Goal: Task Accomplishment & Management: Manage account settings

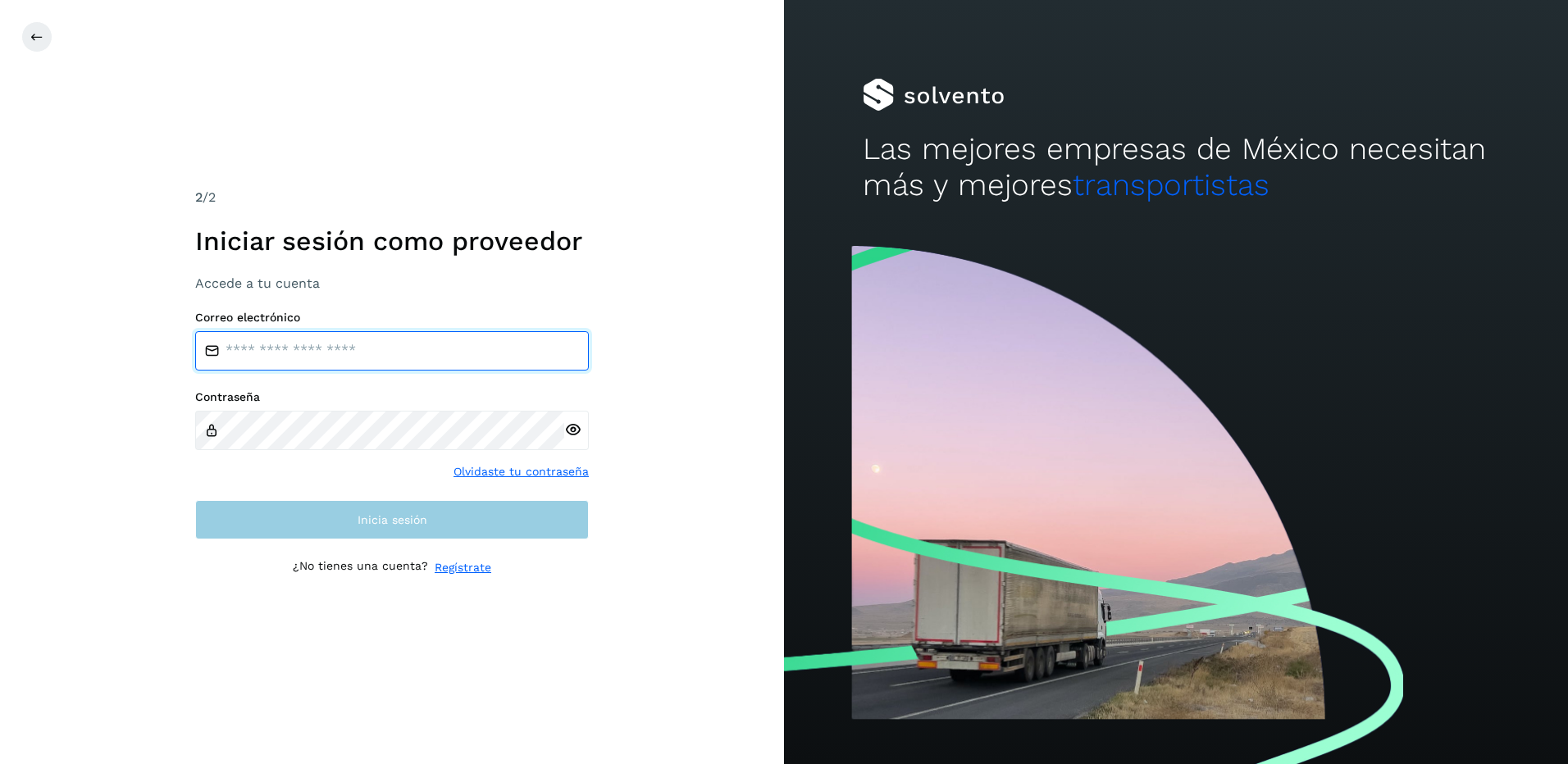
type input "**********"
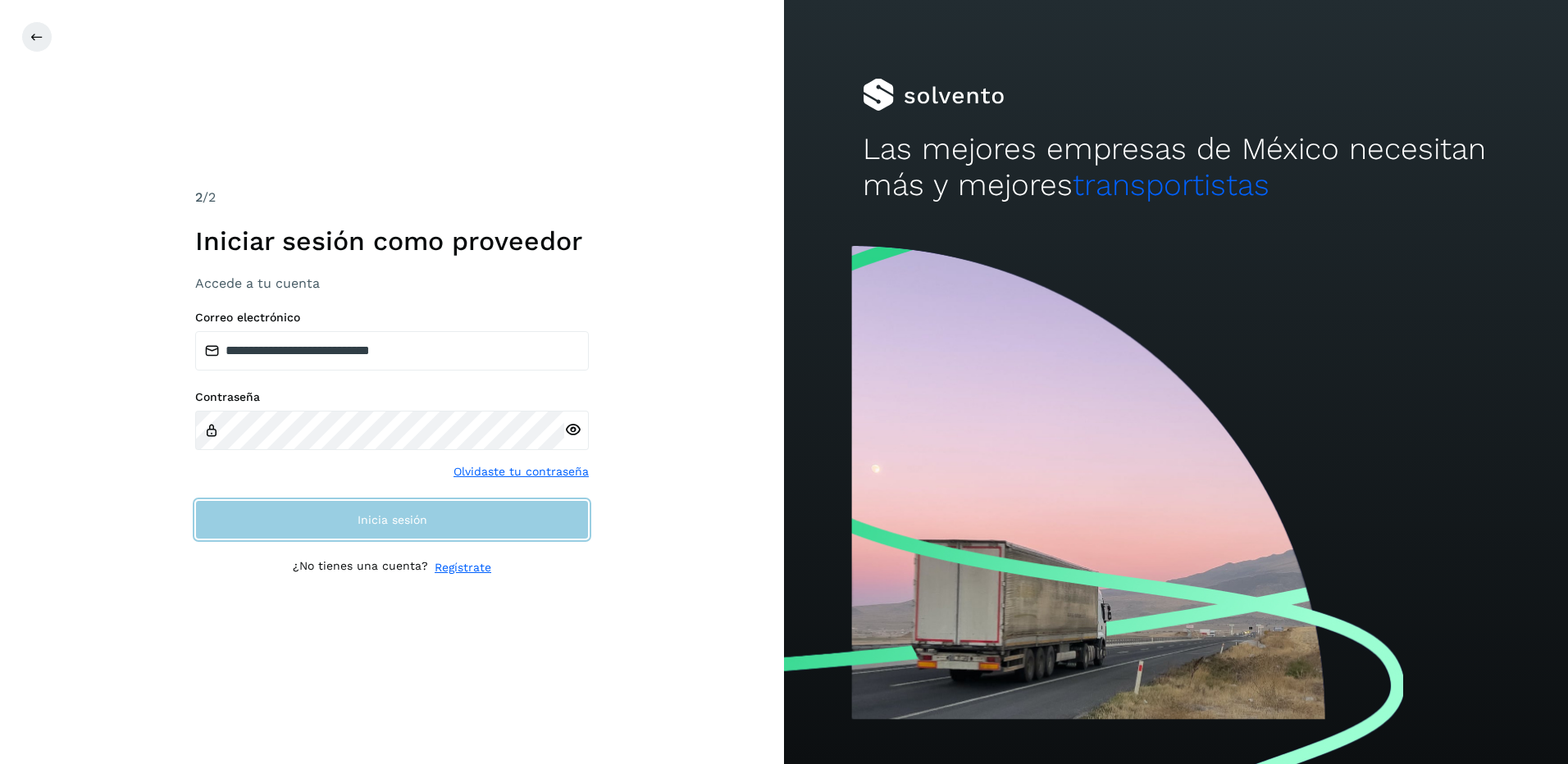
click at [443, 526] on button "Inicia sesión" at bounding box center [392, 520] width 393 height 39
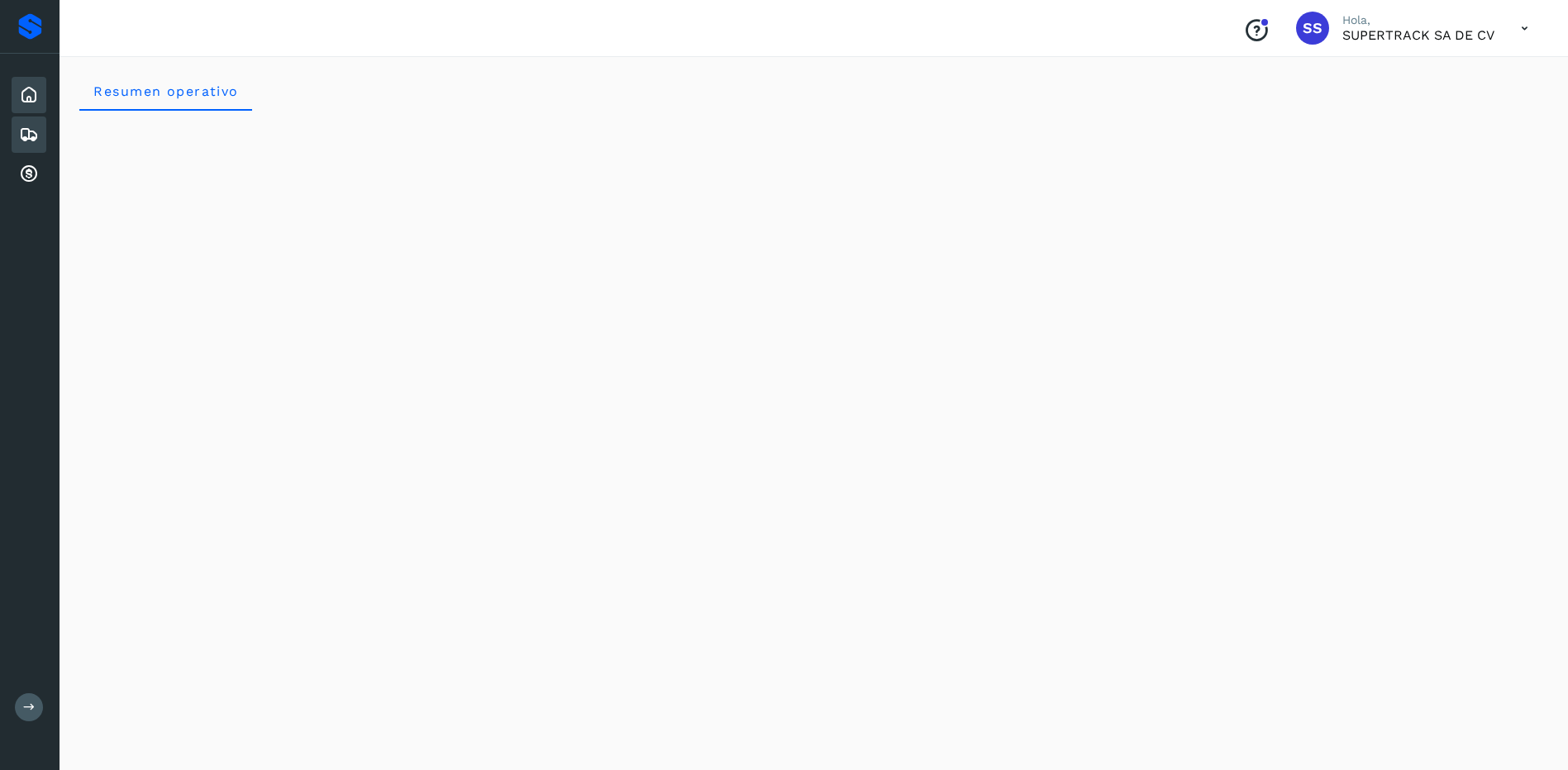
click at [33, 138] on icon at bounding box center [29, 134] width 20 height 20
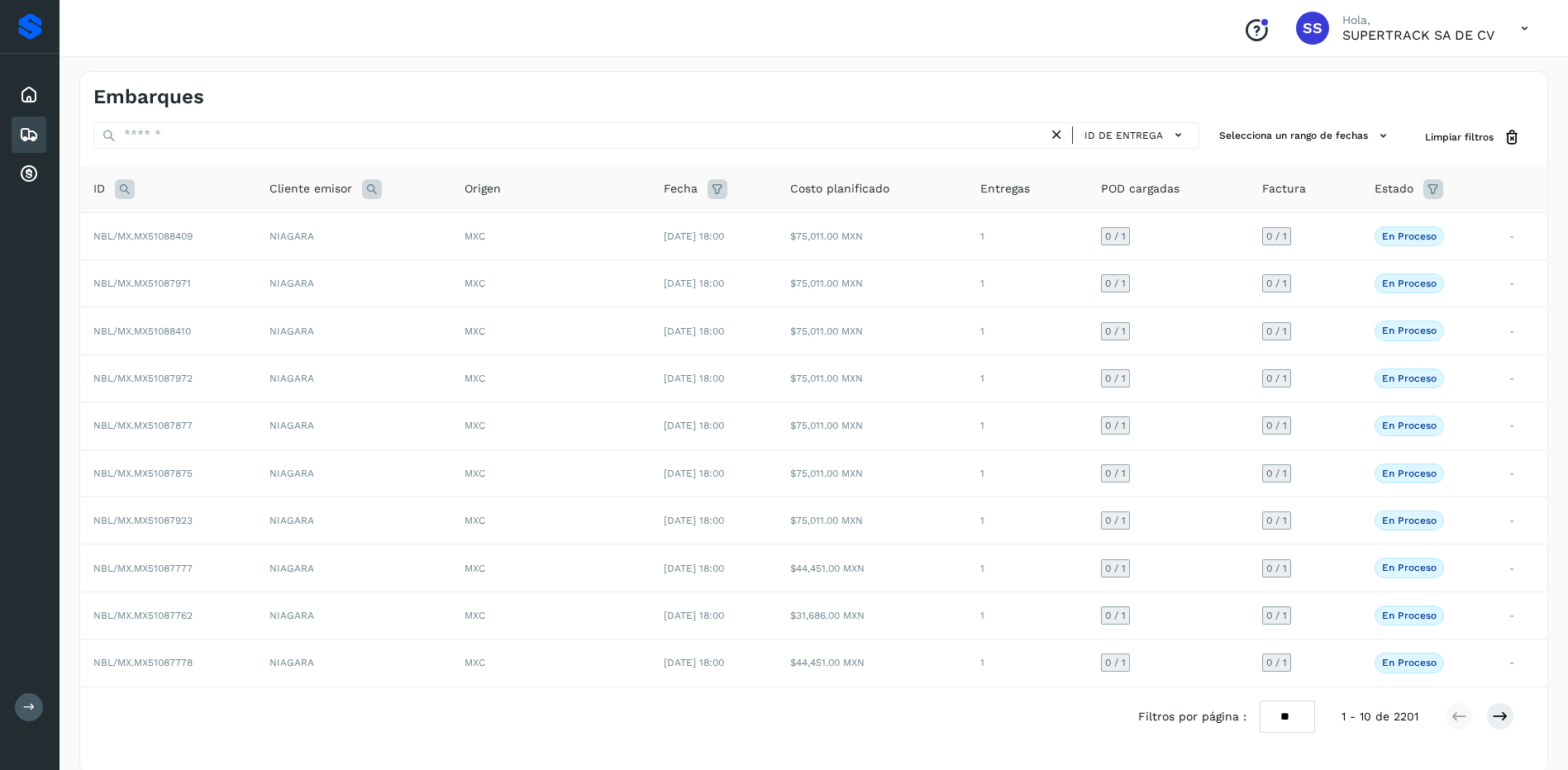
click at [137, 186] on div "ID" at bounding box center [167, 189] width 149 height 20
click at [129, 190] on icon at bounding box center [125, 189] width 20 height 20
click at [236, 230] on input "text" at bounding box center [234, 230] width 204 height 27
type input "********"
click at [291, 273] on span "Buscar" at bounding box center [276, 271] width 33 height 15
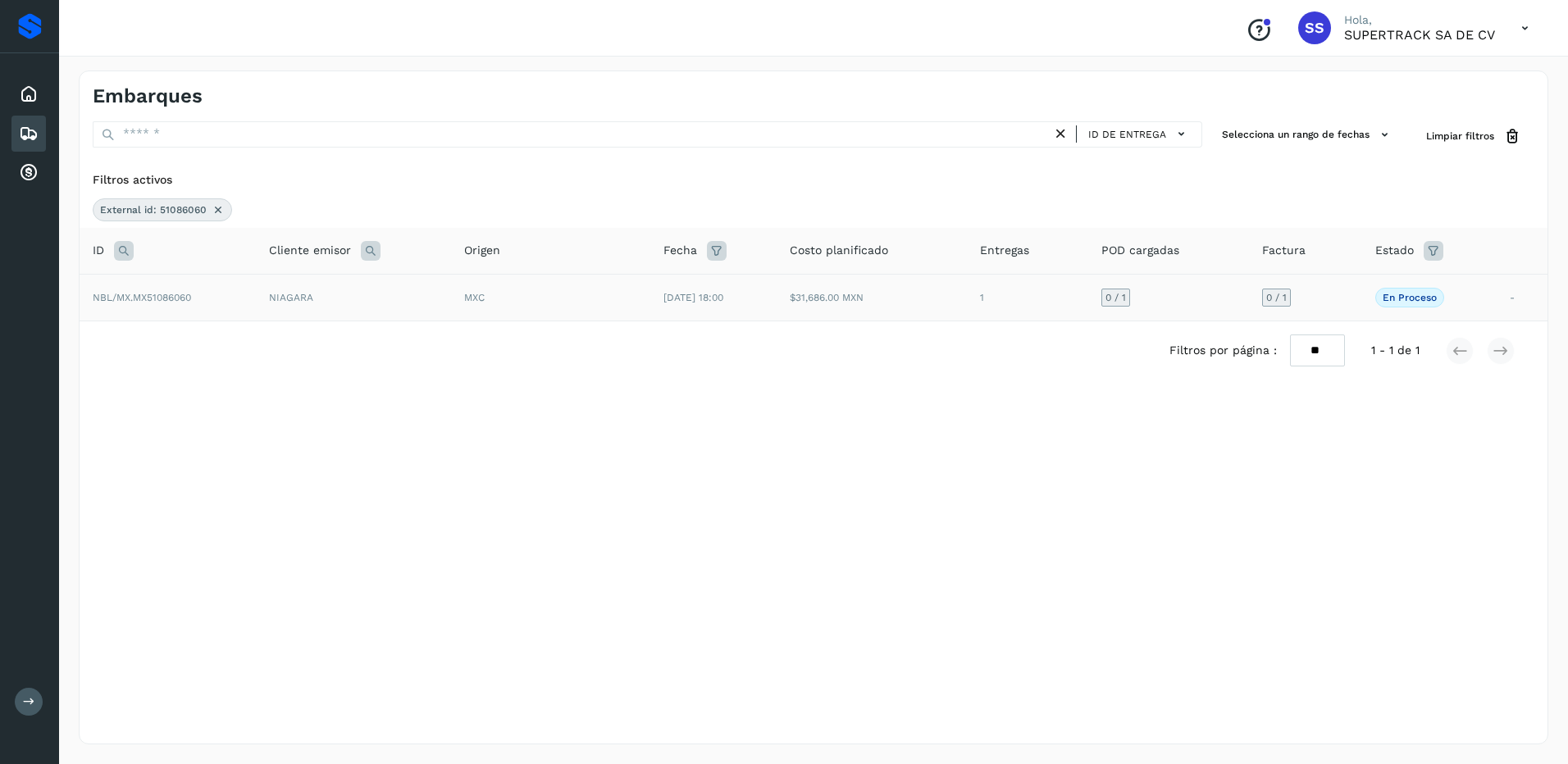
click at [467, 317] on td "MXC" at bounding box center [550, 297] width 199 height 47
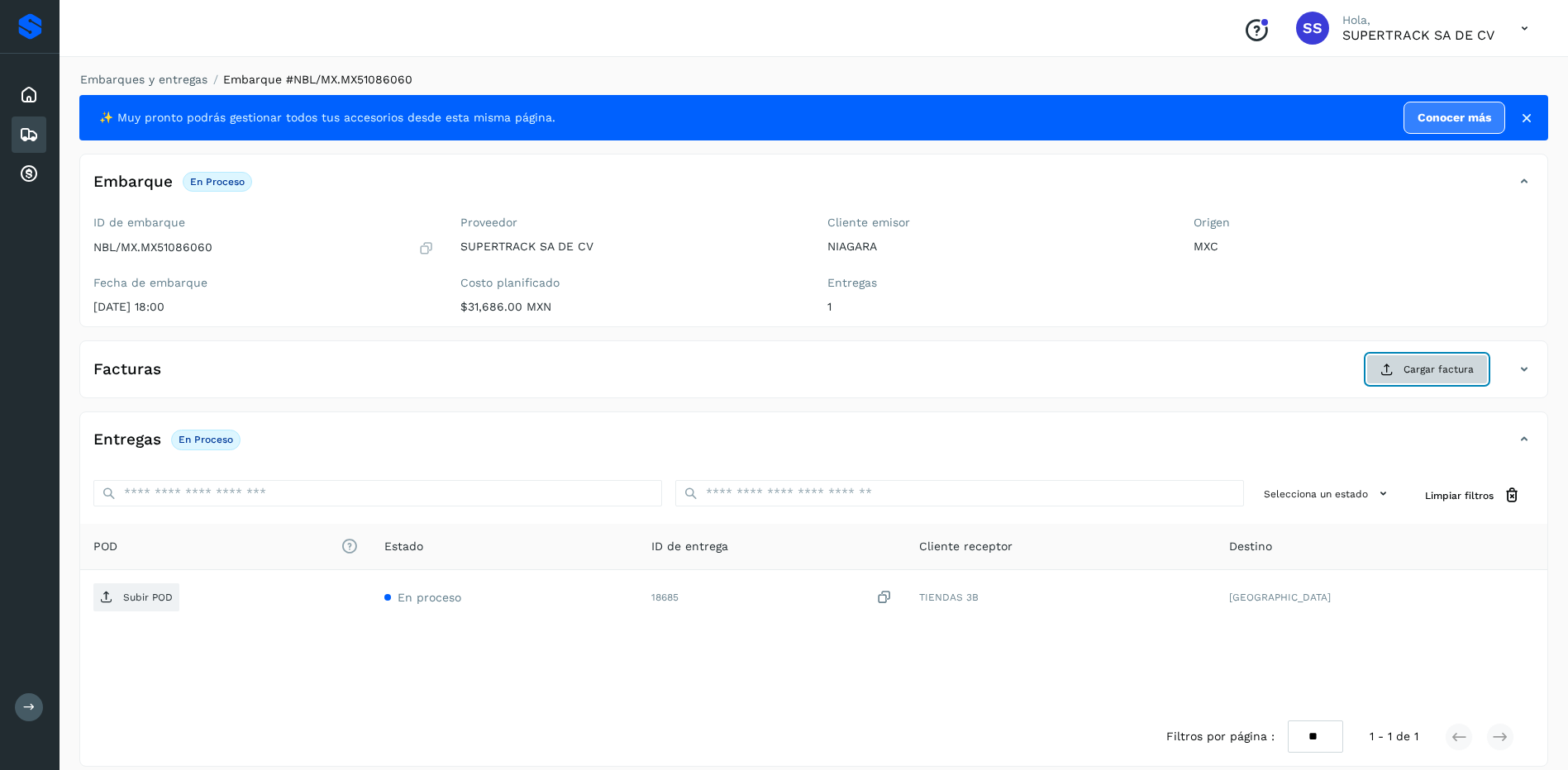
click at [1425, 374] on span "Cargar factura" at bounding box center [1437, 369] width 70 height 15
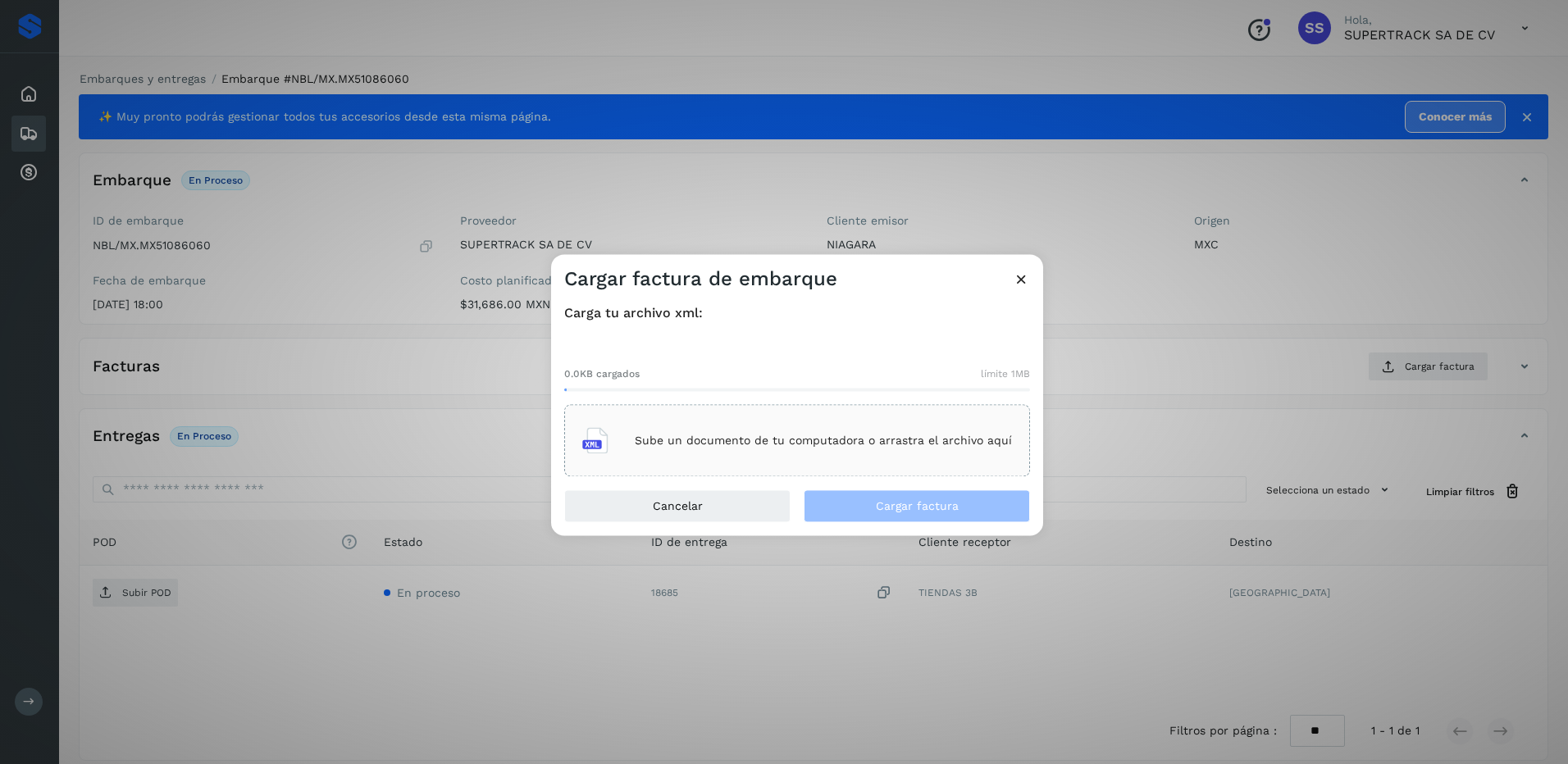
click at [784, 446] on p "Sube un documento de tu computadora o arrastra el archivo aquí" at bounding box center [823, 440] width 377 height 14
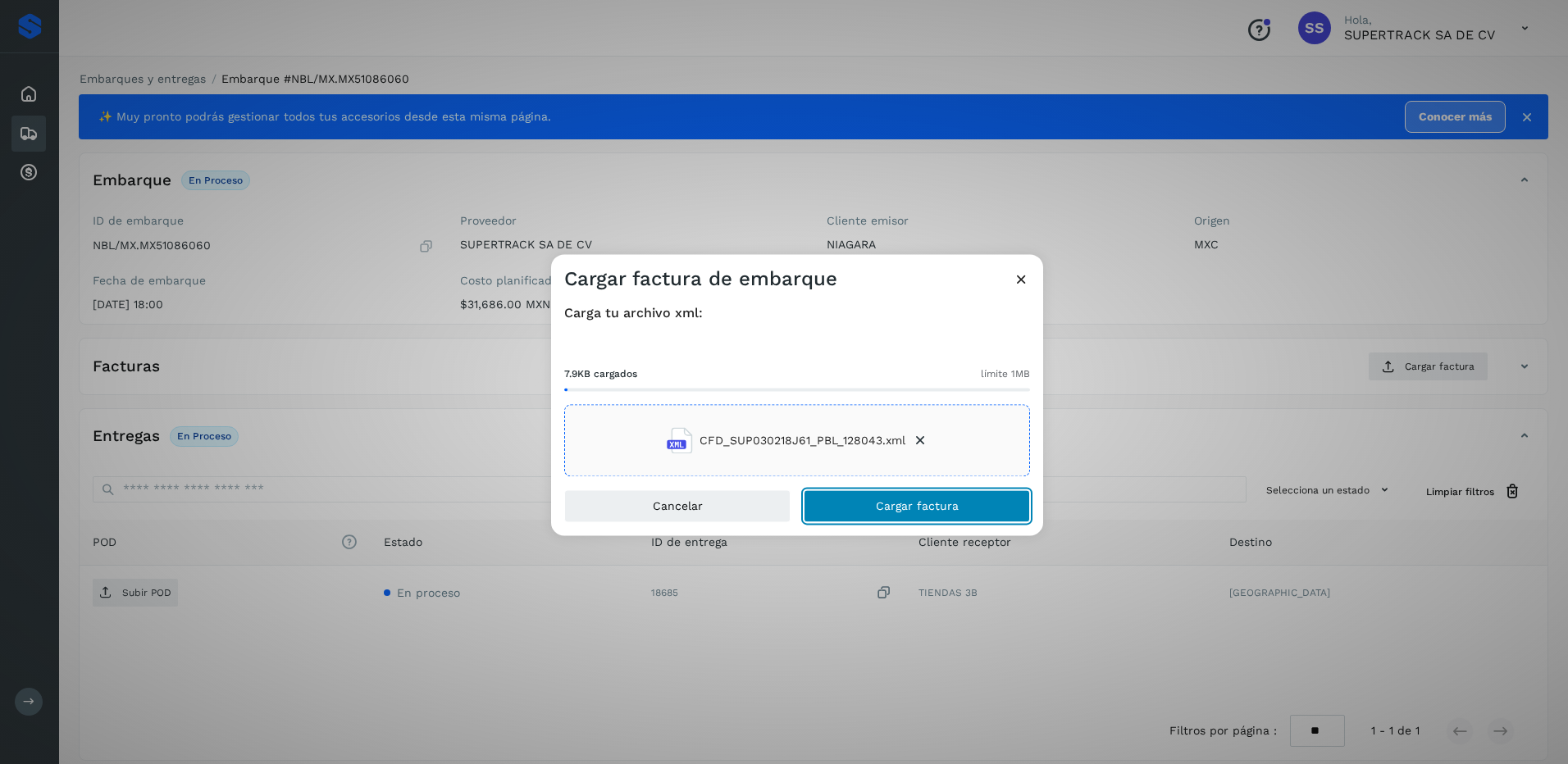
click at [914, 505] on span "Cargar factura" at bounding box center [917, 507] width 82 height 12
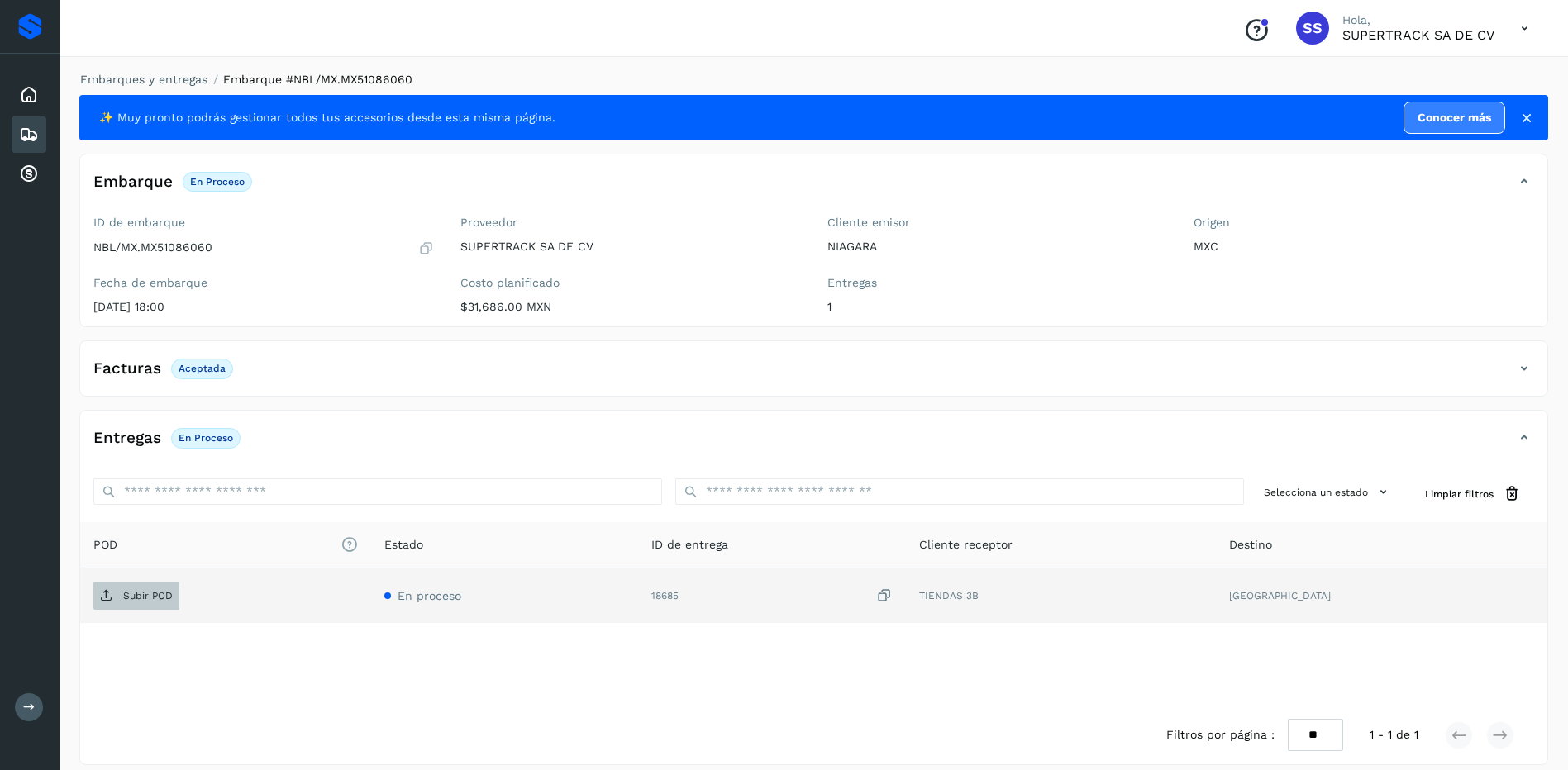
click at [148, 591] on p "Subir POD" at bounding box center [148, 596] width 49 height 12
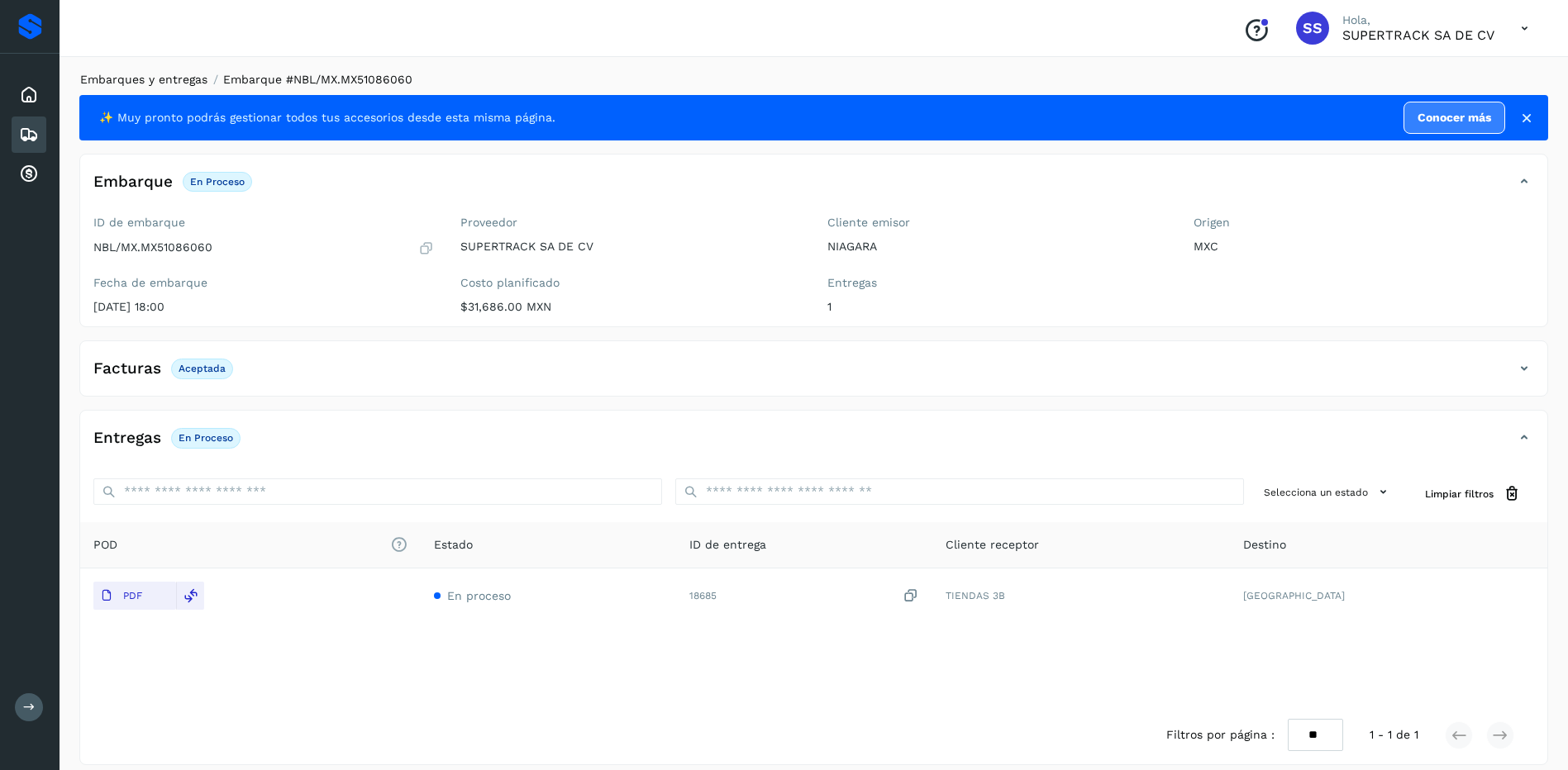
click at [117, 78] on link "Embarques y entregas" at bounding box center [143, 79] width 128 height 13
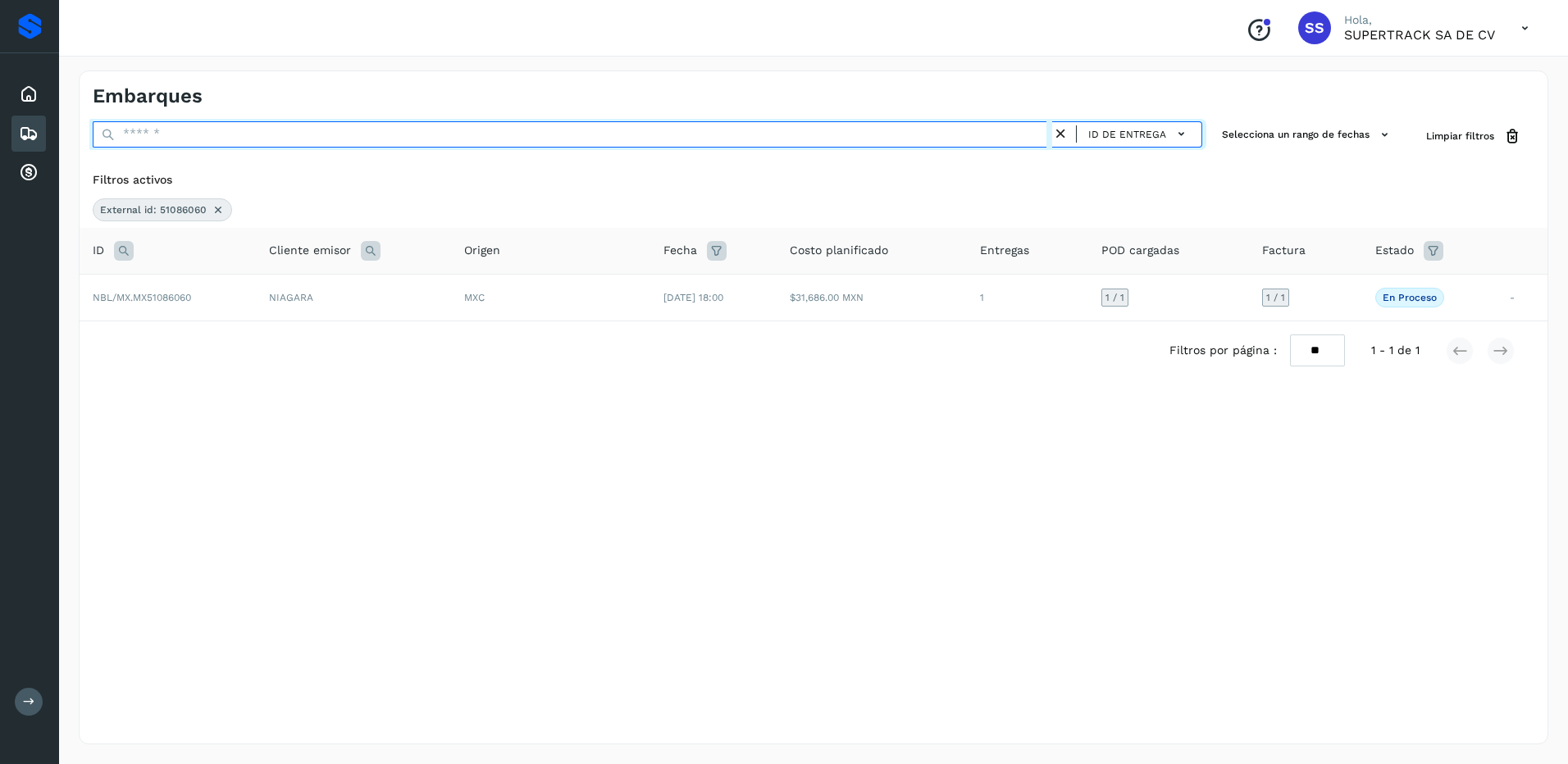
drag, startPoint x: 190, startPoint y: 137, endPoint x: 193, endPoint y: 185, distance: 48.1
click at [187, 137] on input "text" at bounding box center [572, 134] width 960 height 26
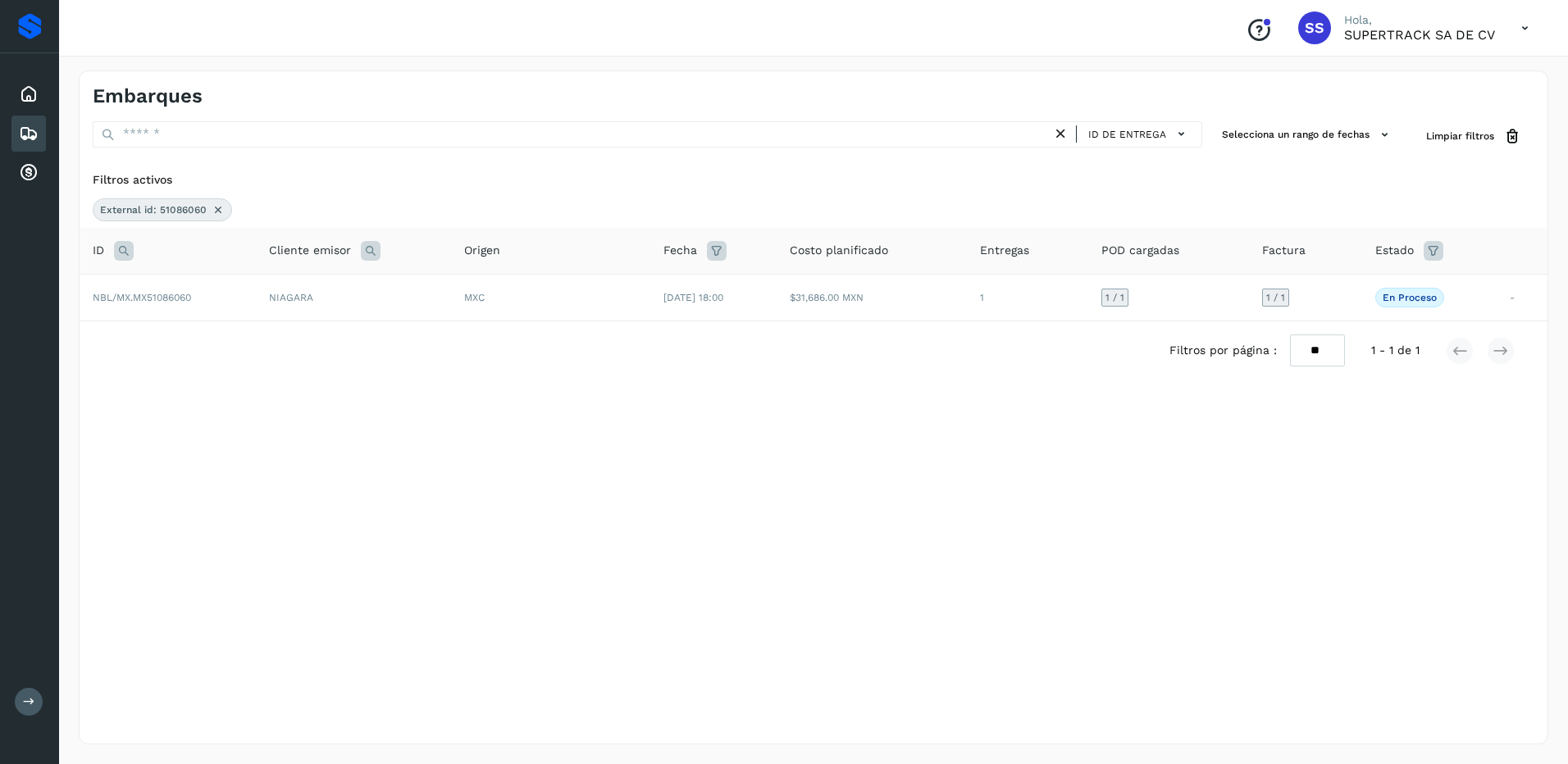
click at [213, 208] on icon at bounding box center [218, 209] width 13 height 13
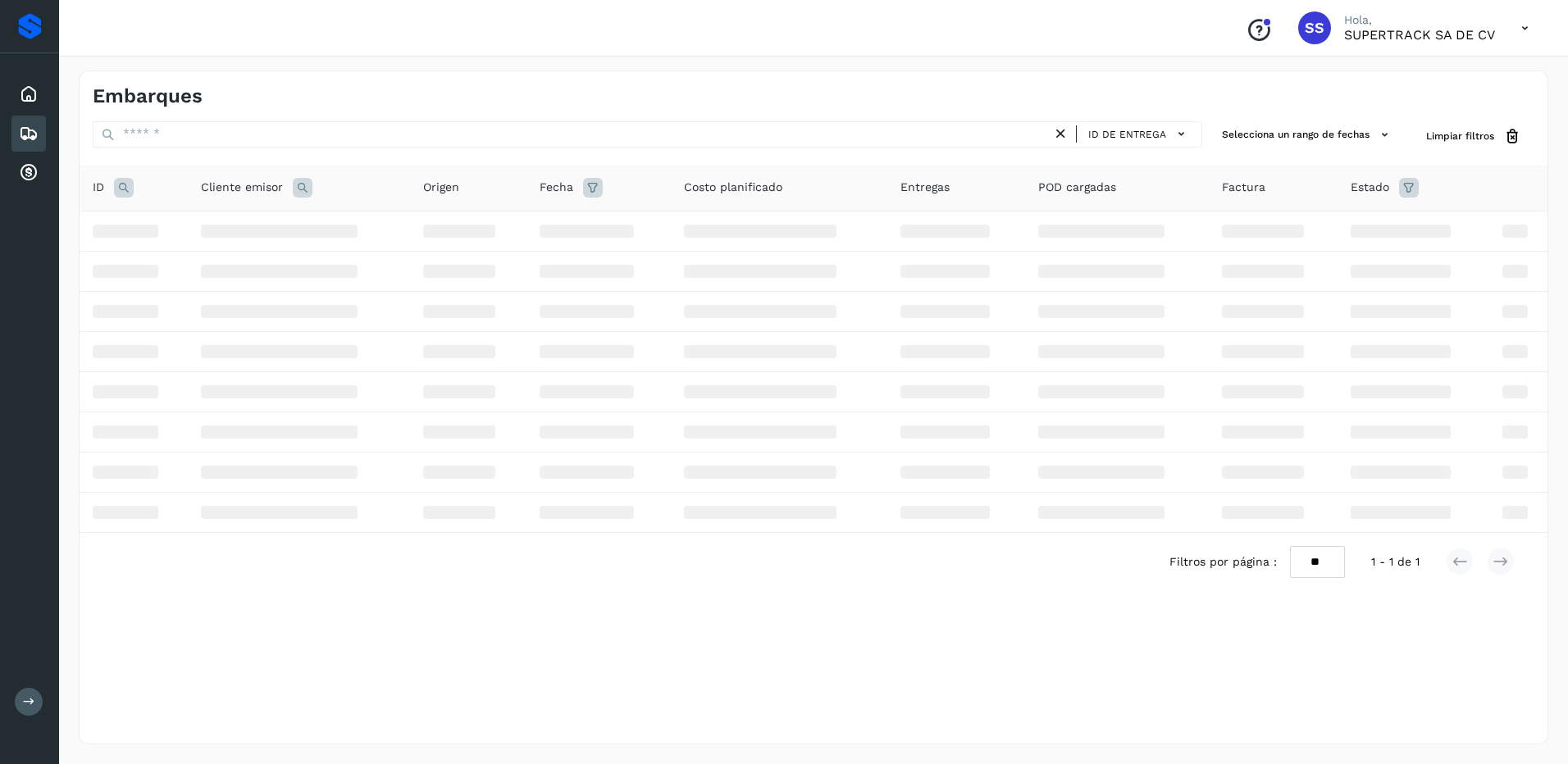
click at [127, 192] on icon at bounding box center [124, 187] width 20 height 20
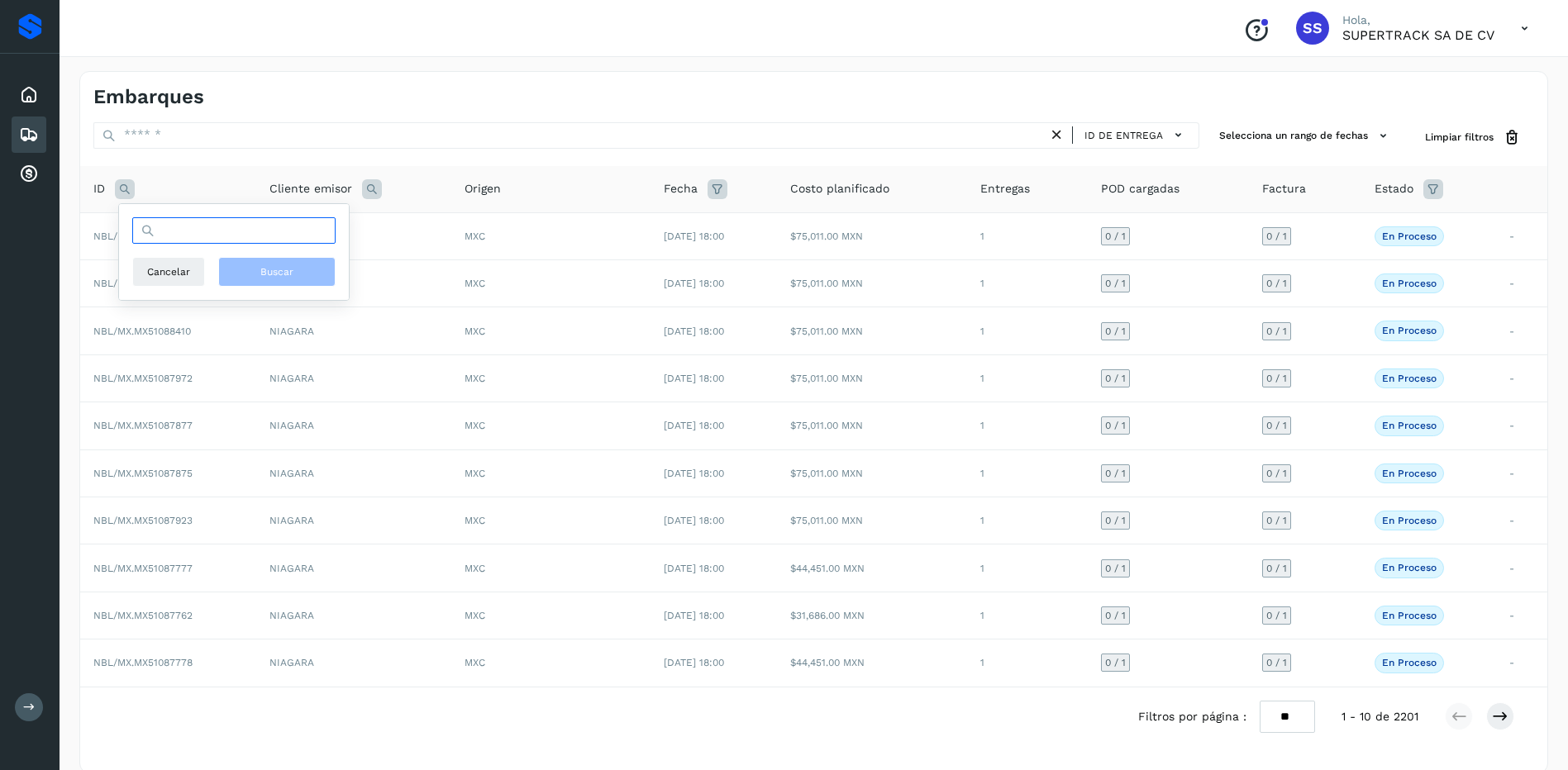
click at [184, 237] on input "text" at bounding box center [234, 230] width 204 height 27
type input "********"
click at [297, 271] on button "Buscar" at bounding box center [277, 272] width 118 height 30
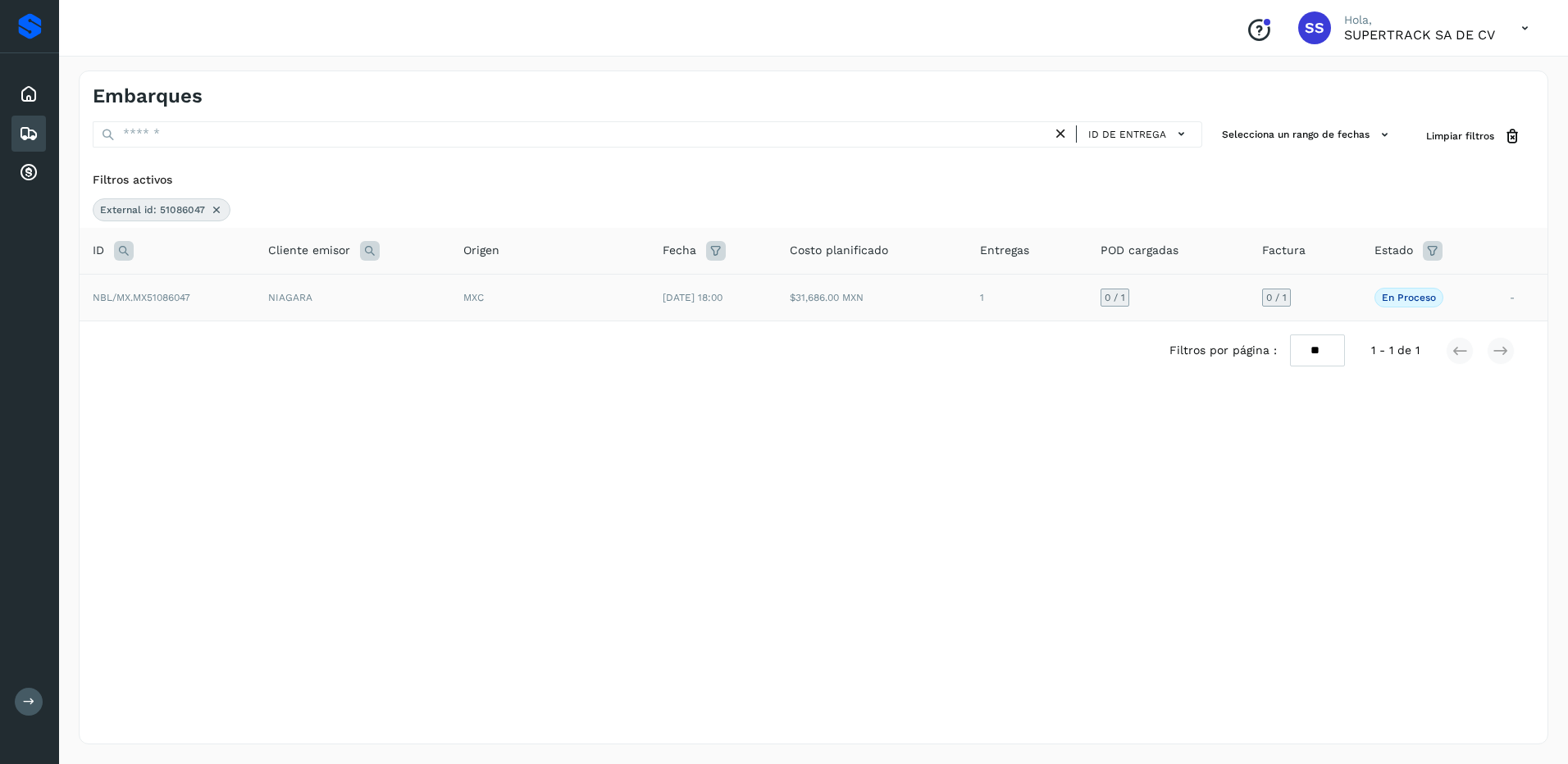
click at [527, 312] on td "MXC" at bounding box center [550, 297] width 200 height 47
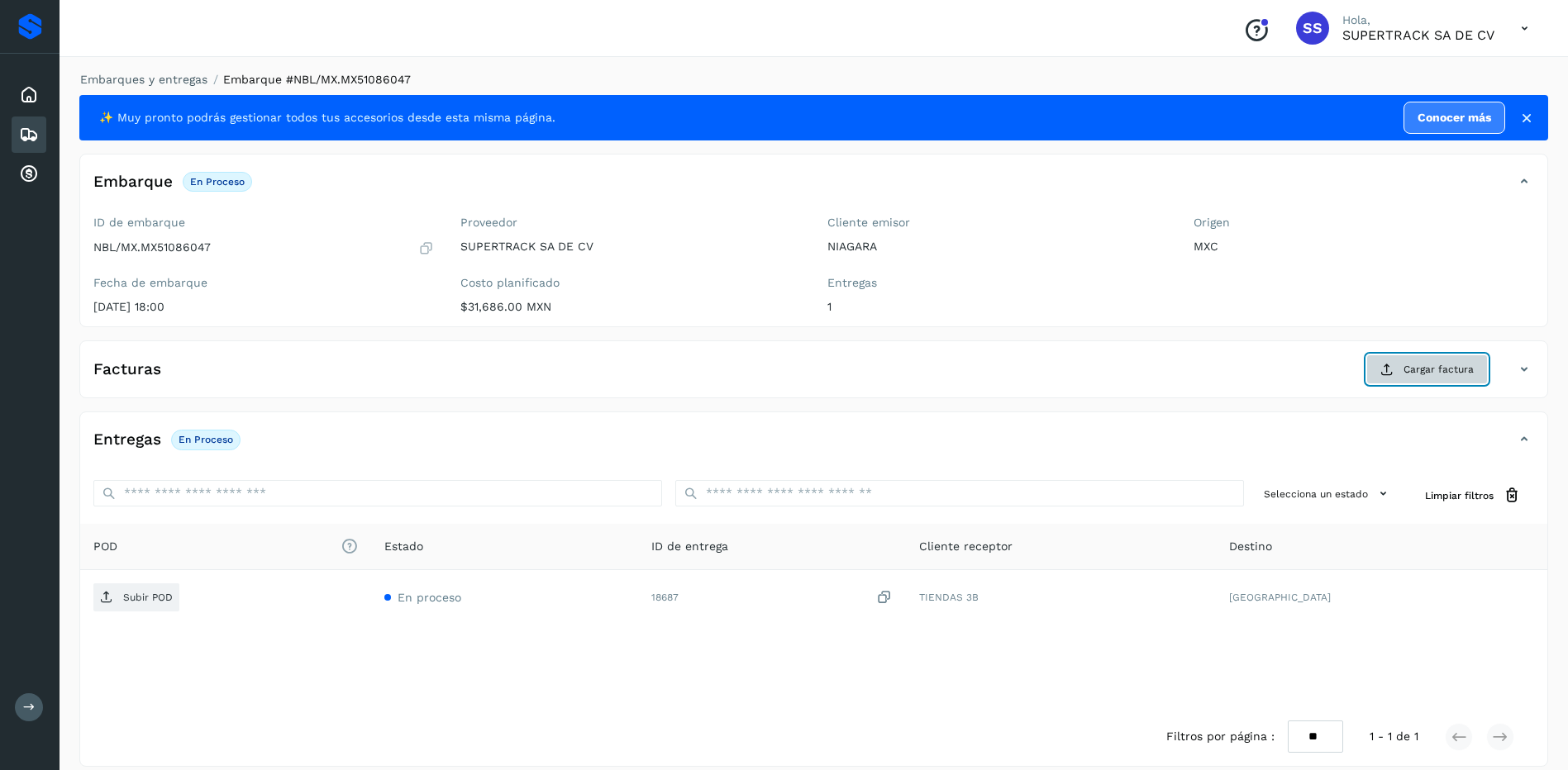
click at [1420, 369] on span "Cargar factura" at bounding box center [1437, 369] width 70 height 15
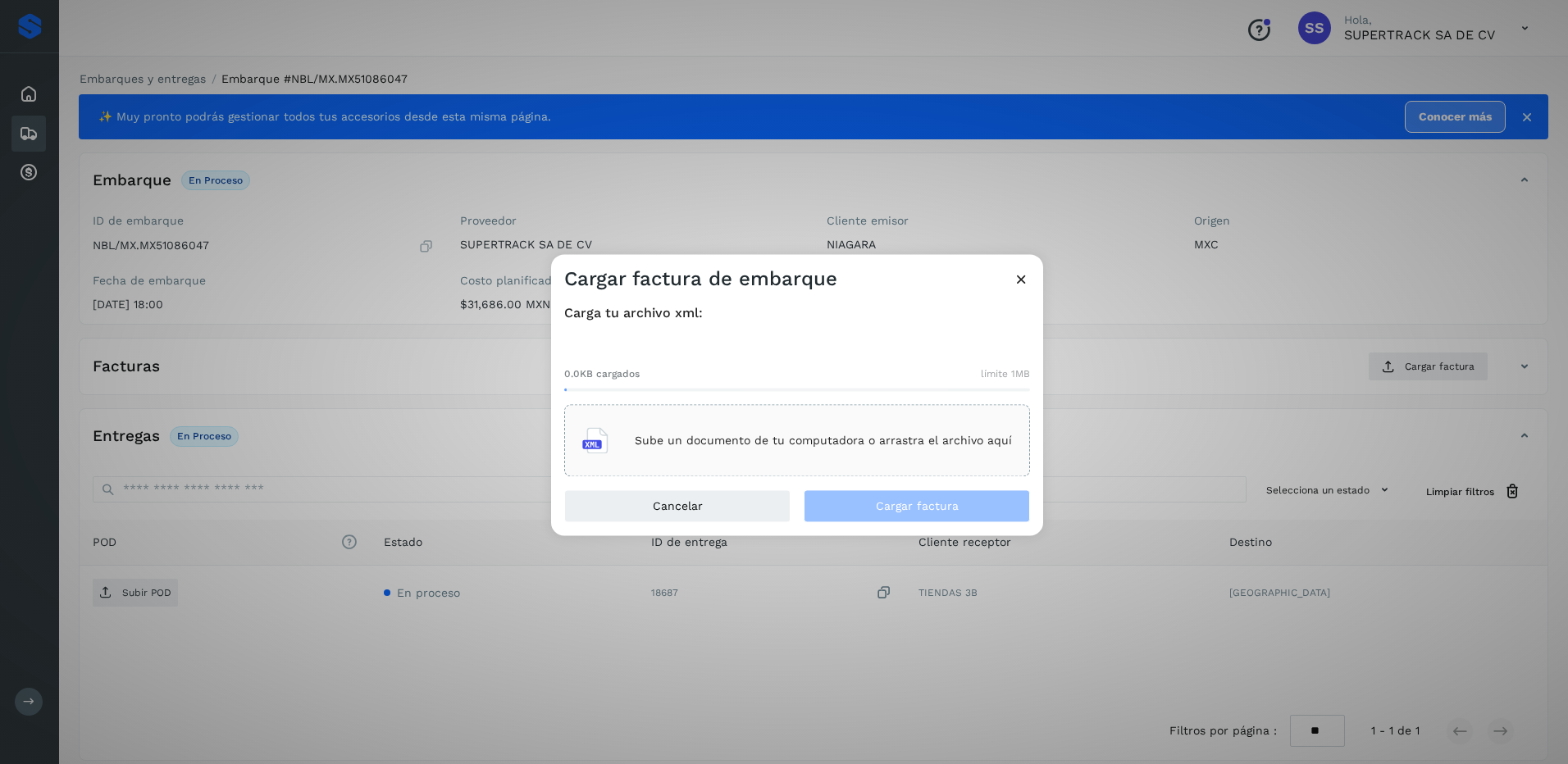
click at [792, 412] on div "Sube un documento de tu computadora o arrastra el archivo aquí" at bounding box center [797, 441] width 466 height 73
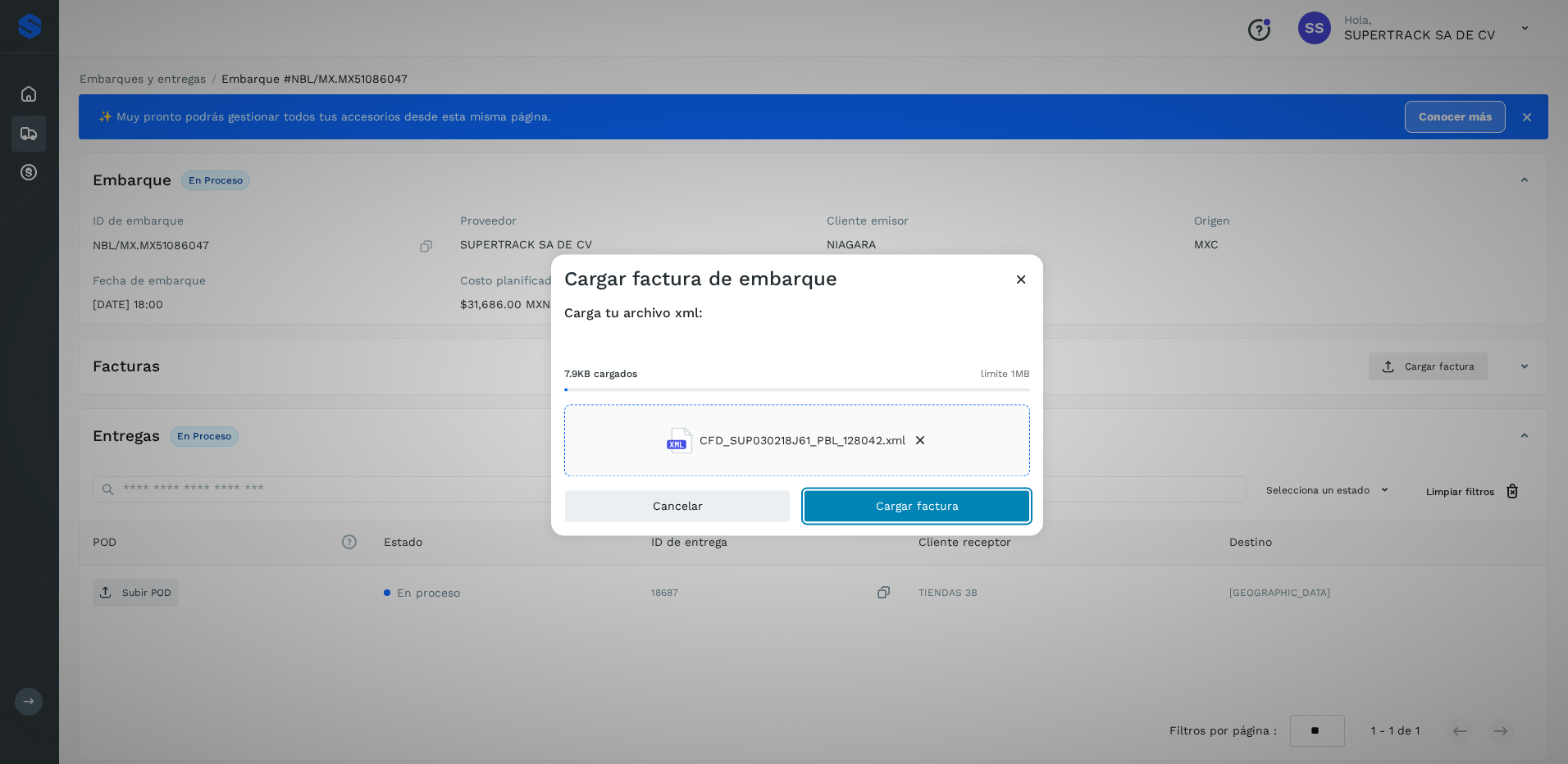
click at [915, 502] on span "Cargar factura" at bounding box center [917, 507] width 82 height 12
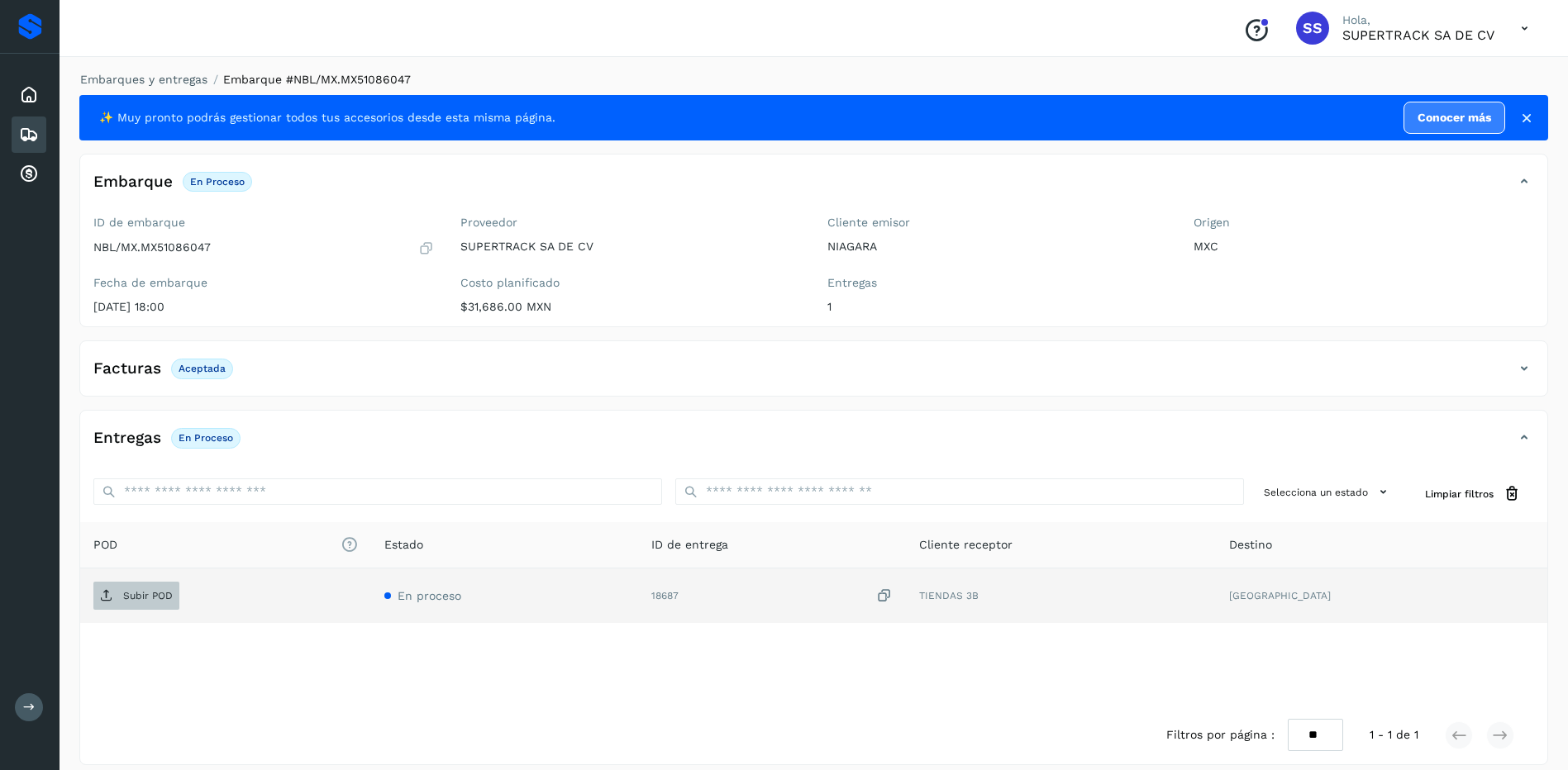
click at [144, 596] on p "Subir POD" at bounding box center [148, 596] width 49 height 12
click at [188, 64] on div "Embarques y entregas Embarque #NBL/MX.MX51086047 ✨ Muy pronto podrás gestionar …" at bounding box center [813, 418] width 1508 height 733
click at [174, 69] on div "Embarques y entregas Embarque #NBL/MX.MX51086047 ✨ Muy pronto podrás gestionar …" at bounding box center [813, 418] width 1508 height 733
drag, startPoint x: 174, startPoint y: 69, endPoint x: 133, endPoint y: 87, distance: 44.8
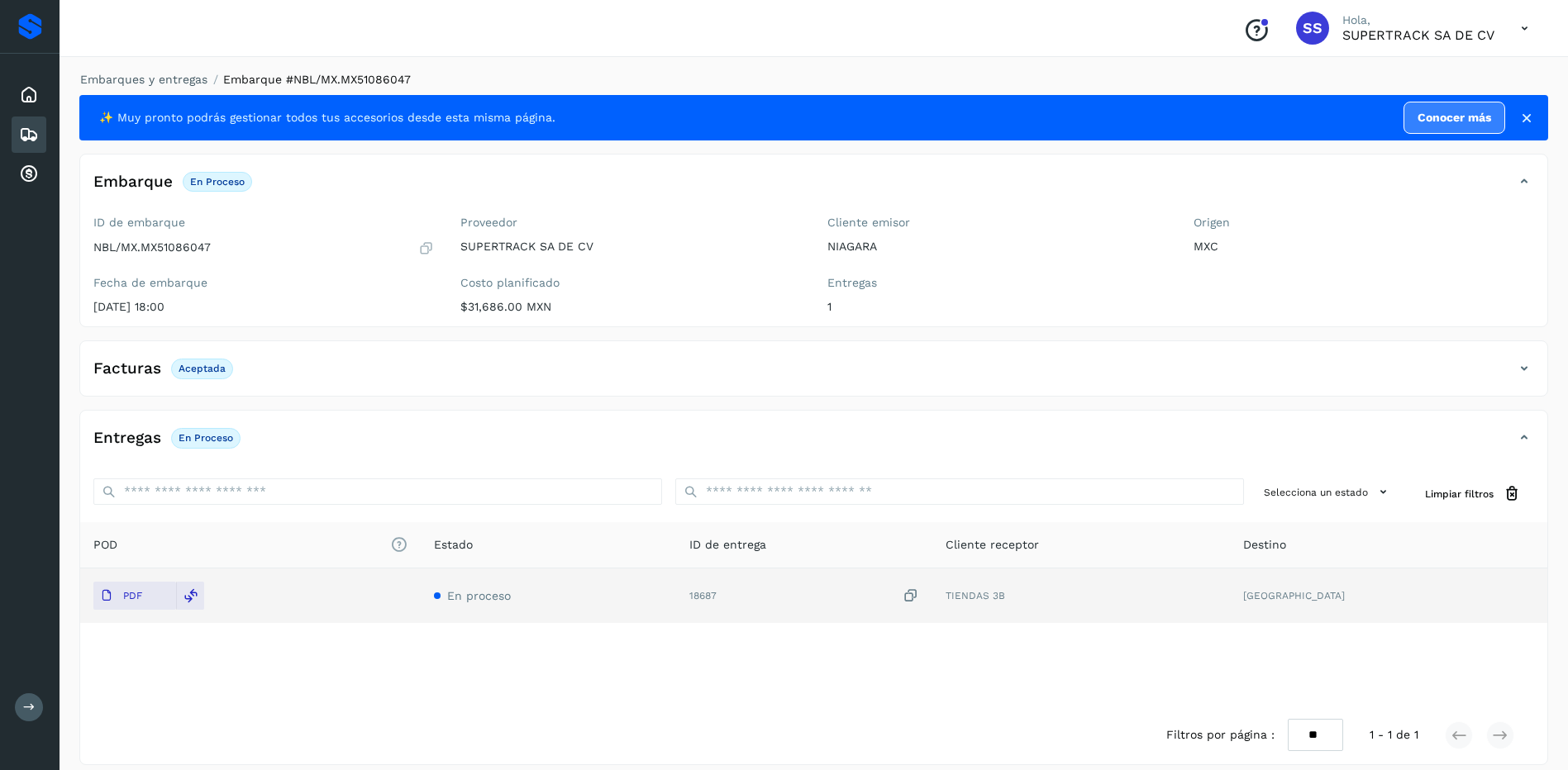
click at [133, 87] on li "Embarques y entregas" at bounding box center [138, 80] width 138 height 18
click at [133, 79] on link "Embarques y entregas" at bounding box center [143, 79] width 128 height 13
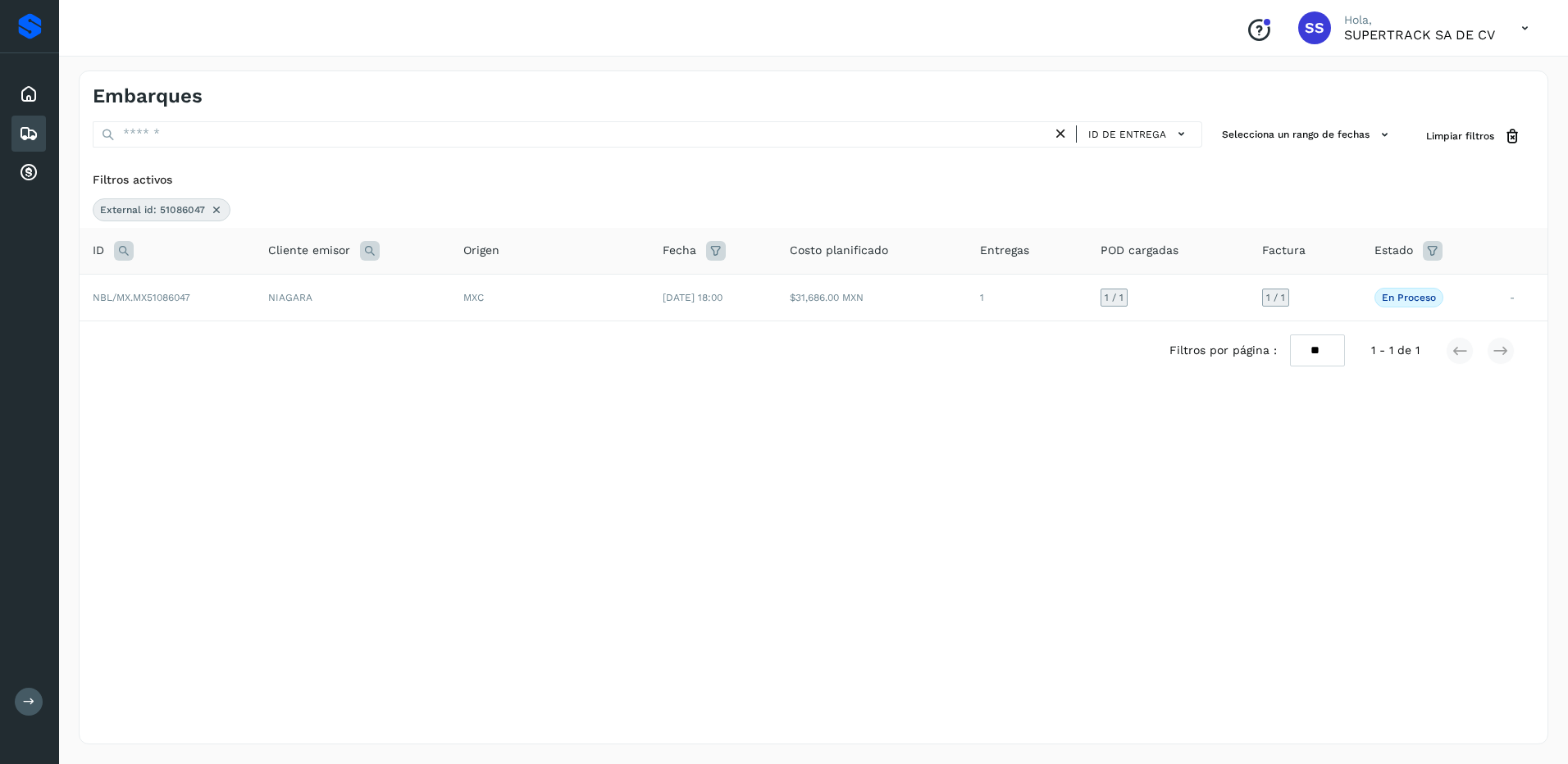
click at [210, 208] on icon at bounding box center [216, 209] width 13 height 13
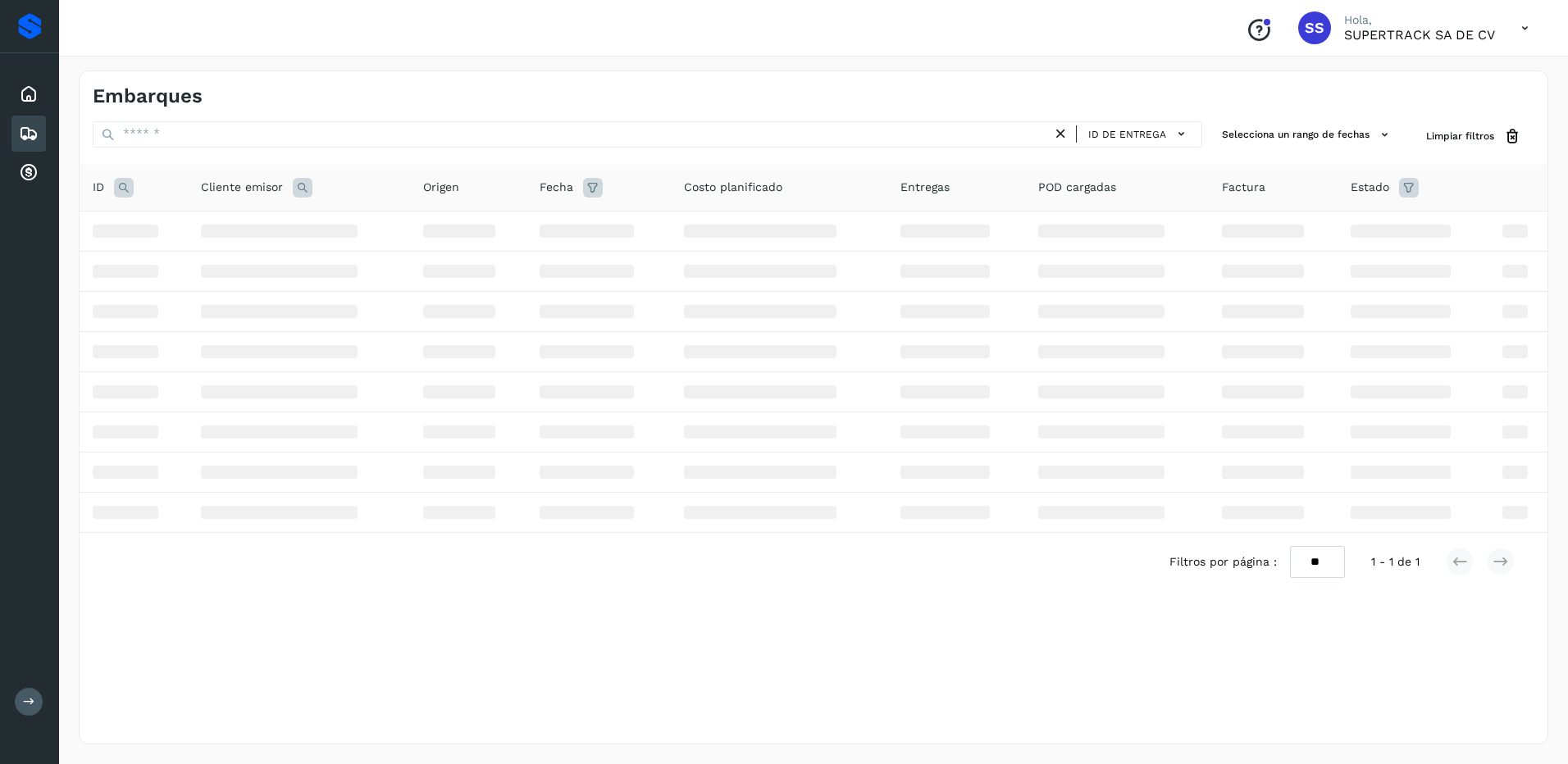
click at [123, 187] on icon at bounding box center [124, 187] width 20 height 20
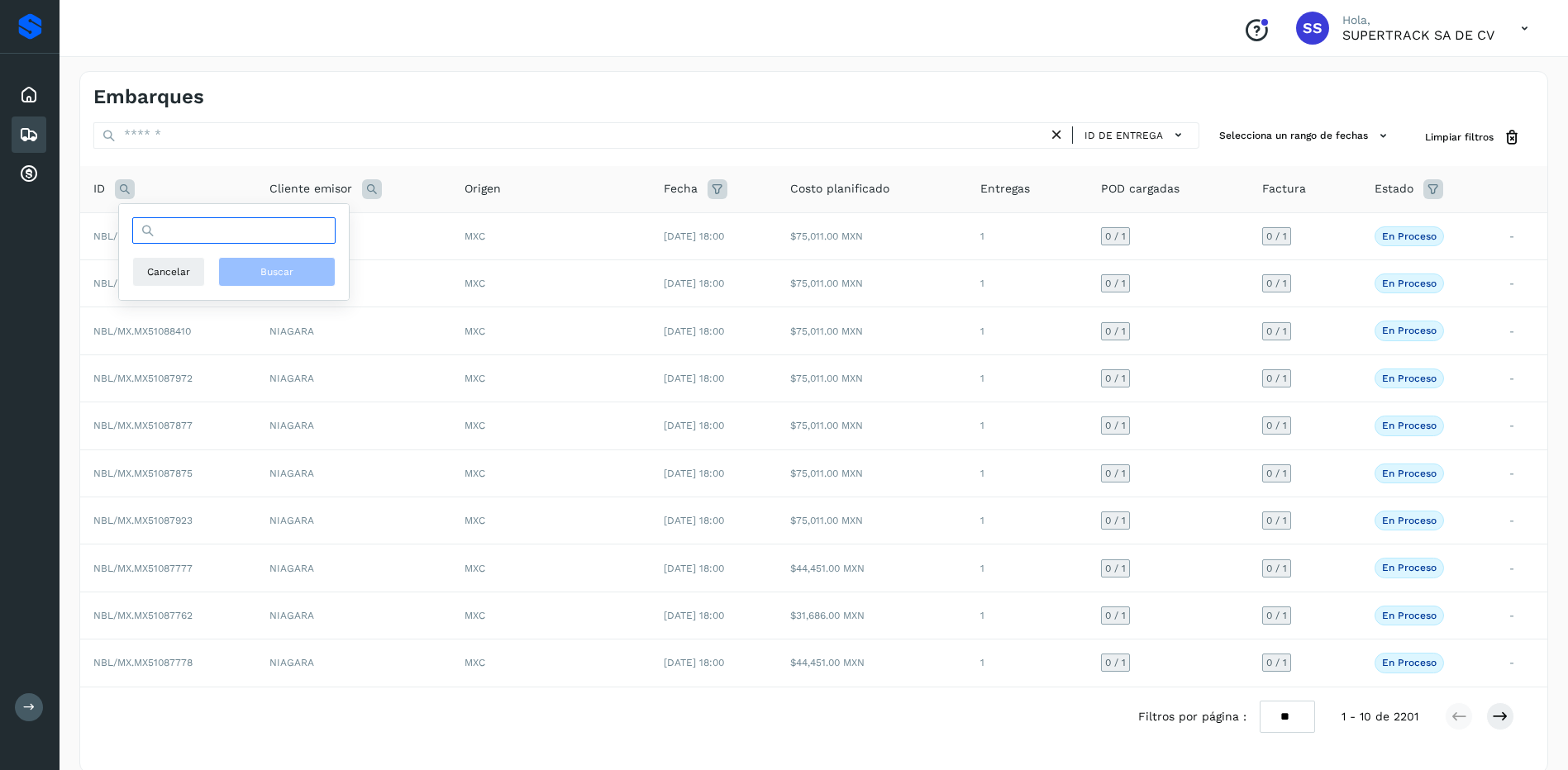
click at [193, 229] on input "text" at bounding box center [234, 230] width 204 height 27
type input "********"
click at [287, 278] on span "Buscar" at bounding box center [276, 271] width 33 height 15
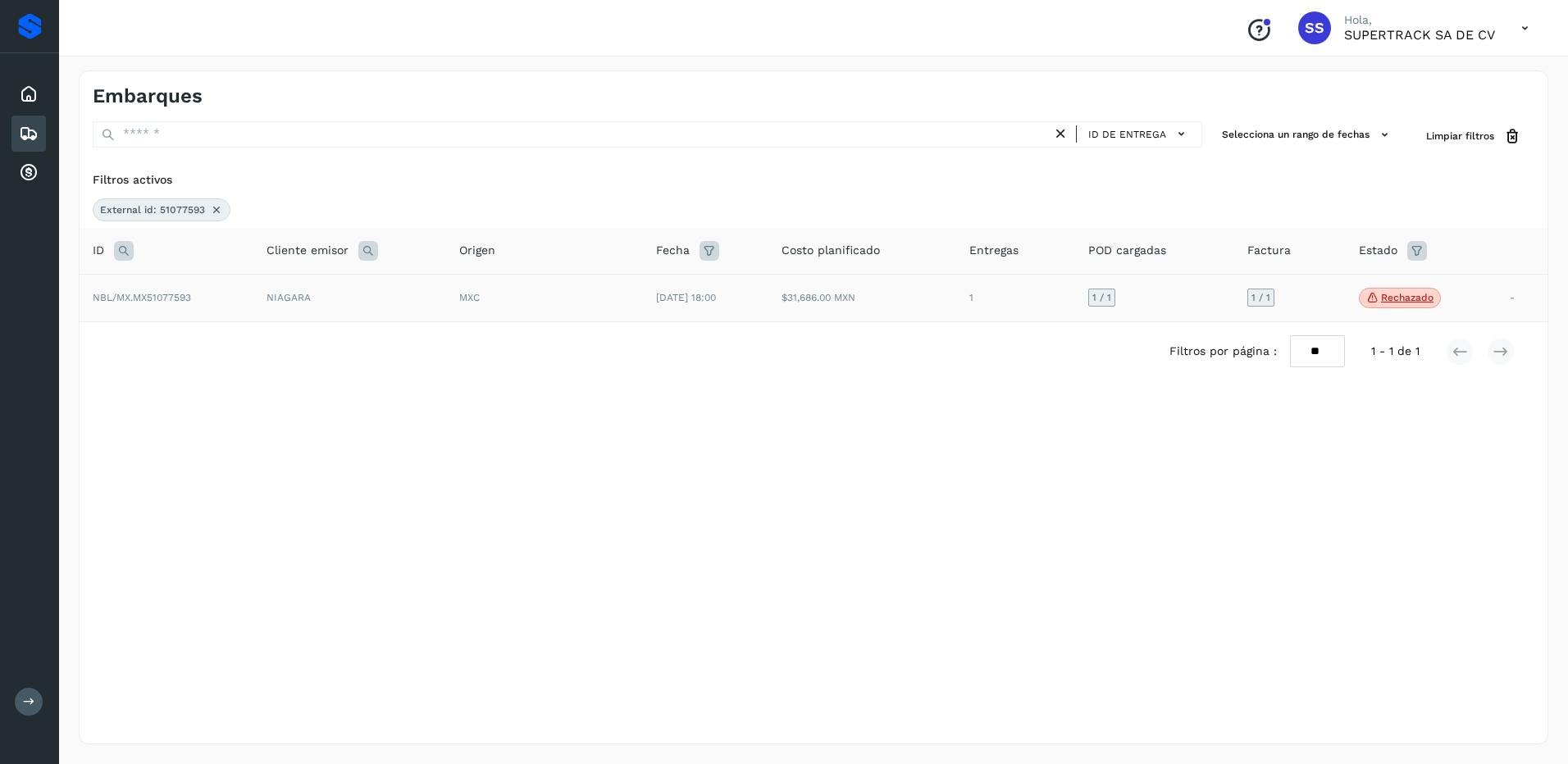
click at [648, 309] on td "[DATE] 18:00" at bounding box center [705, 297] width 125 height 48
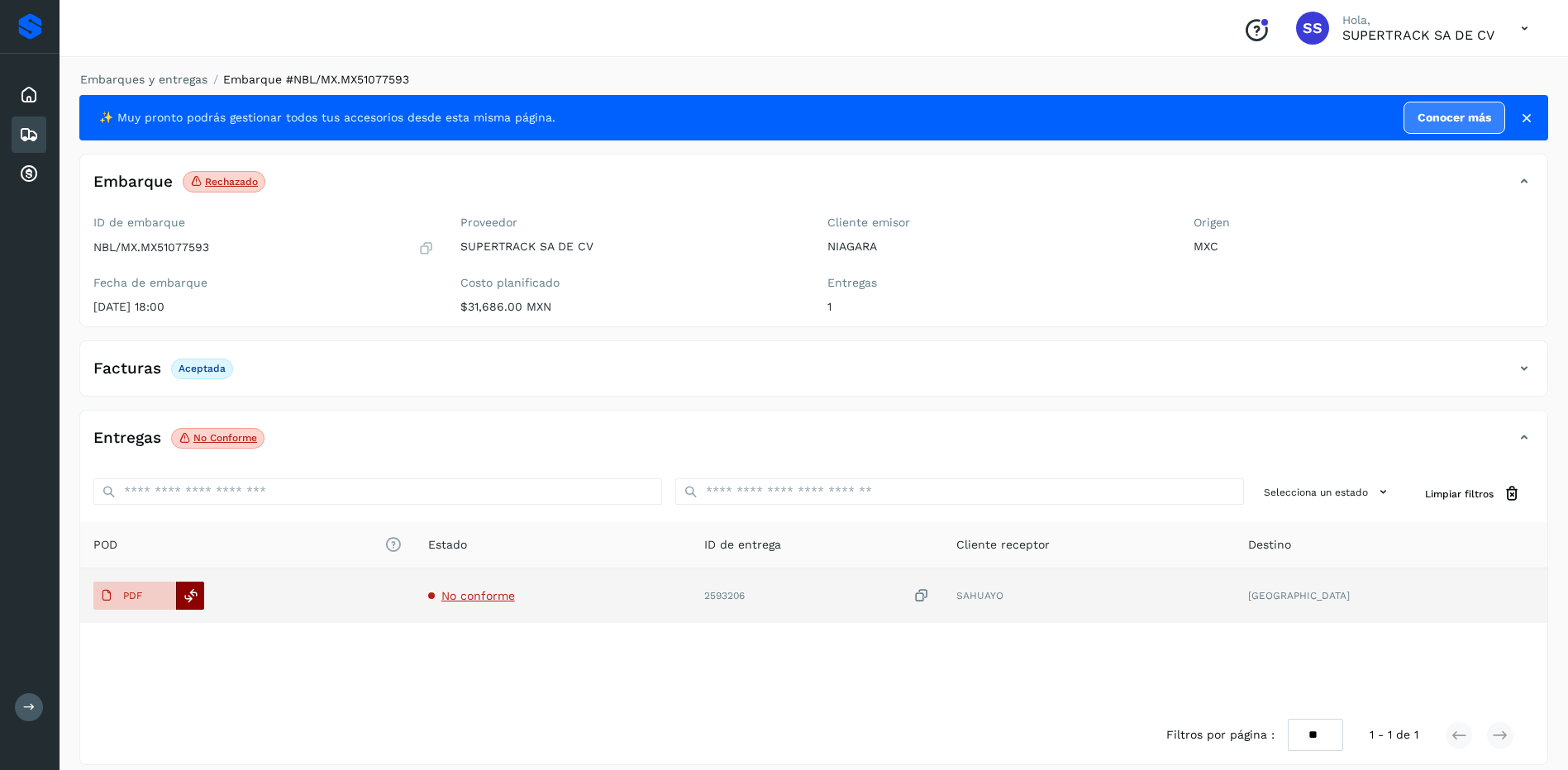
click at [189, 595] on icon at bounding box center [191, 595] width 15 height 15
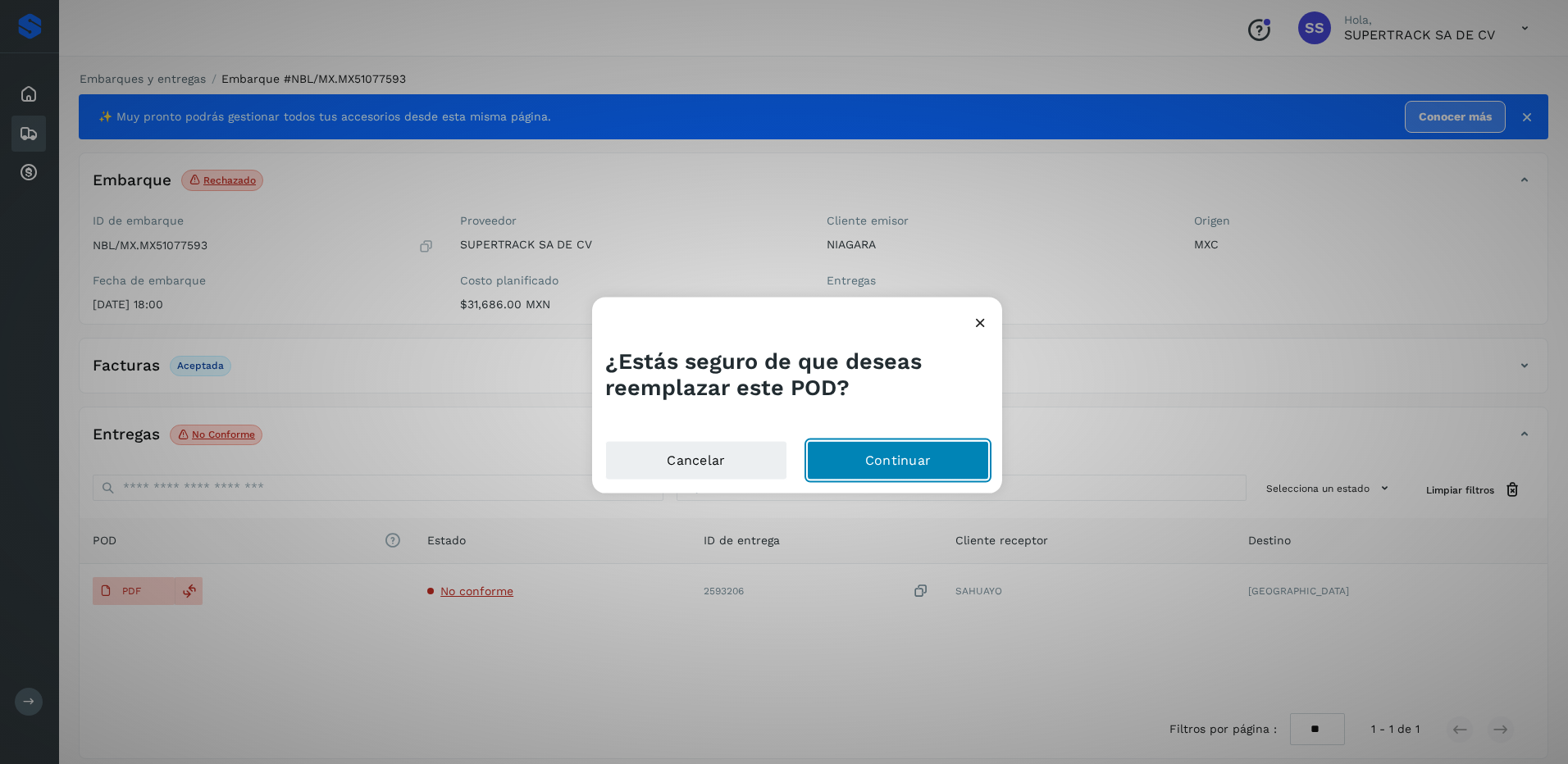
click at [931, 470] on button "Continuar" at bounding box center [898, 460] width 183 height 39
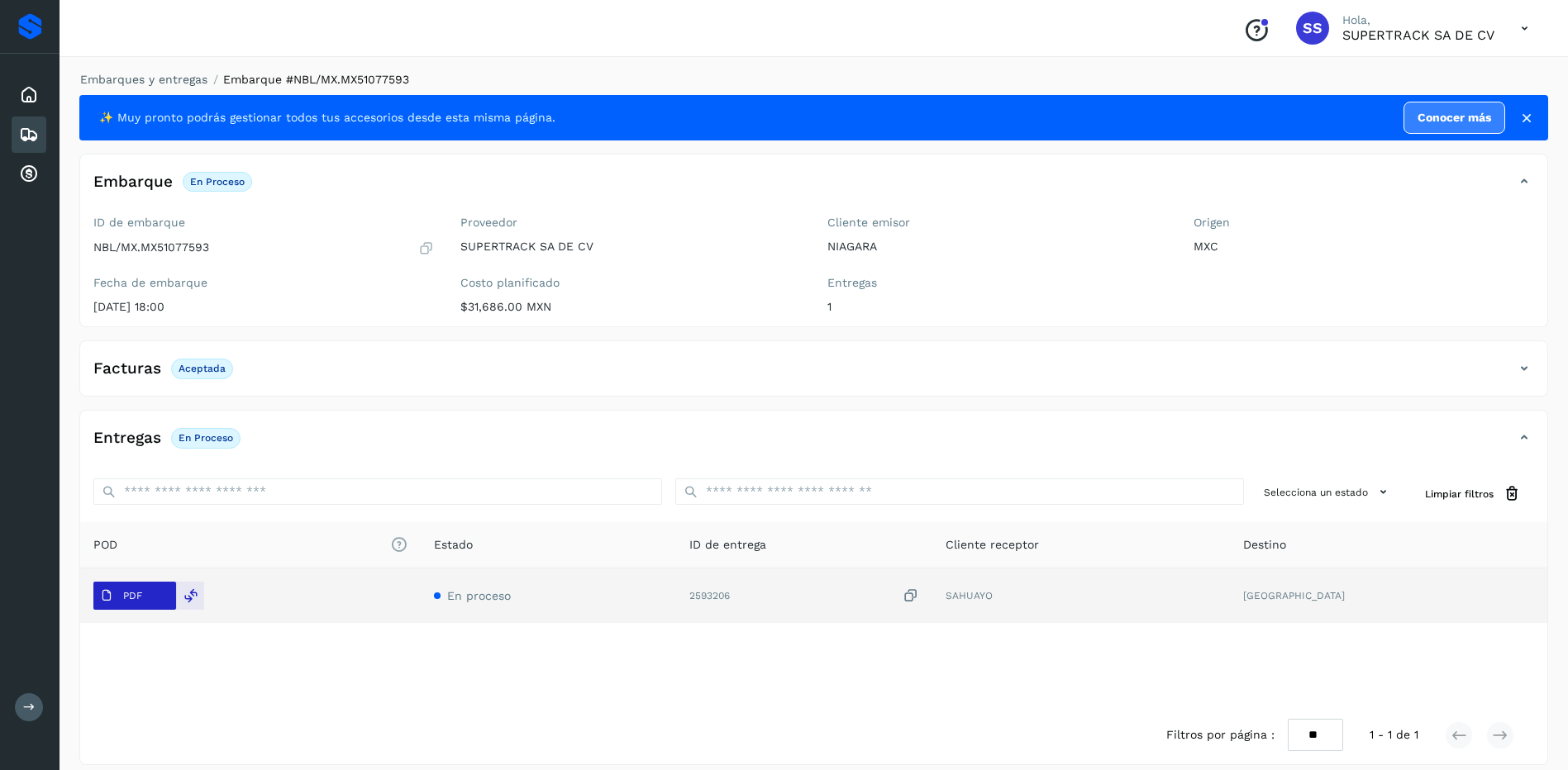
click at [144, 597] on span "PDF" at bounding box center [121, 595] width 55 height 27
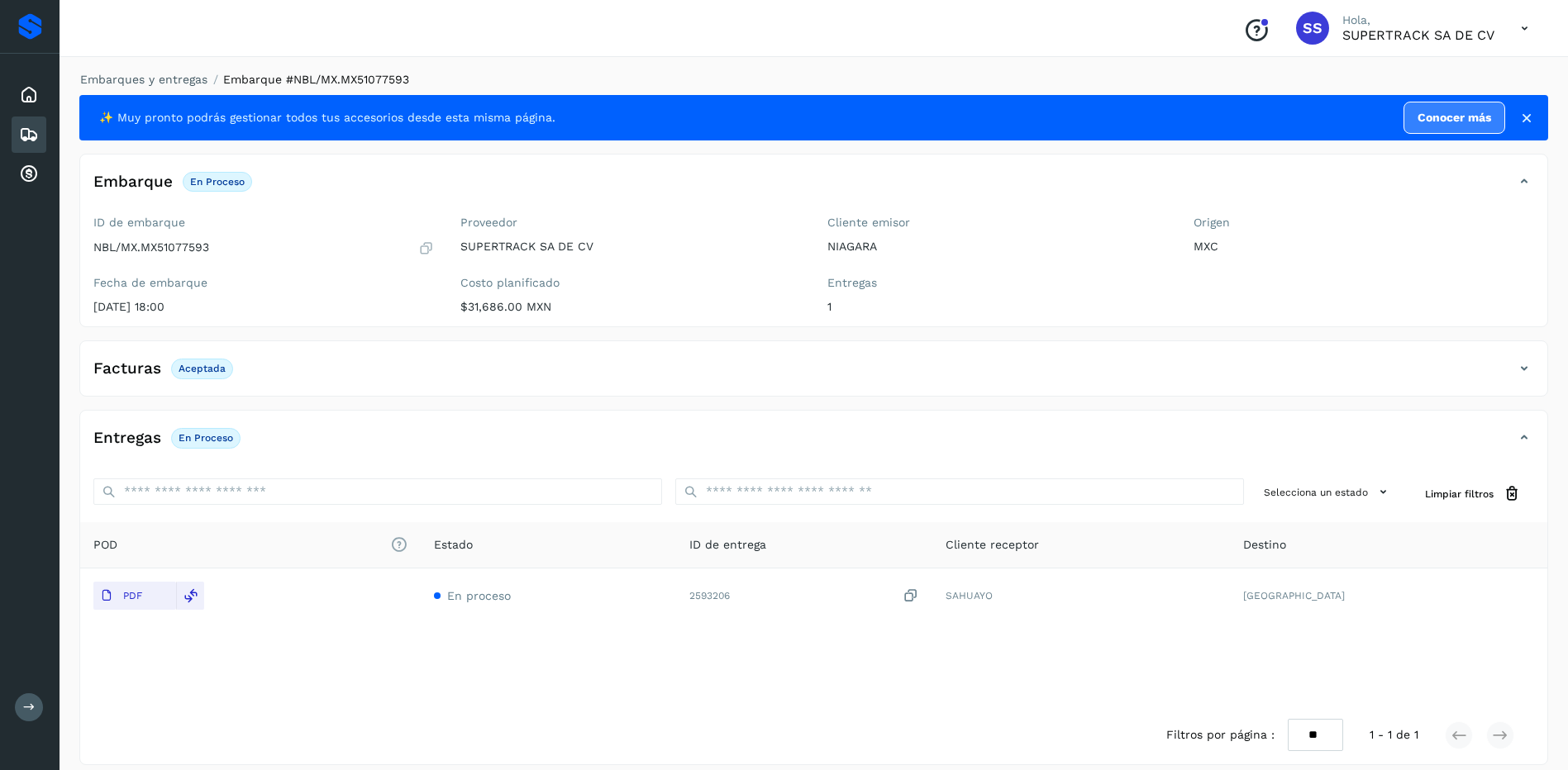
click at [156, 68] on div "Embarques y entregas Embarque #NBL/MX.MX51077593 ✨ Muy pronto podrás gestionar …" at bounding box center [813, 418] width 1508 height 733
click at [156, 83] on link "Embarques y entregas" at bounding box center [143, 79] width 128 height 13
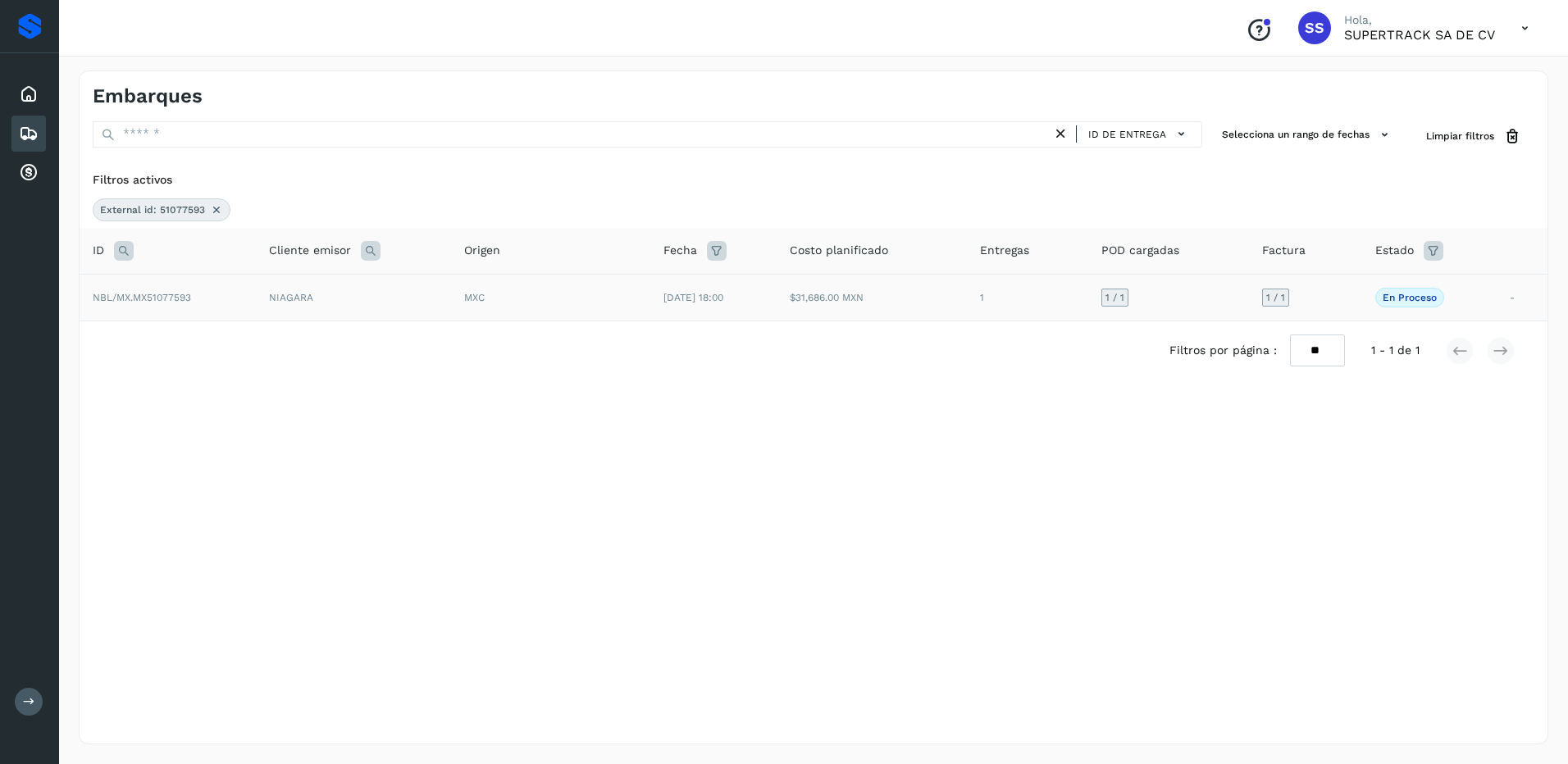
click at [214, 212] on icon at bounding box center [216, 209] width 13 height 13
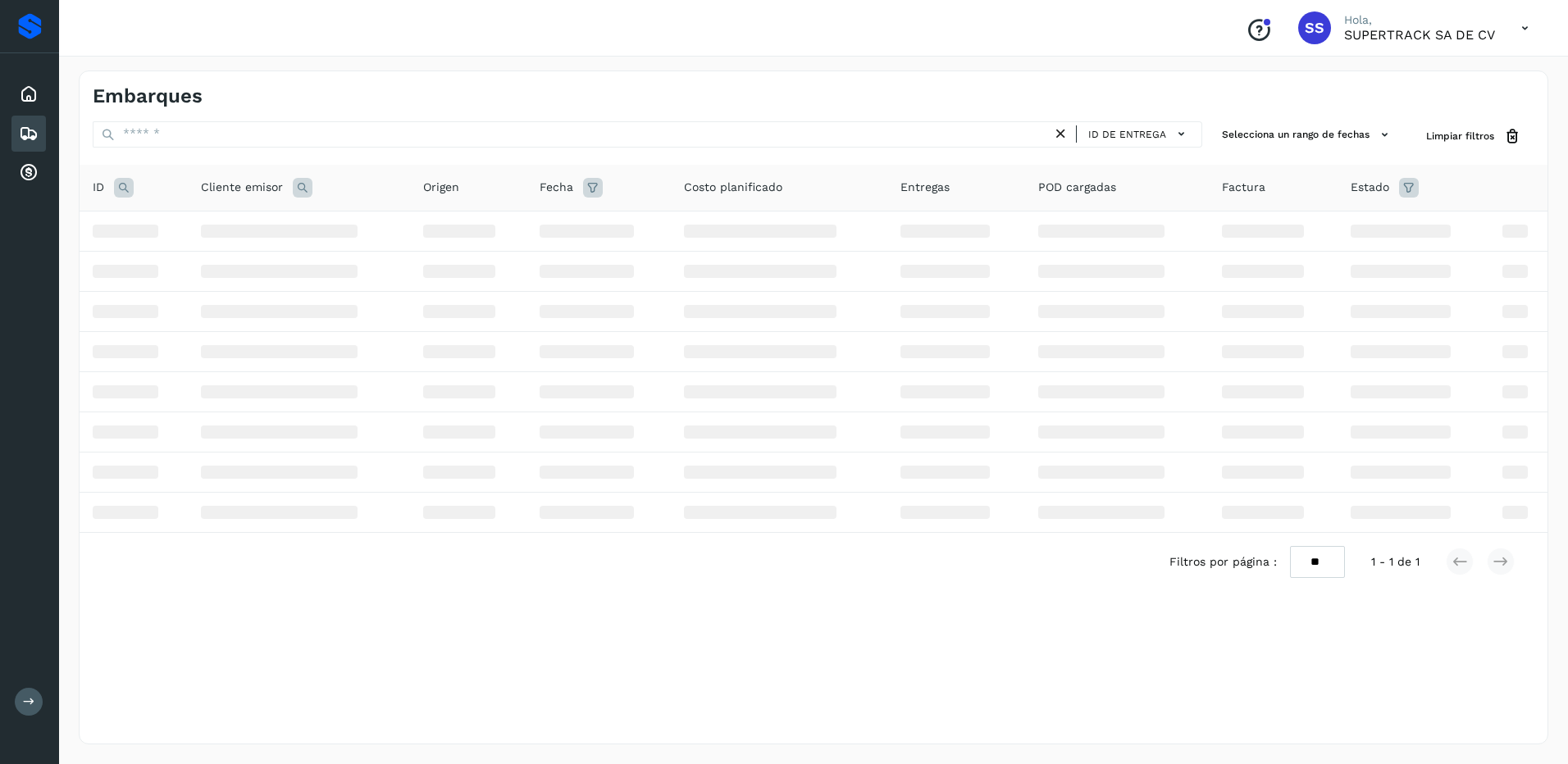
click at [125, 197] on icon at bounding box center [124, 187] width 20 height 20
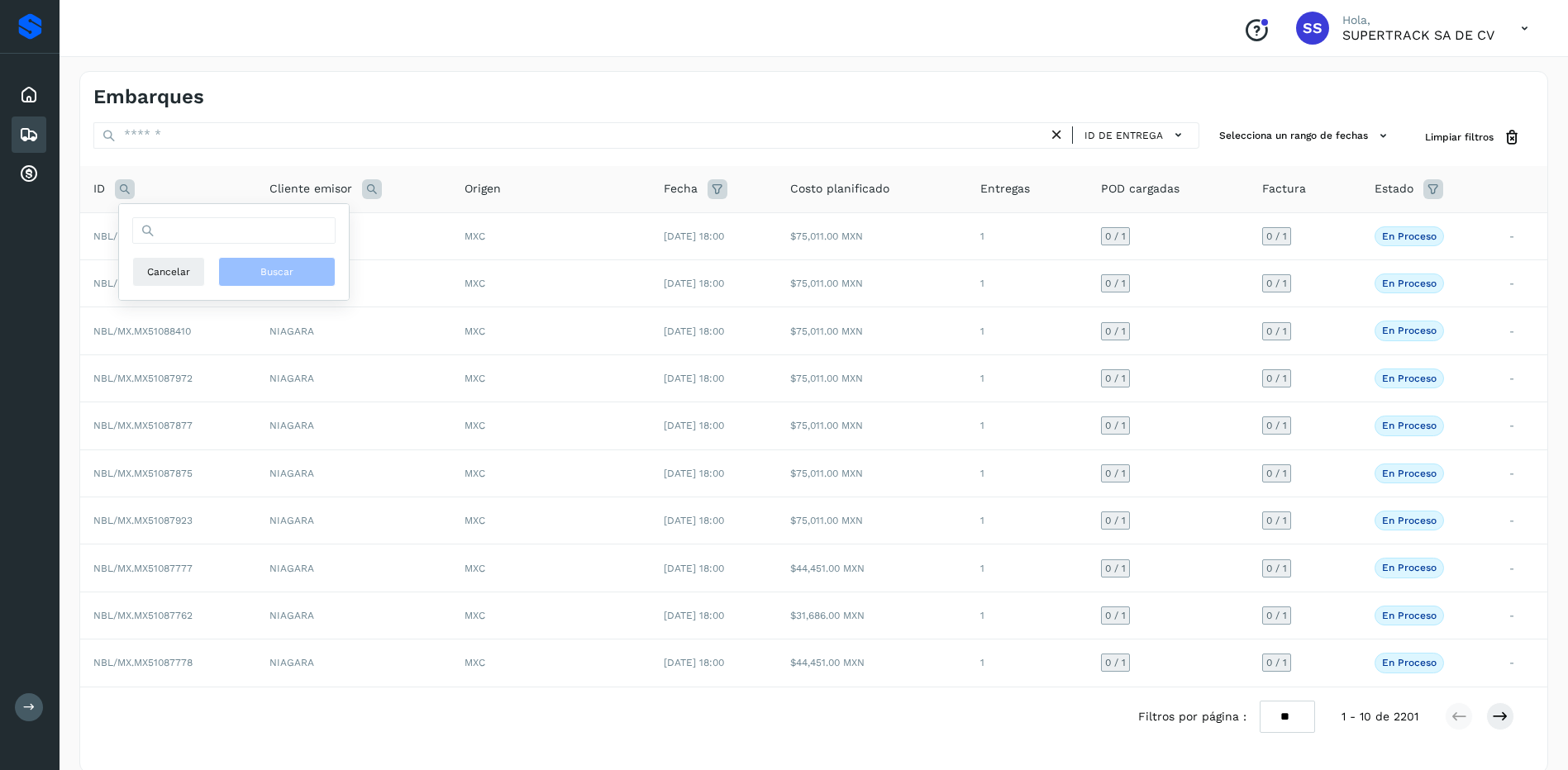
click at [153, 232] on icon at bounding box center [147, 230] width 15 height 15
click at [163, 229] on input "text" at bounding box center [234, 230] width 204 height 27
type input "********"
click at [279, 279] on span "Buscar" at bounding box center [276, 271] width 33 height 15
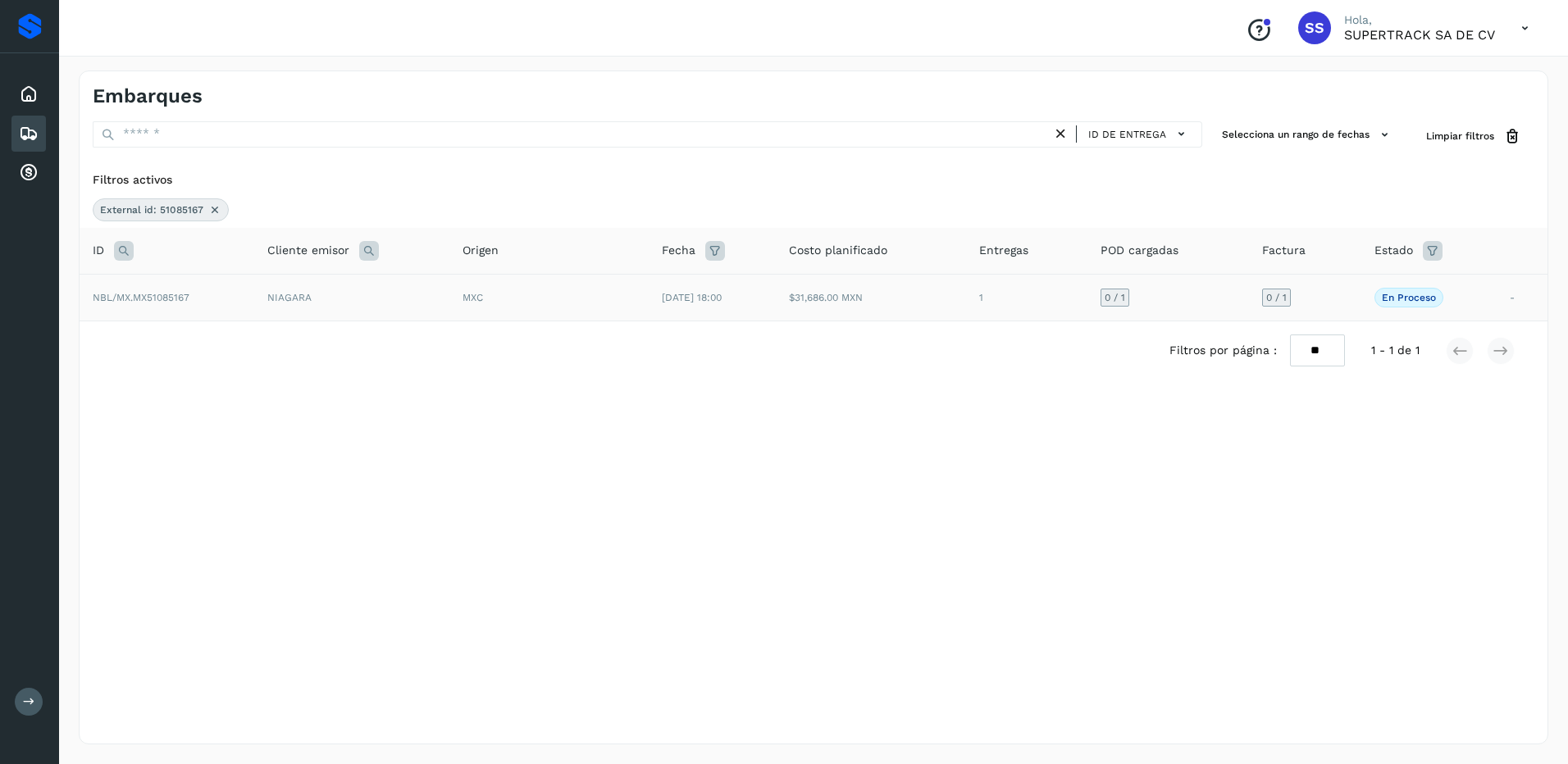
click at [556, 304] on div "MXC" at bounding box center [549, 297] width 174 height 15
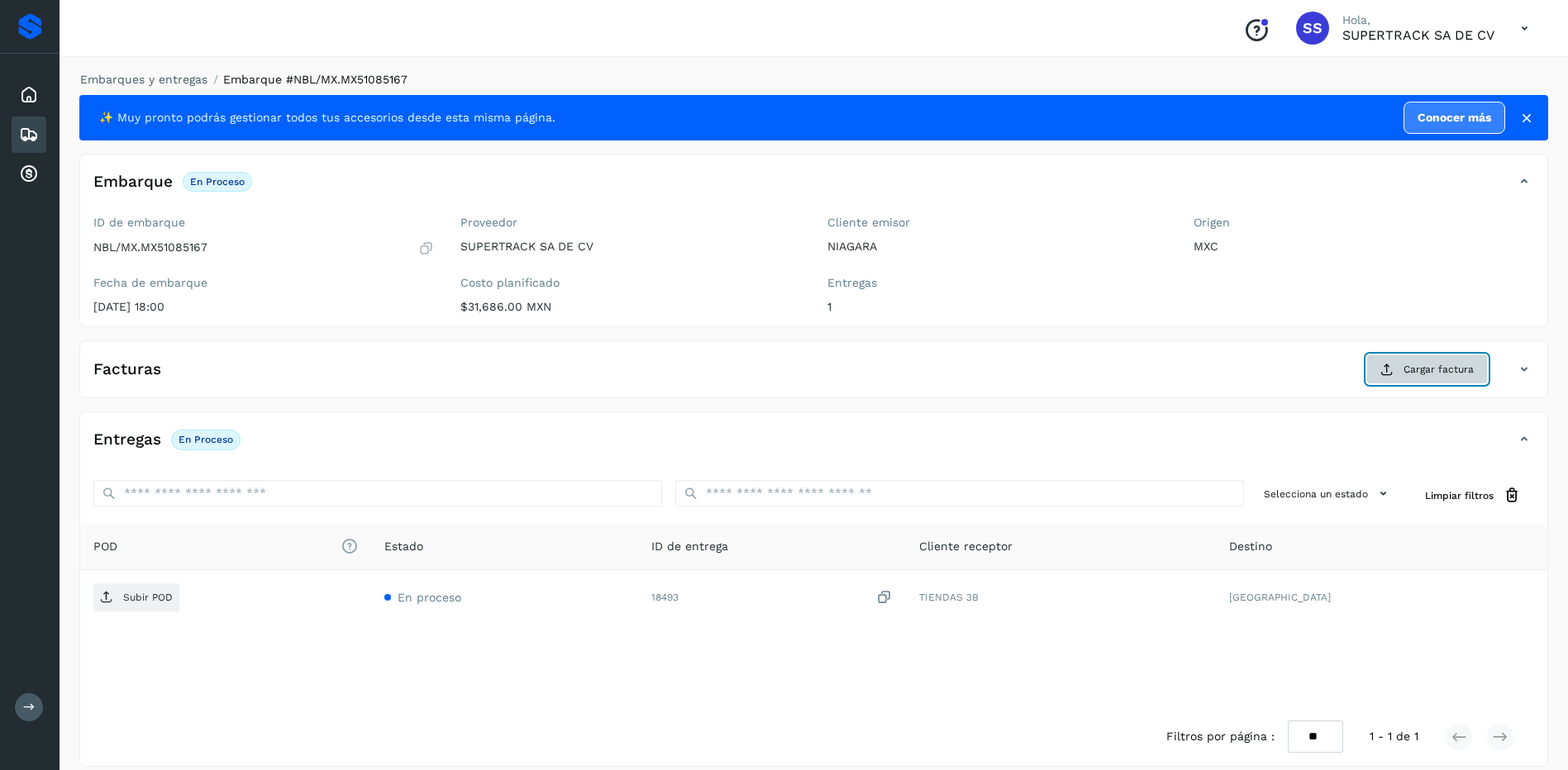
click at [1396, 372] on button "Cargar factura" at bounding box center [1427, 370] width 122 height 30
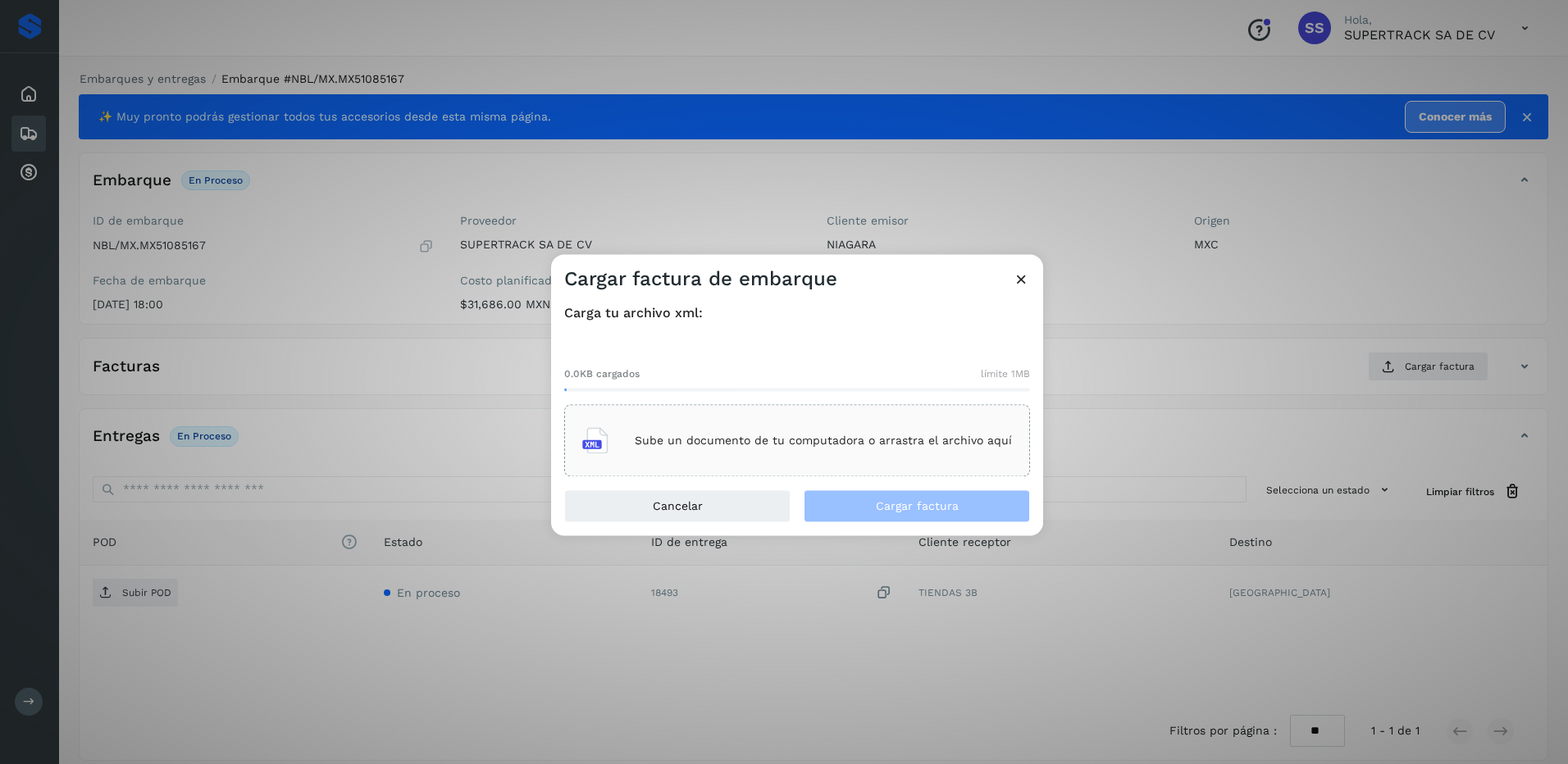
click at [802, 438] on p "Sube un documento de tu computadora o arrastra el archivo aquí" at bounding box center [823, 440] width 377 height 14
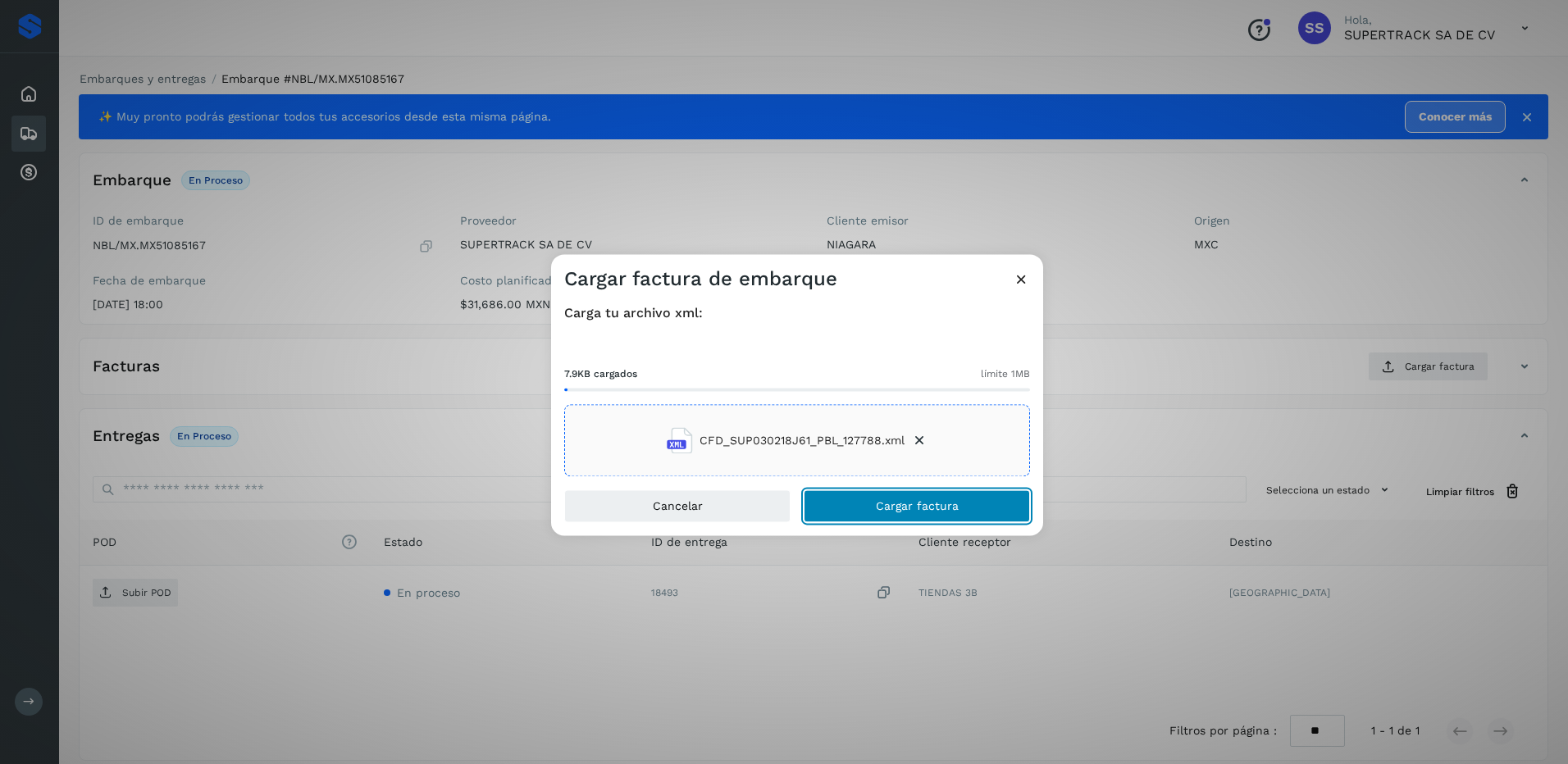
click at [933, 503] on span "Cargar factura" at bounding box center [917, 507] width 82 height 12
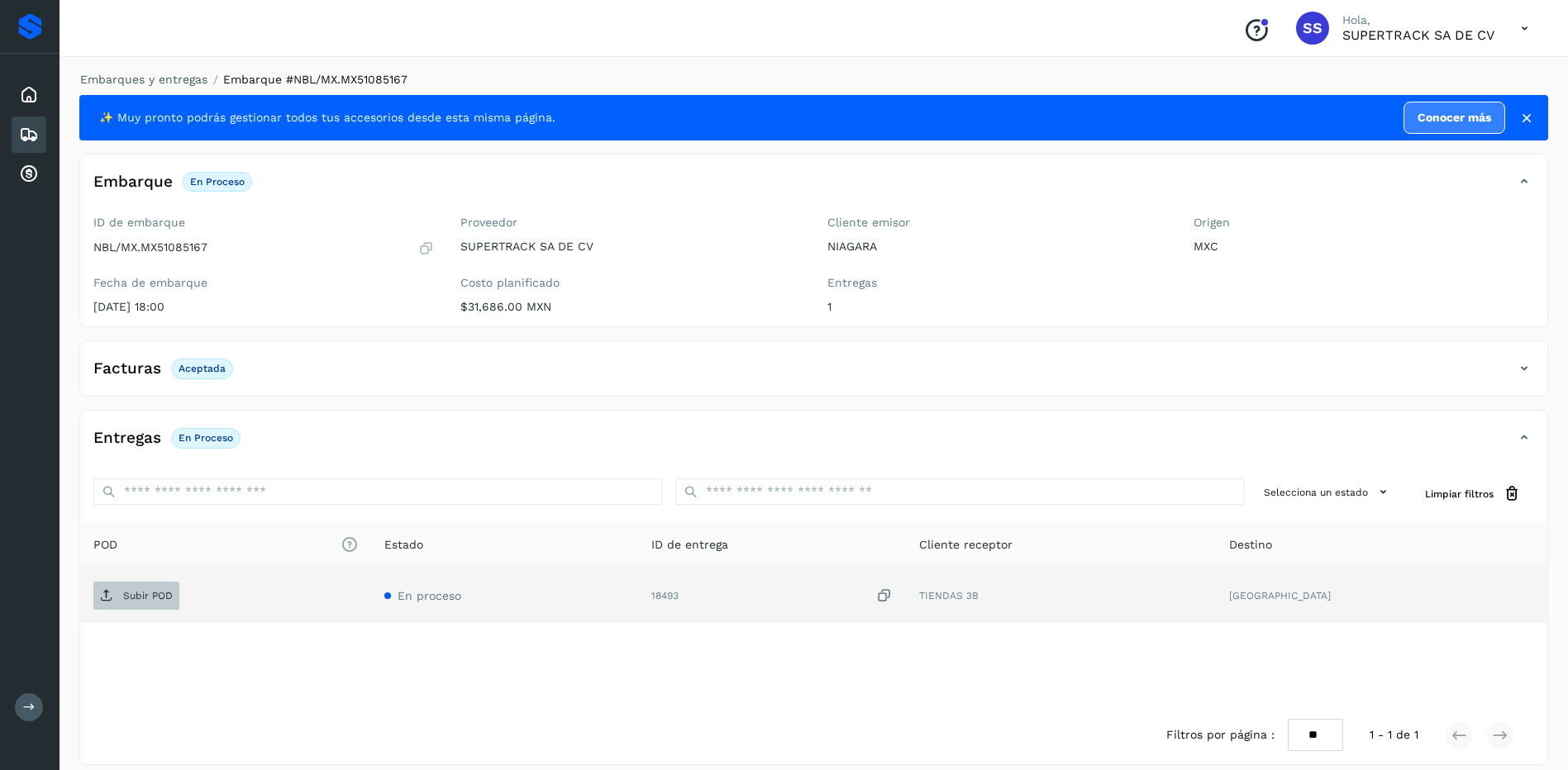
click at [159, 606] on span "Subir POD" at bounding box center [135, 595] width 86 height 27
click at [173, 90] on div "Embarques y entregas Embarque #NBL/MX.MX51085167 ✨ Muy pronto podrás gestionar …" at bounding box center [813, 418] width 1468 height 694
click at [170, 83] on link "Embarques y entregas" at bounding box center [143, 79] width 128 height 13
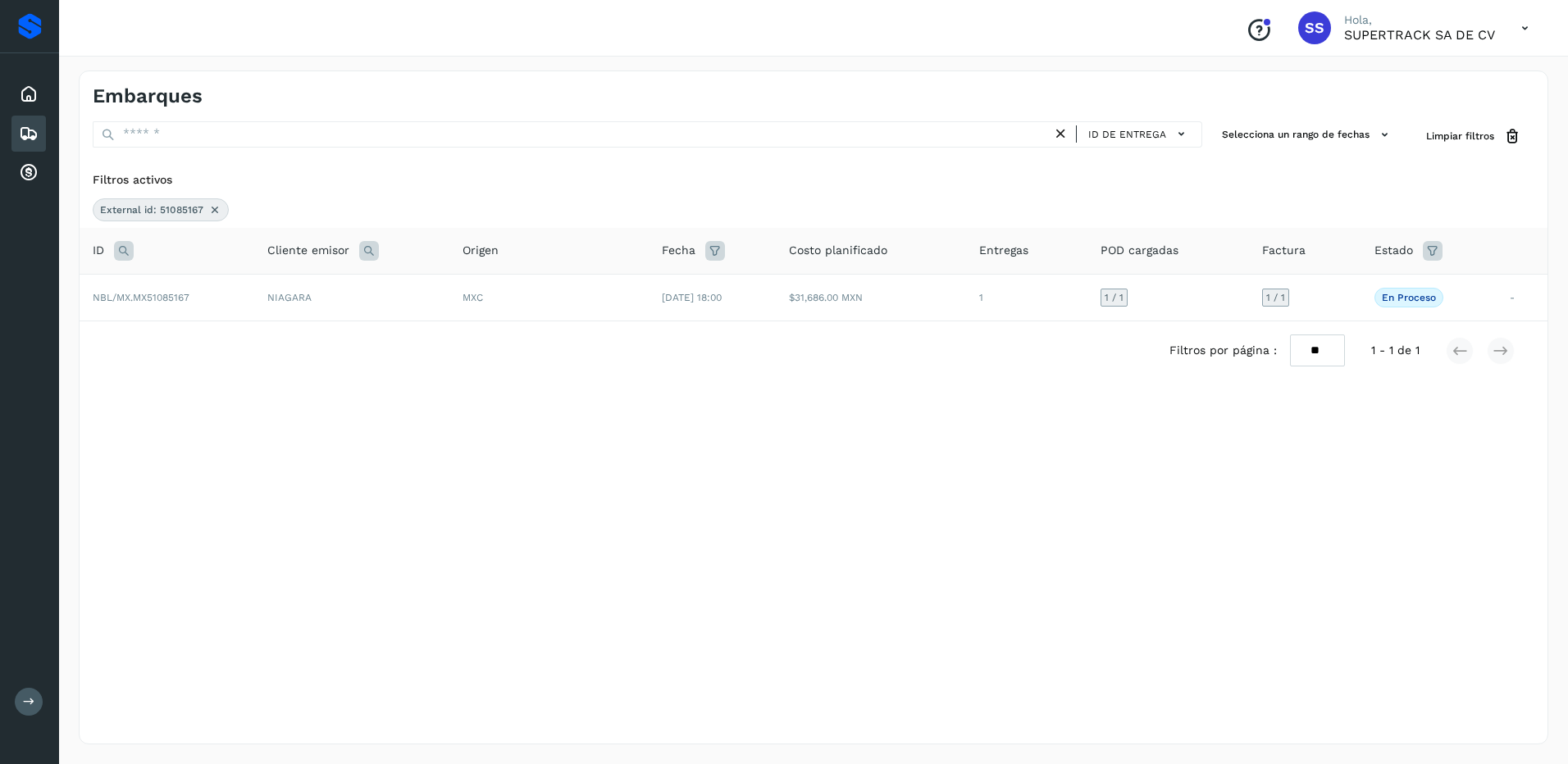
click at [217, 207] on icon at bounding box center [214, 209] width 13 height 13
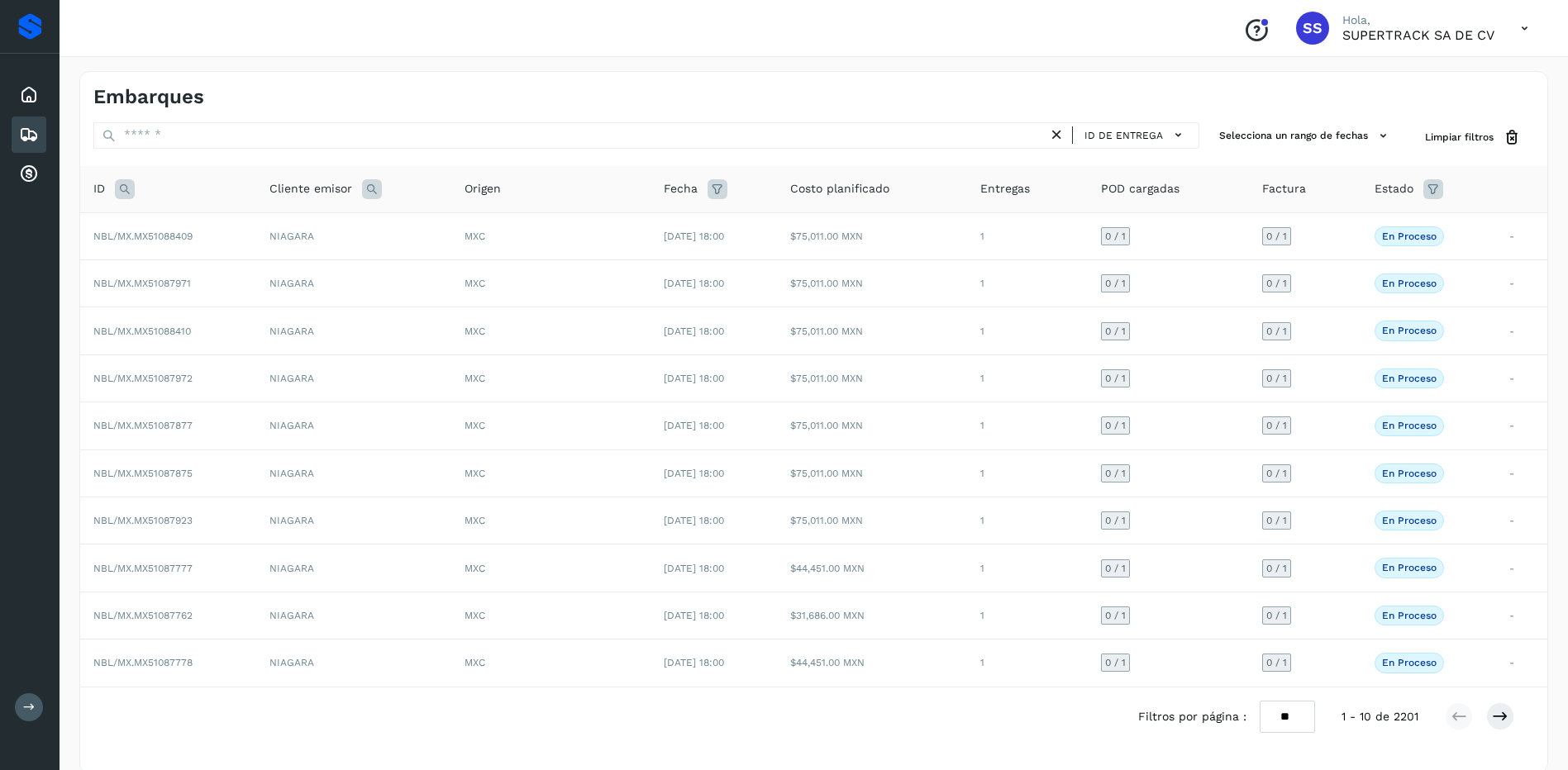
click at [134, 193] on icon at bounding box center [125, 189] width 20 height 20
click at [203, 222] on input "text" at bounding box center [234, 230] width 204 height 27
type input "********"
click at [289, 282] on button "Buscar" at bounding box center [277, 272] width 118 height 30
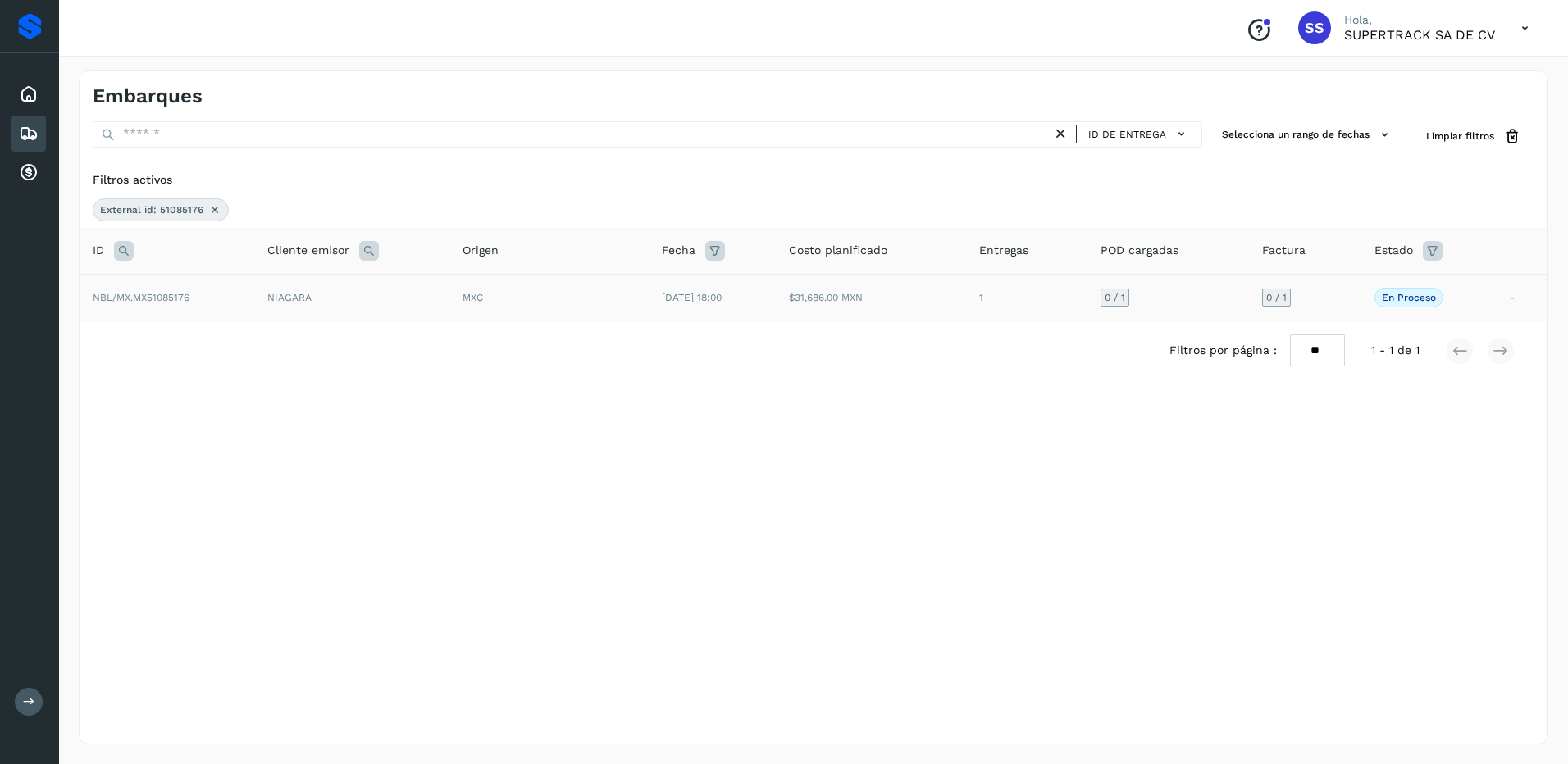
click at [394, 303] on td "NIAGARA" at bounding box center [351, 297] width 195 height 47
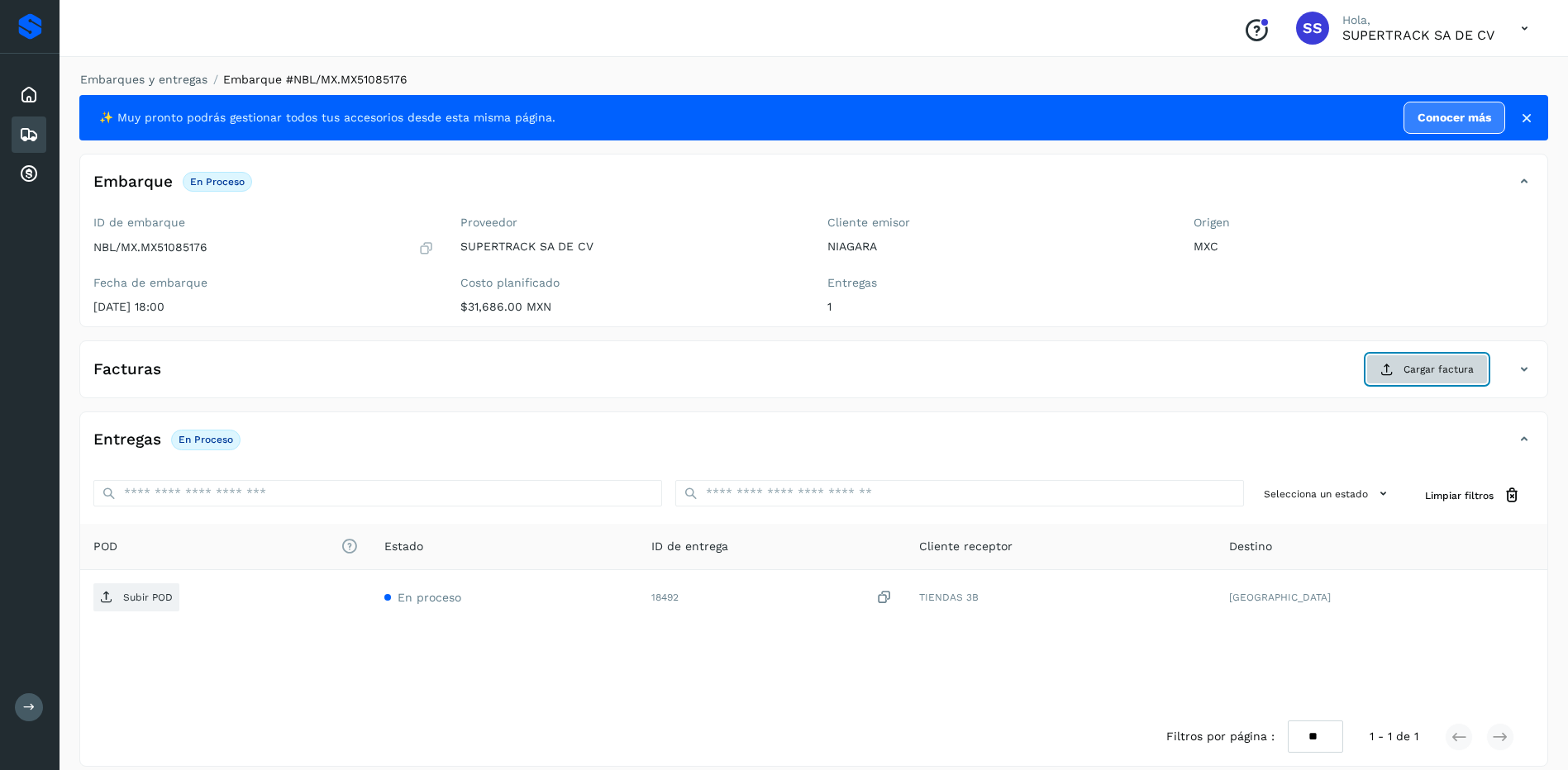
click at [1416, 372] on span "Cargar factura" at bounding box center [1437, 369] width 70 height 15
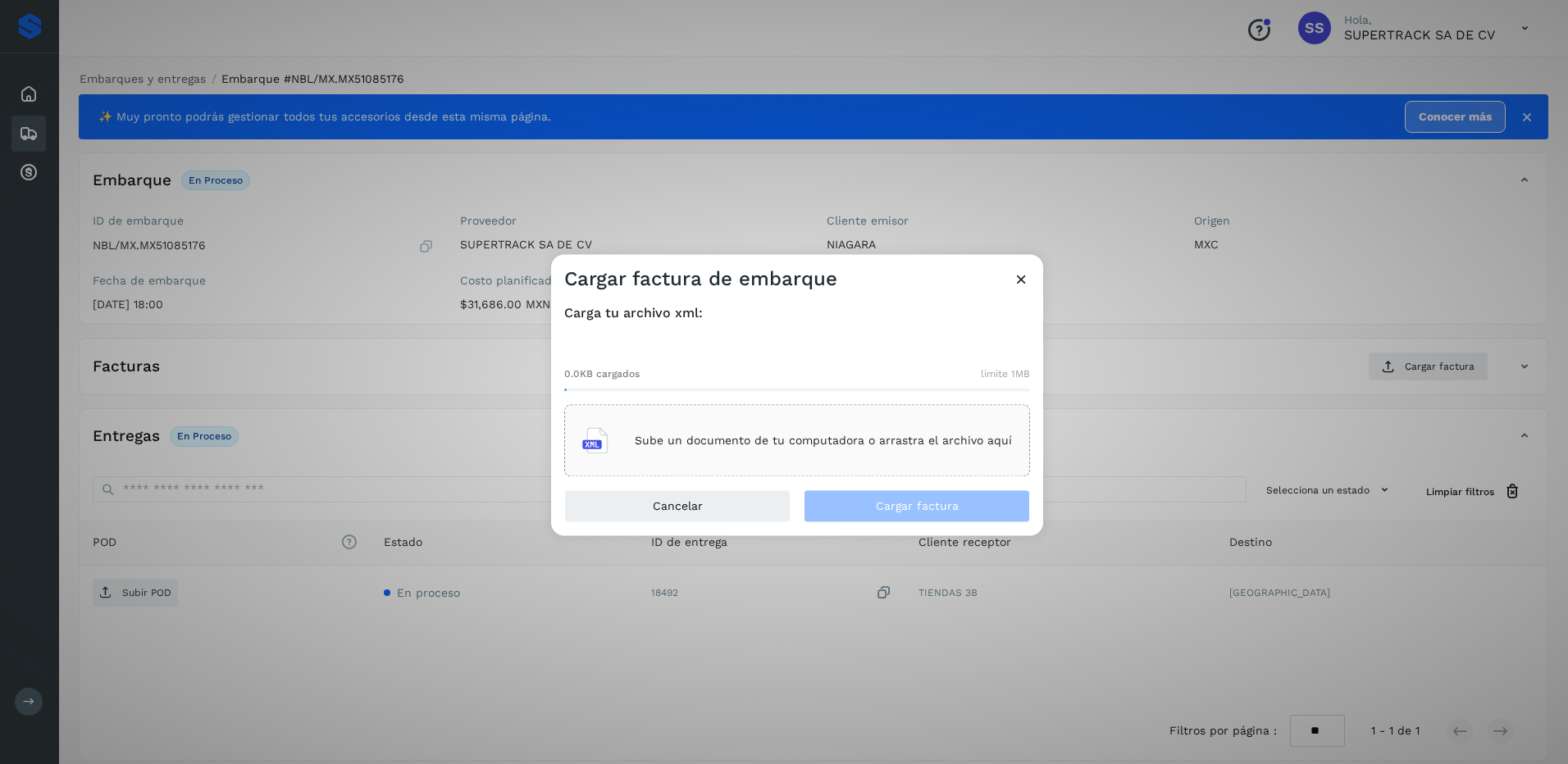
click at [781, 452] on div "Sube un documento de tu computadora o arrastra el archivo aquí" at bounding box center [797, 440] width 430 height 44
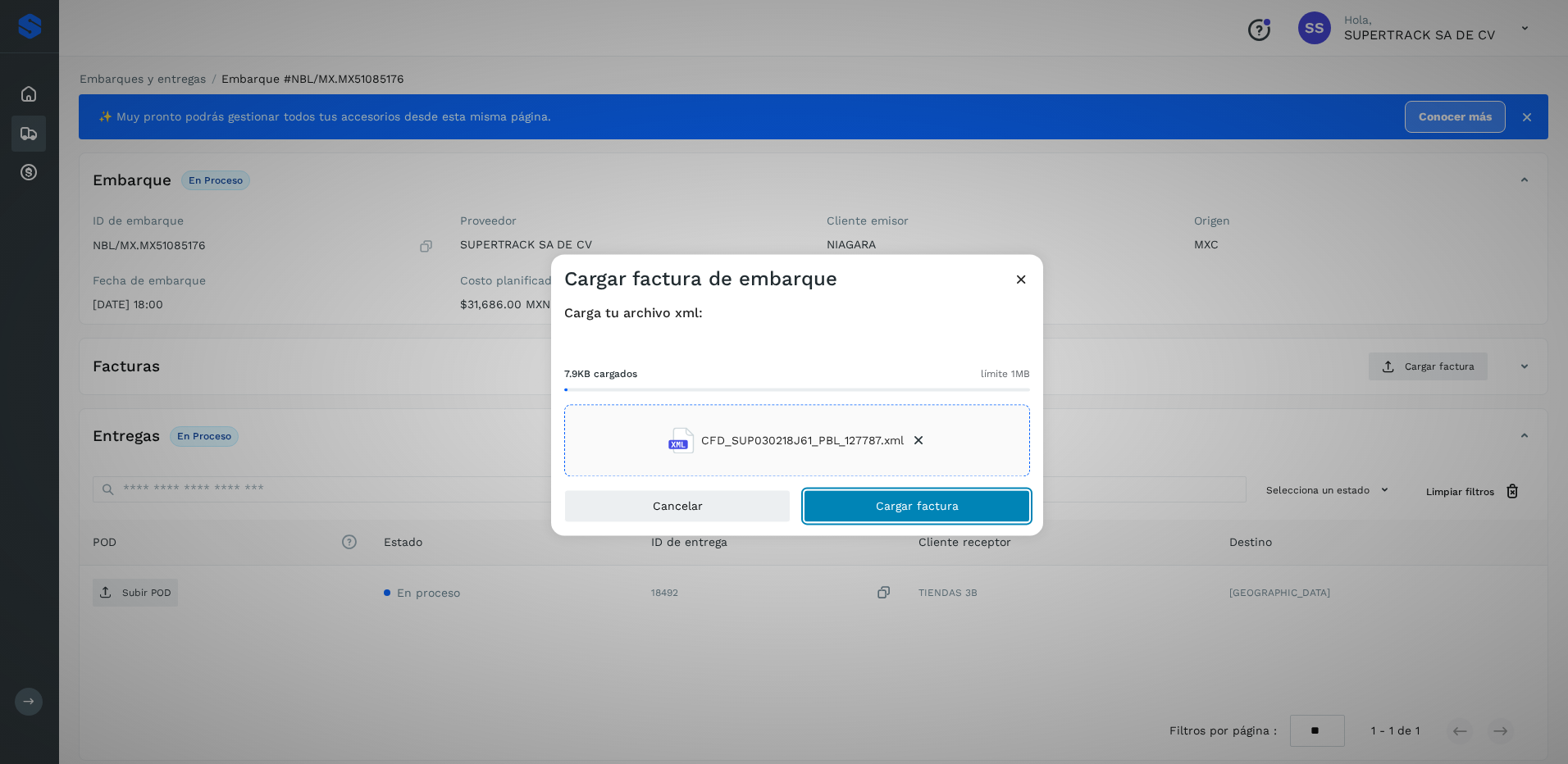
click at [910, 512] on span "Cargar factura" at bounding box center [917, 507] width 82 height 12
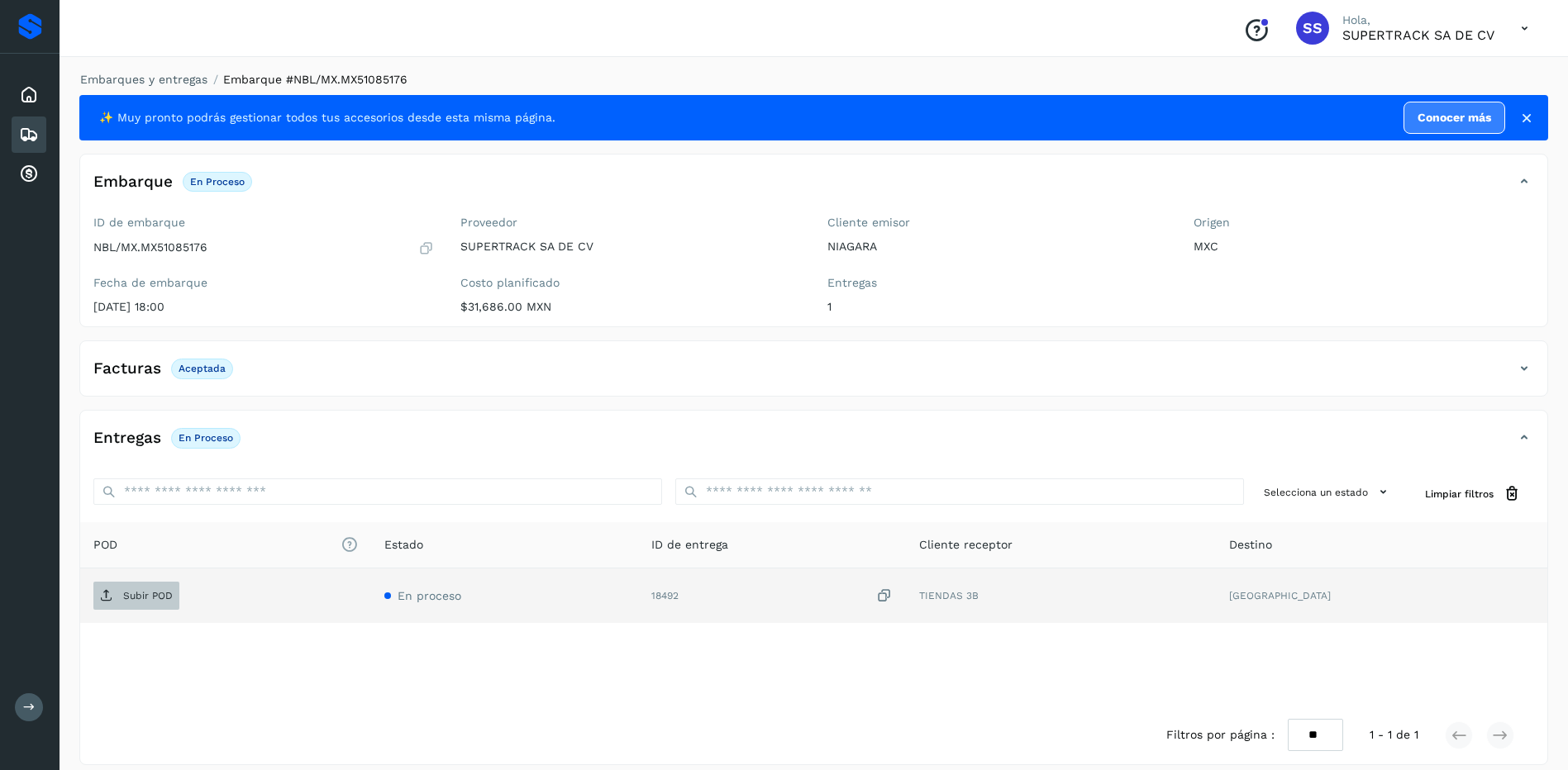
click at [144, 596] on p "Subir POD" at bounding box center [148, 596] width 49 height 12
click at [168, 58] on div "Embarques y entregas Embarque #NBL/MX.MX51085176 ✨ Muy pronto podrás gestionar …" at bounding box center [813, 418] width 1508 height 733
click at [174, 80] on link "Embarques y entregas" at bounding box center [143, 79] width 128 height 13
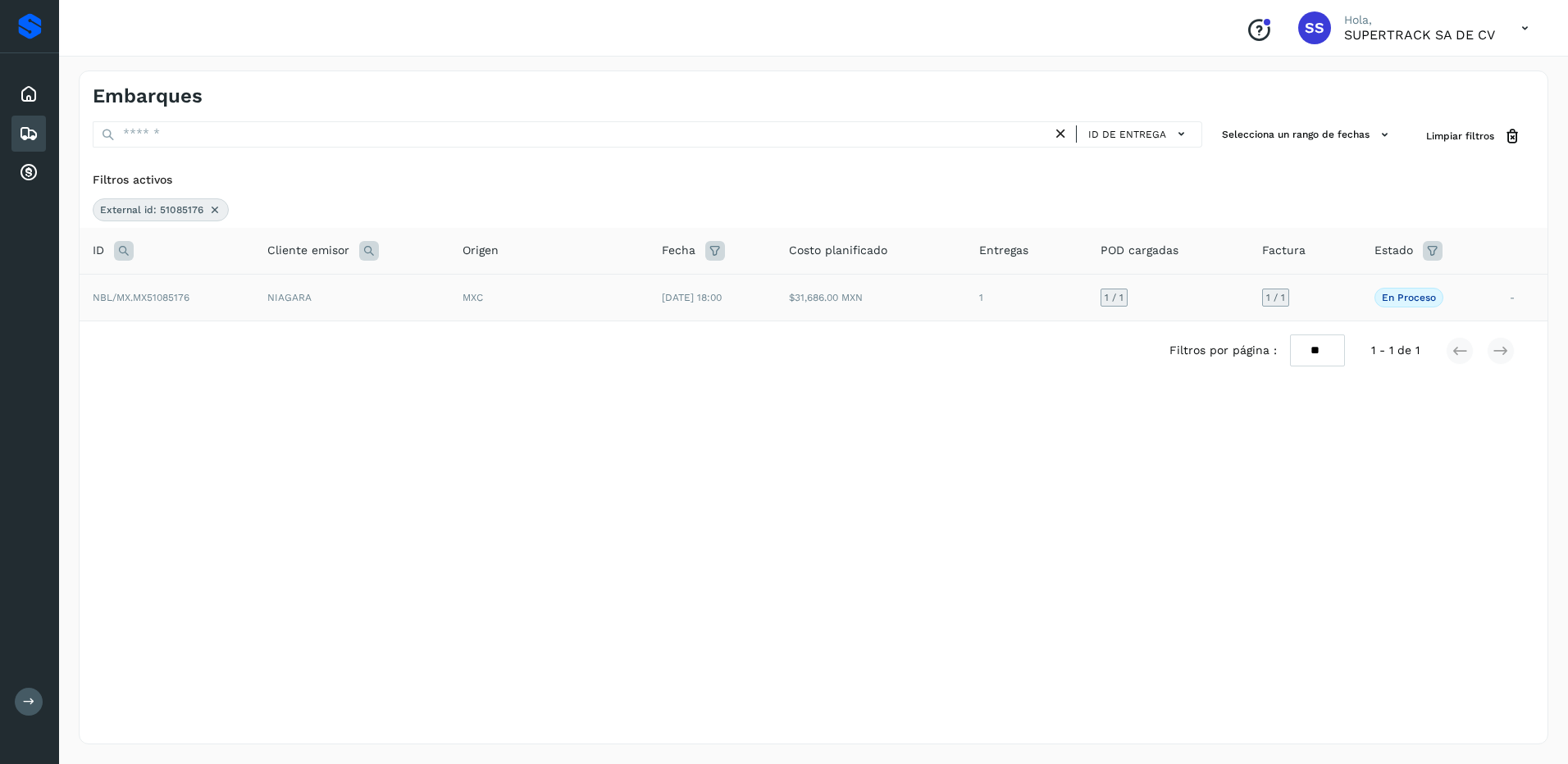
click at [210, 210] on icon at bounding box center [214, 209] width 13 height 13
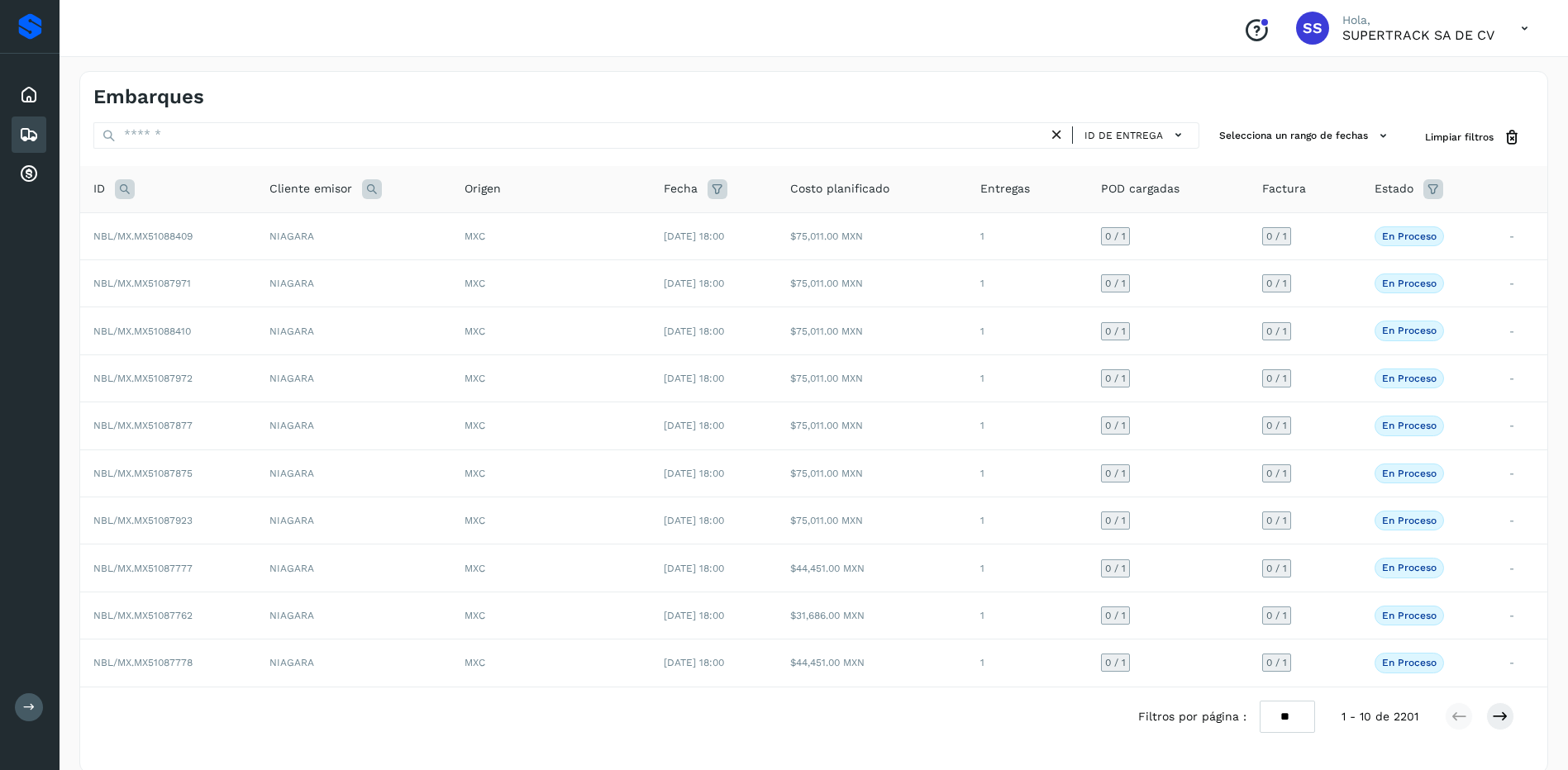
click at [129, 206] on th "ID" at bounding box center [168, 190] width 176 height 47
click at [130, 184] on icon at bounding box center [125, 189] width 20 height 20
click at [187, 238] on input "text" at bounding box center [234, 230] width 204 height 27
type input "********"
click at [288, 274] on span "Buscar" at bounding box center [276, 271] width 33 height 15
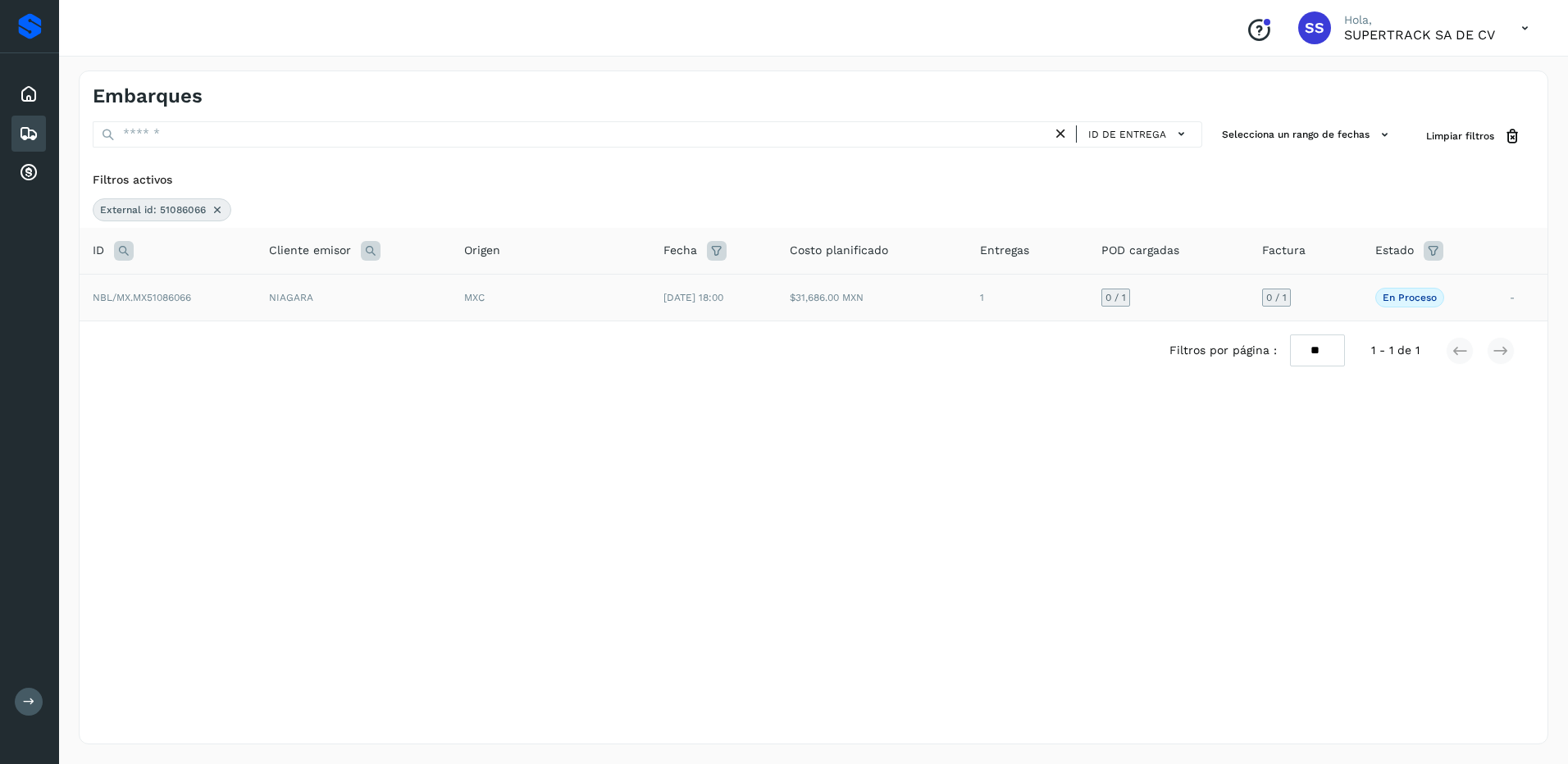
click at [379, 307] on td "NIAGARA" at bounding box center [353, 297] width 195 height 47
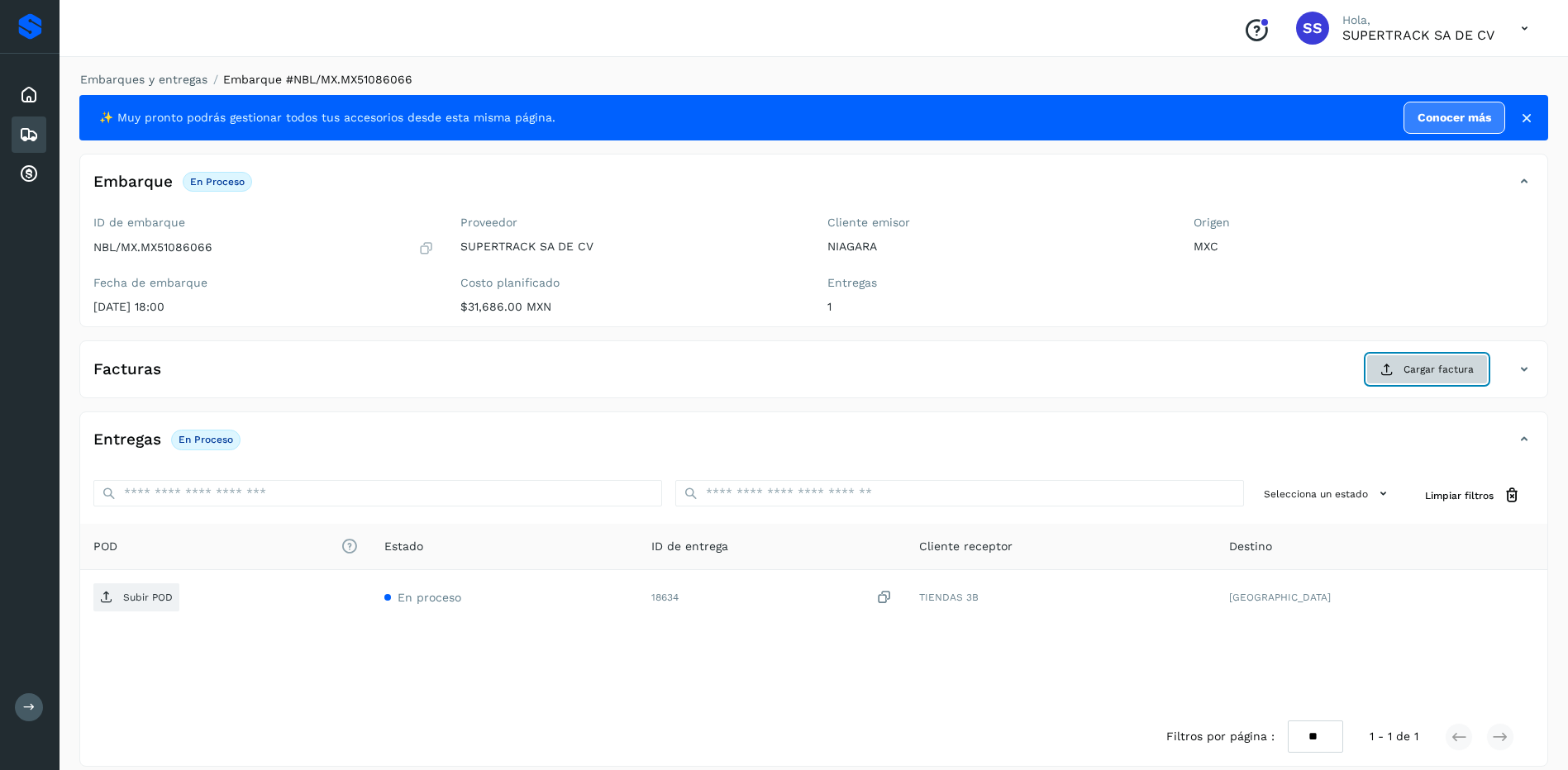
click at [1455, 367] on span "Cargar factura" at bounding box center [1437, 369] width 70 height 15
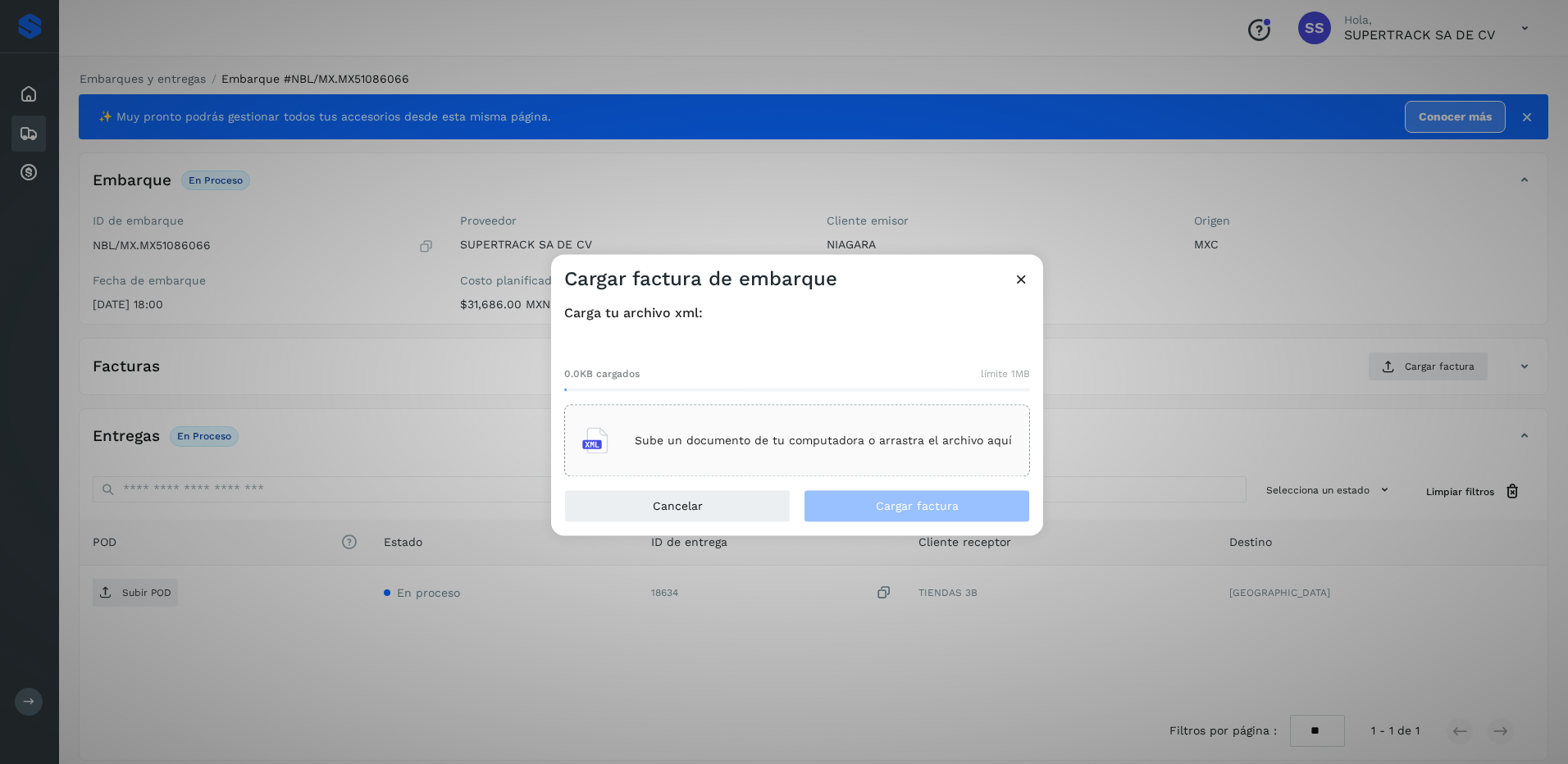
click at [844, 454] on div "Sube un documento de tu computadora o arrastra el archivo aquí" at bounding box center [797, 440] width 430 height 44
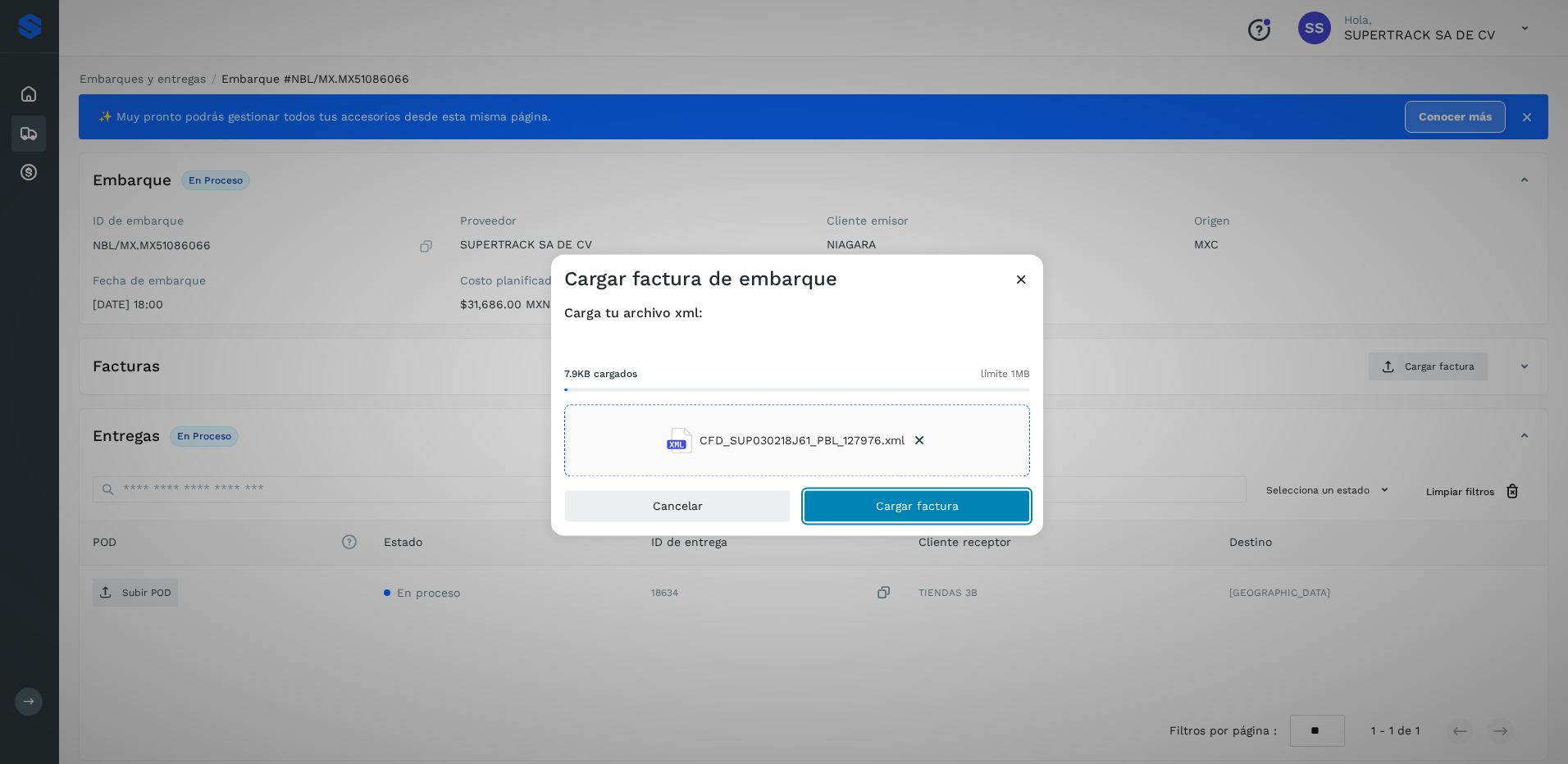
click at [915, 513] on button "Cargar factura" at bounding box center [916, 506] width 227 height 32
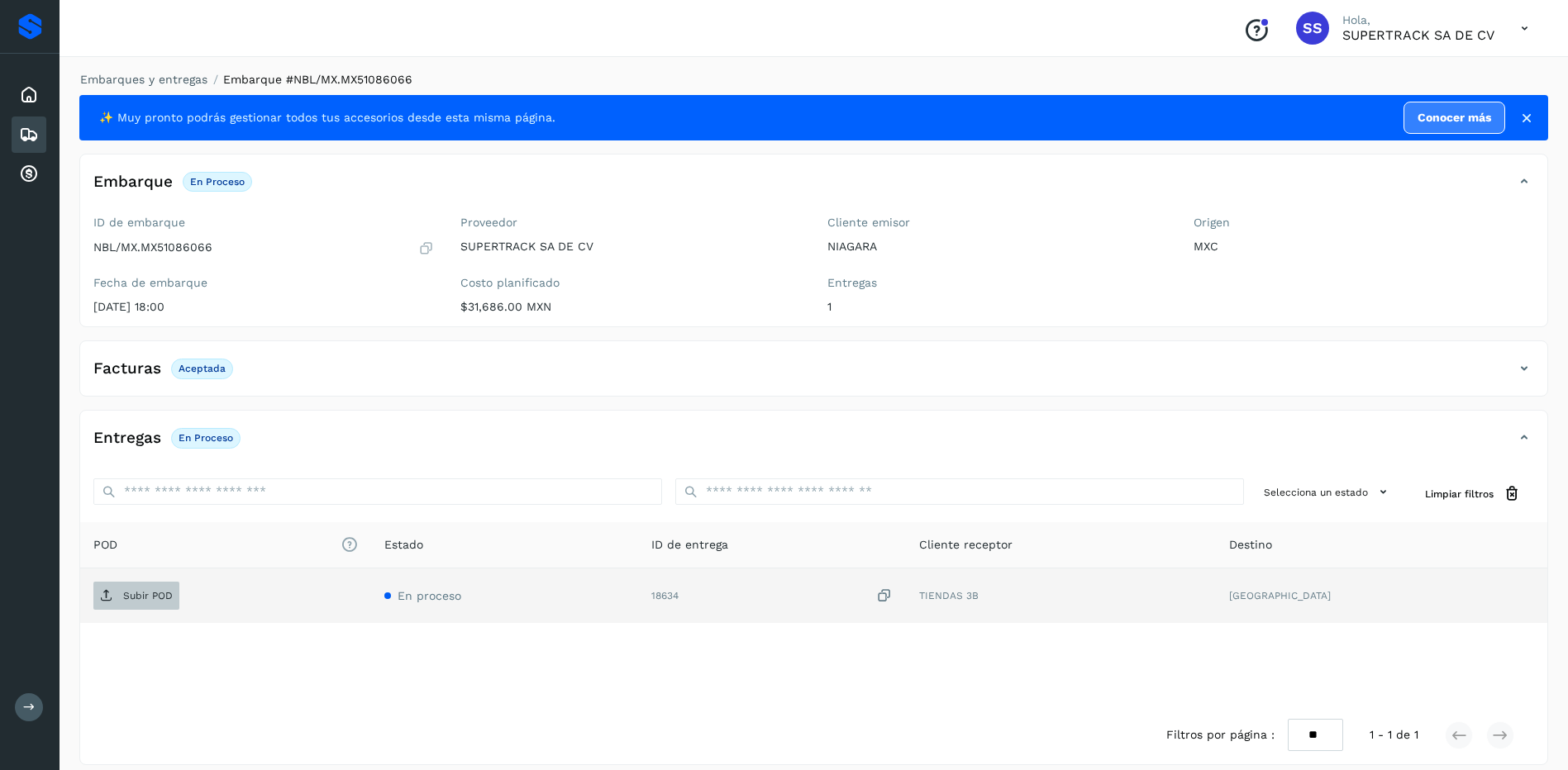
click at [128, 587] on span "Subir POD" at bounding box center [135, 595] width 86 height 27
click at [169, 83] on link "Embarques y entregas" at bounding box center [143, 79] width 128 height 13
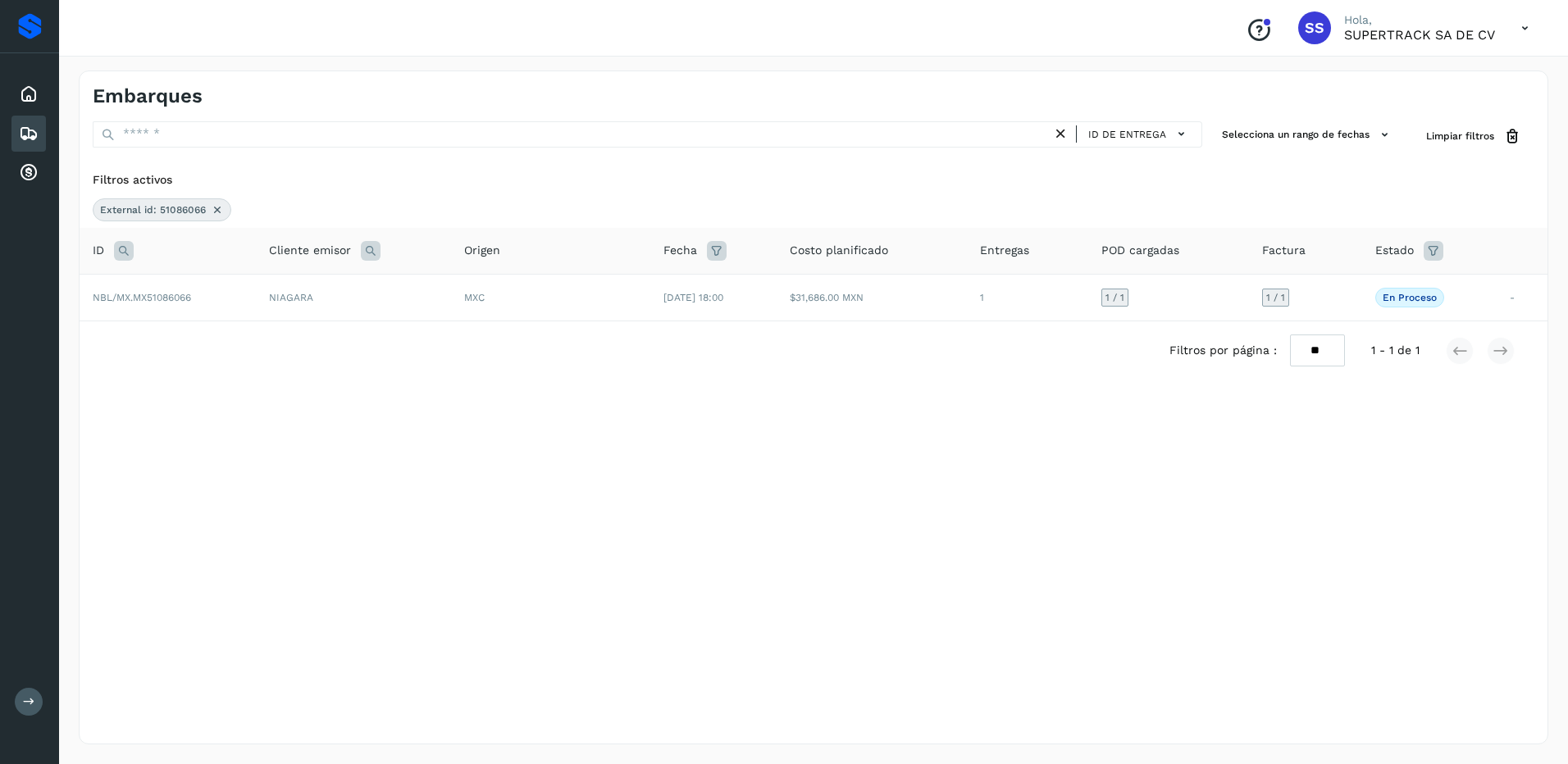
click at [219, 213] on icon at bounding box center [217, 209] width 13 height 13
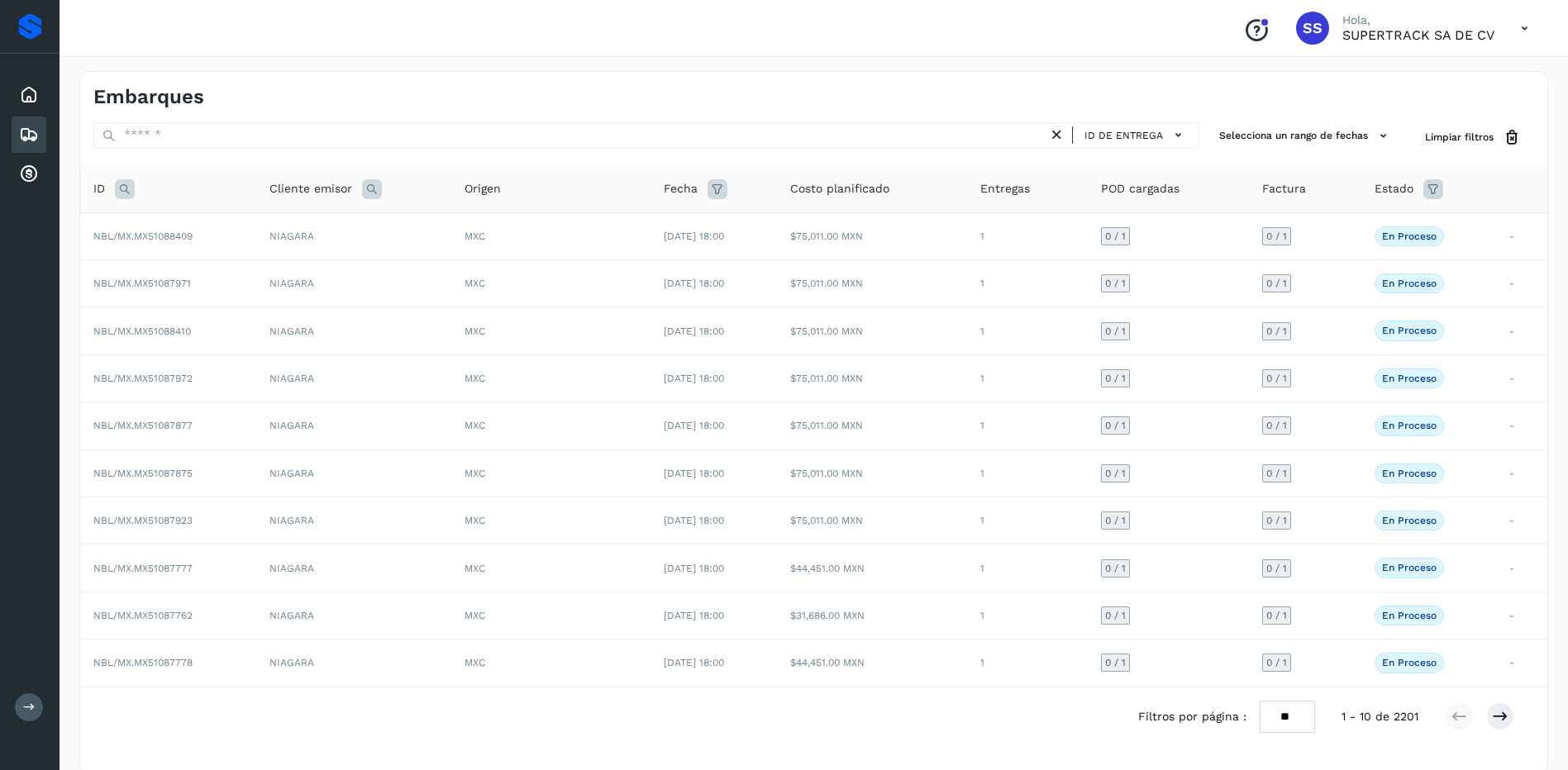
click at [126, 182] on icon at bounding box center [125, 189] width 20 height 20
click at [202, 244] on div "Cancelar Buscar" at bounding box center [234, 252] width 204 height 69
click at [207, 236] on input "text" at bounding box center [234, 230] width 204 height 27
click at [182, 273] on span "Cancelar" at bounding box center [168, 271] width 43 height 15
click at [126, 183] on icon at bounding box center [125, 189] width 20 height 20
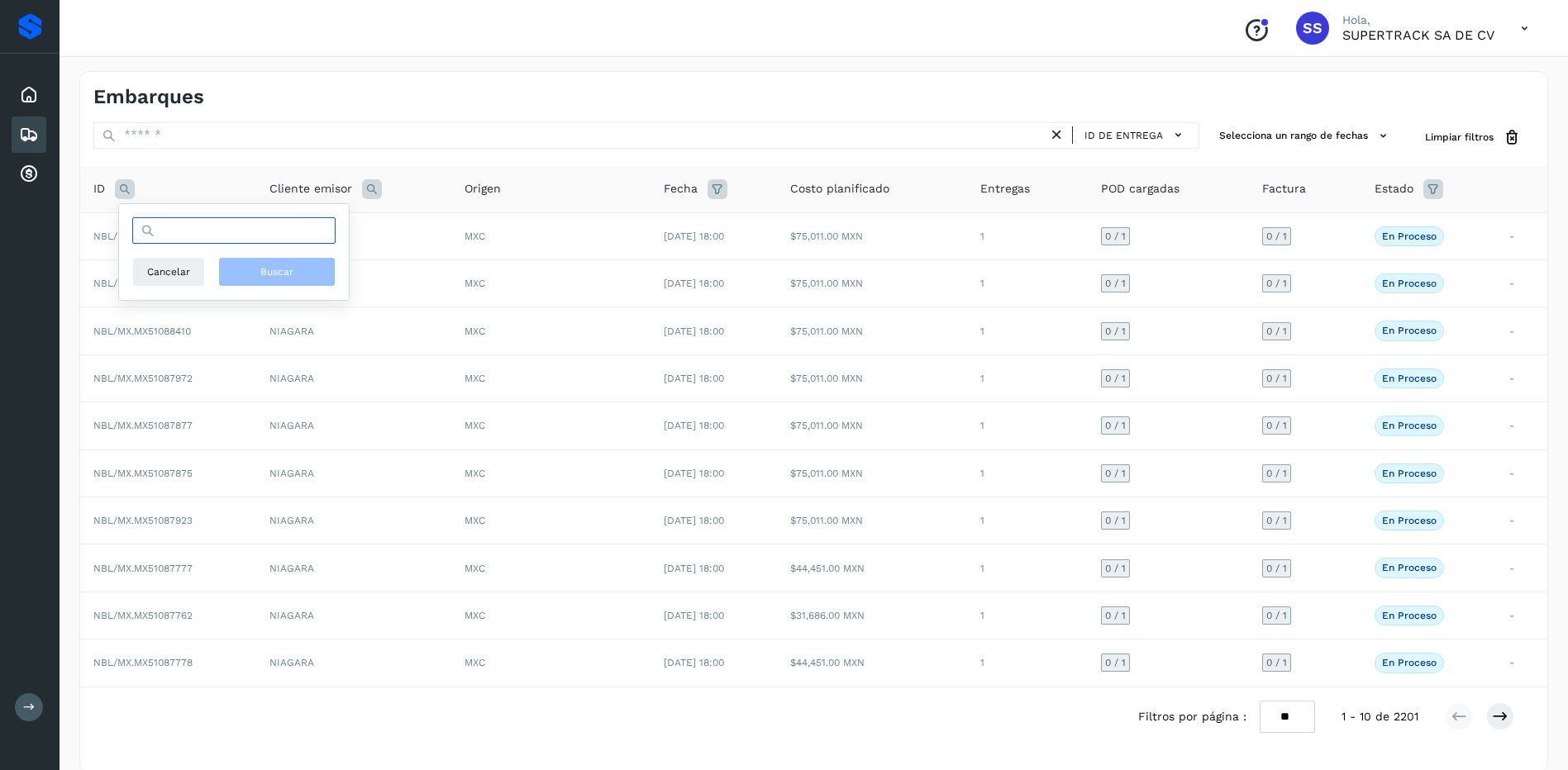
click at [244, 242] on input "text" at bounding box center [234, 230] width 204 height 27
click at [200, 260] on button "Cancelar" at bounding box center [169, 272] width 73 height 30
click at [127, 189] on icon at bounding box center [125, 189] width 20 height 20
click at [225, 225] on input "text" at bounding box center [234, 230] width 204 height 27
click at [395, 192] on div "Cliente emisor" at bounding box center [353, 189] width 169 height 20
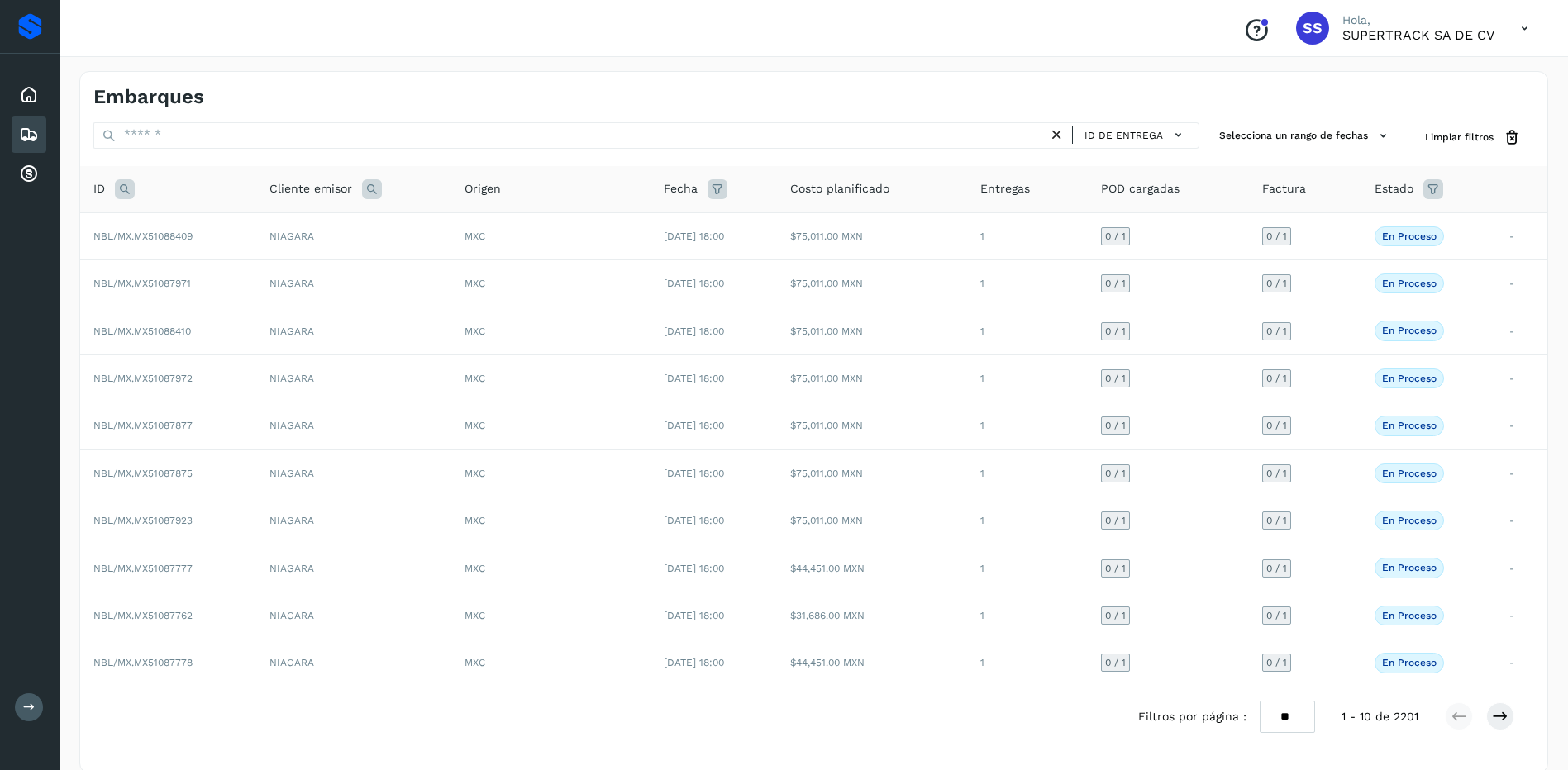
click at [117, 189] on icon at bounding box center [125, 189] width 20 height 20
click at [189, 239] on input "text" at bounding box center [234, 230] width 204 height 27
click at [171, 277] on span "Cancelar" at bounding box center [168, 271] width 43 height 15
click at [126, 182] on icon at bounding box center [125, 189] width 20 height 20
click at [184, 232] on input "text" at bounding box center [234, 230] width 204 height 27
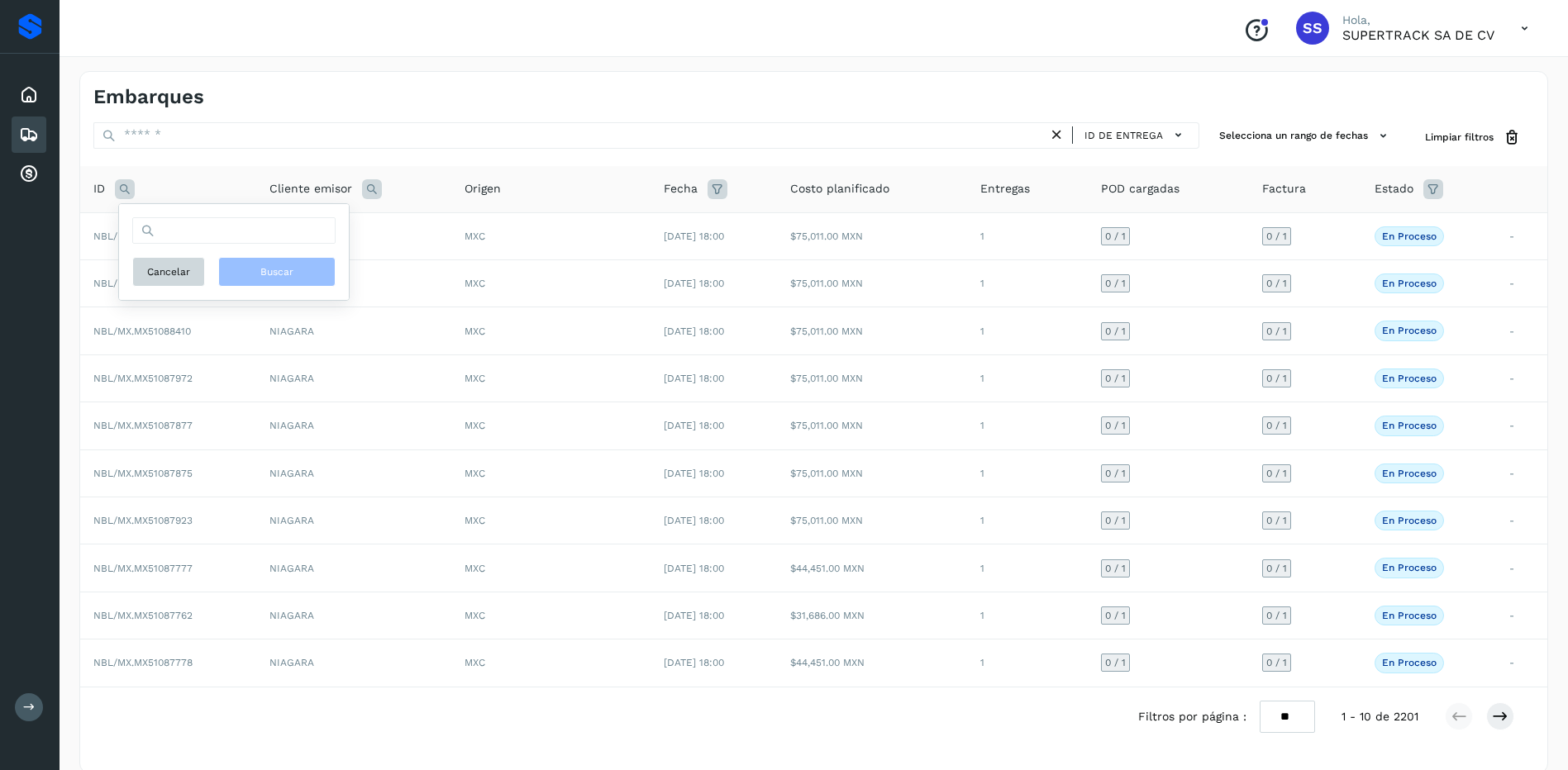
click at [155, 269] on span "Cancelar" at bounding box center [168, 271] width 43 height 15
click at [131, 195] on icon at bounding box center [125, 189] width 20 height 20
click at [188, 239] on input "text" at bounding box center [234, 230] width 204 height 27
click at [168, 268] on span "Cancelar" at bounding box center [168, 271] width 43 height 15
click at [124, 184] on icon at bounding box center [125, 189] width 20 height 20
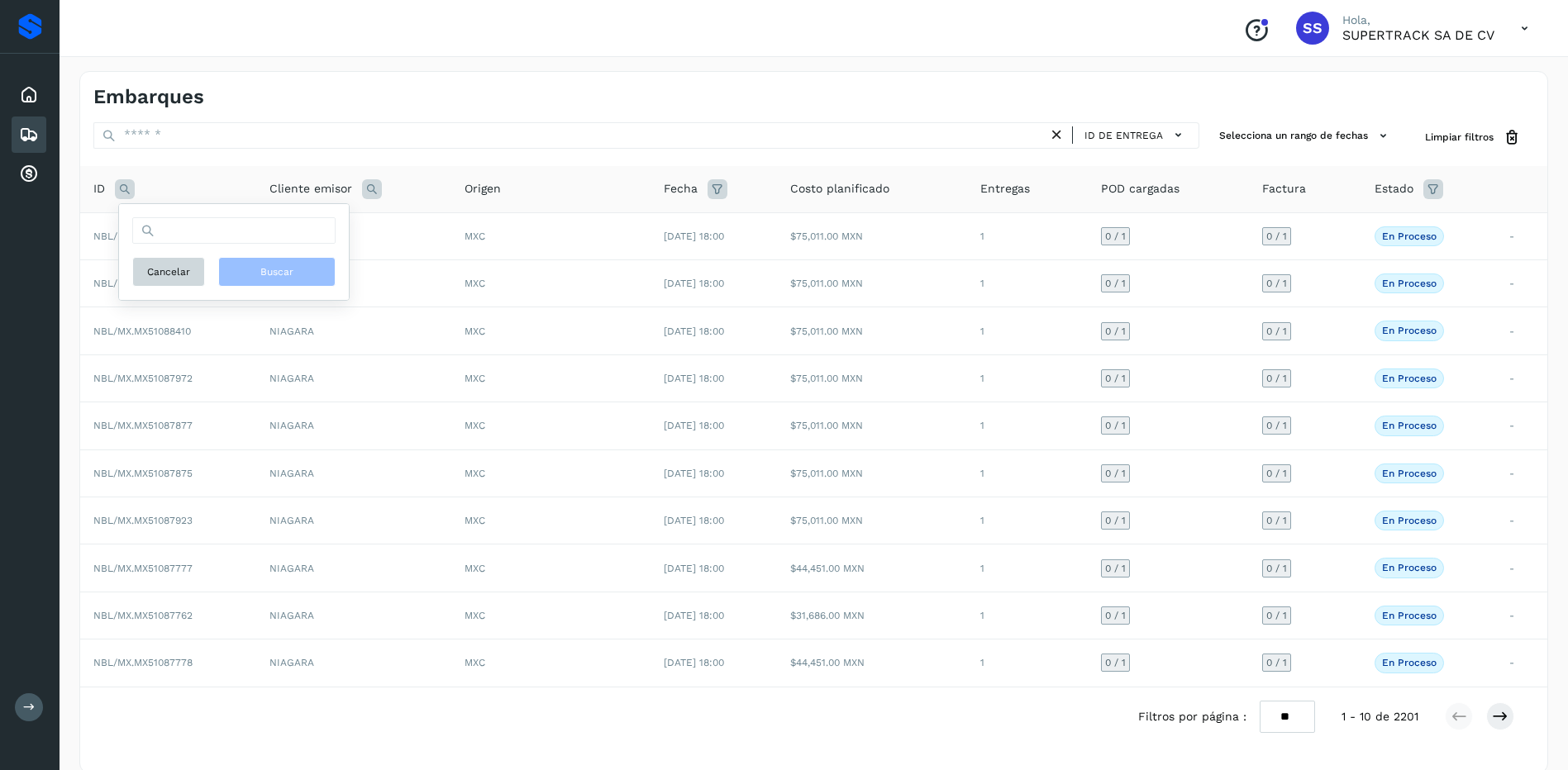
click at [170, 257] on div "Cancelar Buscar" at bounding box center [234, 252] width 204 height 69
drag, startPoint x: 171, startPoint y: 266, endPoint x: 133, endPoint y: 182, distance: 92.2
click at [171, 262] on button "Cancelar" at bounding box center [169, 272] width 73 height 30
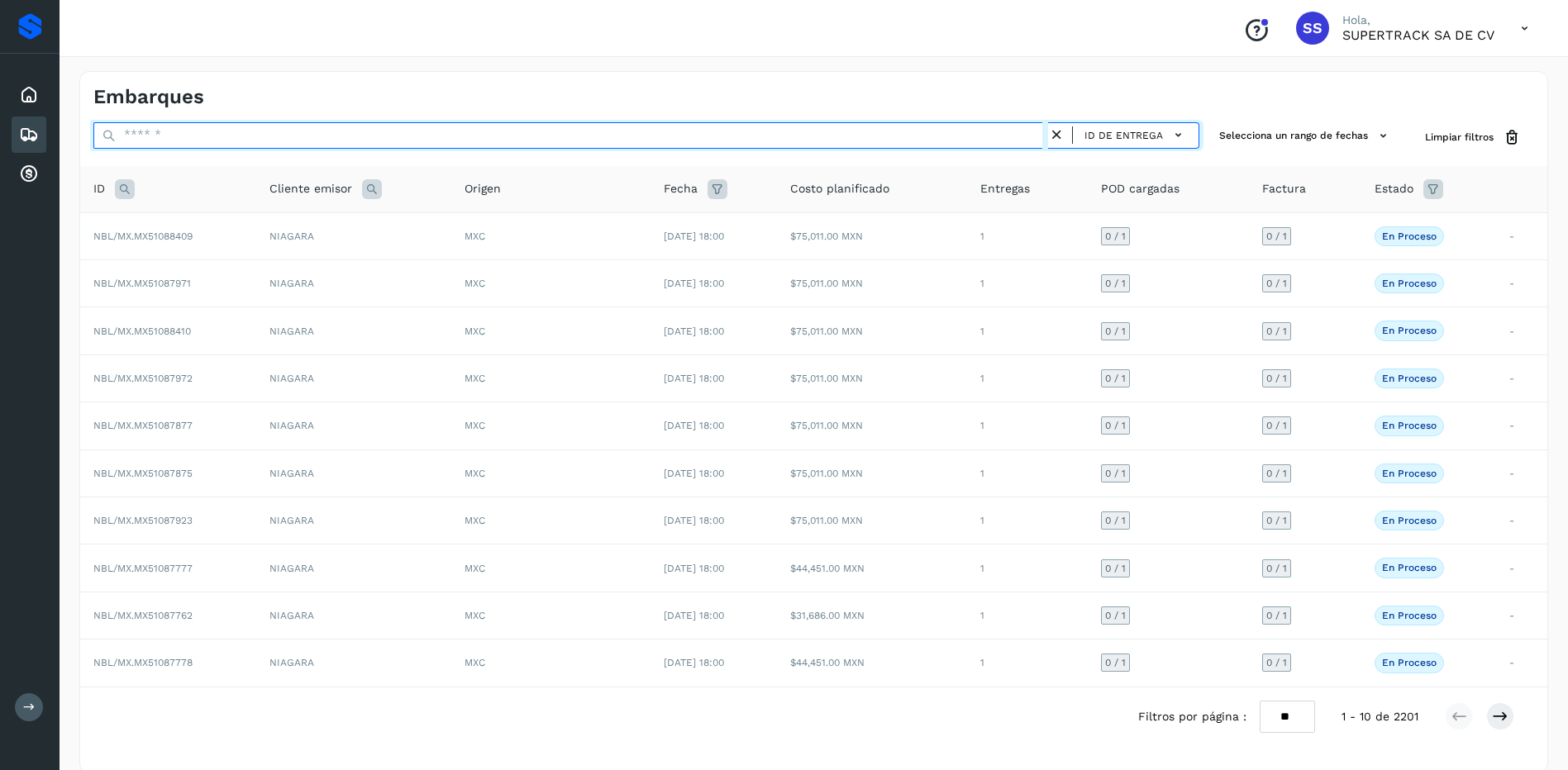
click at [173, 140] on input "text" at bounding box center [569, 135] width 954 height 27
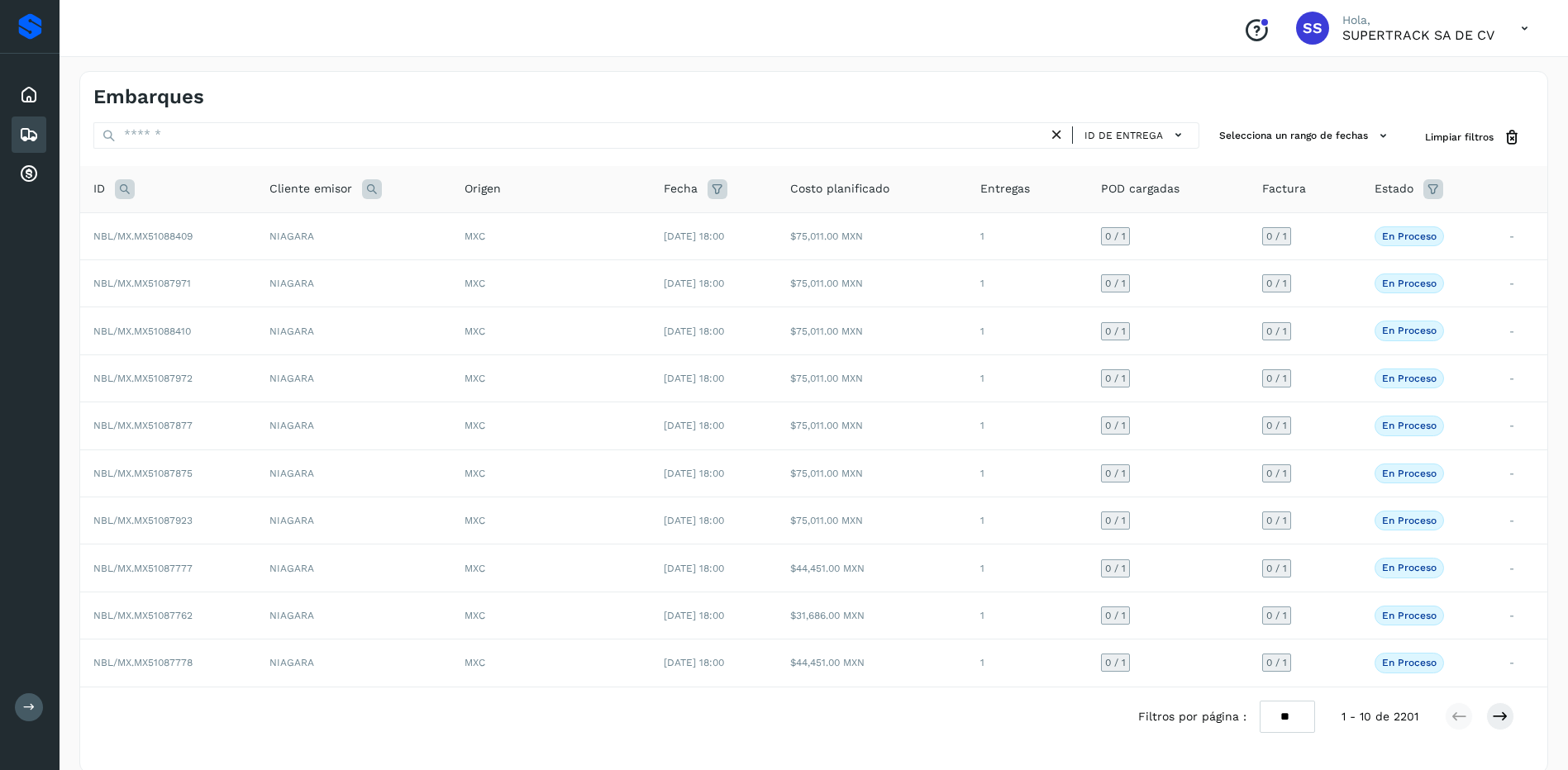
click at [514, 90] on div "Embarques" at bounding box center [453, 97] width 721 height 24
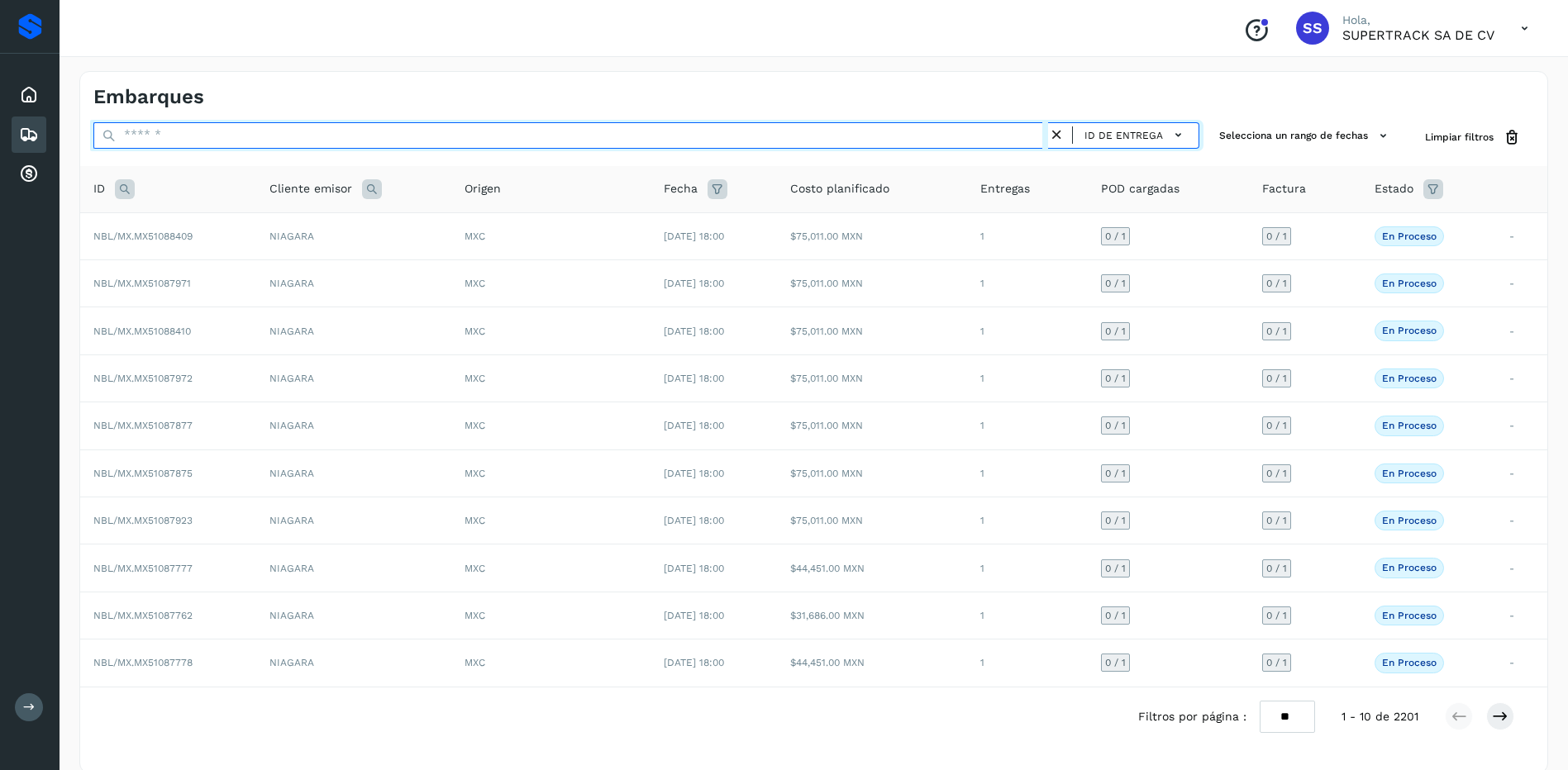
click at [313, 141] on input "text" at bounding box center [569, 135] width 954 height 27
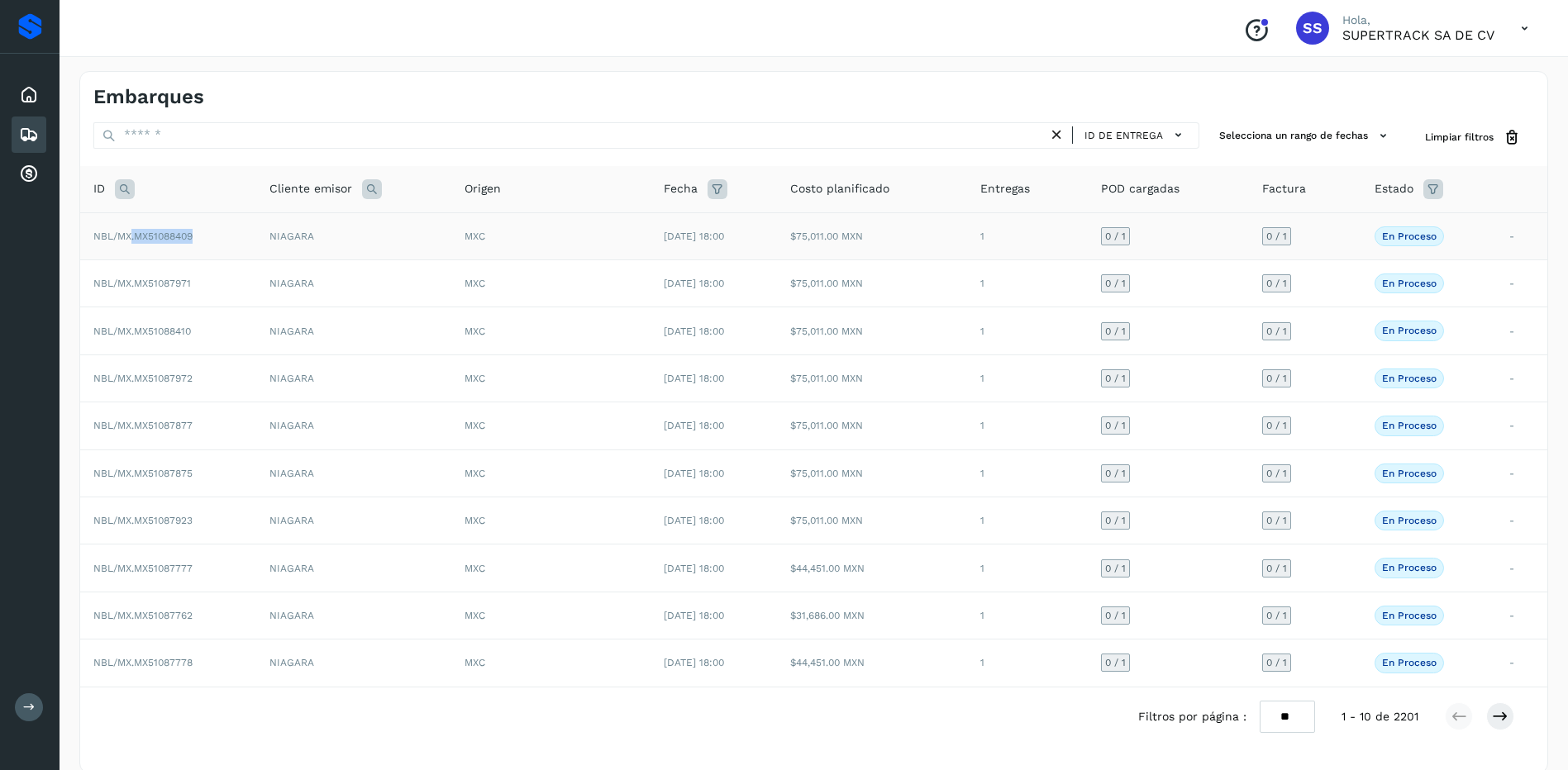
drag, startPoint x: 195, startPoint y: 238, endPoint x: 129, endPoint y: 247, distance: 66.6
click at [129, 247] on td "NBL/MX.MX51088409" at bounding box center [168, 236] width 176 height 47
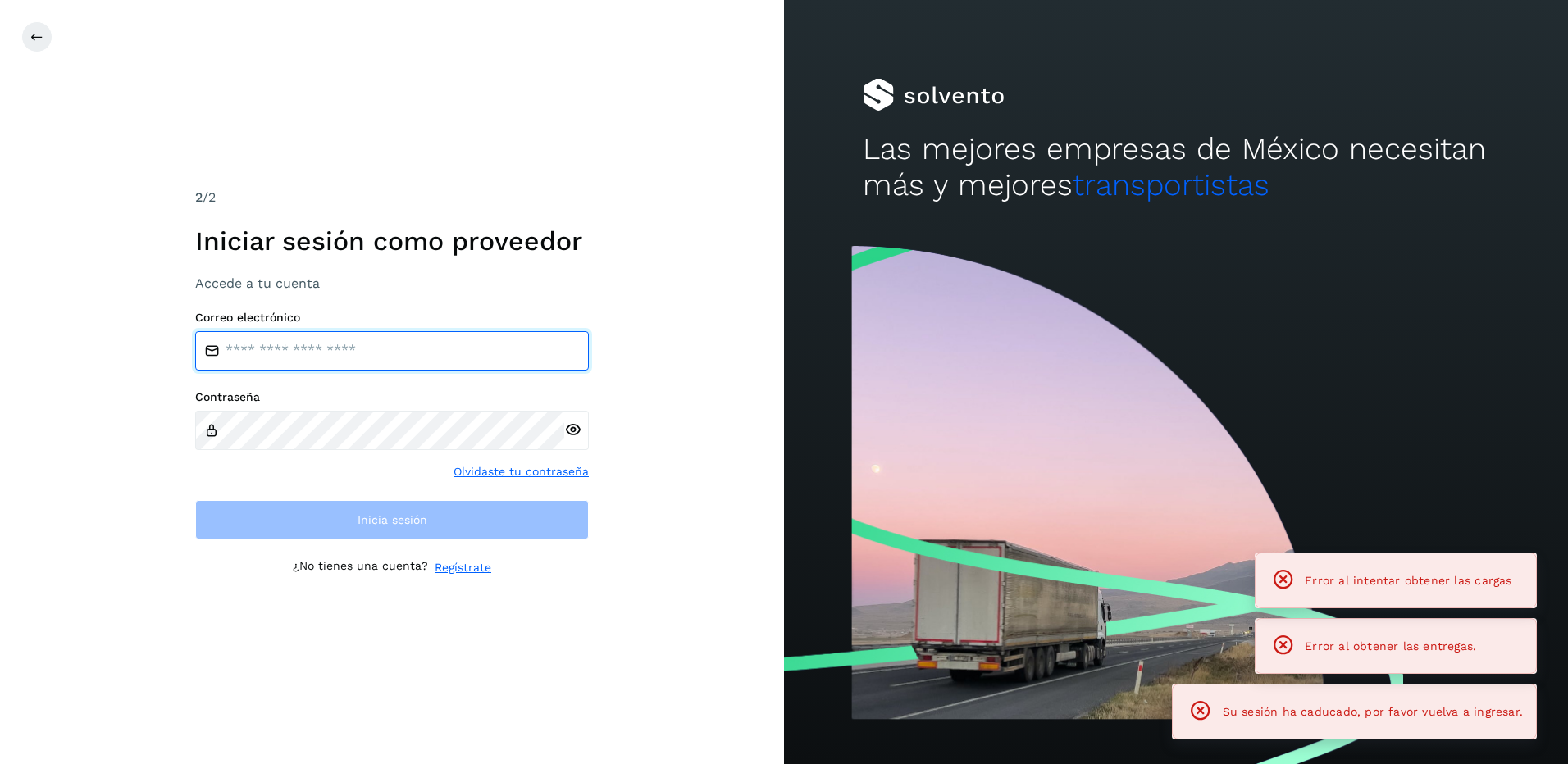
type input "**********"
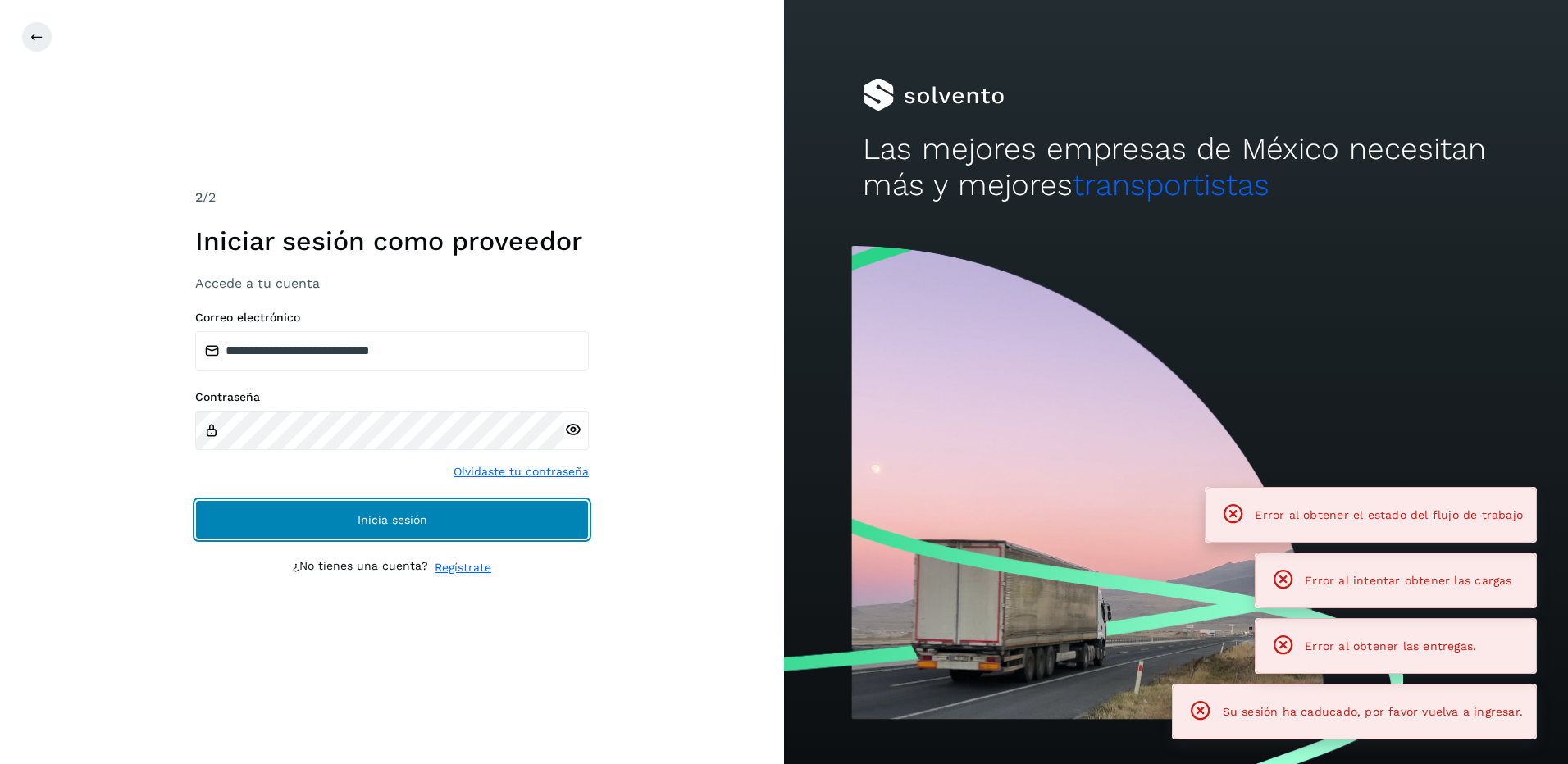
click at [418, 522] on span "Inicia sesión" at bounding box center [392, 520] width 70 height 12
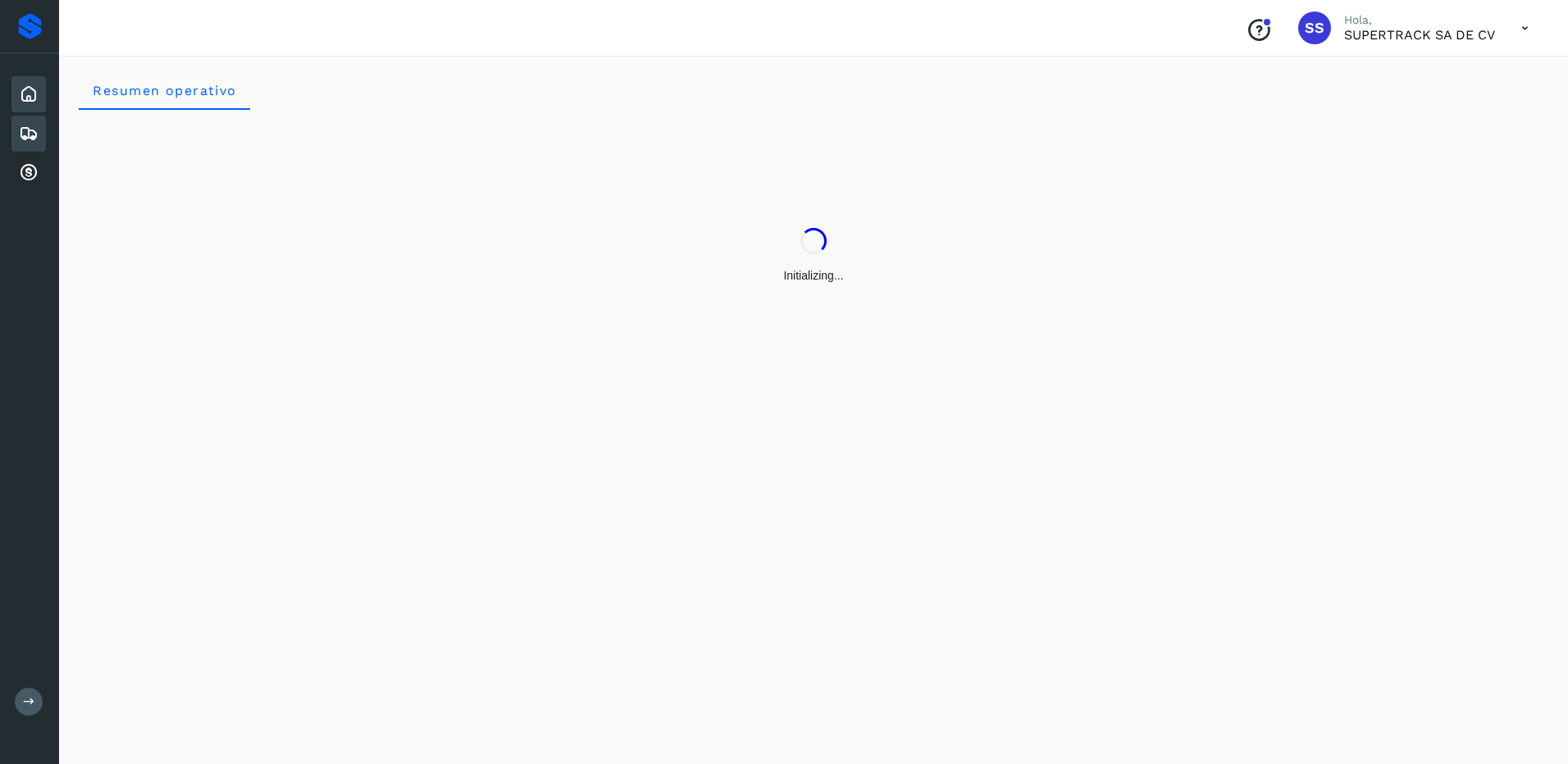
click at [34, 140] on icon at bounding box center [28, 133] width 20 height 20
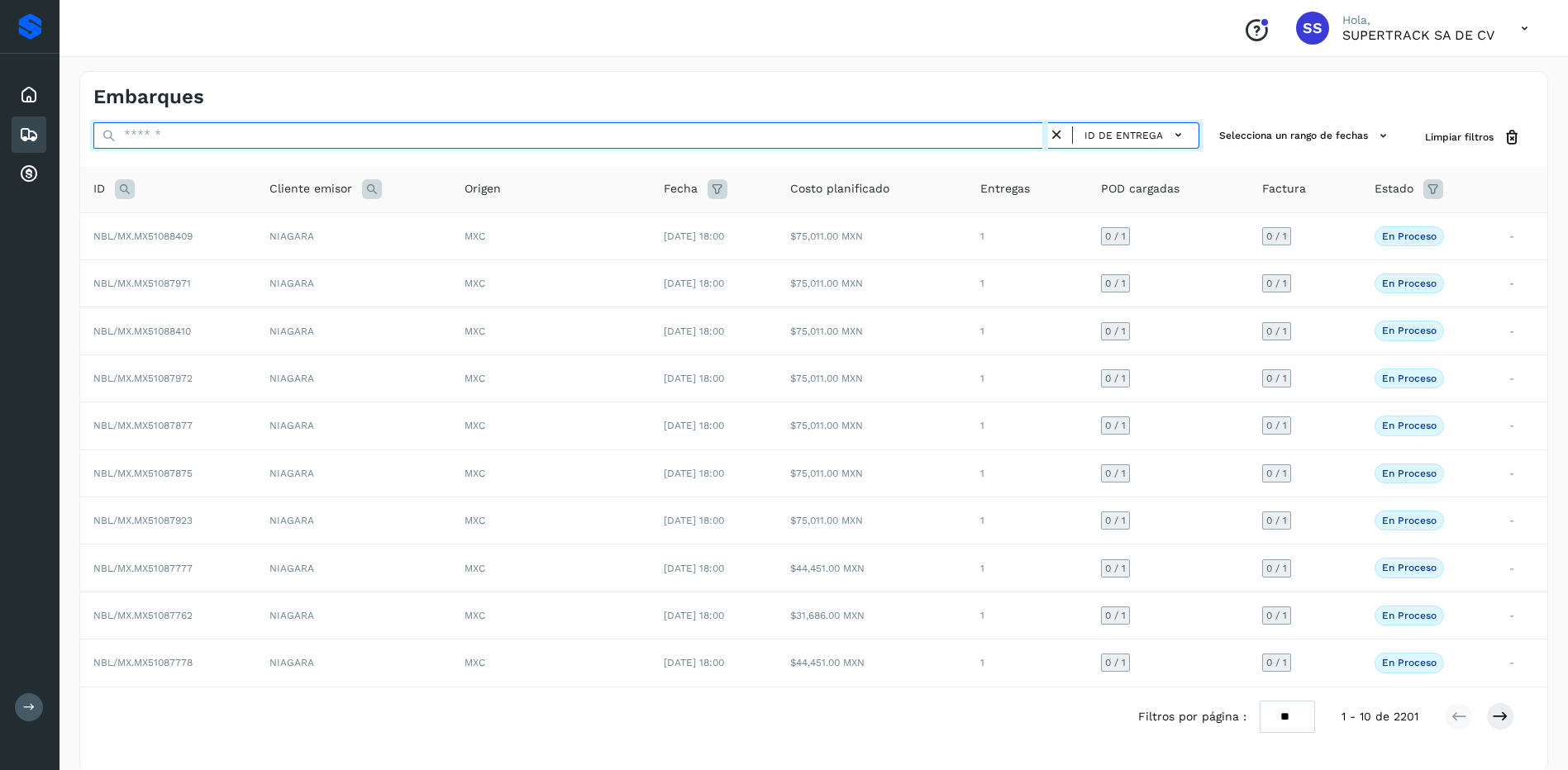
click at [158, 126] on input "text" at bounding box center [569, 135] width 954 height 27
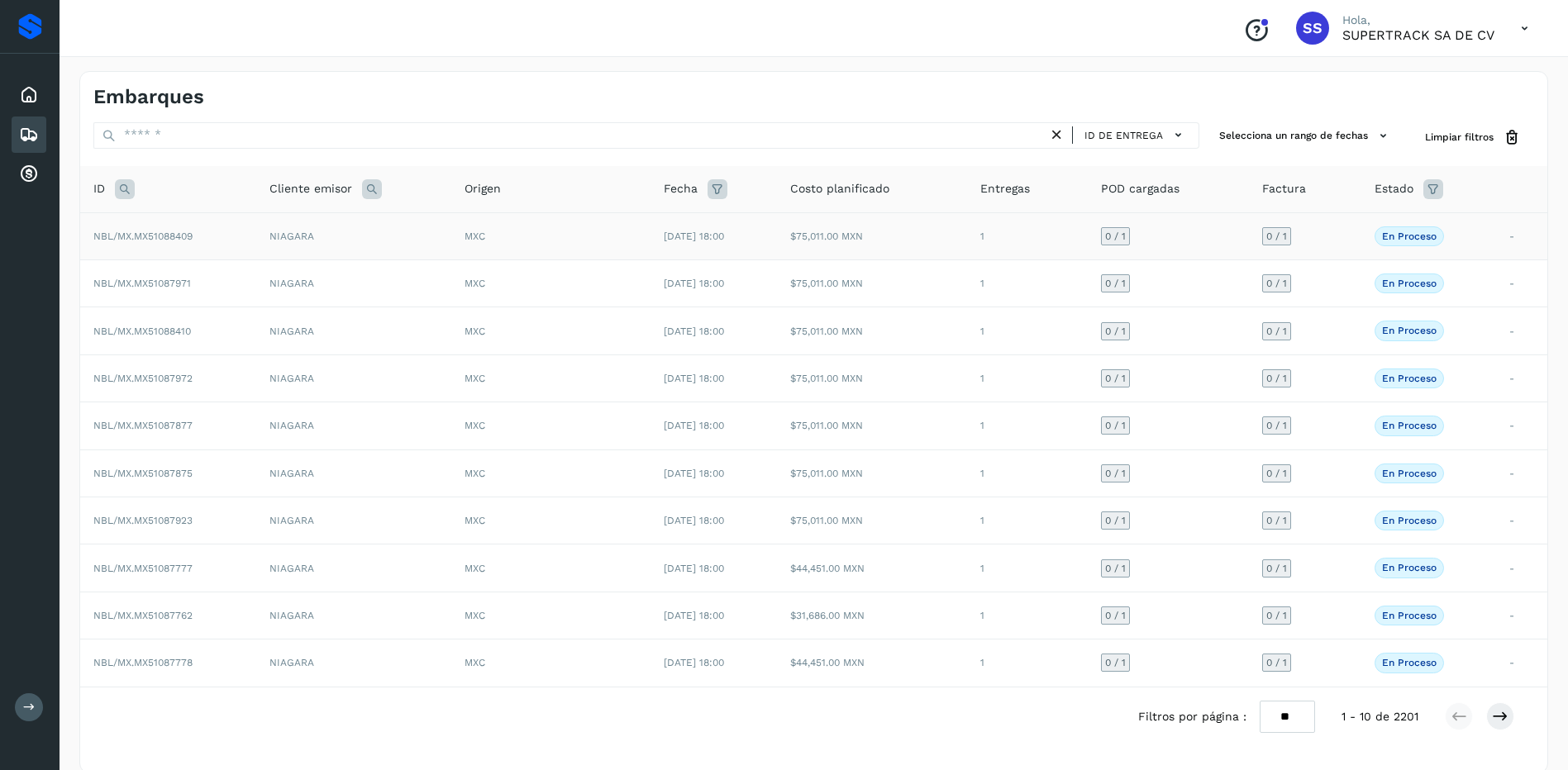
click at [236, 232] on td "NBL/MX.MX51088409" at bounding box center [168, 236] width 176 height 47
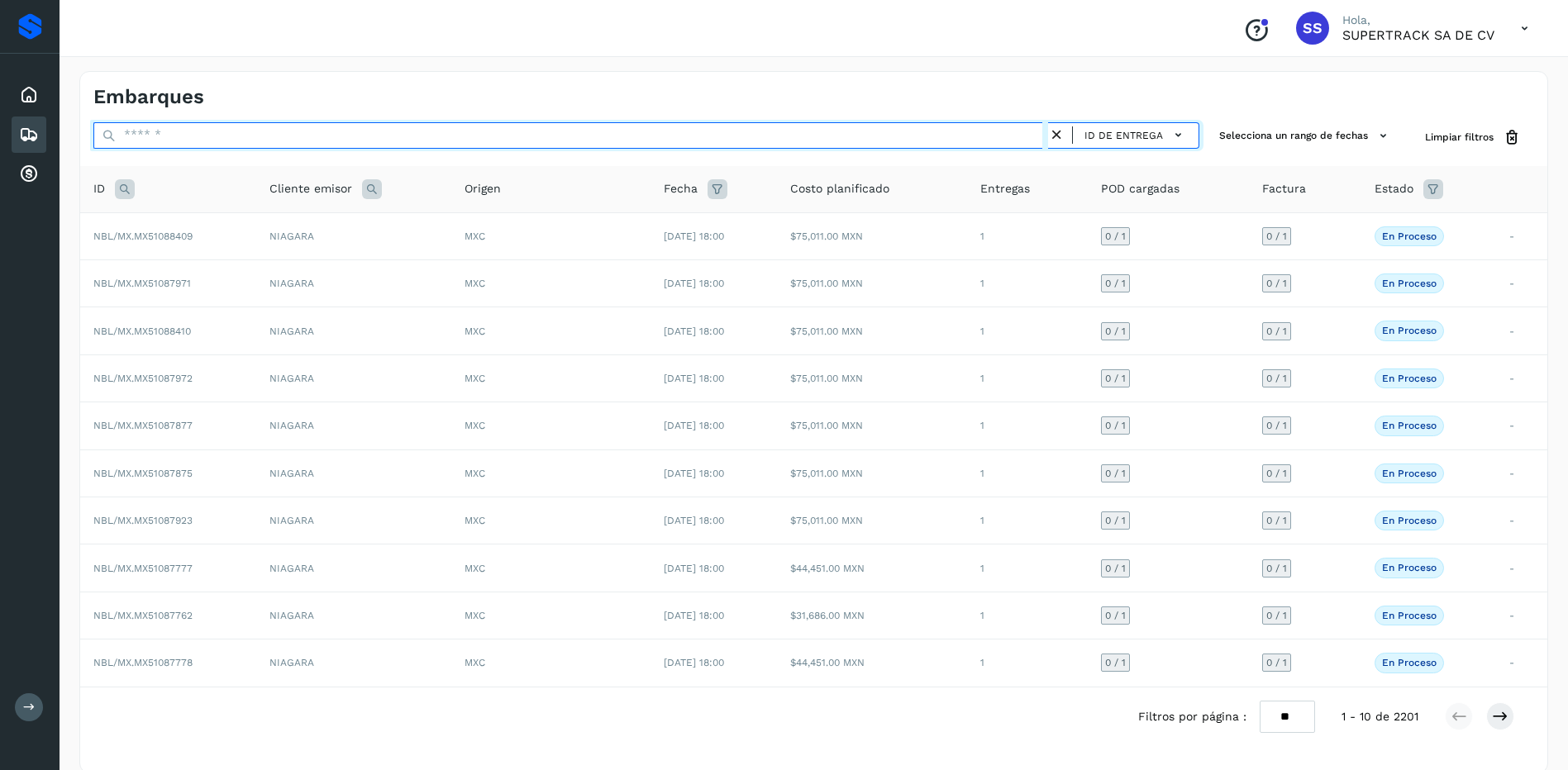
click at [259, 132] on input "text" at bounding box center [569, 135] width 954 height 27
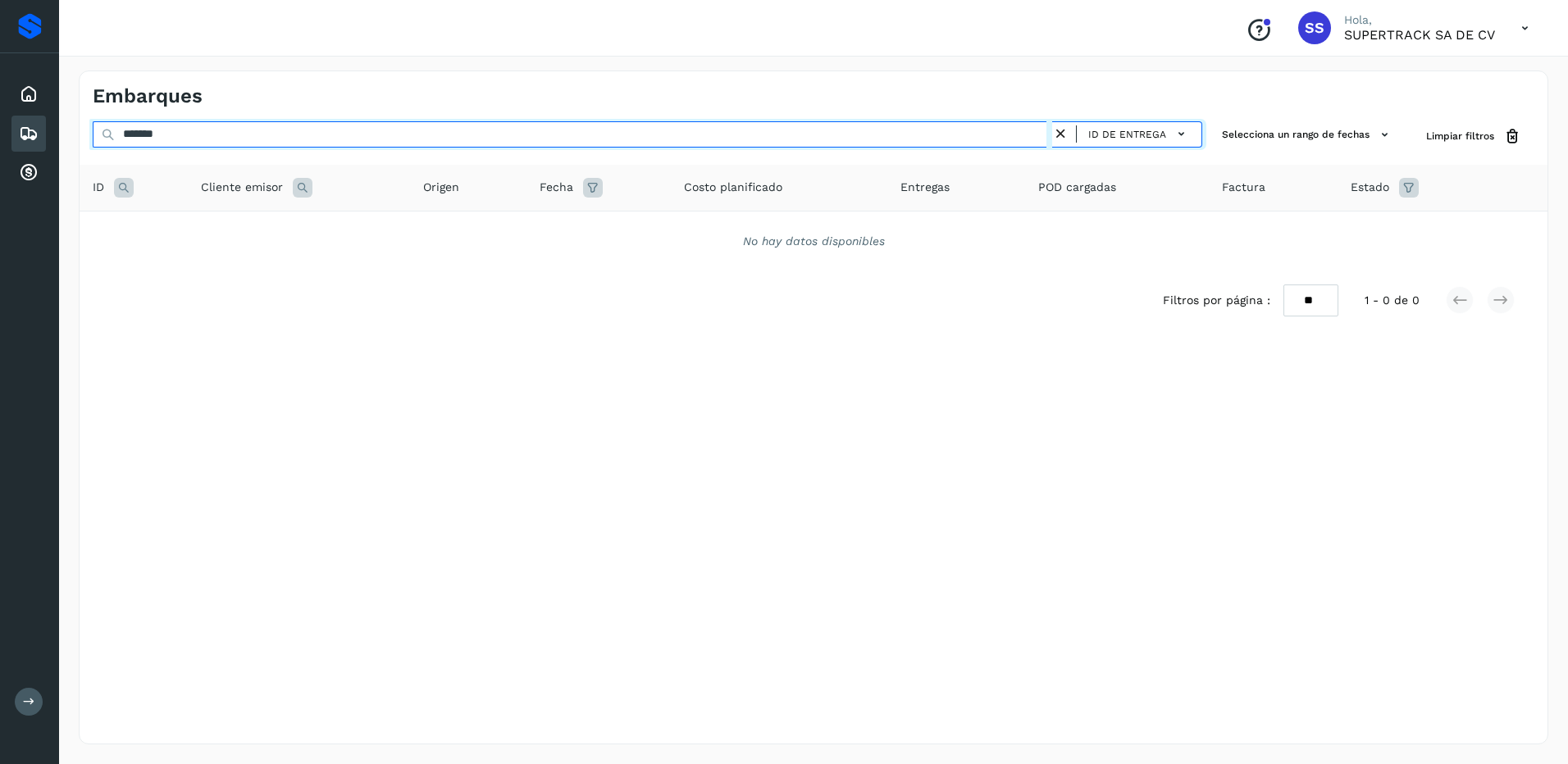
type input "********"
drag, startPoint x: 208, startPoint y: 137, endPoint x: -3, endPoint y: 150, distance: 211.4
click at [0, 150] on html "Proveedores Inicio Embarques Cuentas por cobrar Salir Conoce nuestros beneficio…" at bounding box center [784, 382] width 1568 height 764
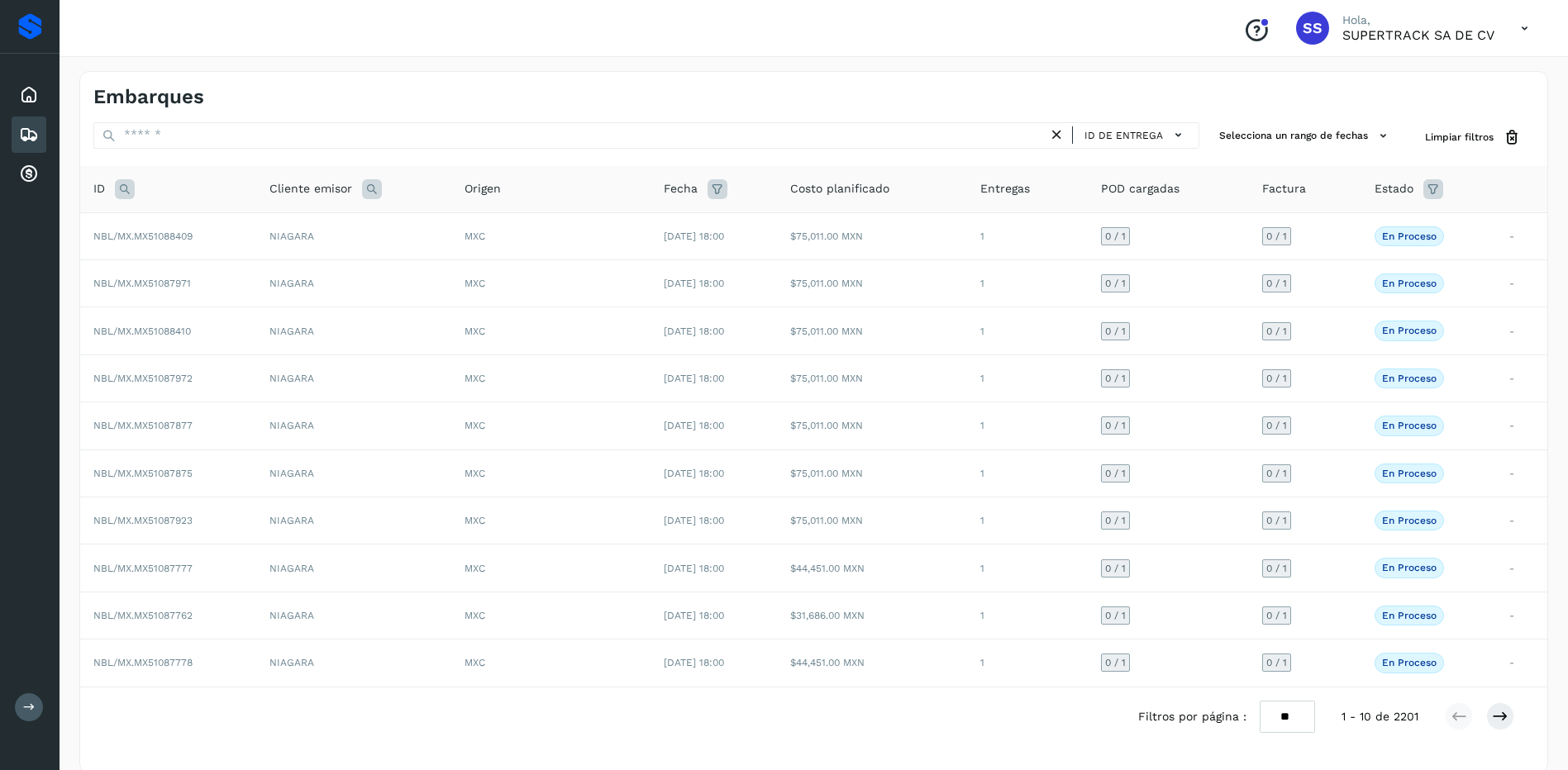
click at [130, 189] on icon at bounding box center [125, 189] width 20 height 20
click at [212, 245] on div "Cancelar Buscar" at bounding box center [234, 252] width 204 height 69
click at [194, 235] on input "text" at bounding box center [234, 230] width 204 height 27
click at [199, 229] on input "text" at bounding box center [234, 230] width 204 height 27
type input "********"
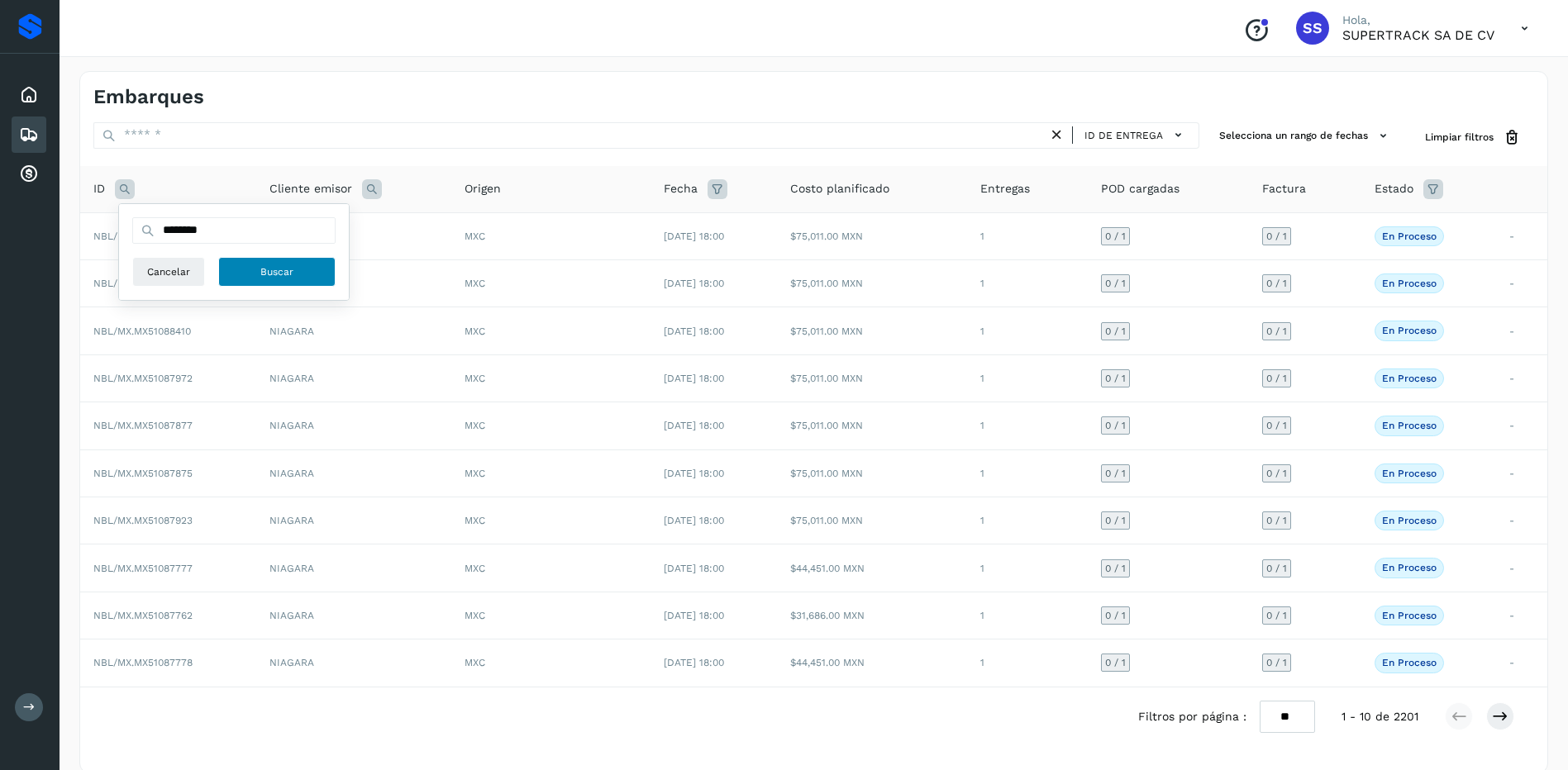
click at [279, 271] on span "Buscar" at bounding box center [276, 271] width 33 height 15
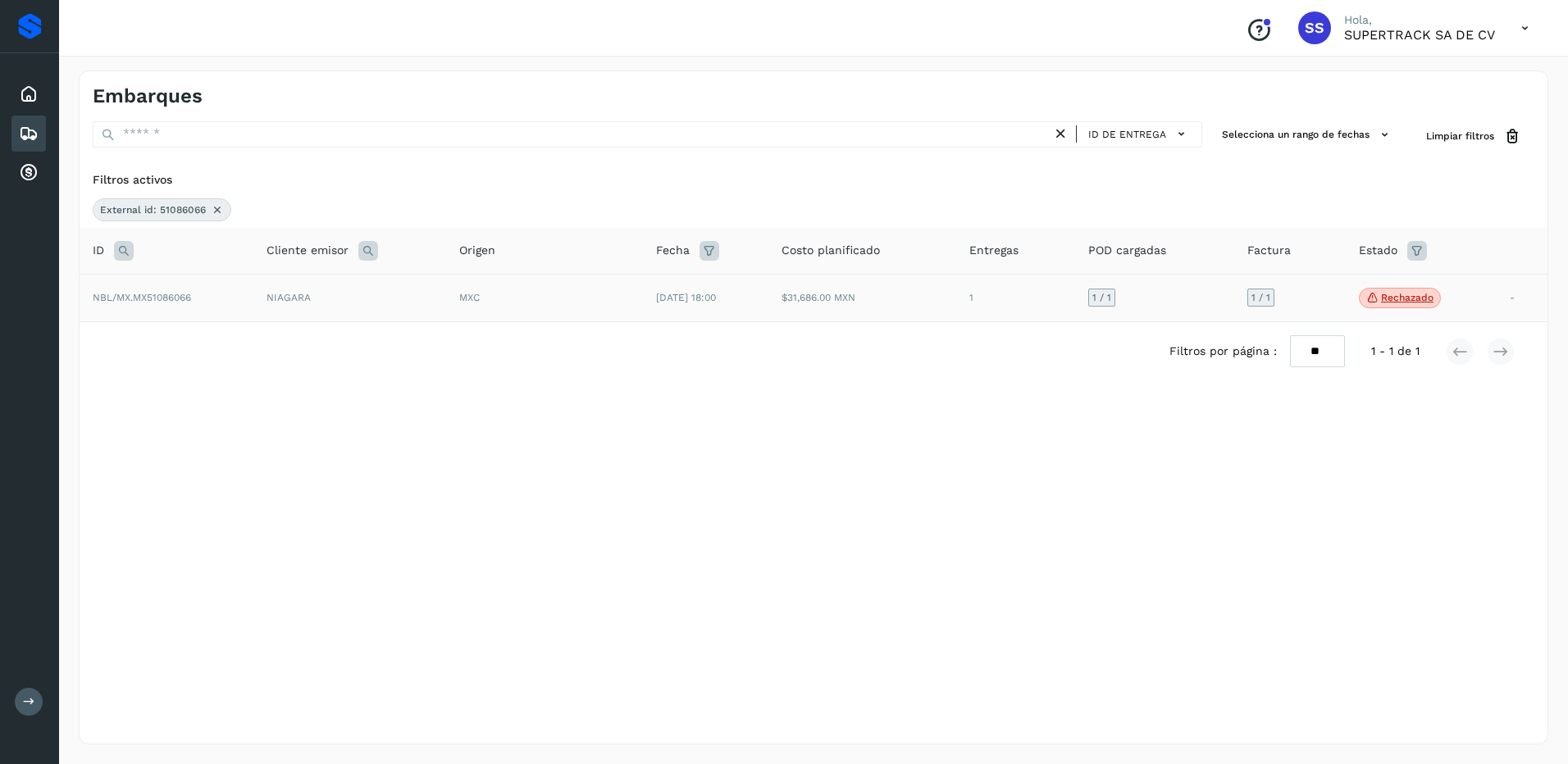
click at [415, 300] on td "NIAGARA" at bounding box center [349, 297] width 192 height 48
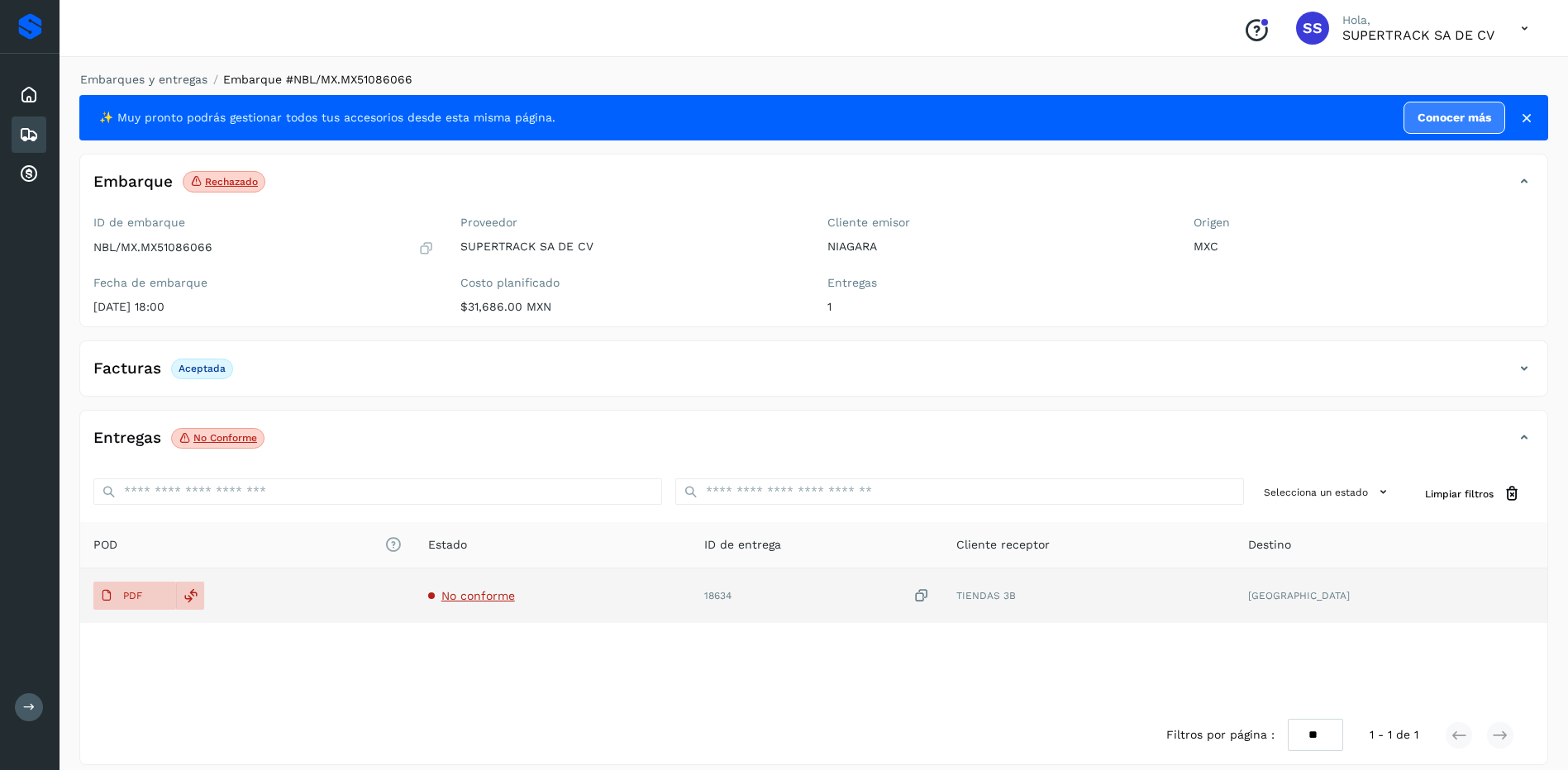
click at [513, 601] on span "No conforme" at bounding box center [478, 595] width 73 height 13
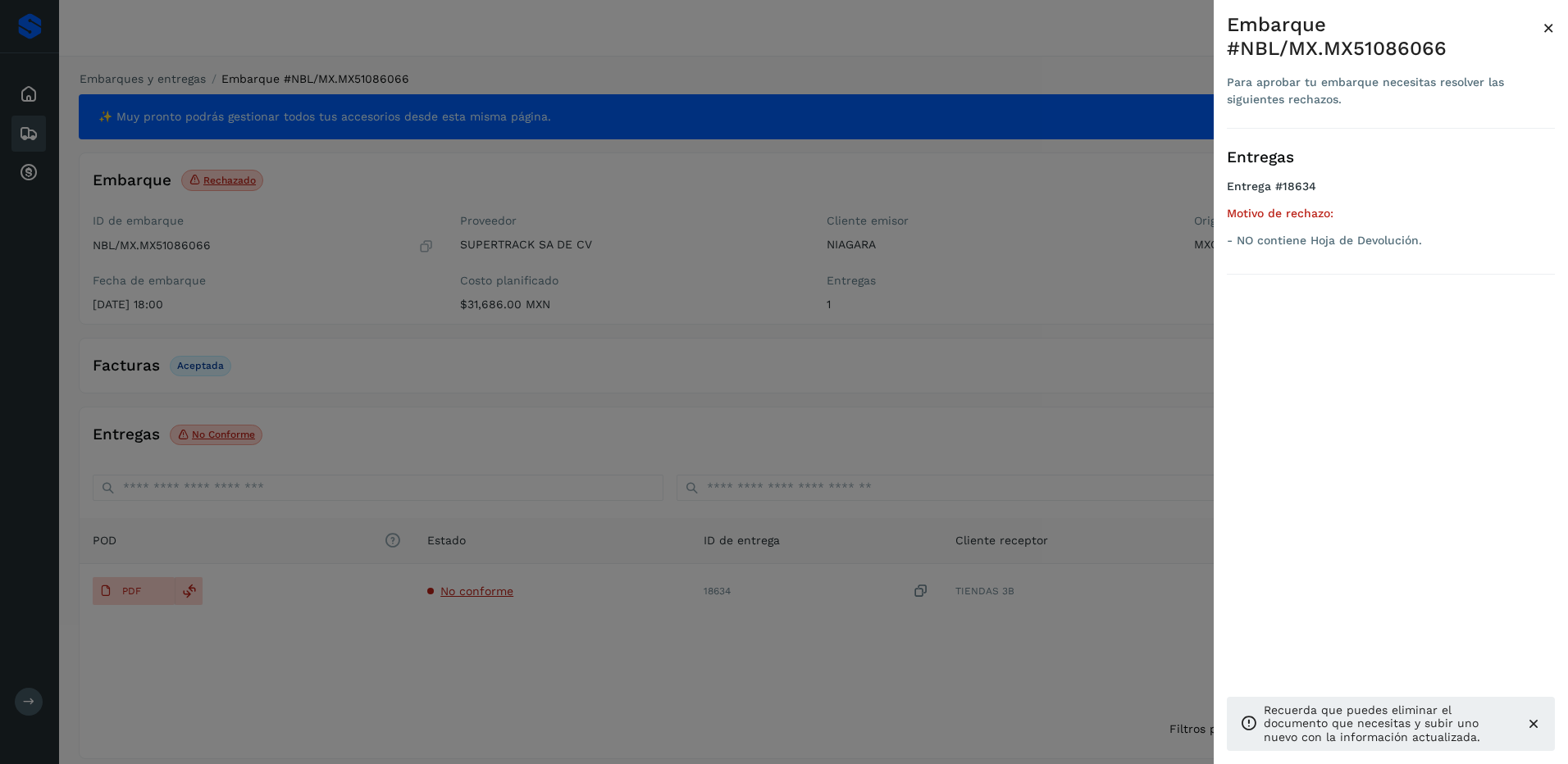
click at [516, 431] on div at bounding box center [784, 382] width 1568 height 764
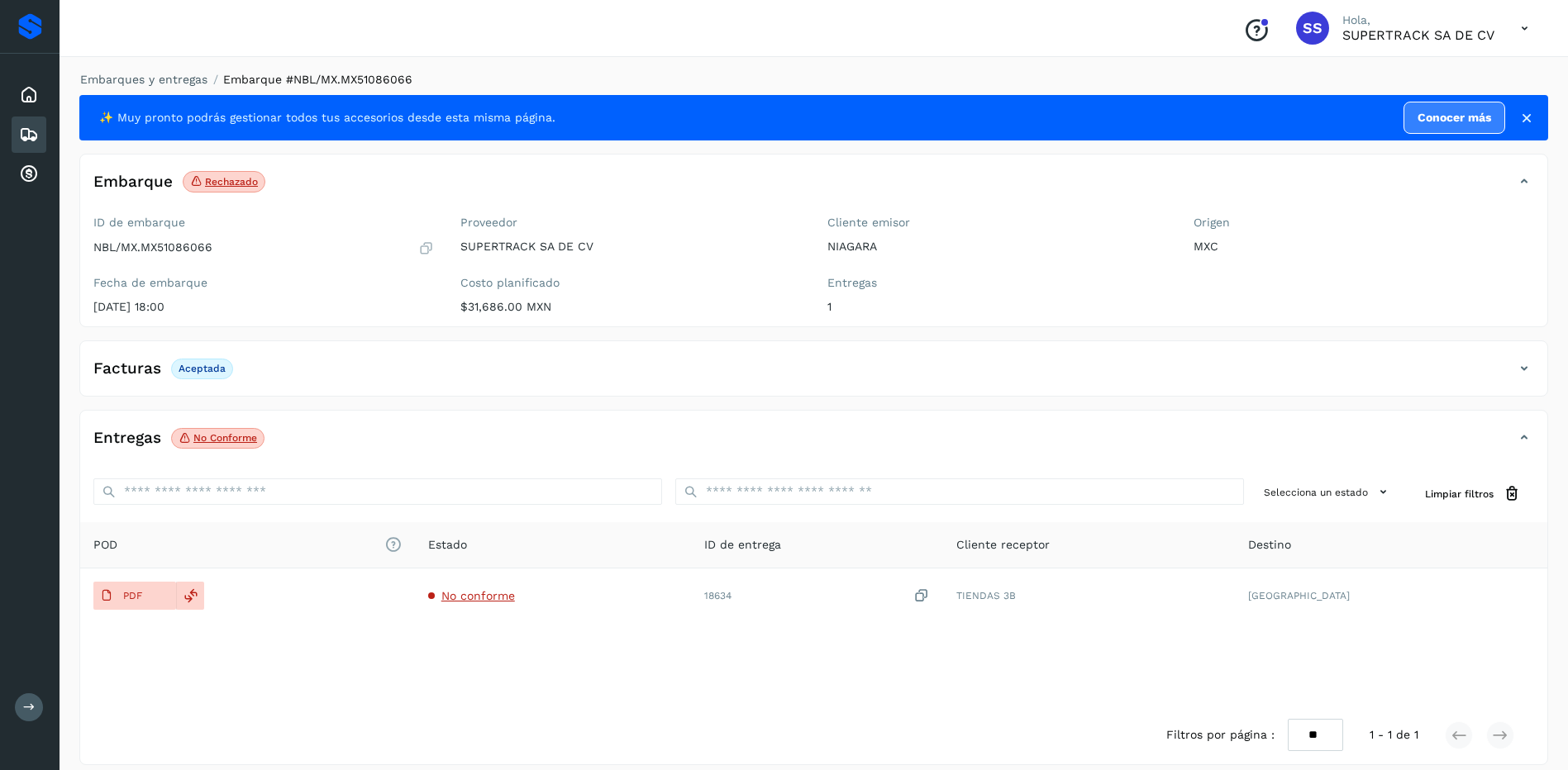
click at [134, 87] on li "Embarques y entregas" at bounding box center [138, 80] width 138 height 18
click at [136, 83] on link "Embarques y entregas" at bounding box center [143, 79] width 128 height 13
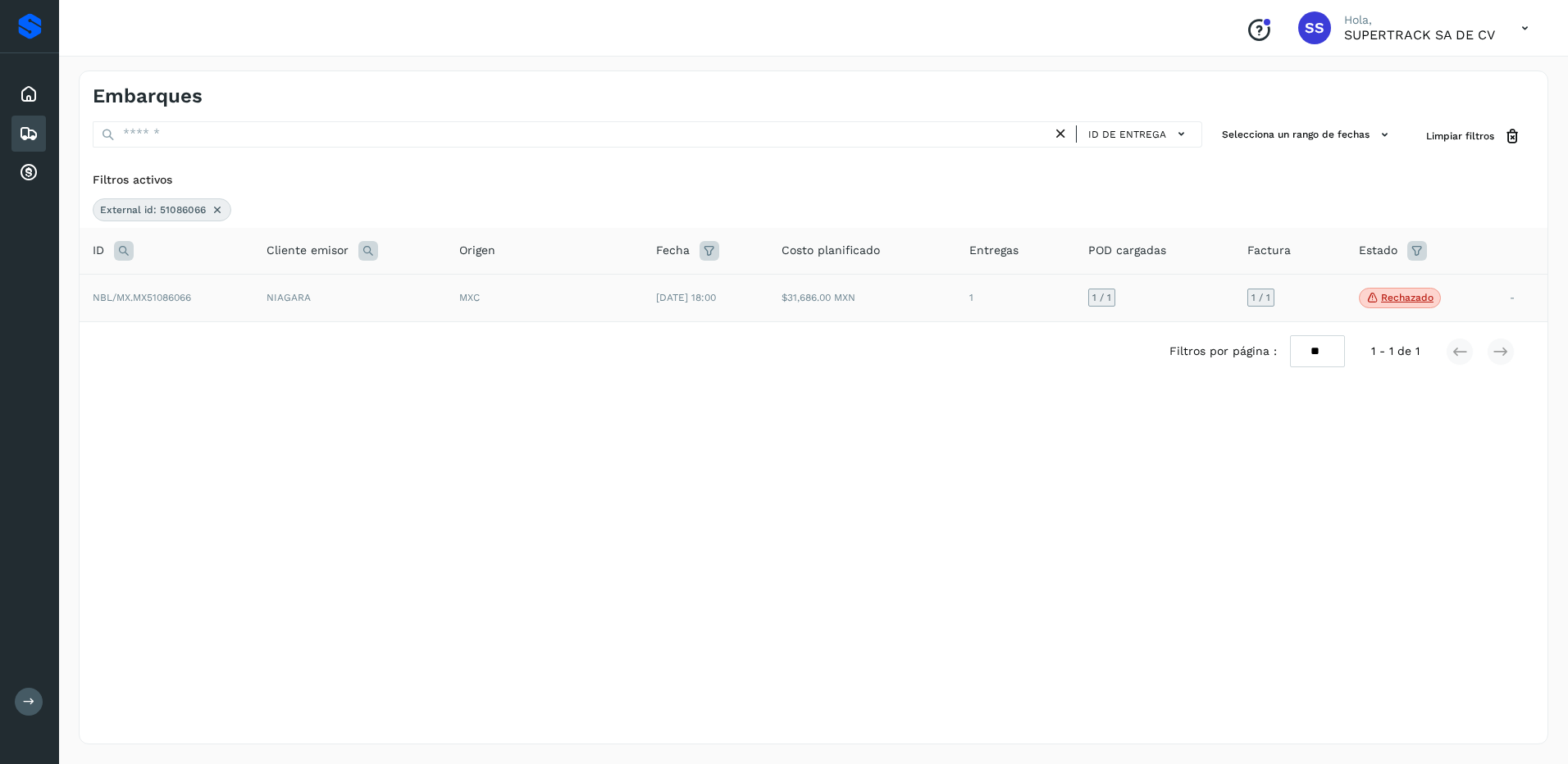
click at [212, 216] on icon at bounding box center [217, 209] width 13 height 13
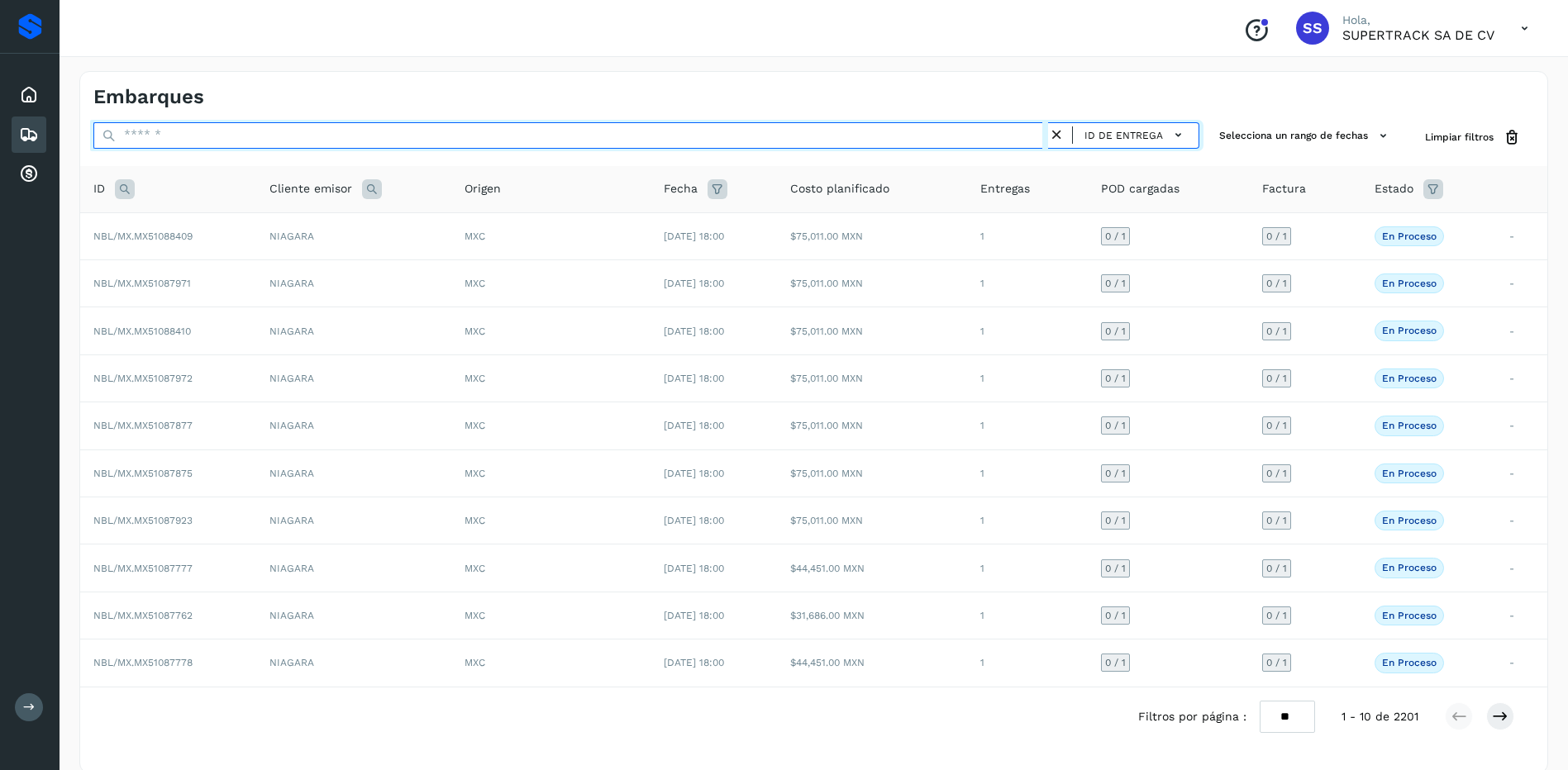
click at [191, 132] on input "text" at bounding box center [569, 135] width 954 height 27
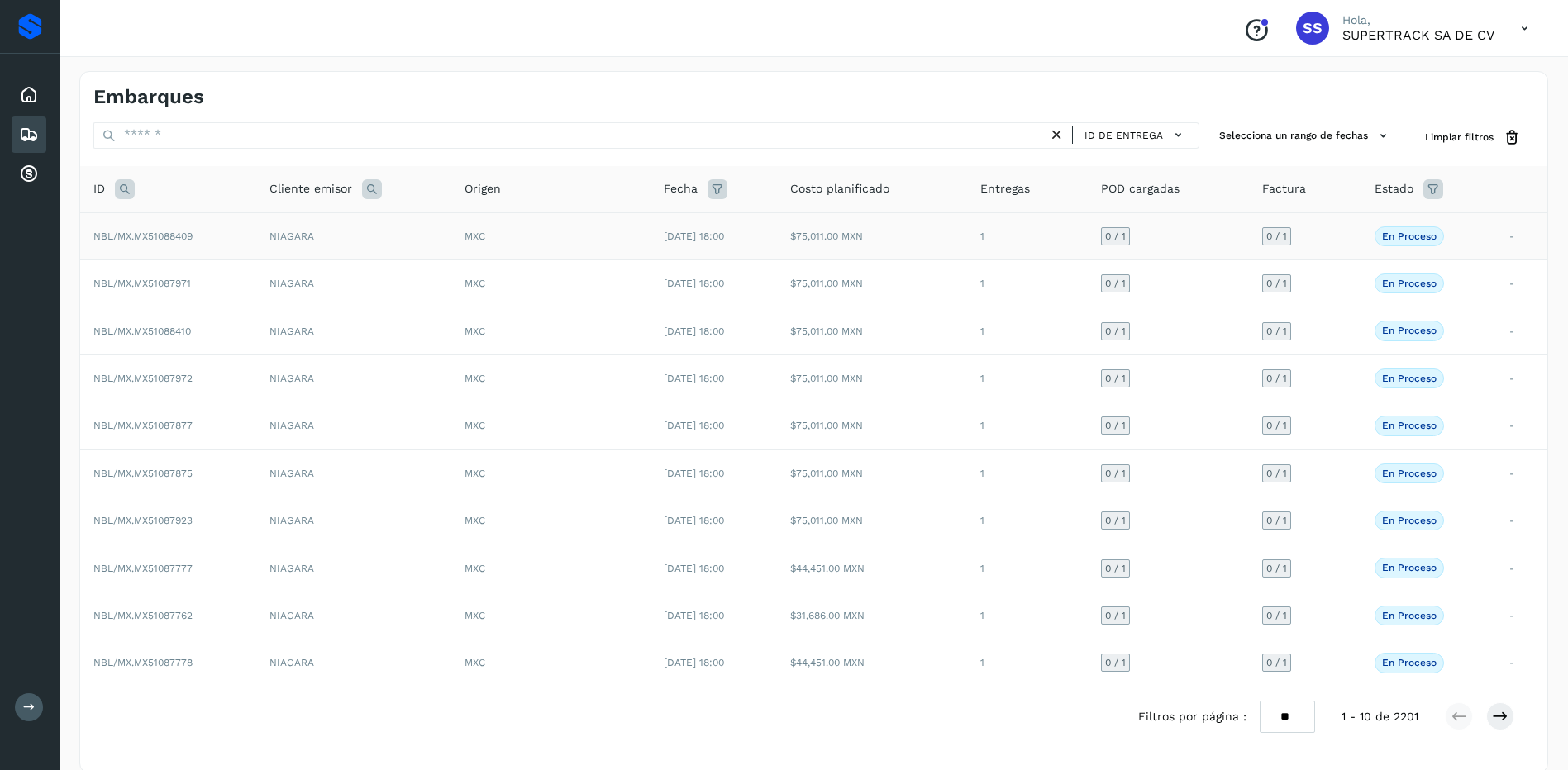
click at [259, 238] on td "NIAGARA" at bounding box center [353, 236] width 195 height 47
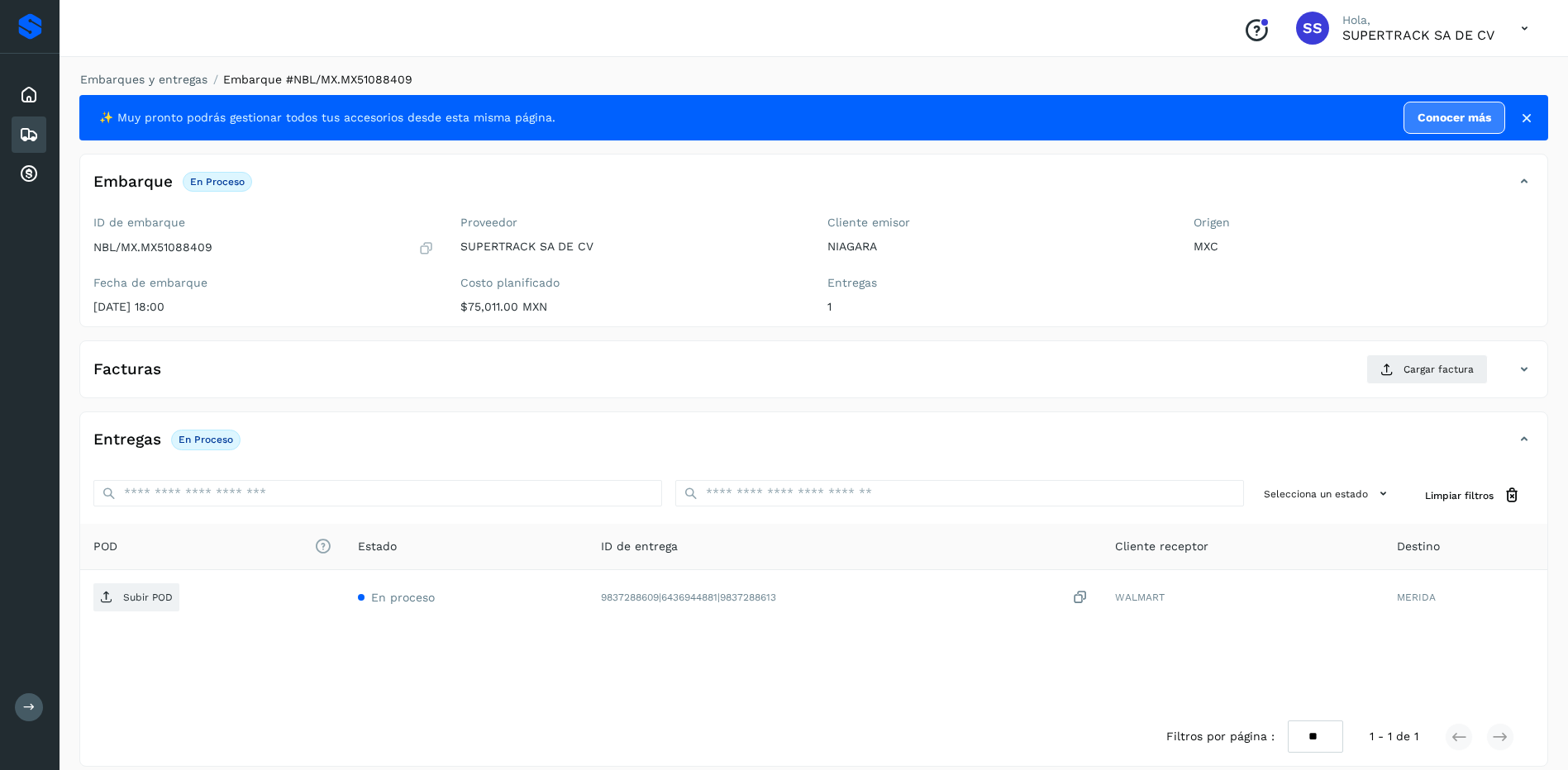
scroll to position [17, 0]
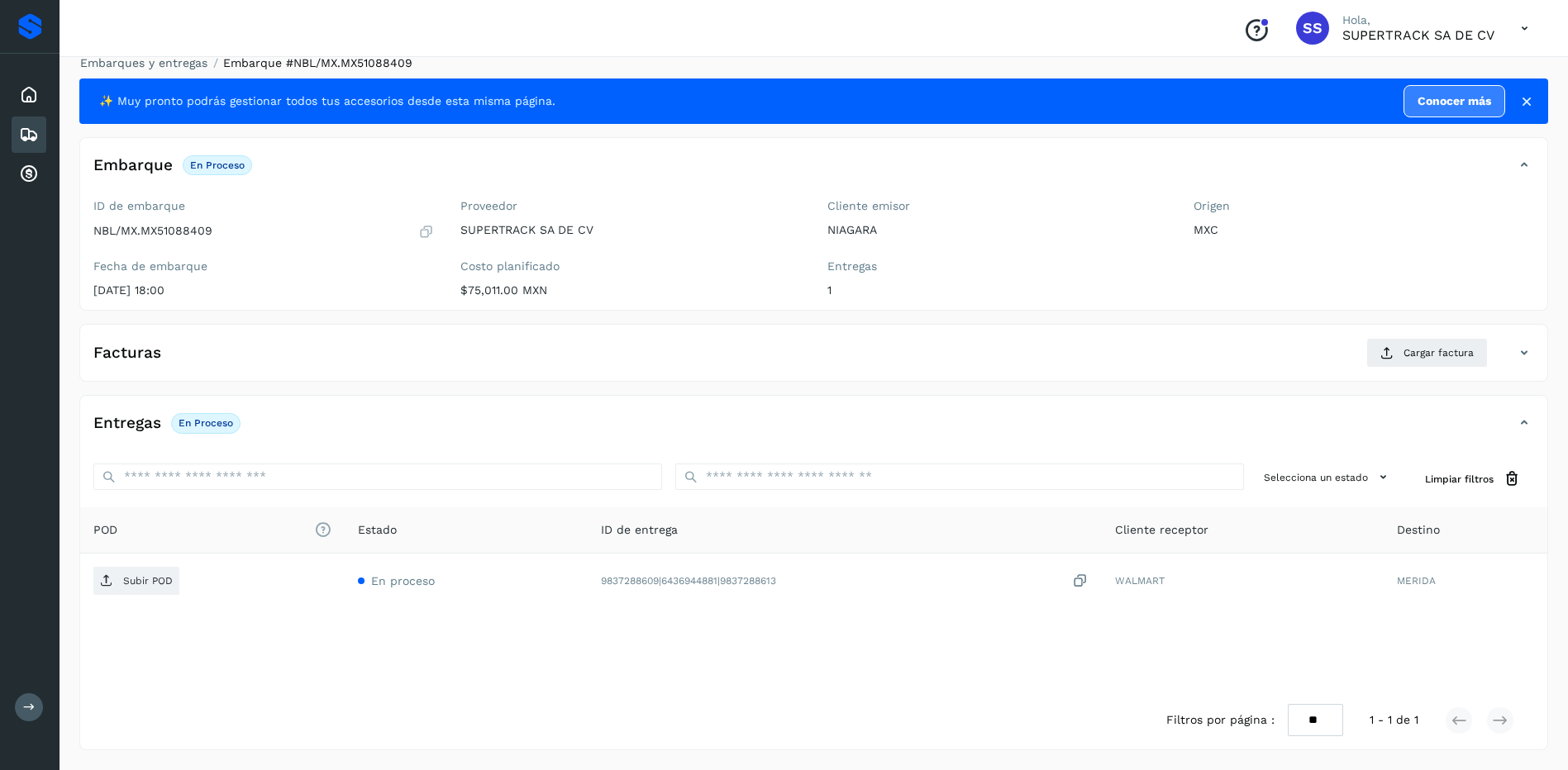
click at [160, 67] on link "Embarques y entregas" at bounding box center [143, 62] width 128 height 13
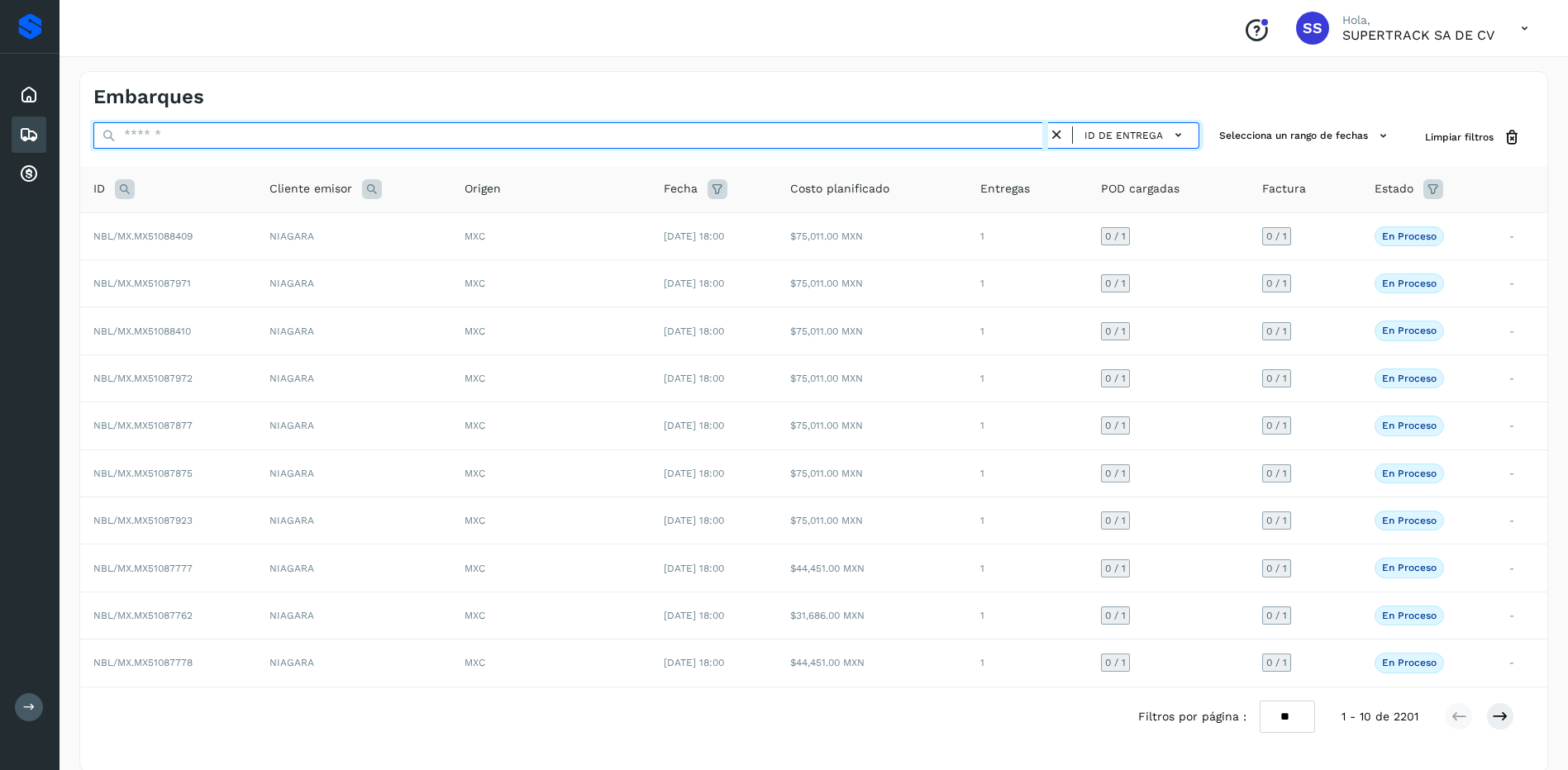
click at [205, 133] on input "text" at bounding box center [569, 135] width 954 height 27
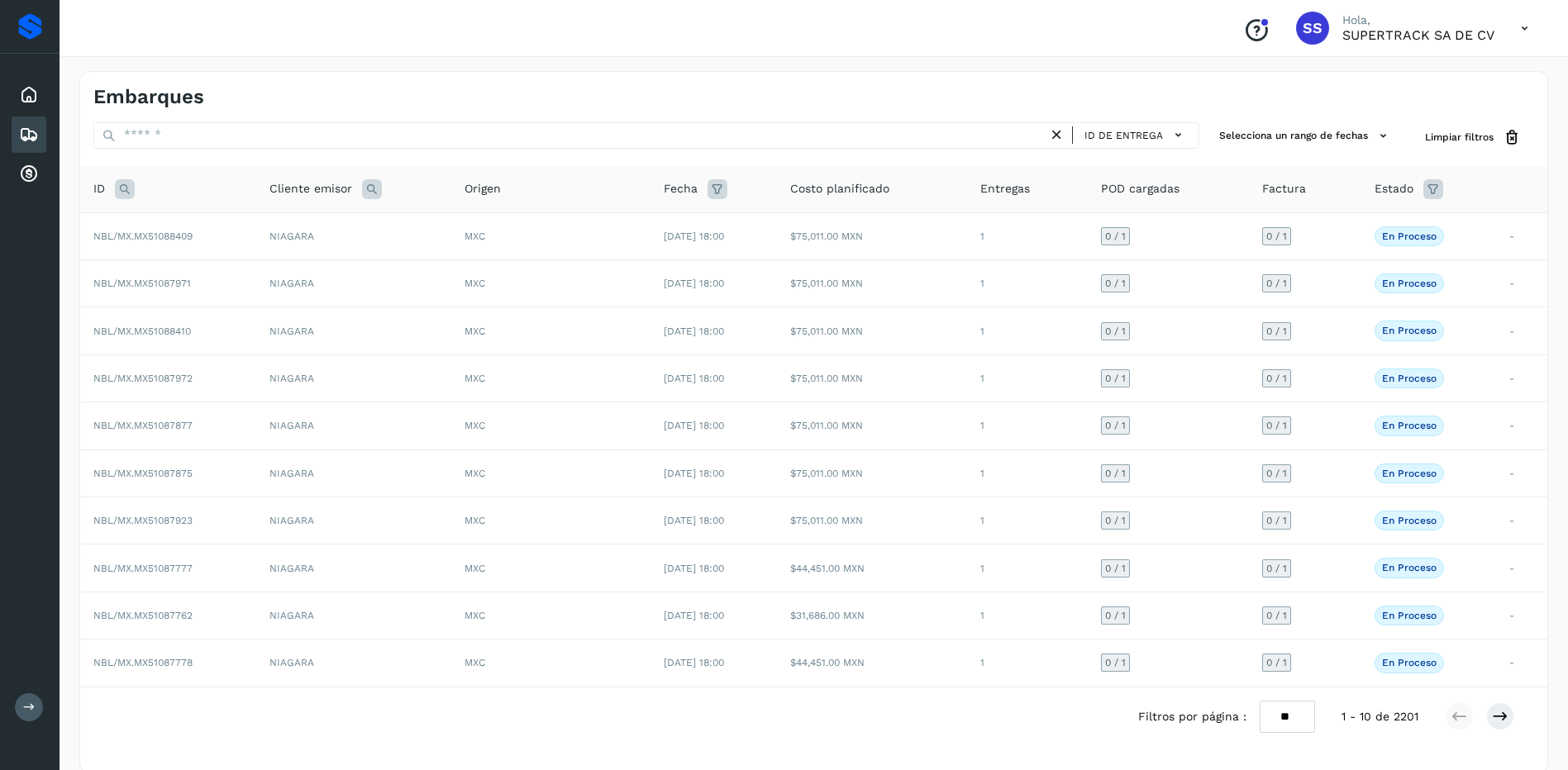
click at [122, 191] on icon at bounding box center [125, 189] width 20 height 20
drag, startPoint x: 200, startPoint y: 246, endPoint x: 205, endPoint y: 237, distance: 10.3
click at [200, 245] on div "Cancelar Buscar" at bounding box center [234, 252] width 204 height 69
drag, startPoint x: 208, startPoint y: 232, endPoint x: 208, endPoint y: 223, distance: 9.0
click at [208, 232] on input "text" at bounding box center [234, 230] width 204 height 27
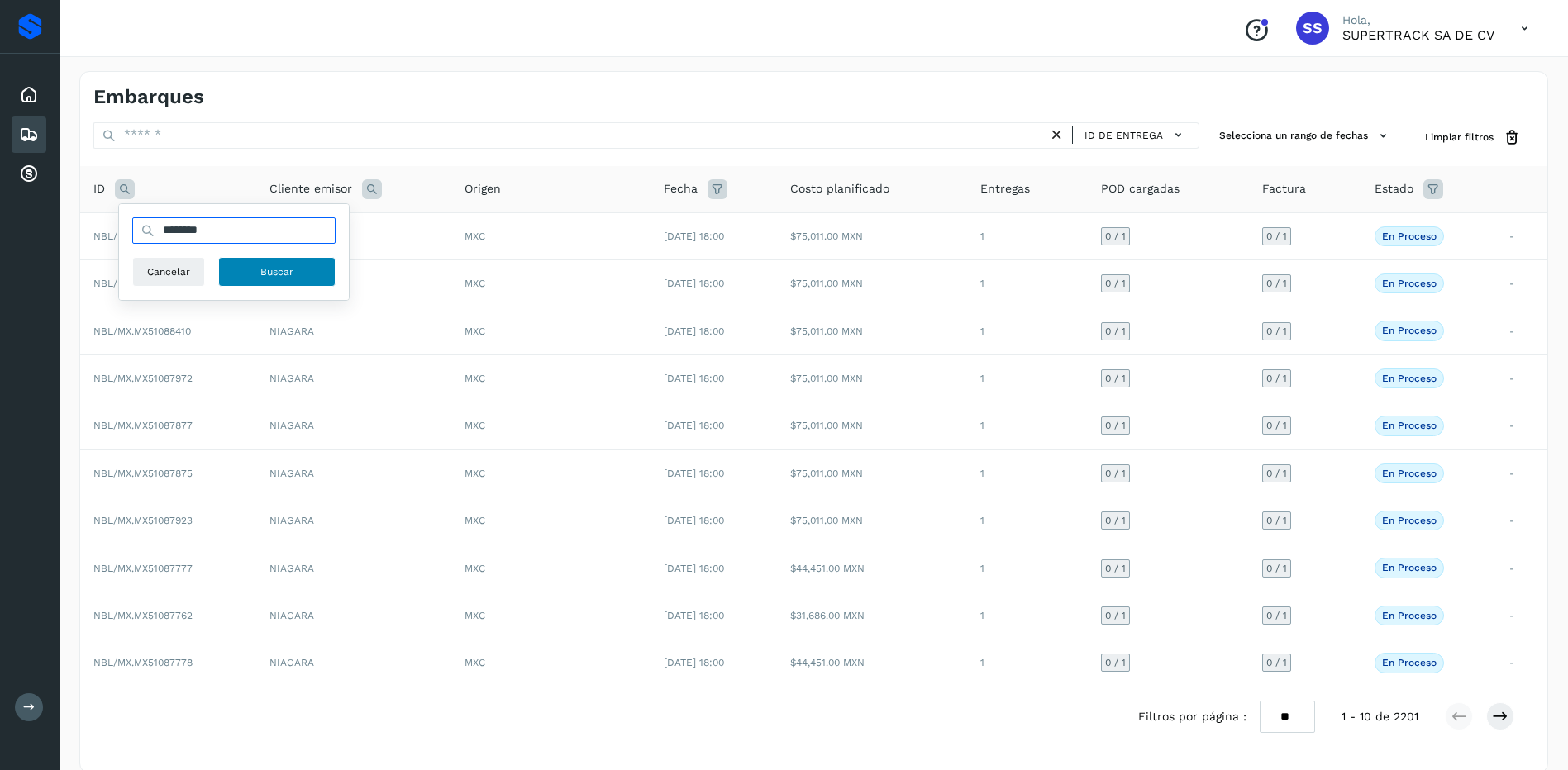
type input "********"
click at [312, 275] on button "Buscar" at bounding box center [277, 272] width 118 height 30
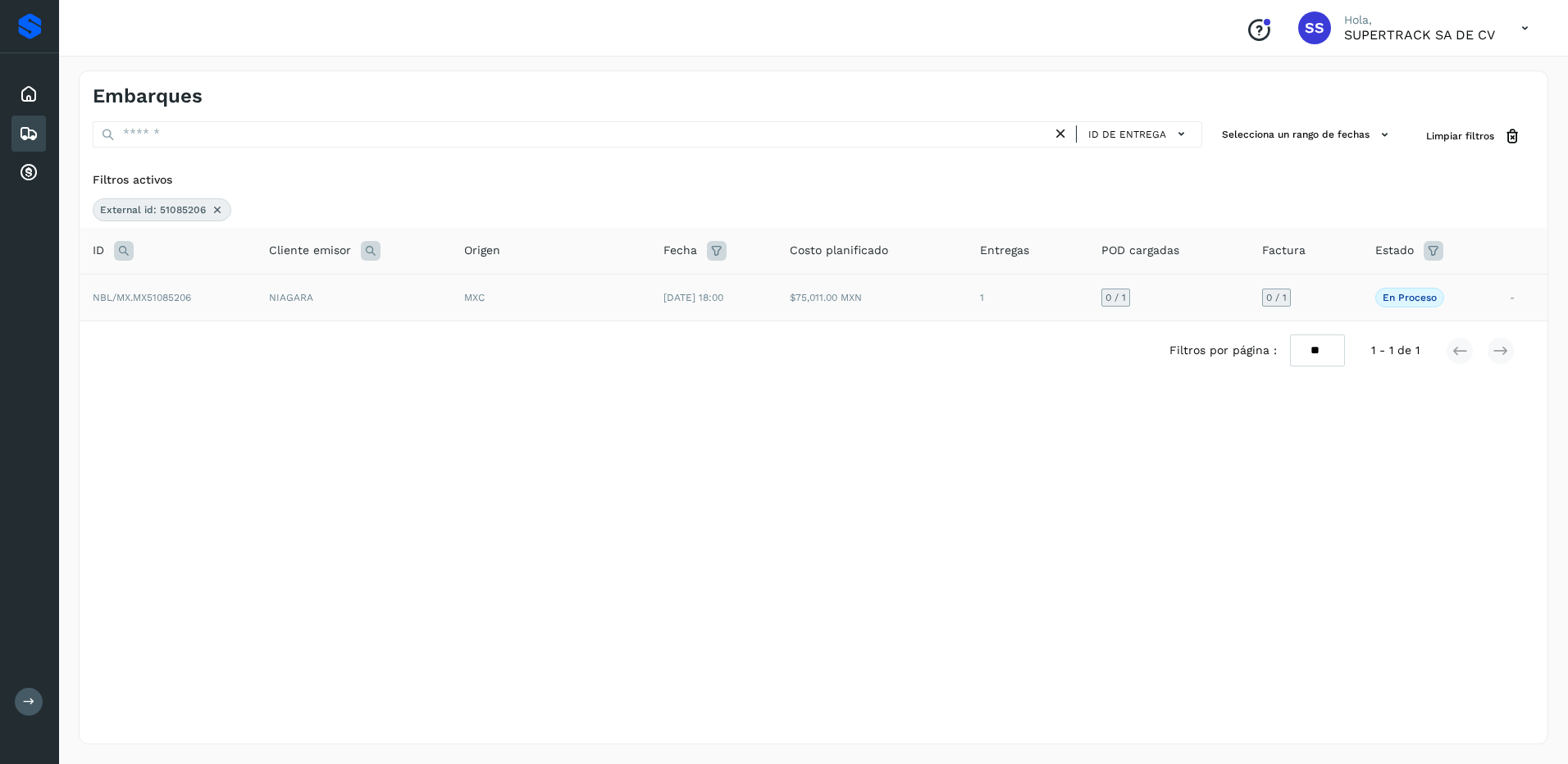
click at [442, 312] on td "NIAGARA" at bounding box center [353, 297] width 195 height 47
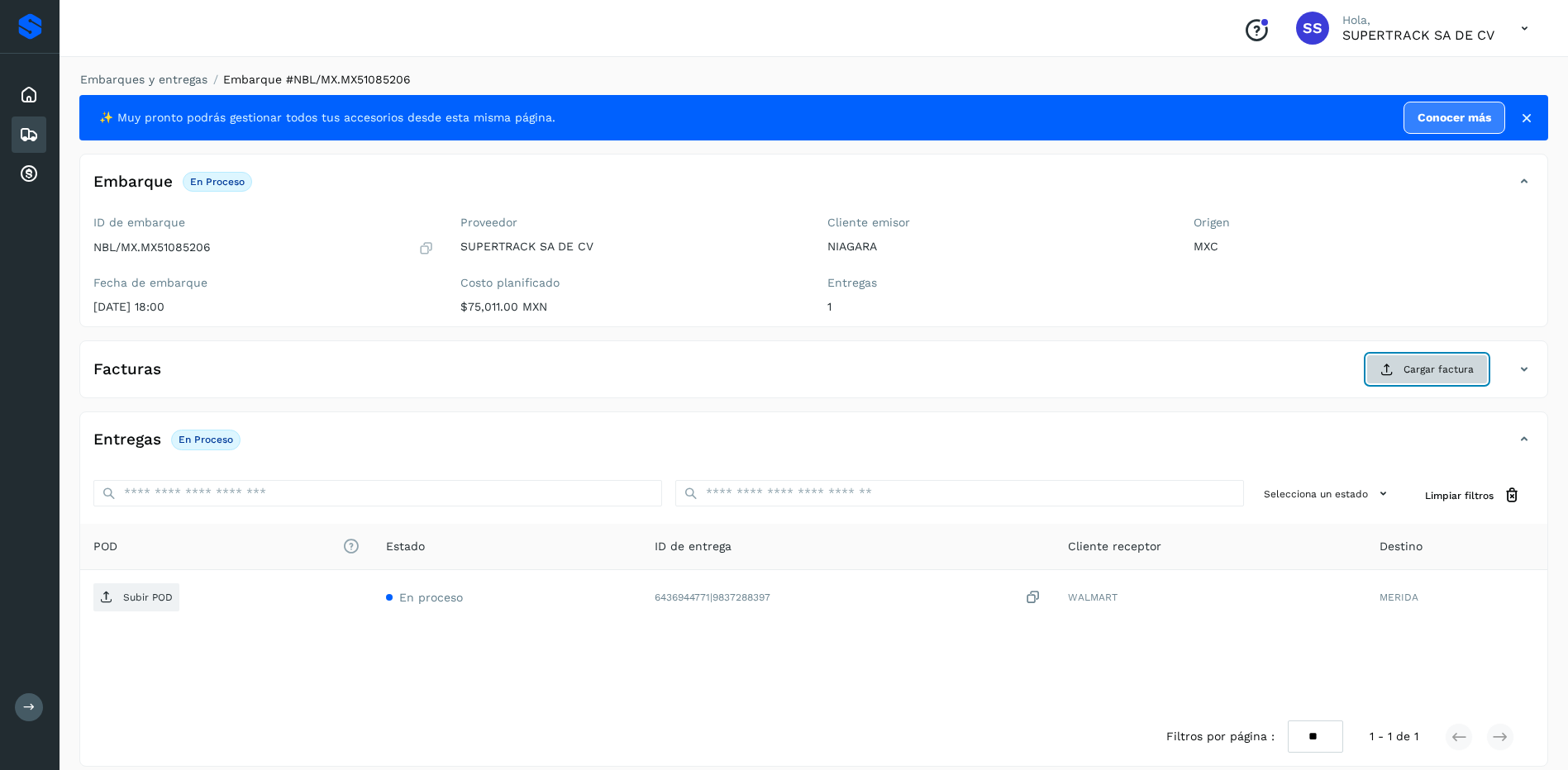
click at [1445, 380] on button "Cargar factura" at bounding box center [1427, 370] width 122 height 30
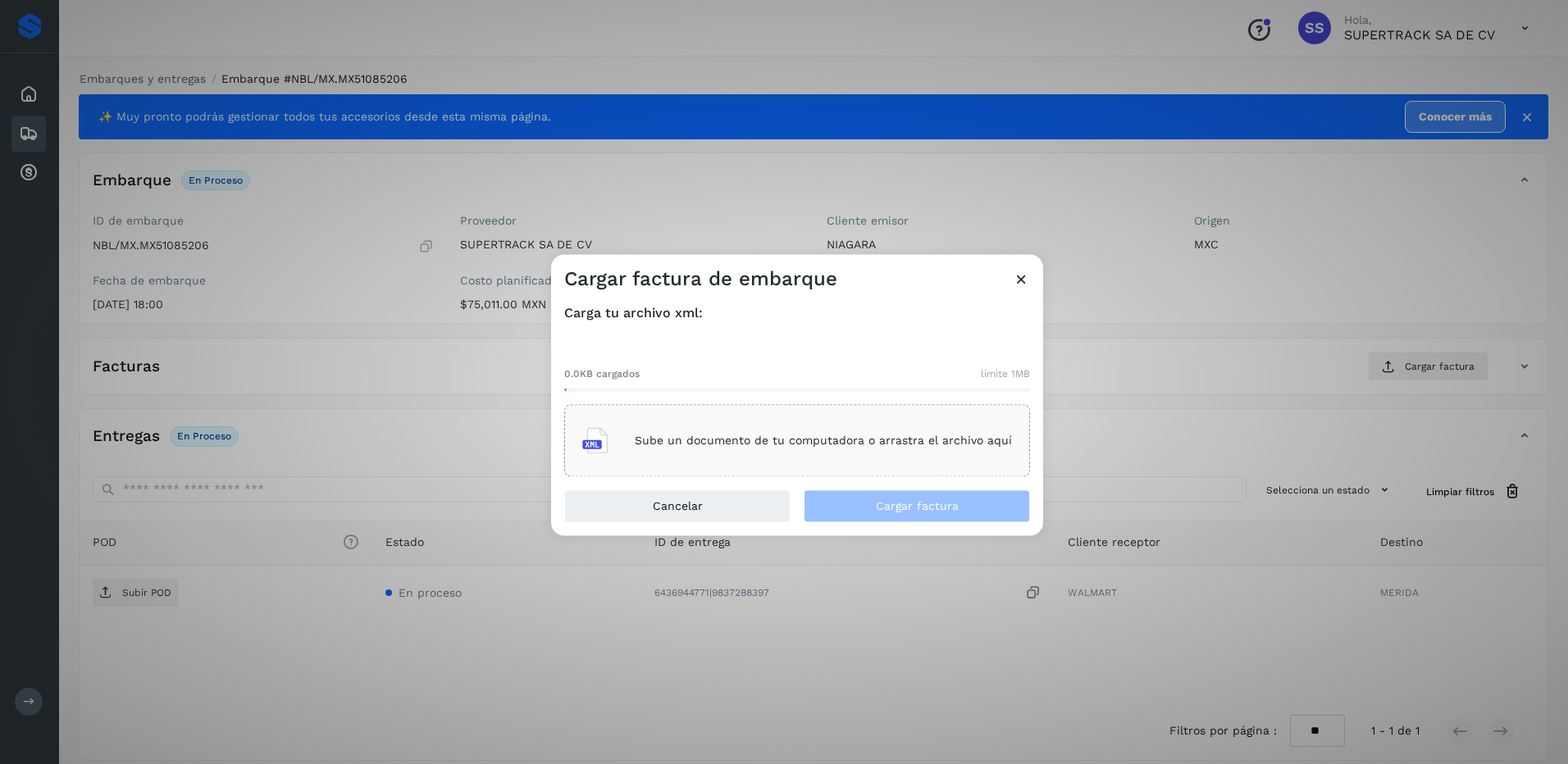
click at [692, 446] on p "Sube un documento de tu computadora o arrastra el archivo aquí" at bounding box center [823, 440] width 377 height 14
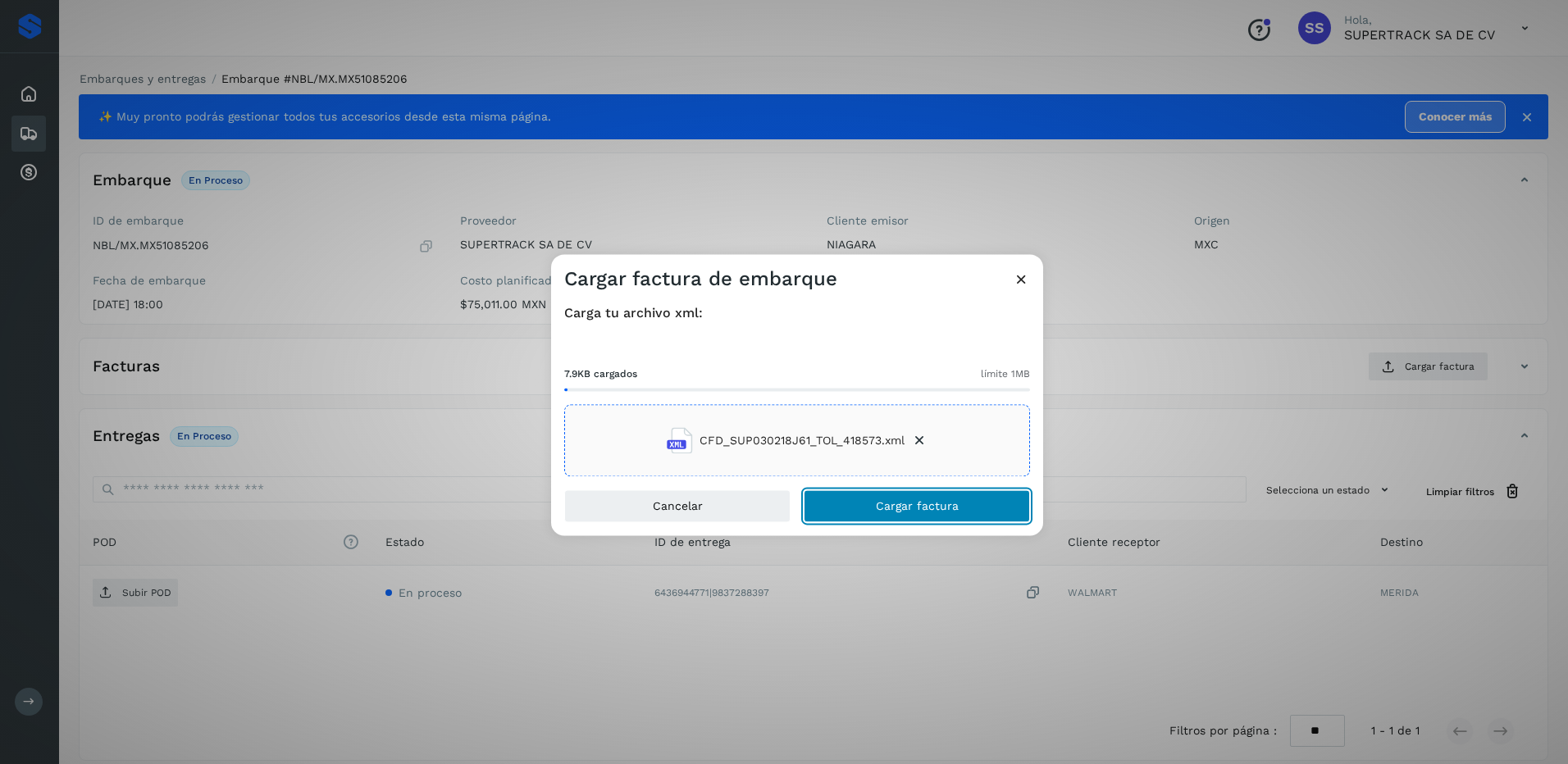
click at [897, 512] on span "Cargar factura" at bounding box center [917, 507] width 82 height 12
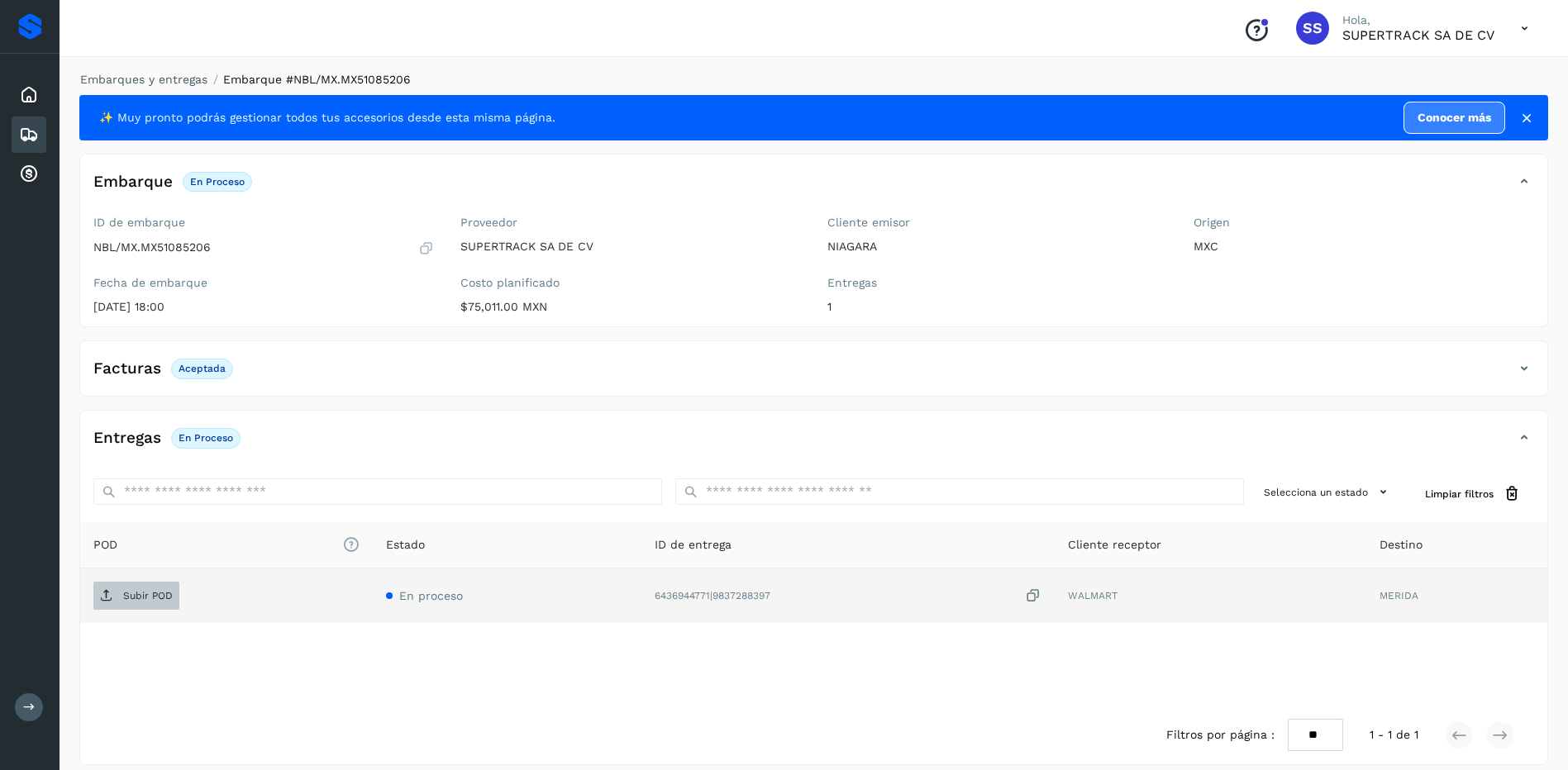
click at [146, 588] on span "Subir POD" at bounding box center [135, 595] width 86 height 27
click at [165, 86] on li "Embarques y entregas" at bounding box center [138, 80] width 138 height 18
click at [172, 81] on link "Embarques y entregas" at bounding box center [143, 79] width 128 height 13
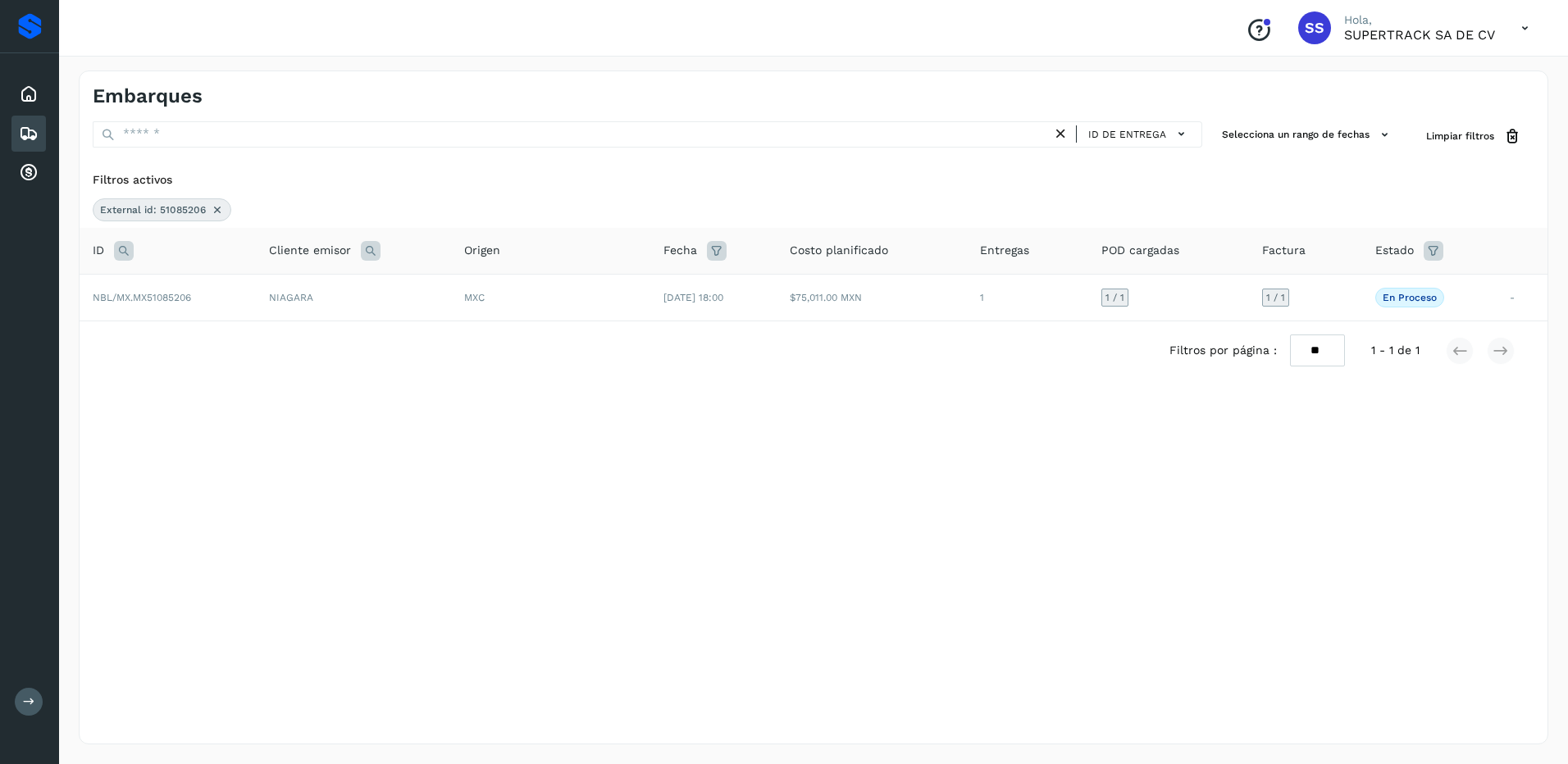
click at [217, 211] on icon at bounding box center [217, 209] width 13 height 13
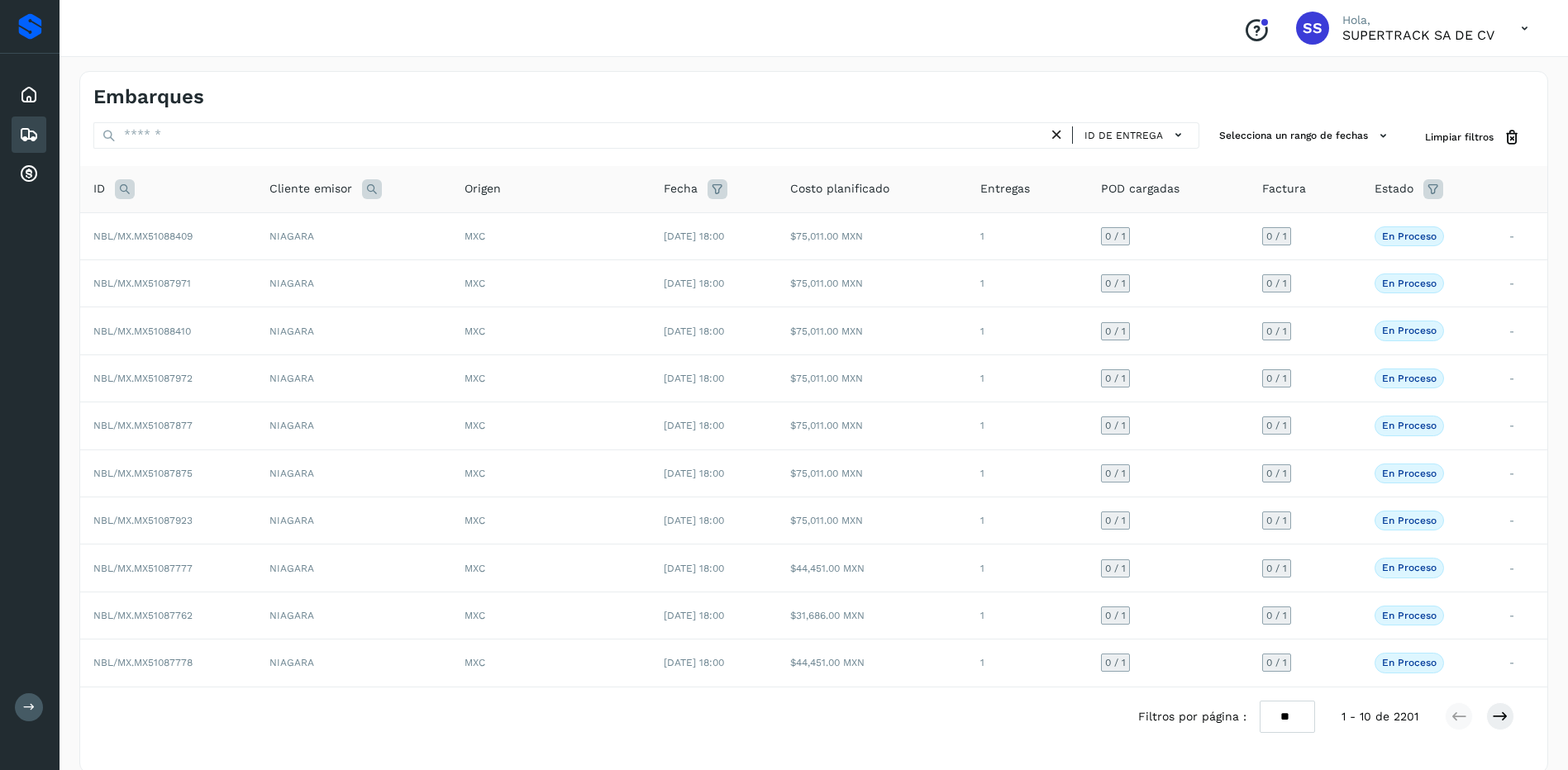
click at [117, 187] on icon at bounding box center [125, 189] width 20 height 20
click at [169, 240] on input "text" at bounding box center [234, 230] width 204 height 27
type input "********"
click at [264, 274] on span "Buscar" at bounding box center [276, 271] width 33 height 15
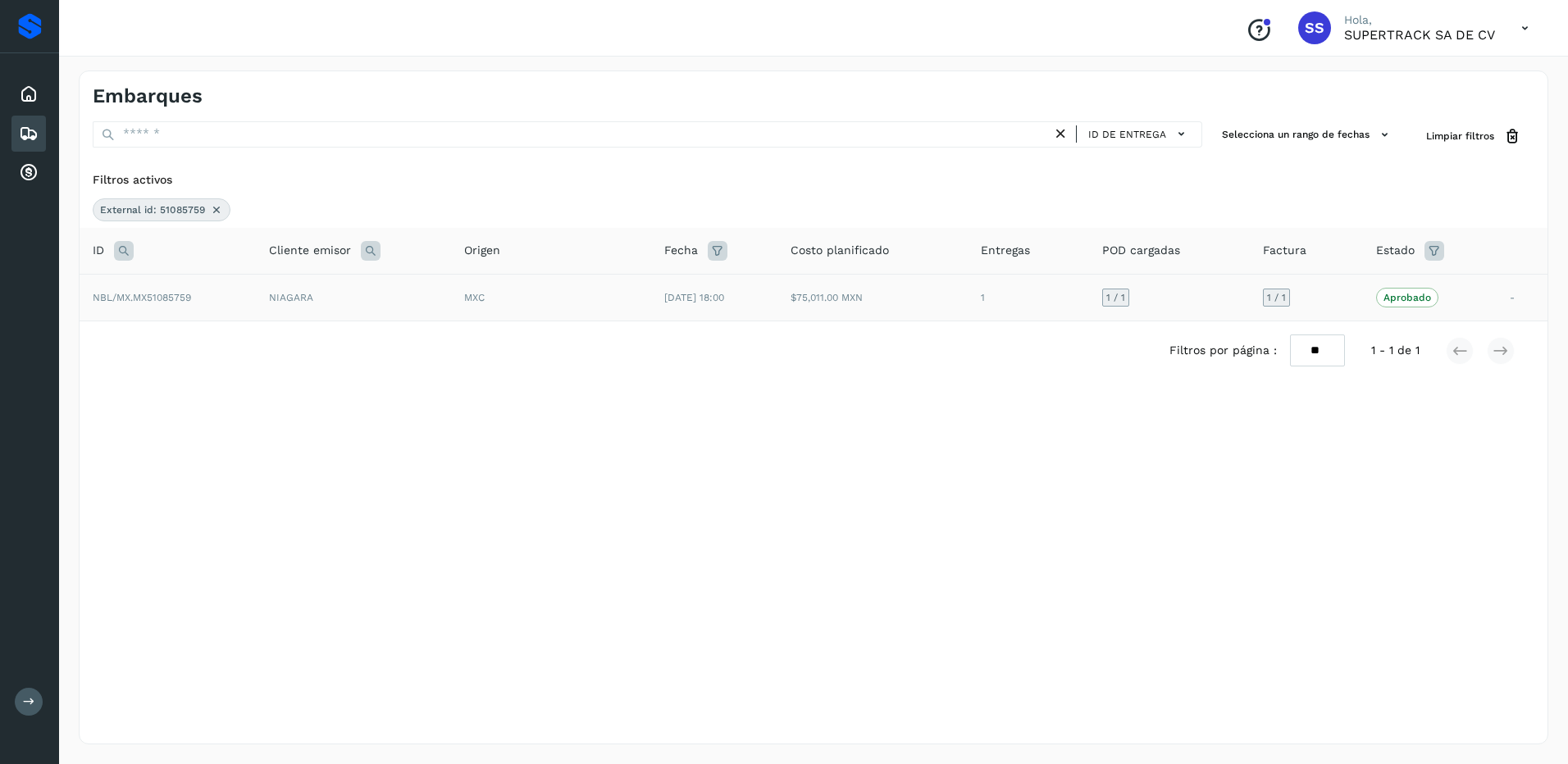
click at [546, 311] on td "MXC" at bounding box center [551, 297] width 200 height 47
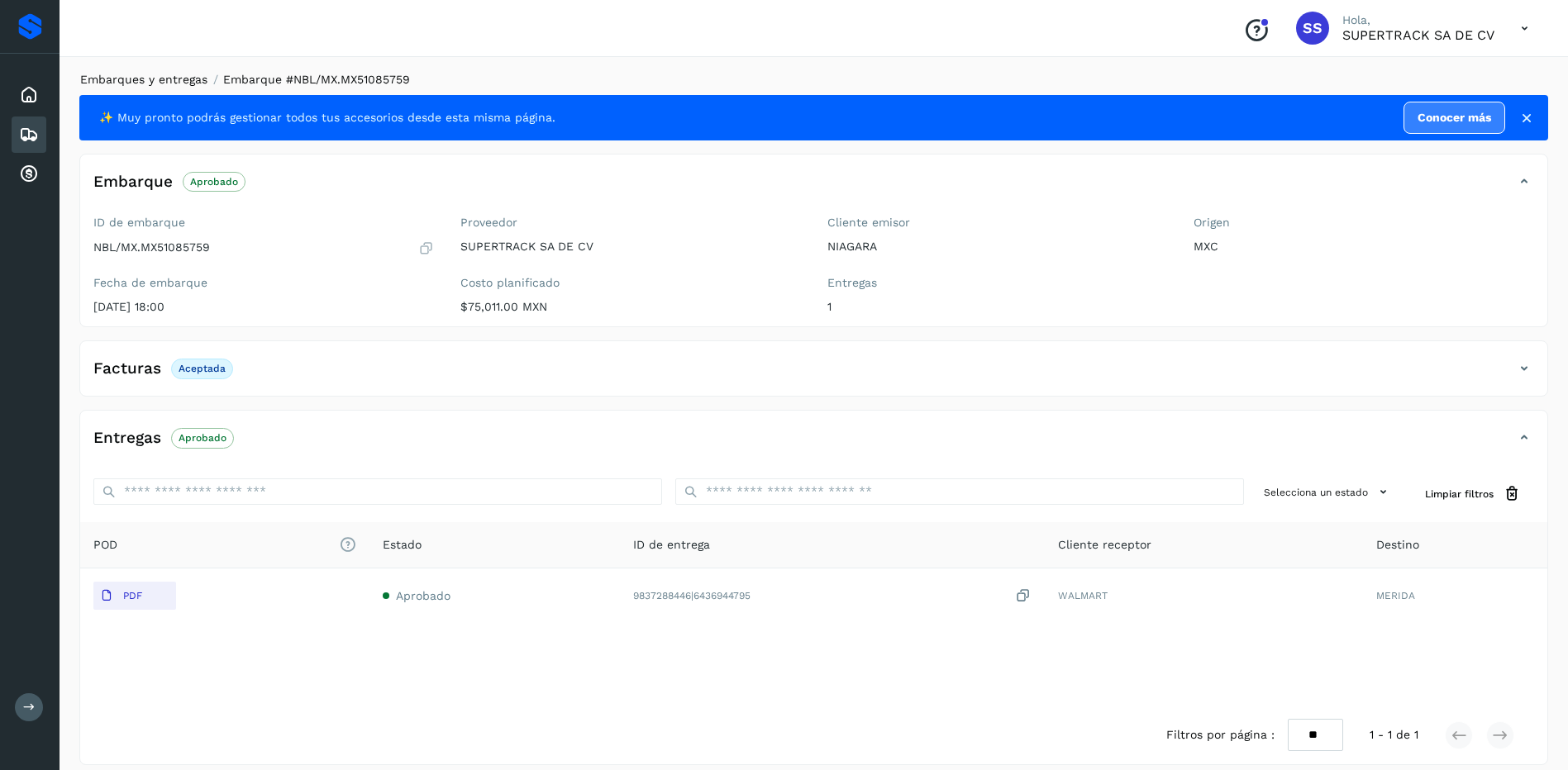
click at [169, 82] on link "Embarques y entregas" at bounding box center [143, 79] width 128 height 13
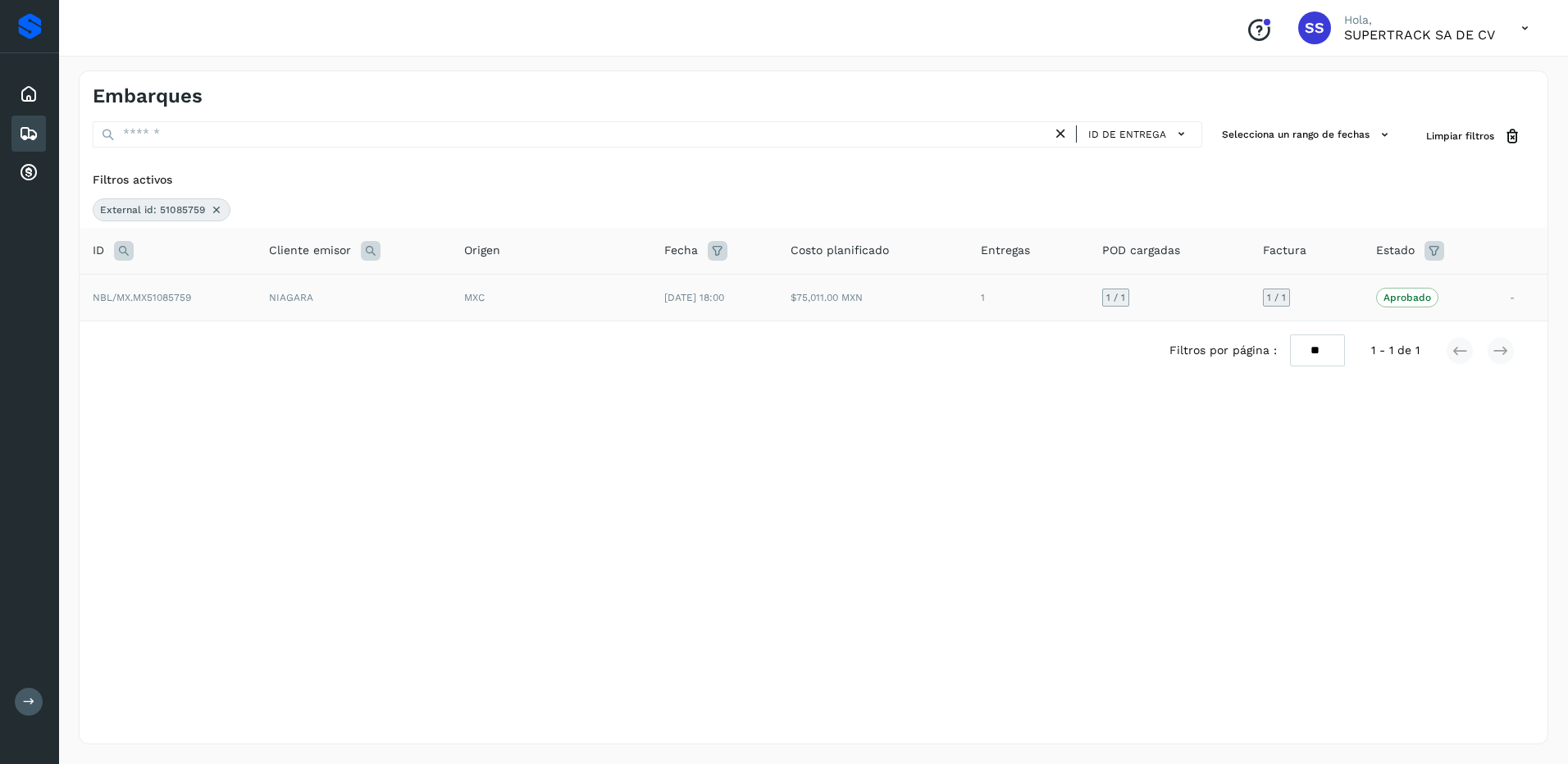
click at [212, 212] on icon at bounding box center [216, 209] width 13 height 13
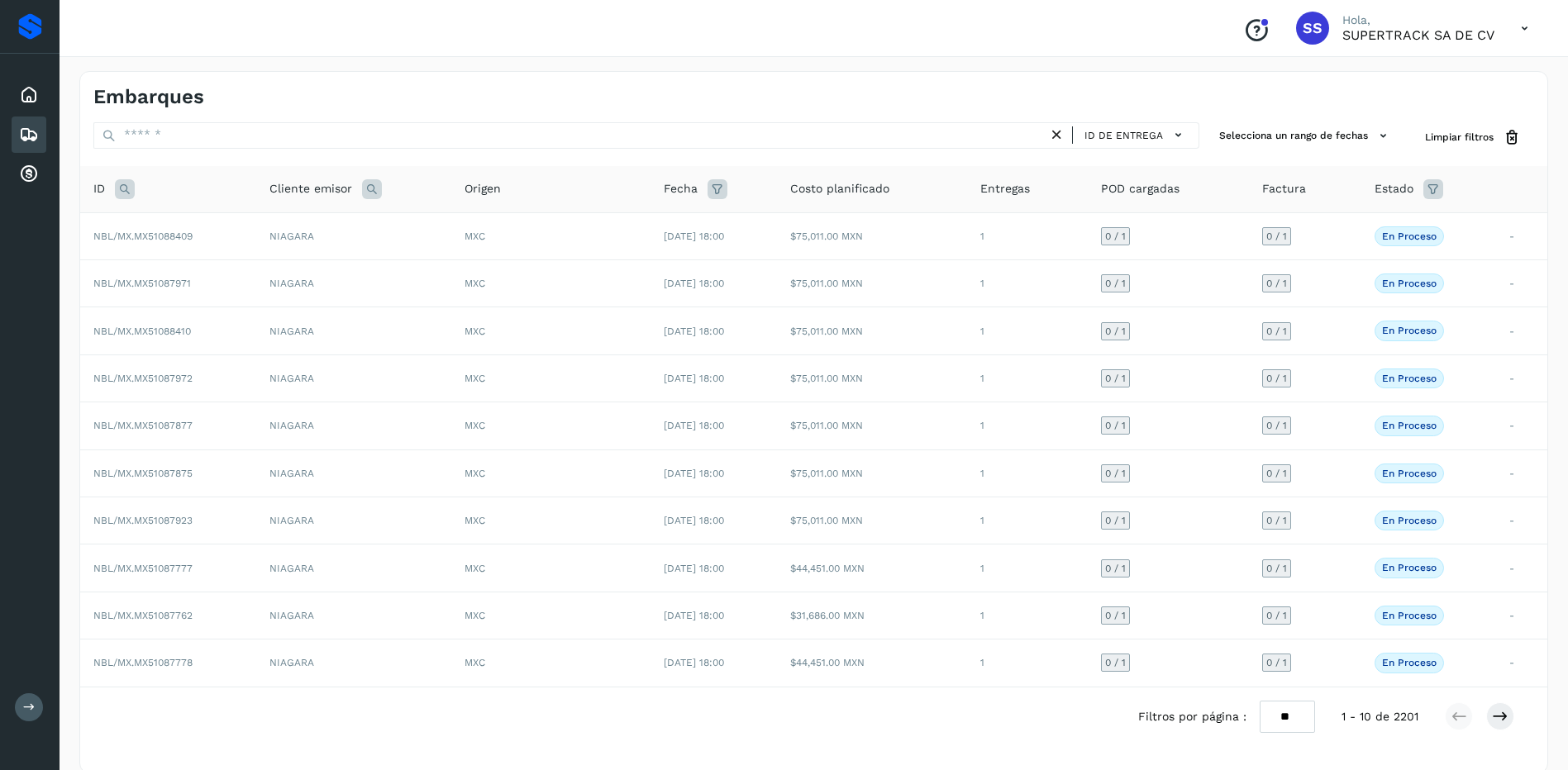
click at [117, 188] on icon at bounding box center [125, 189] width 20 height 20
click at [185, 241] on input "text" at bounding box center [234, 230] width 204 height 27
type input "*"
type input "********"
click at [285, 270] on span "Buscar" at bounding box center [276, 271] width 33 height 15
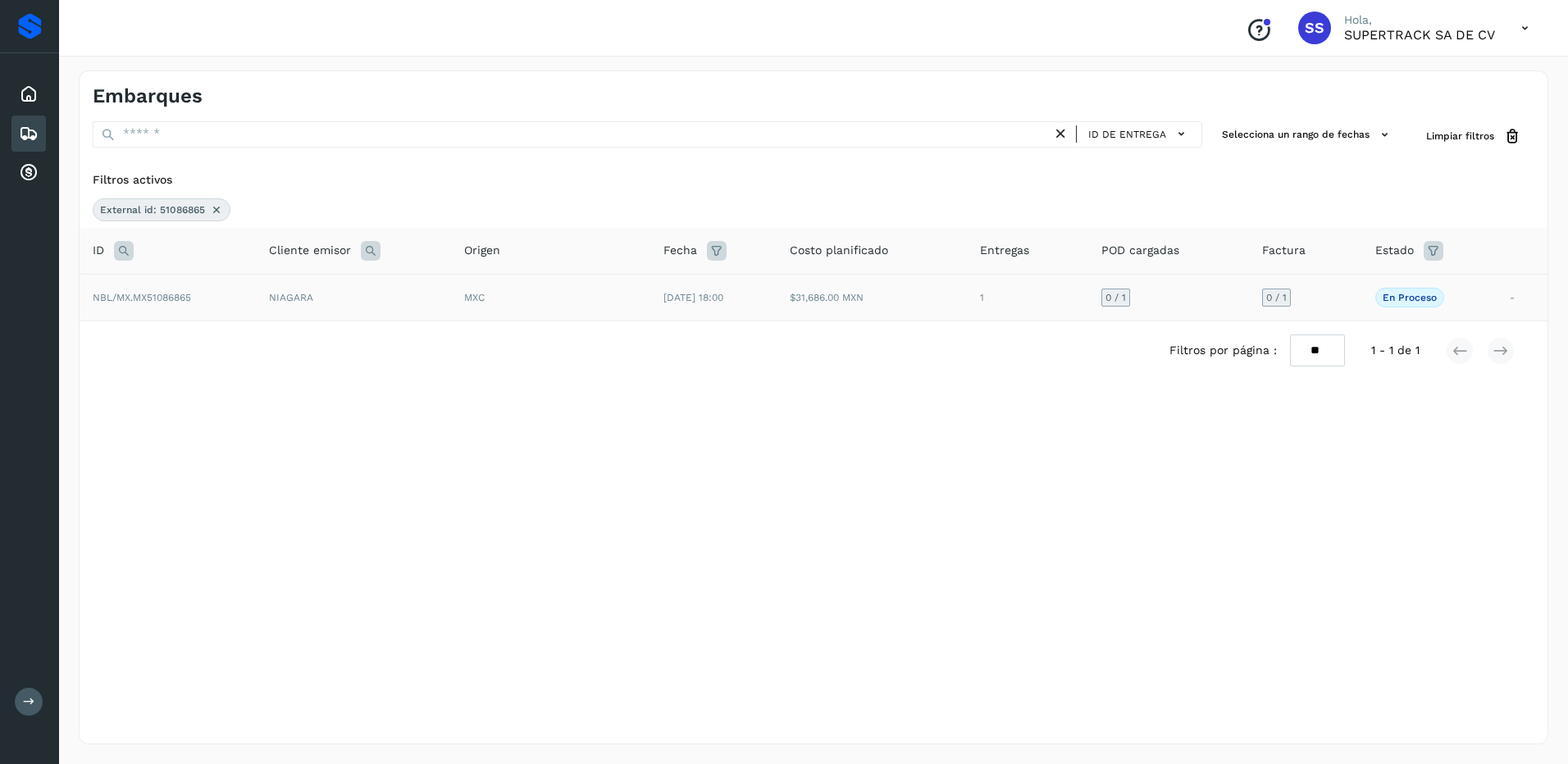
click at [745, 292] on td "[DATE] 18:00" at bounding box center [713, 297] width 127 height 47
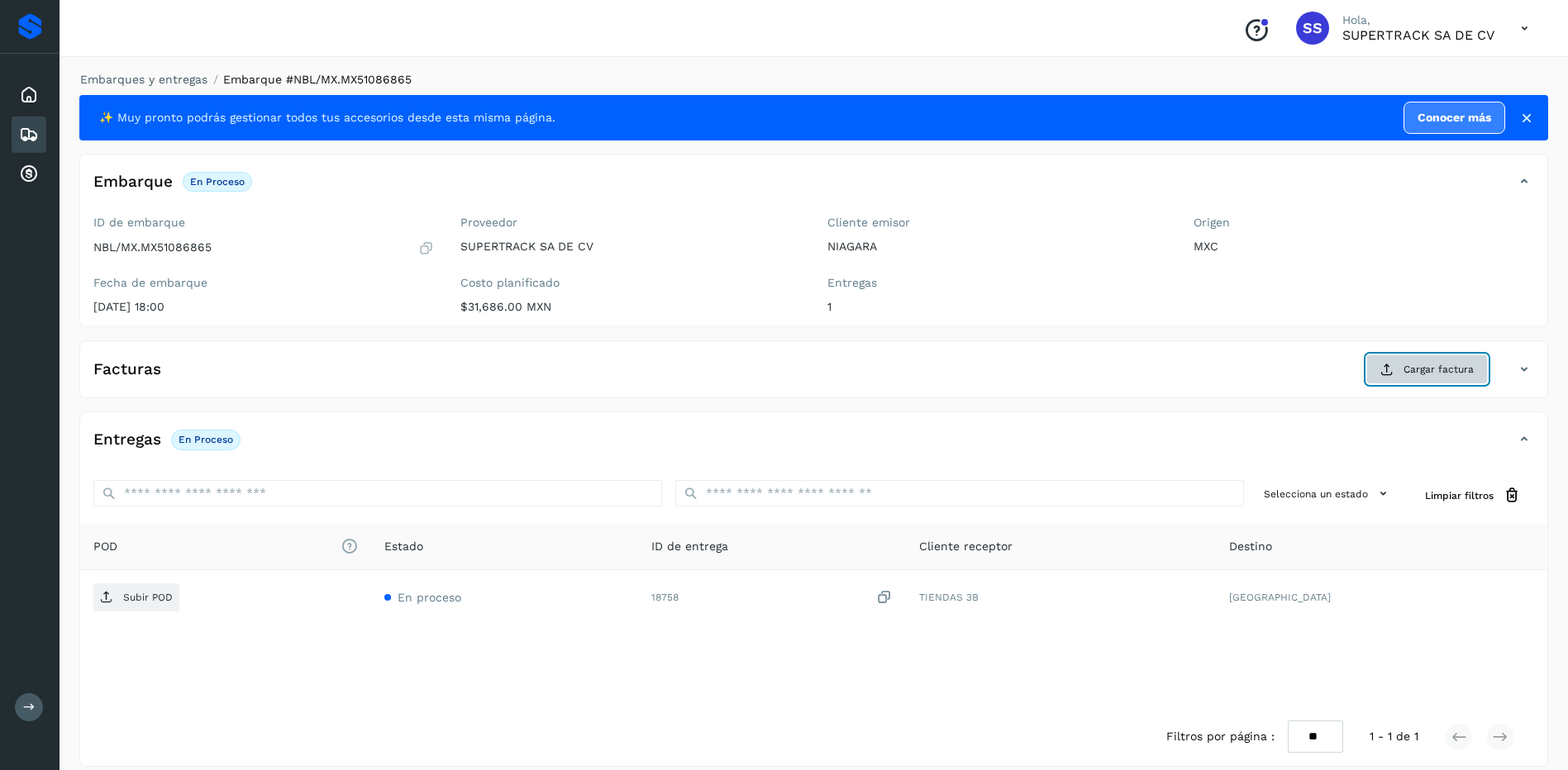
click at [1442, 382] on button "Cargar factura" at bounding box center [1427, 370] width 122 height 30
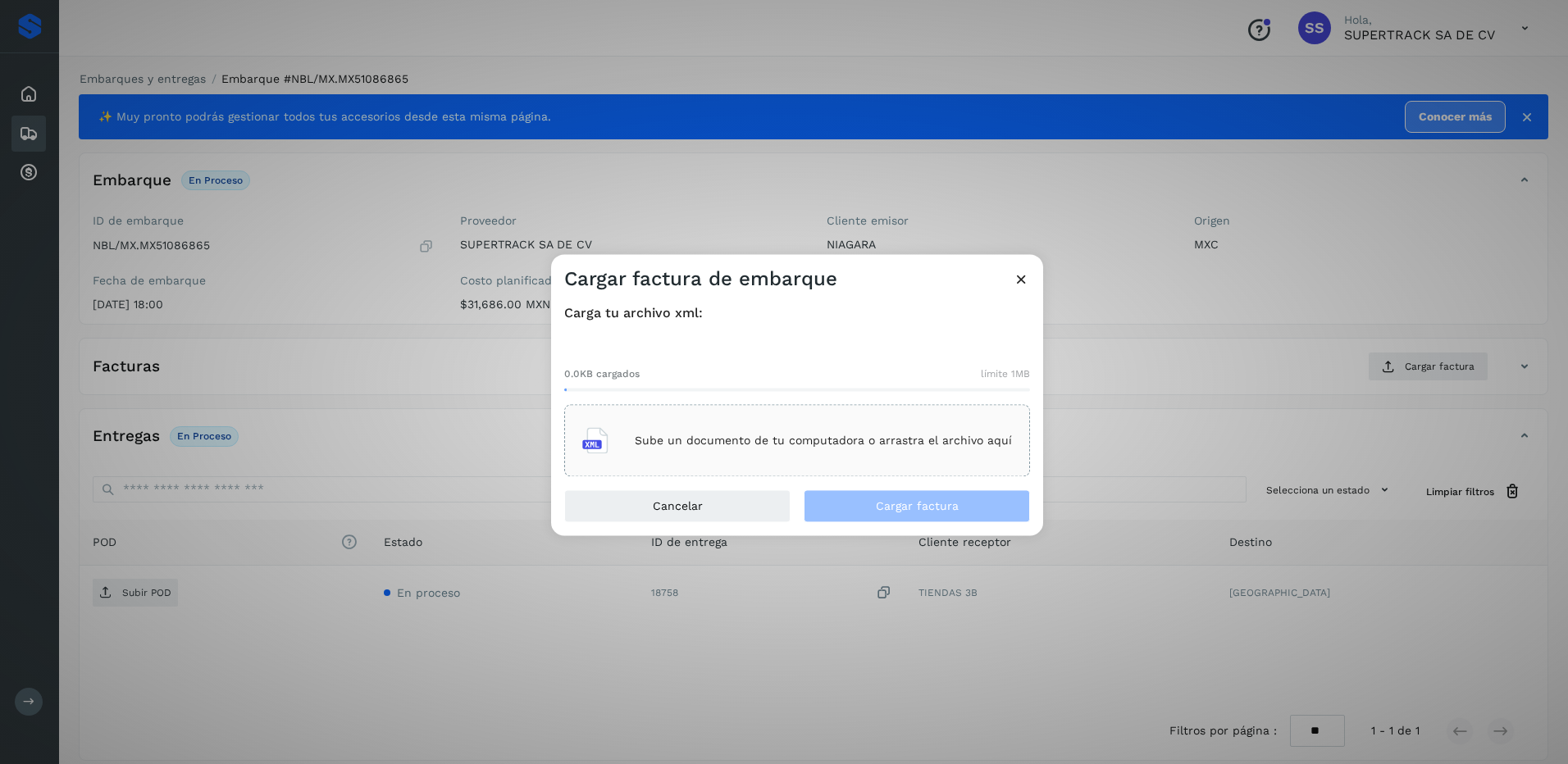
click at [858, 447] on p "Sube un documento de tu computadora o arrastra el archivo aquí" at bounding box center [823, 440] width 377 height 14
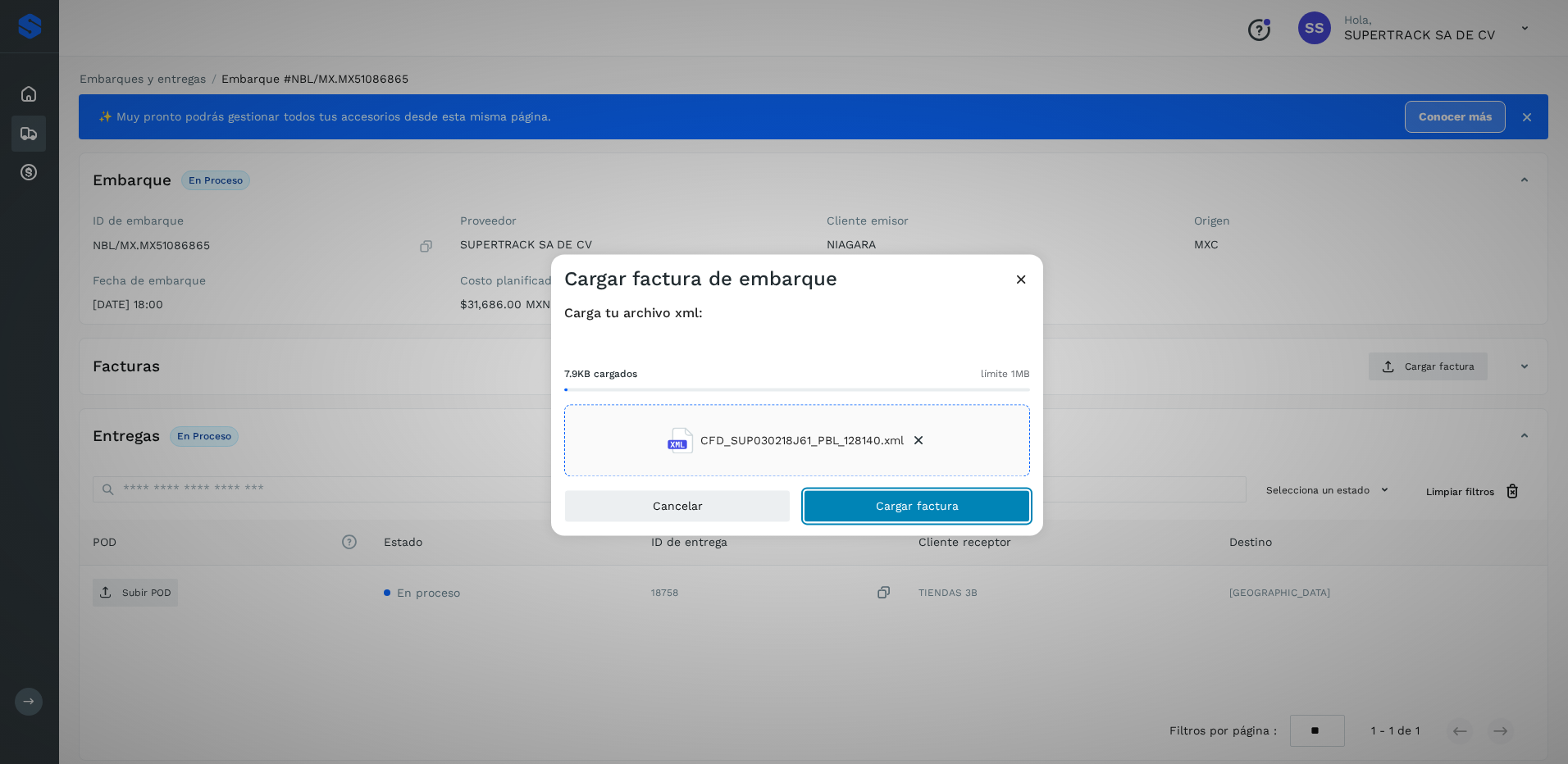
click at [944, 510] on span "Cargar factura" at bounding box center [917, 507] width 82 height 12
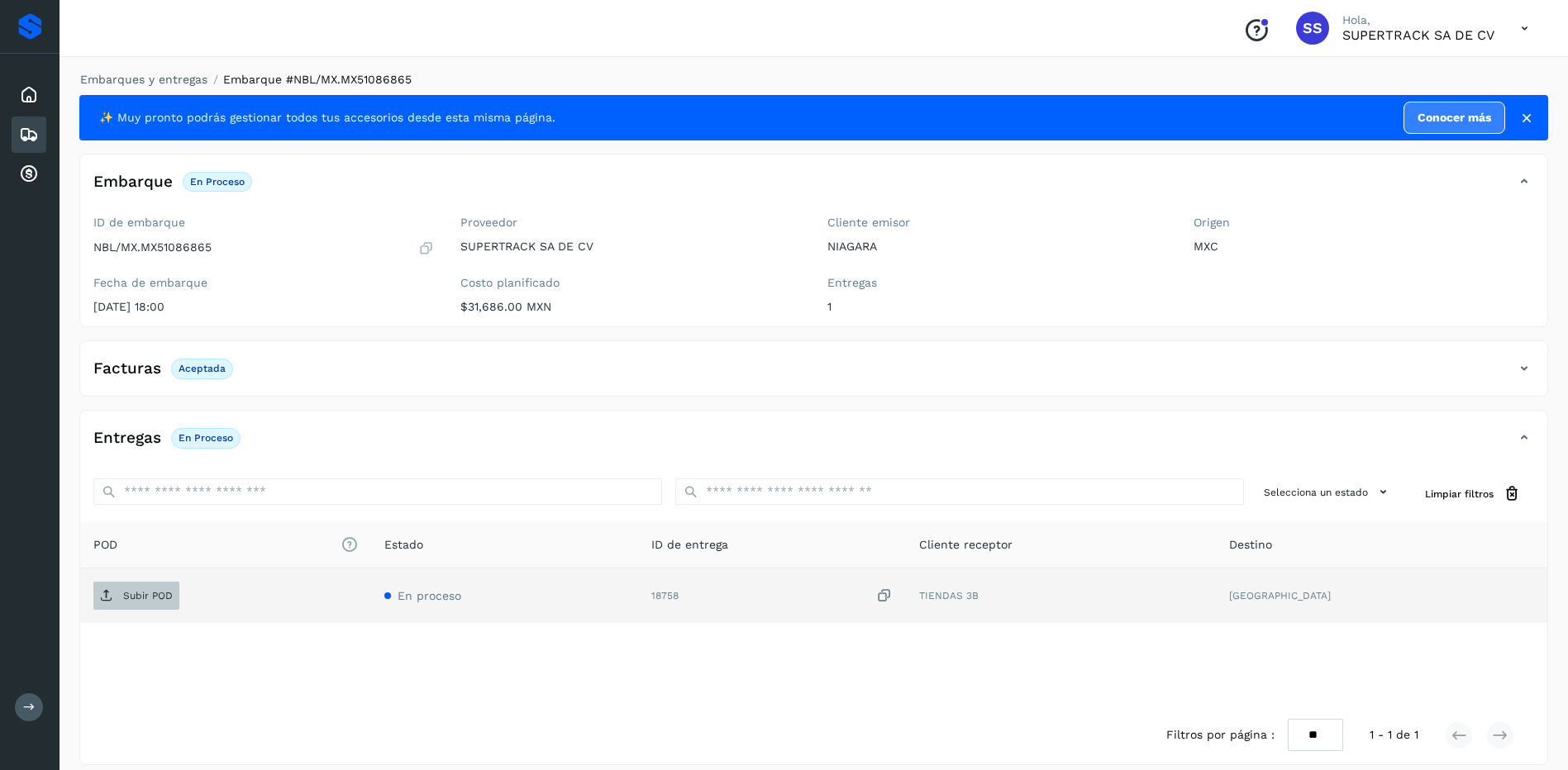
click at [138, 591] on p "Subir POD" at bounding box center [148, 596] width 49 height 12
click at [172, 76] on link "Embarques y entregas" at bounding box center [143, 79] width 128 height 13
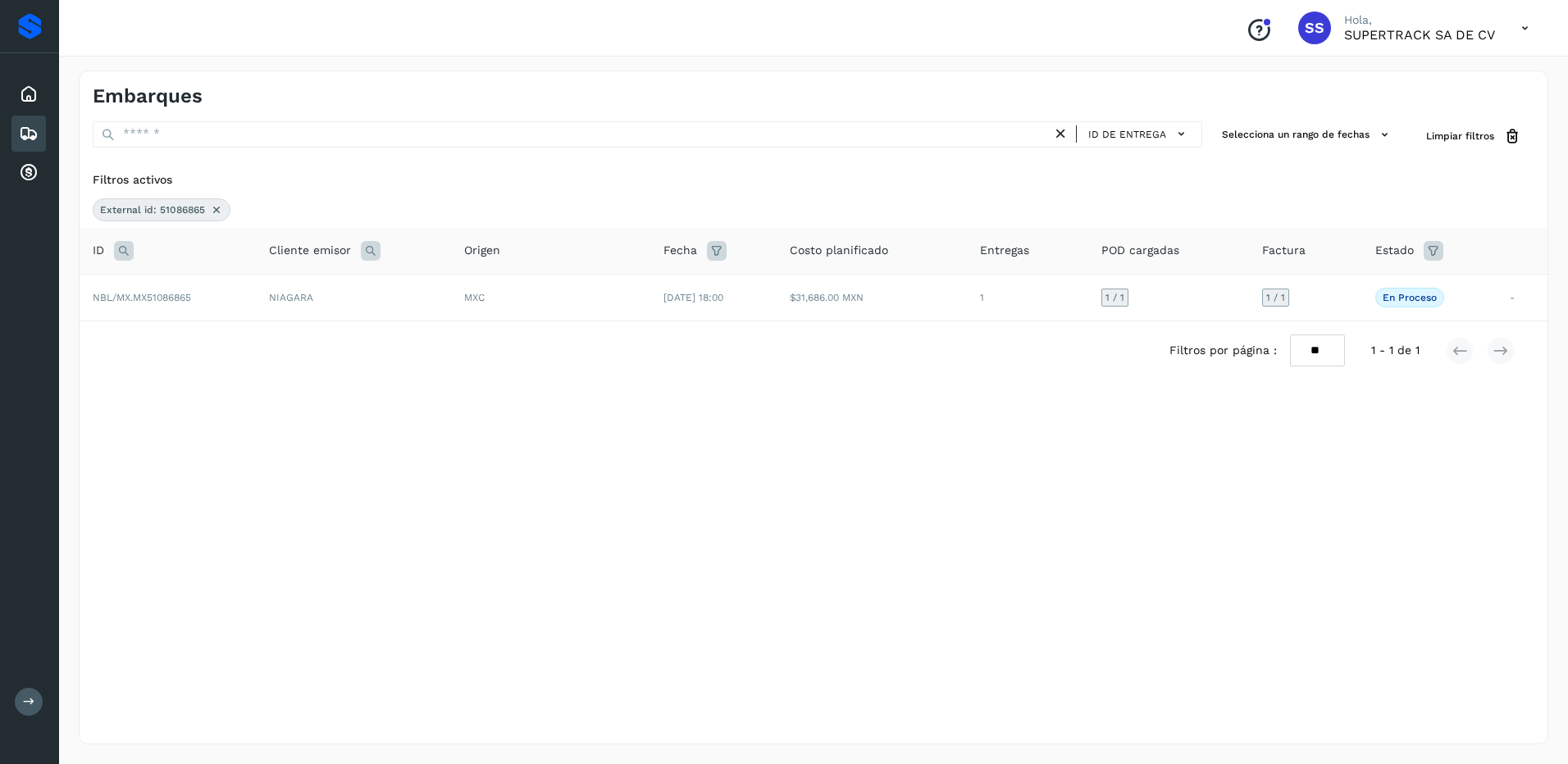
click at [211, 209] on icon at bounding box center [216, 209] width 13 height 13
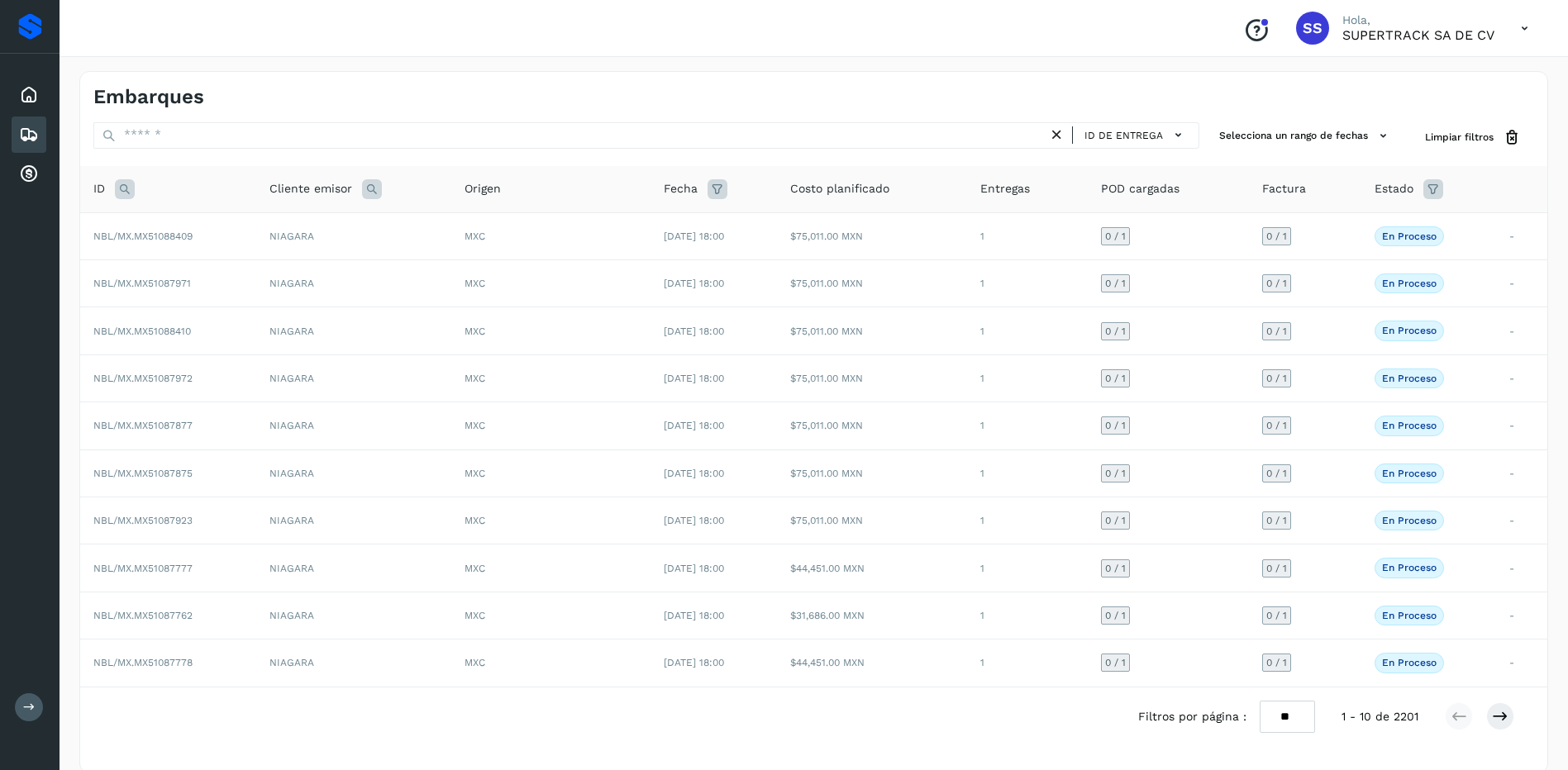
click at [136, 193] on div "ID" at bounding box center [167, 189] width 149 height 20
click at [127, 192] on icon at bounding box center [125, 189] width 20 height 20
click at [184, 229] on input "text" at bounding box center [234, 230] width 204 height 27
click at [653, 480] on td "[DATE] 18:00" at bounding box center [714, 473] width 127 height 47
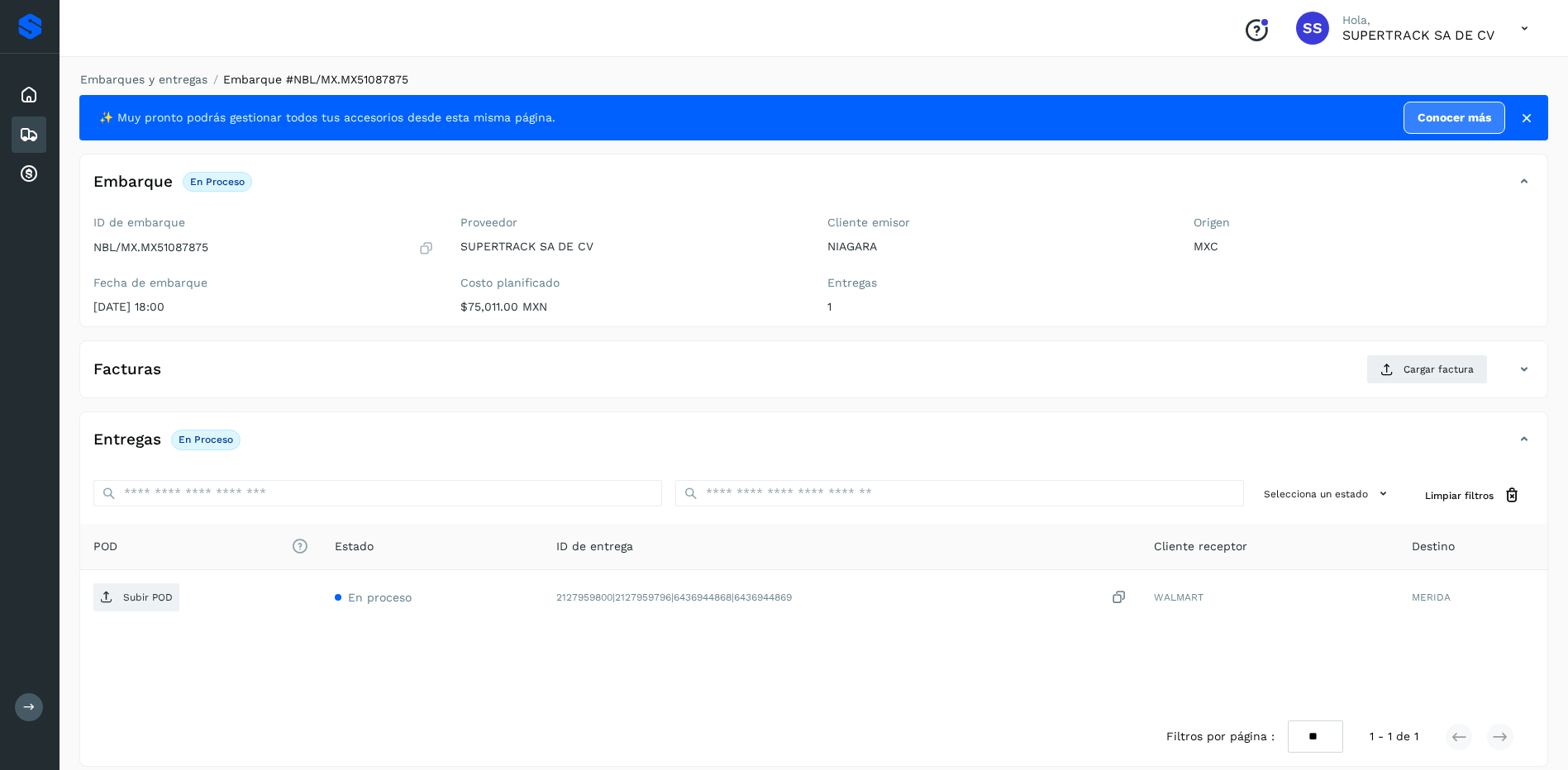
drag, startPoint x: 183, startPoint y: 60, endPoint x: 189, endPoint y: 70, distance: 11.7
click at [183, 60] on div "Embarques y entregas Embarque #NBL/MX.MX51087875 ✨ Muy pronto podrás gestionar …" at bounding box center [813, 419] width 1508 height 735
click at [189, 73] on li "Embarques y entregas" at bounding box center [138, 80] width 138 height 18
click at [157, 86] on li "Embarques y entregas" at bounding box center [138, 80] width 138 height 18
click at [165, 80] on link "Embarques y entregas" at bounding box center [143, 79] width 128 height 13
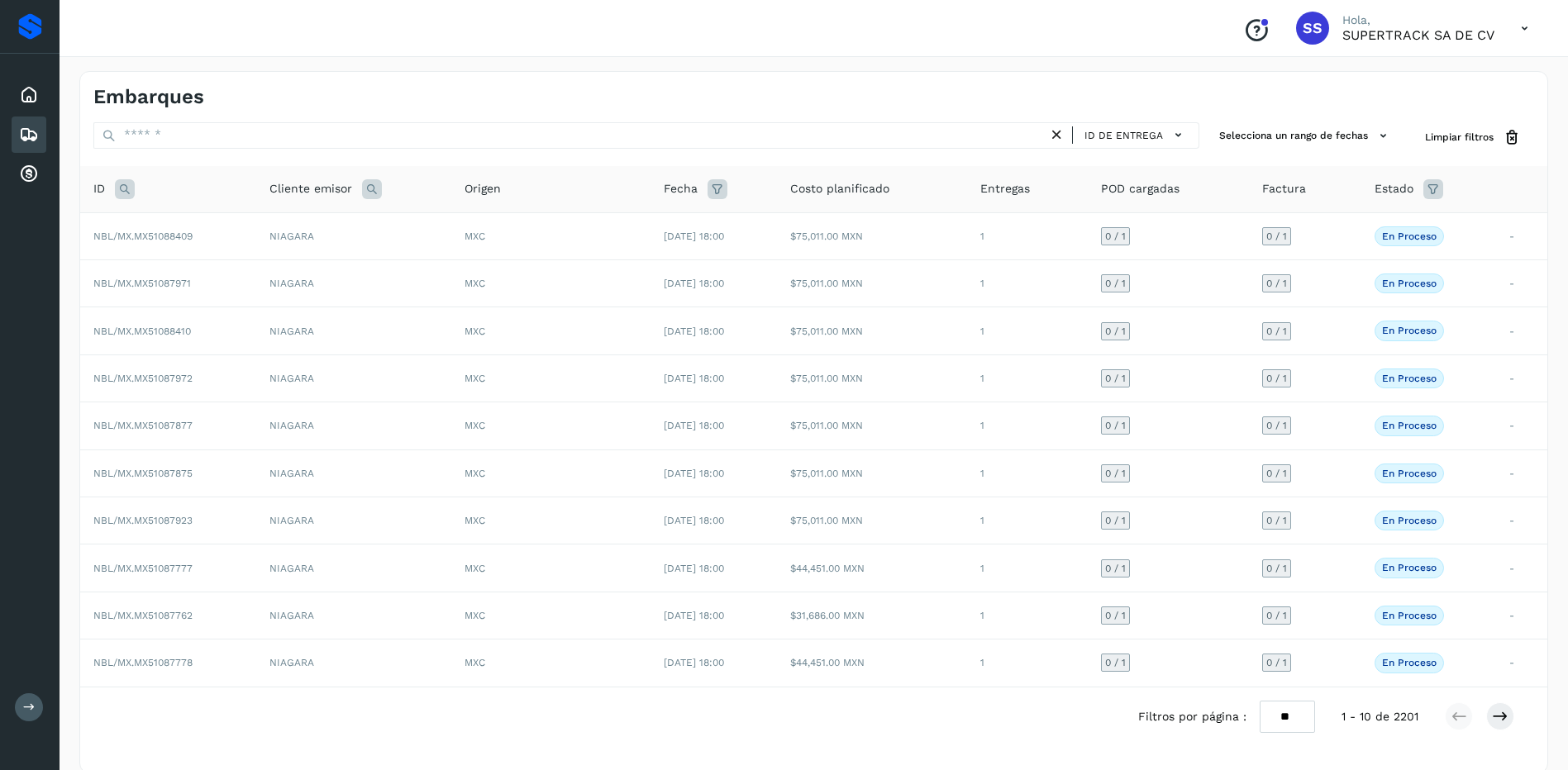
click at [124, 174] on th "ID" at bounding box center [168, 190] width 176 height 47
click at [133, 198] on icon at bounding box center [125, 189] width 20 height 20
click at [167, 227] on input "text" at bounding box center [234, 230] width 204 height 27
type input "********"
click at [308, 263] on button "Buscar" at bounding box center [277, 272] width 118 height 30
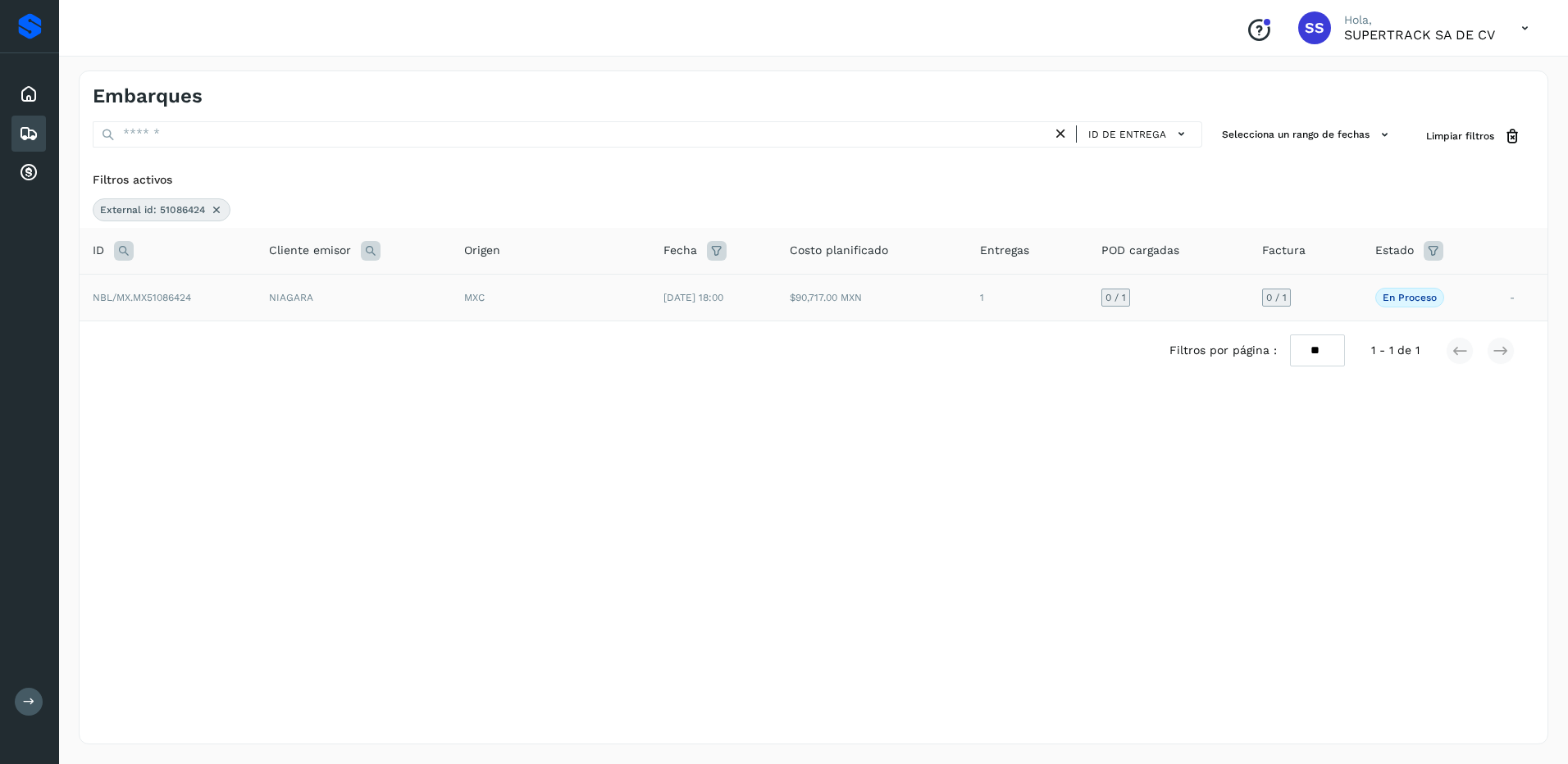
click at [497, 301] on div "MXC" at bounding box center [550, 297] width 173 height 15
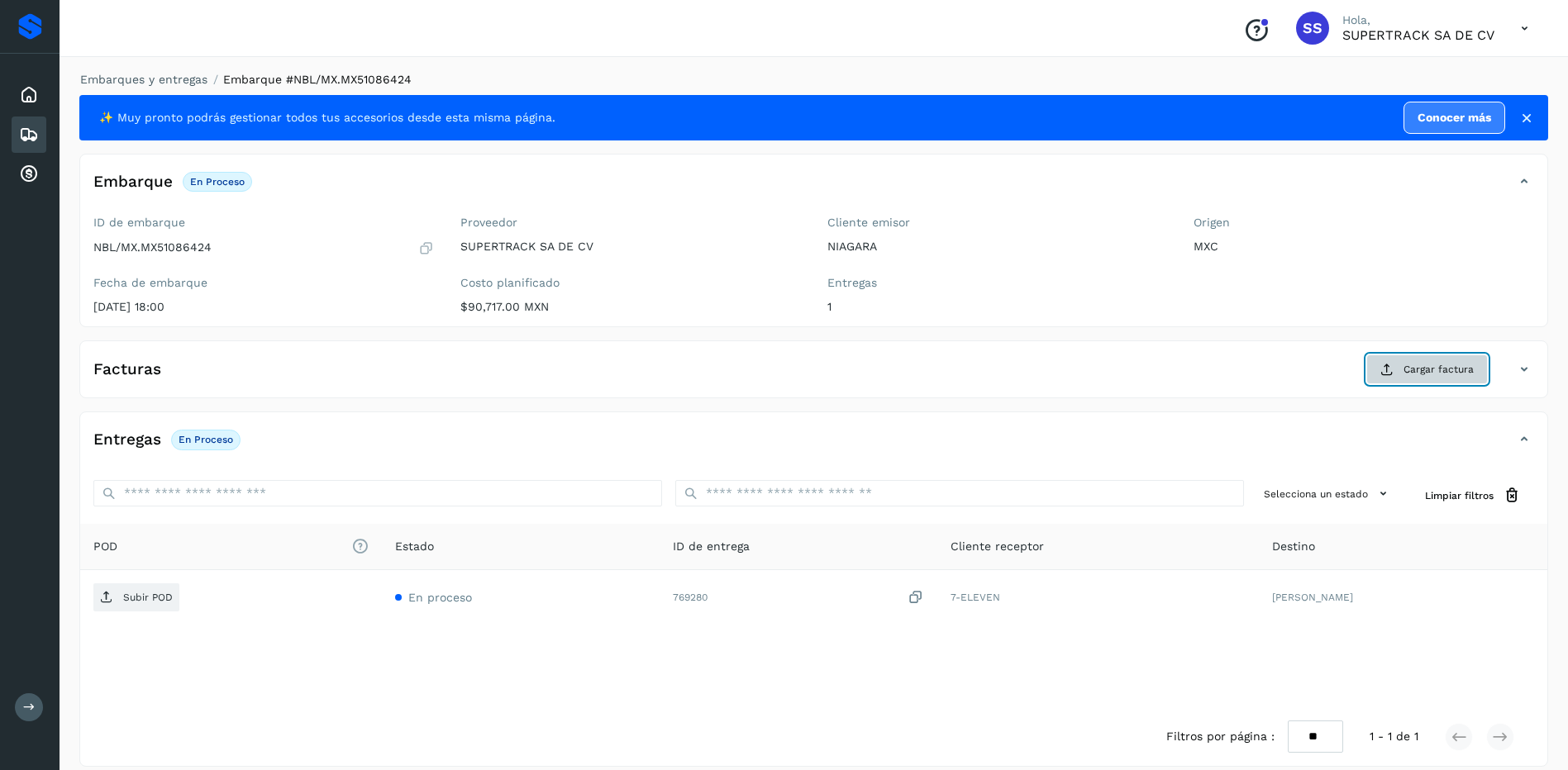
click at [1415, 370] on span "Cargar factura" at bounding box center [1437, 369] width 70 height 15
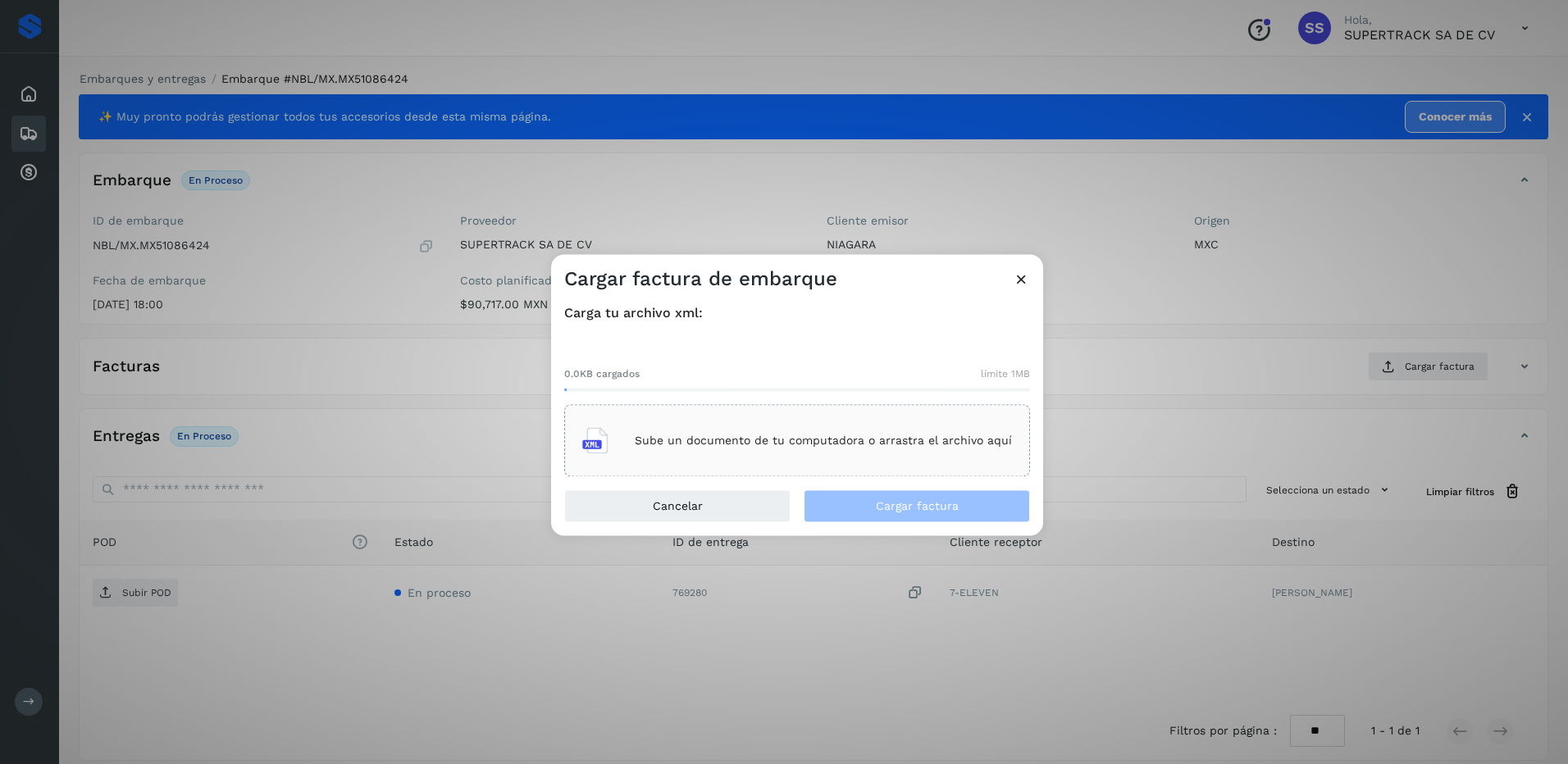
click at [834, 469] on div "Sube un documento de tu computadora o arrastra el archivo aquí" at bounding box center [797, 441] width 466 height 73
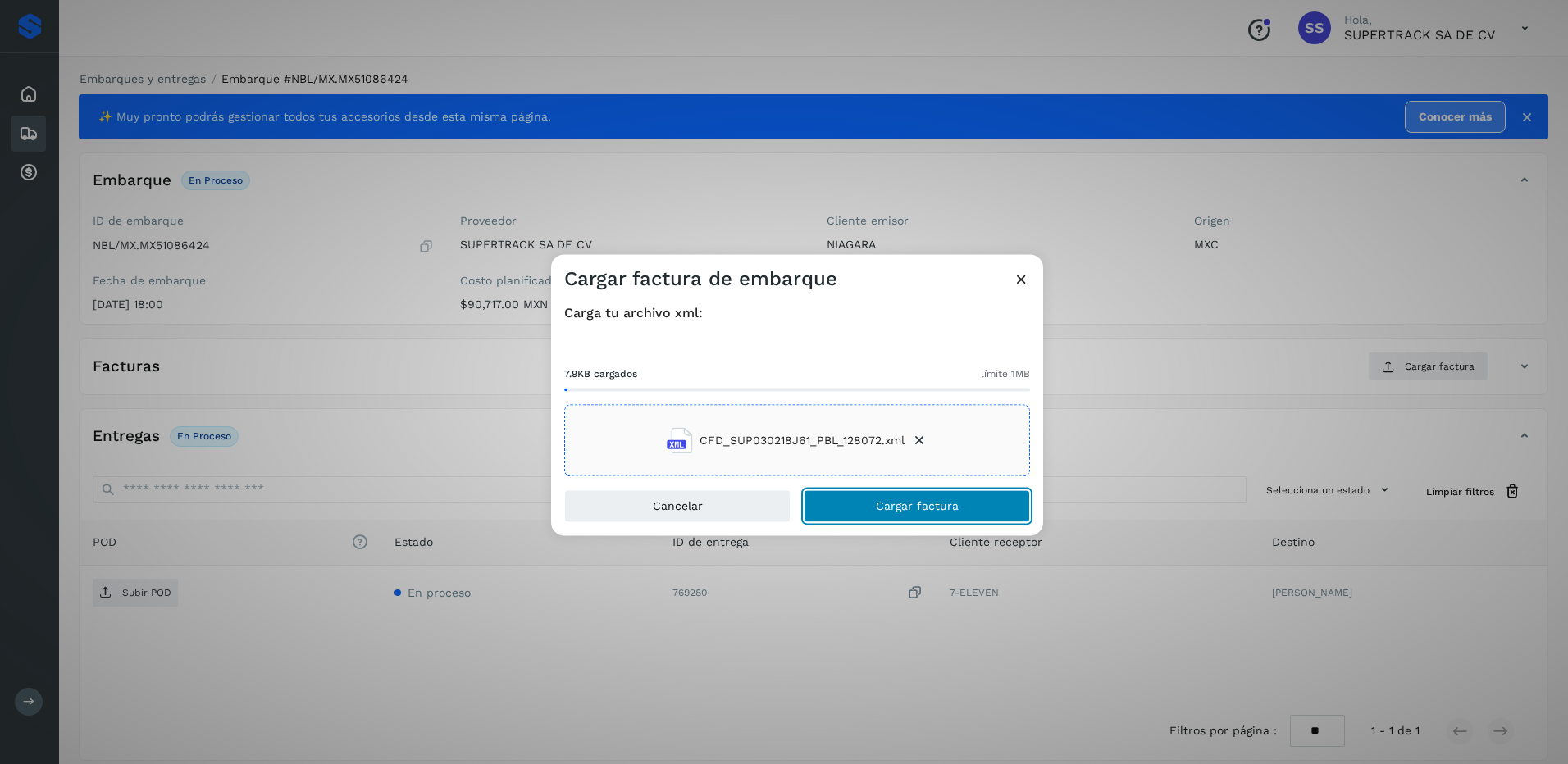
click at [943, 507] on span "Cargar factura" at bounding box center [917, 507] width 82 height 12
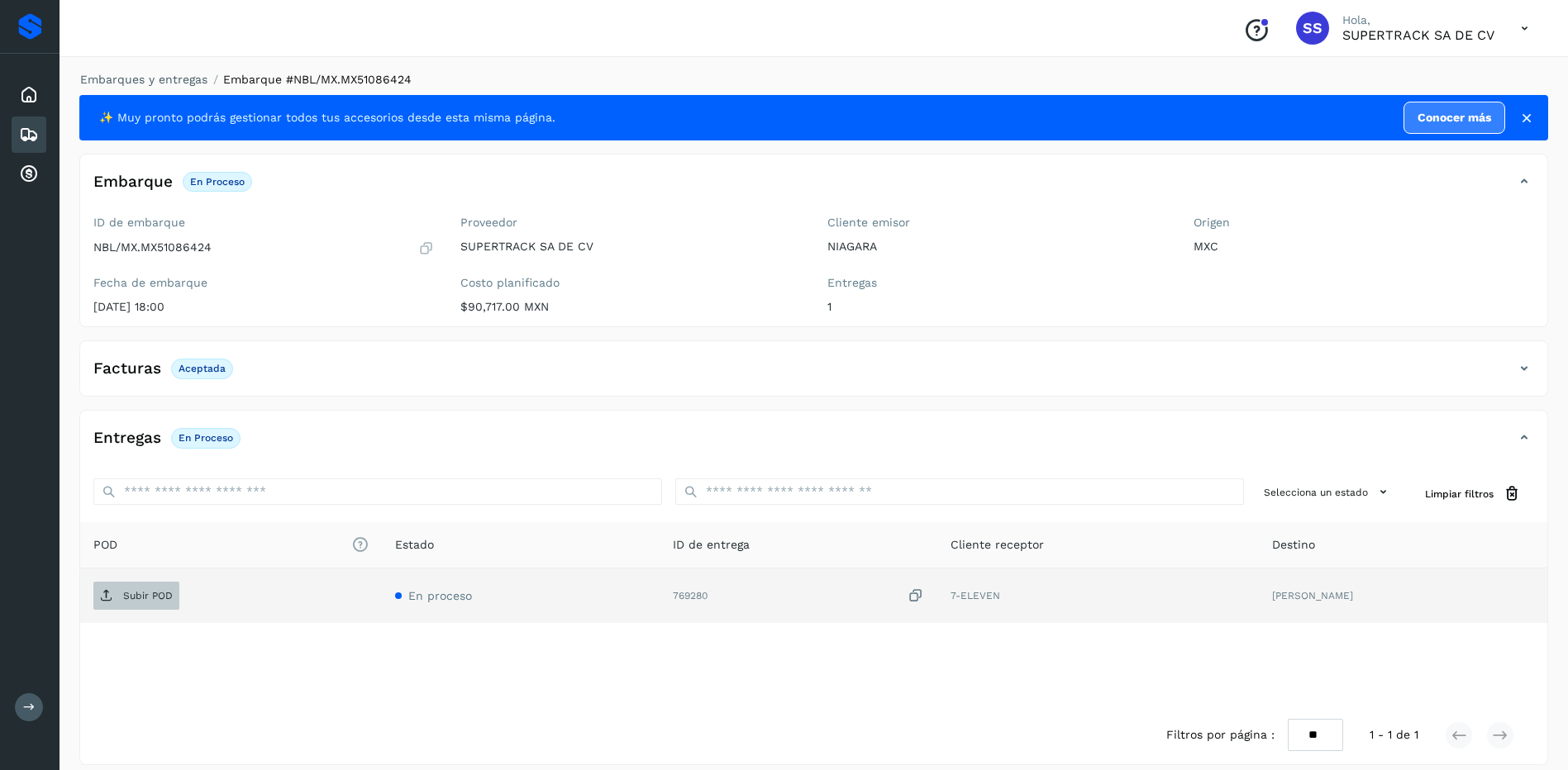
click at [147, 582] on button "Subir POD" at bounding box center [135, 595] width 86 height 28
click at [151, 75] on link "Embarques y entregas" at bounding box center [143, 79] width 128 height 13
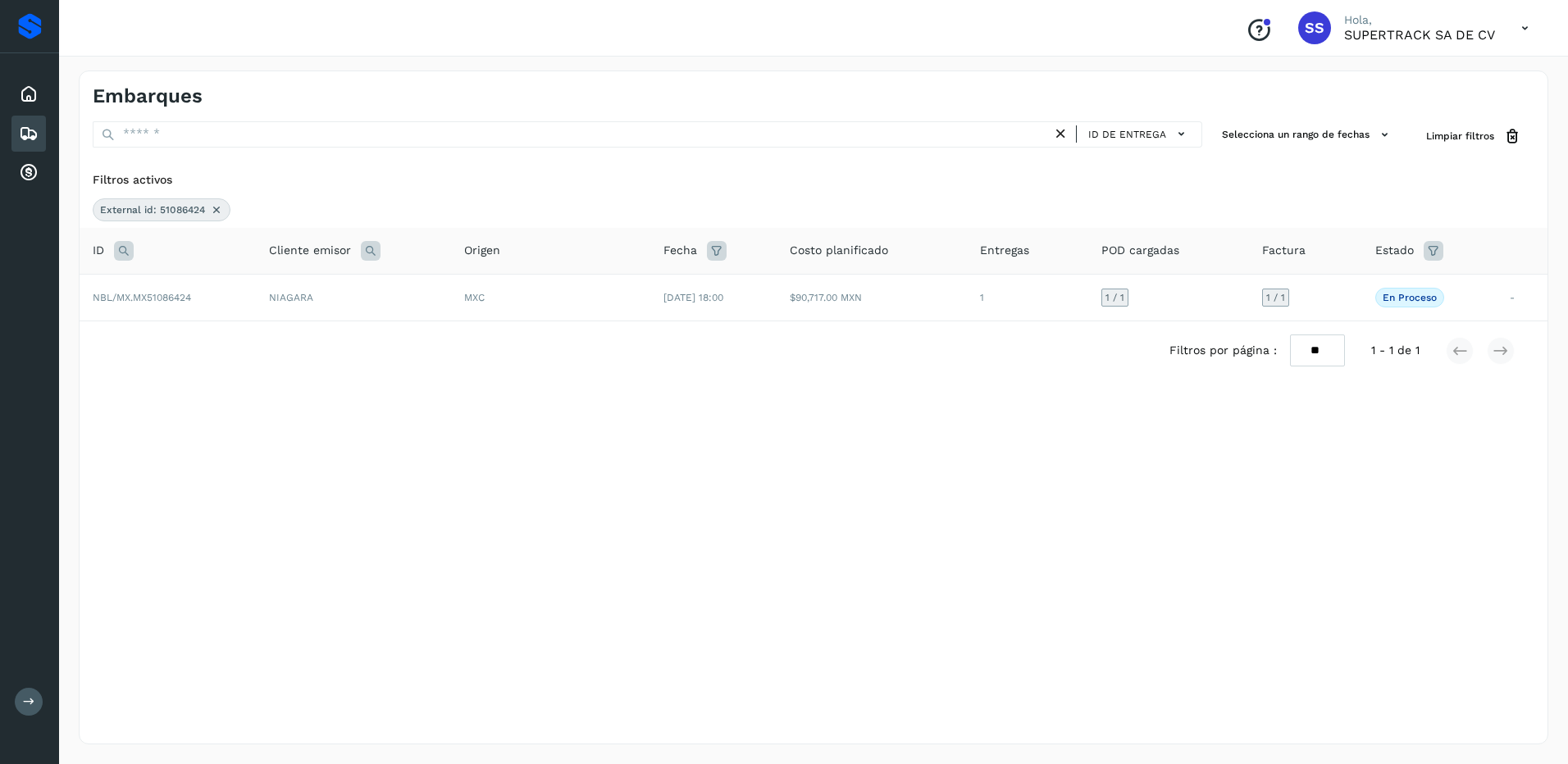
click at [219, 205] on icon at bounding box center [216, 209] width 13 height 13
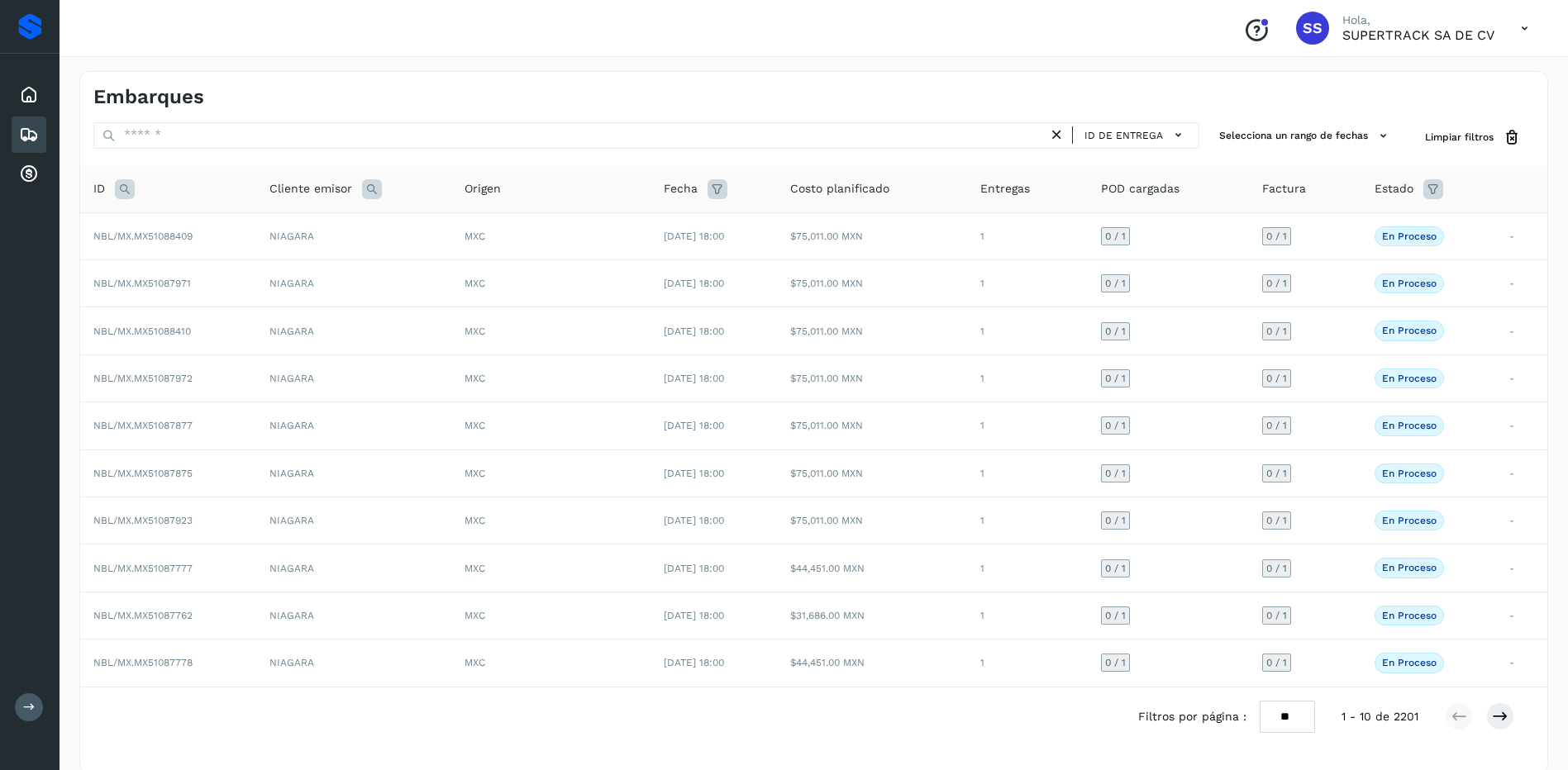
click at [130, 189] on icon at bounding box center [125, 189] width 20 height 20
click at [194, 242] on input "text" at bounding box center [234, 230] width 204 height 27
type input "********"
click at [293, 261] on button "Buscar" at bounding box center [277, 272] width 118 height 30
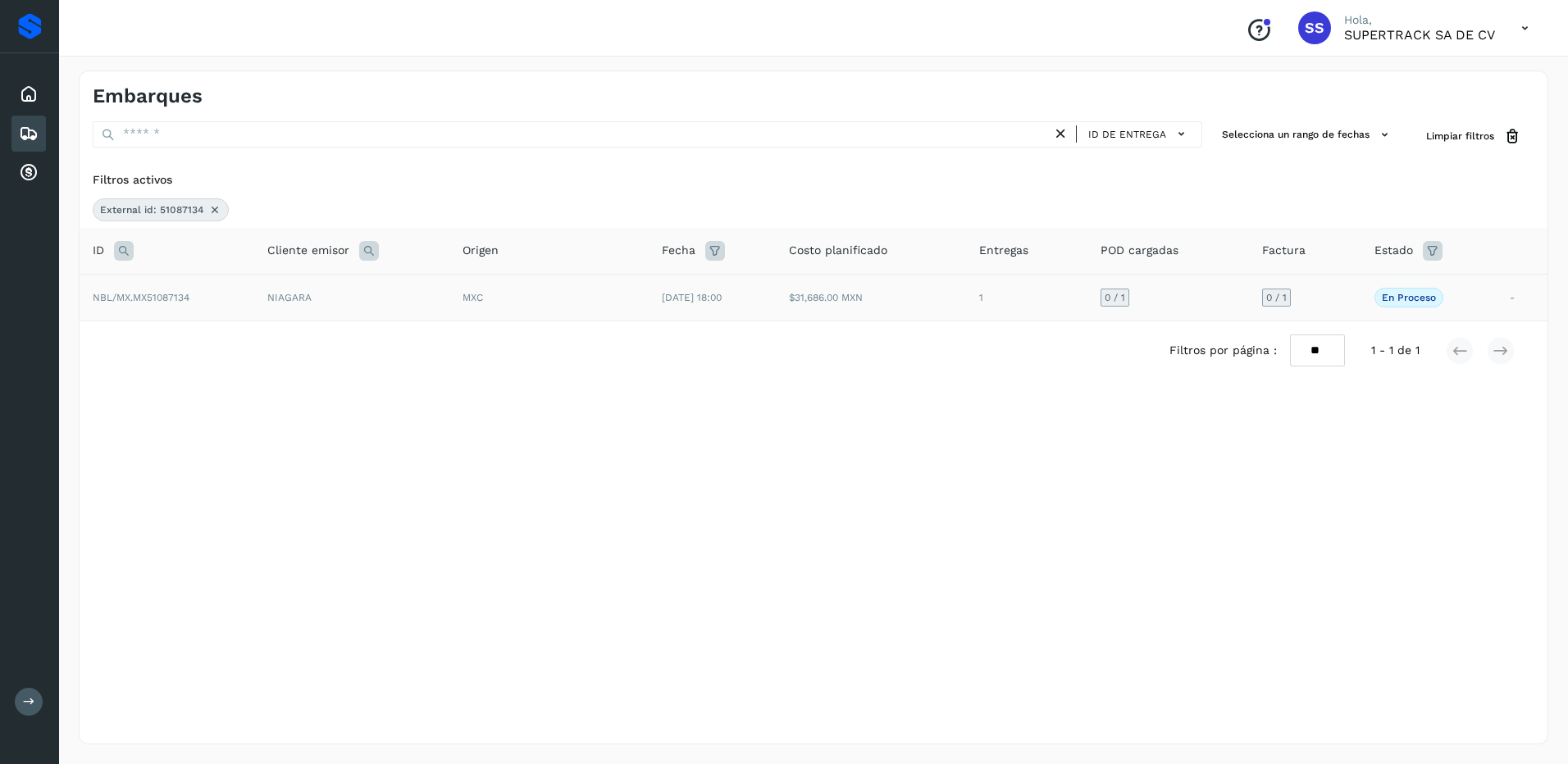
click at [352, 302] on td "NIAGARA" at bounding box center [351, 297] width 195 height 47
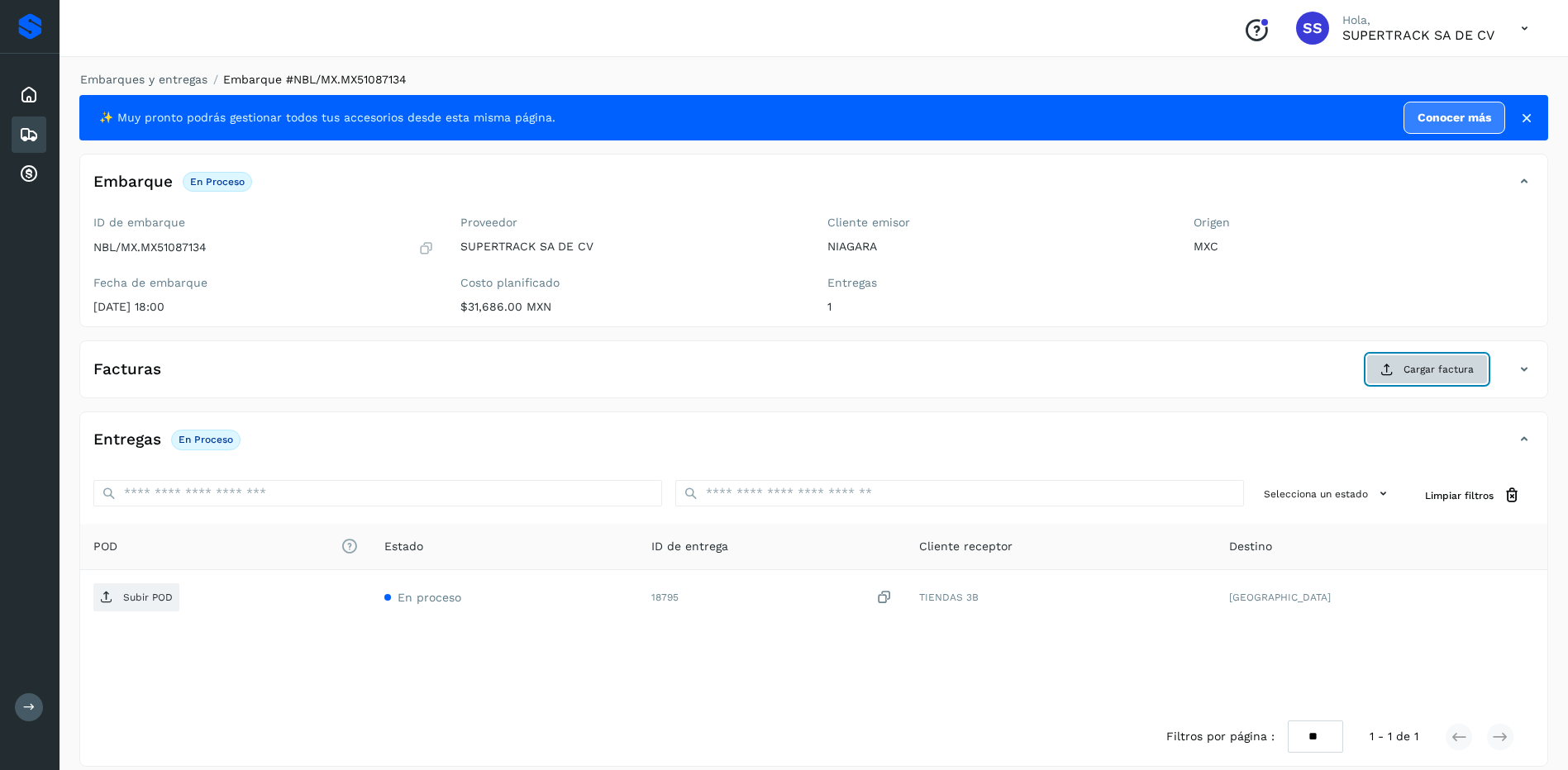
click at [1431, 373] on span "Cargar factura" at bounding box center [1437, 369] width 70 height 15
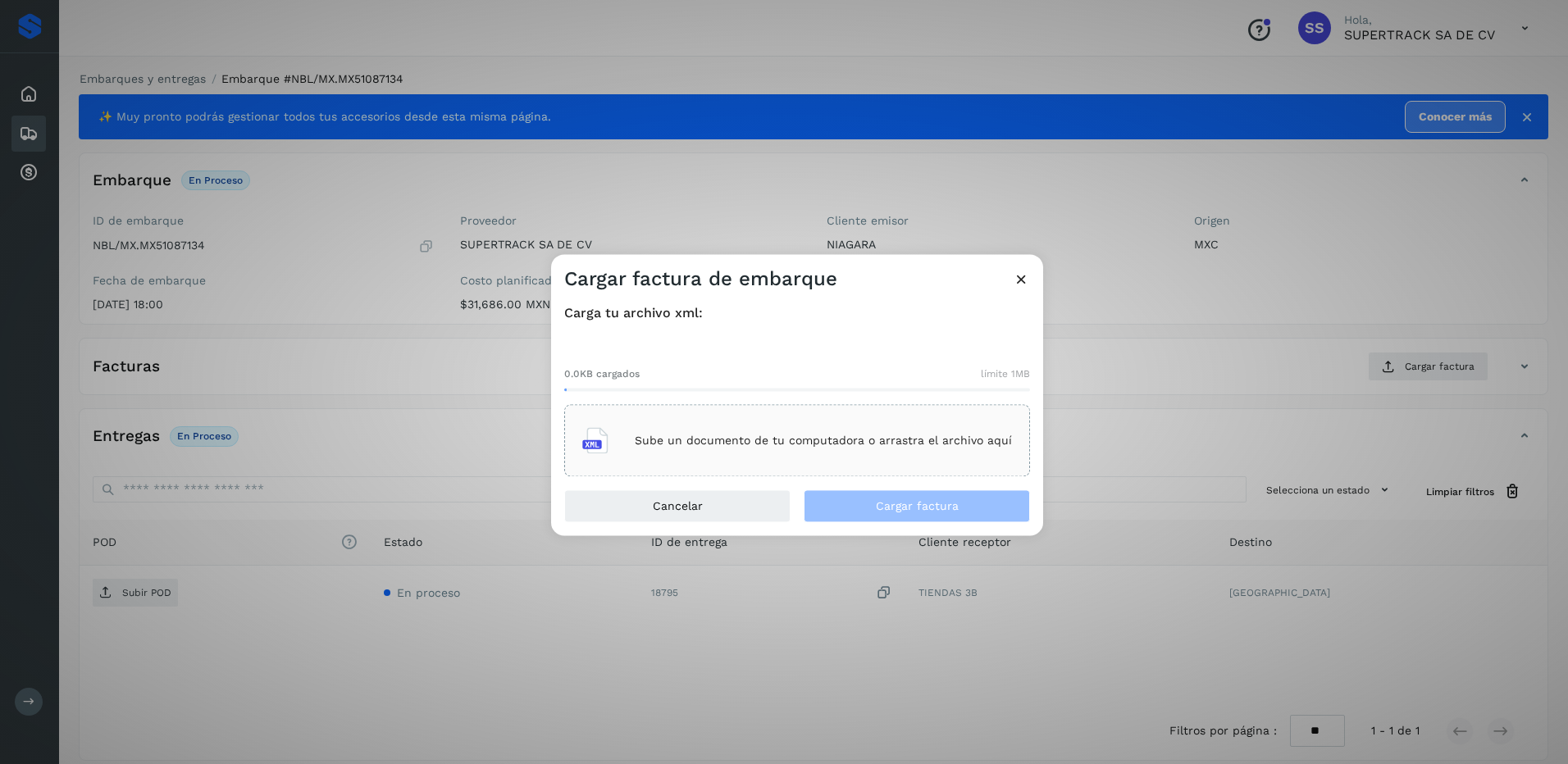
click at [807, 446] on p "Sube un documento de tu computadora o arrastra el archivo aquí" at bounding box center [823, 440] width 377 height 14
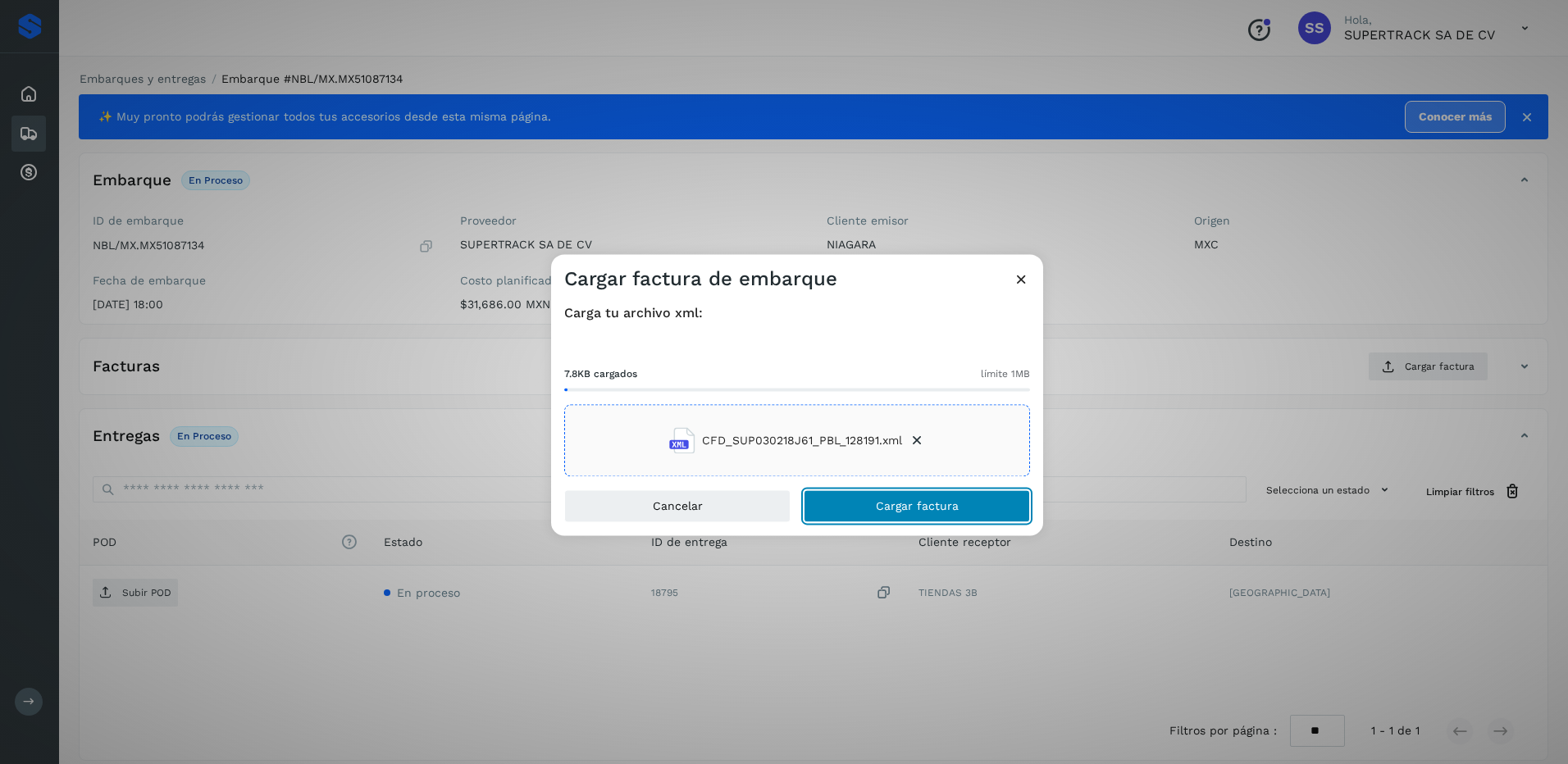
click at [918, 510] on span "Cargar factura" at bounding box center [917, 507] width 82 height 12
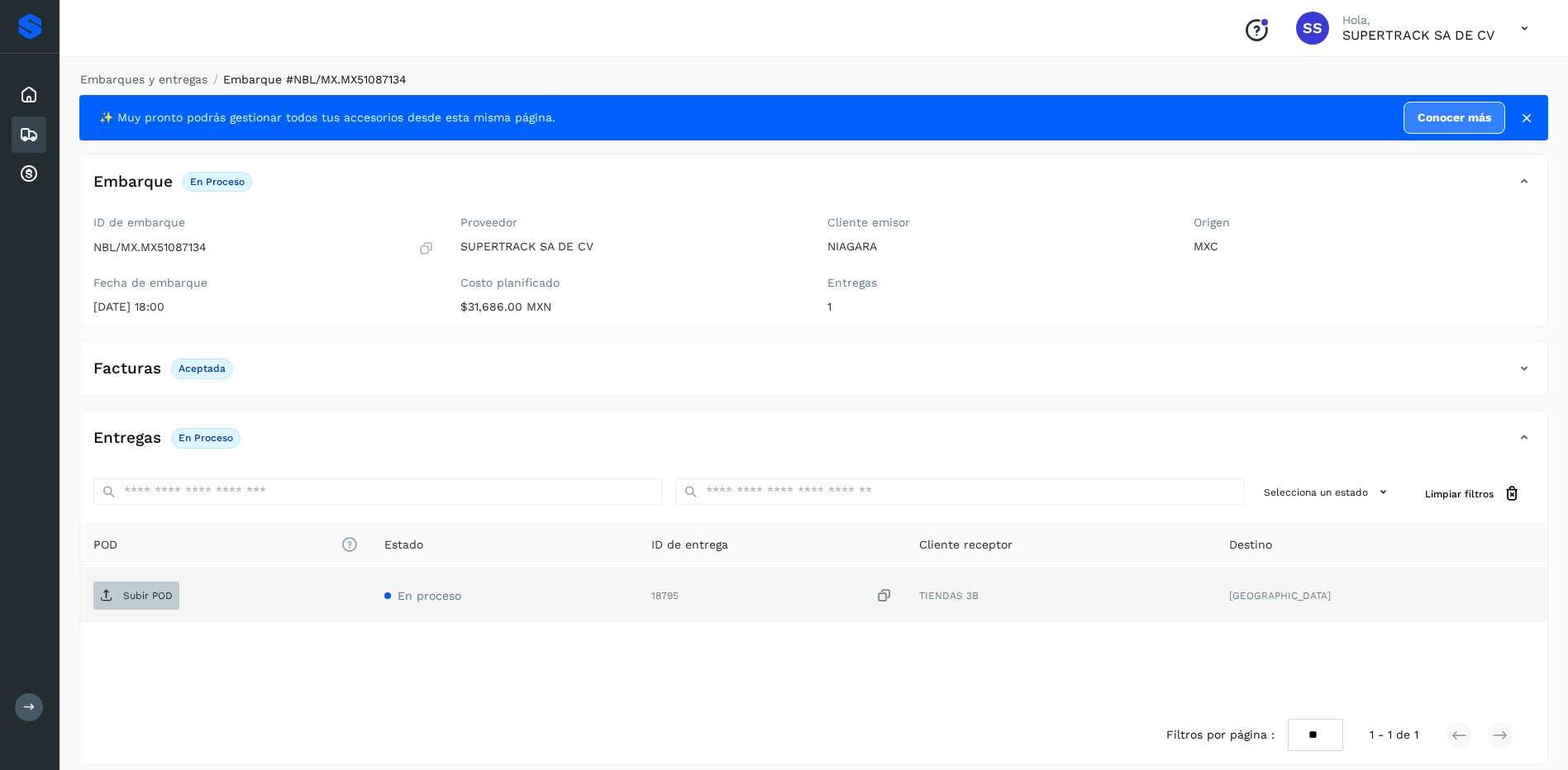
click at [150, 587] on span "Subir POD" at bounding box center [135, 595] width 86 height 27
click at [125, 78] on link "Embarques y entregas" at bounding box center [143, 79] width 128 height 13
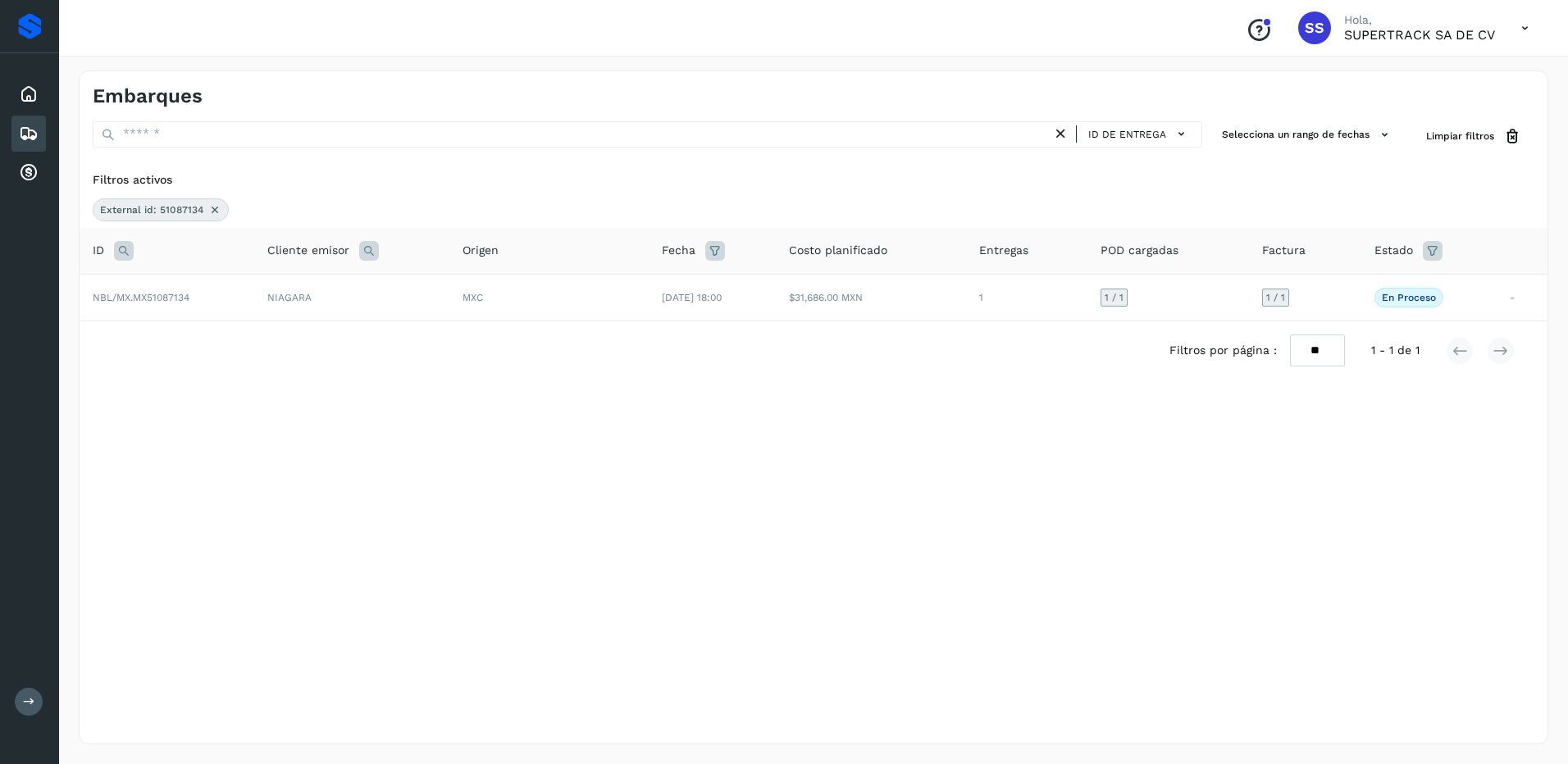
click at [212, 209] on icon at bounding box center [214, 209] width 13 height 13
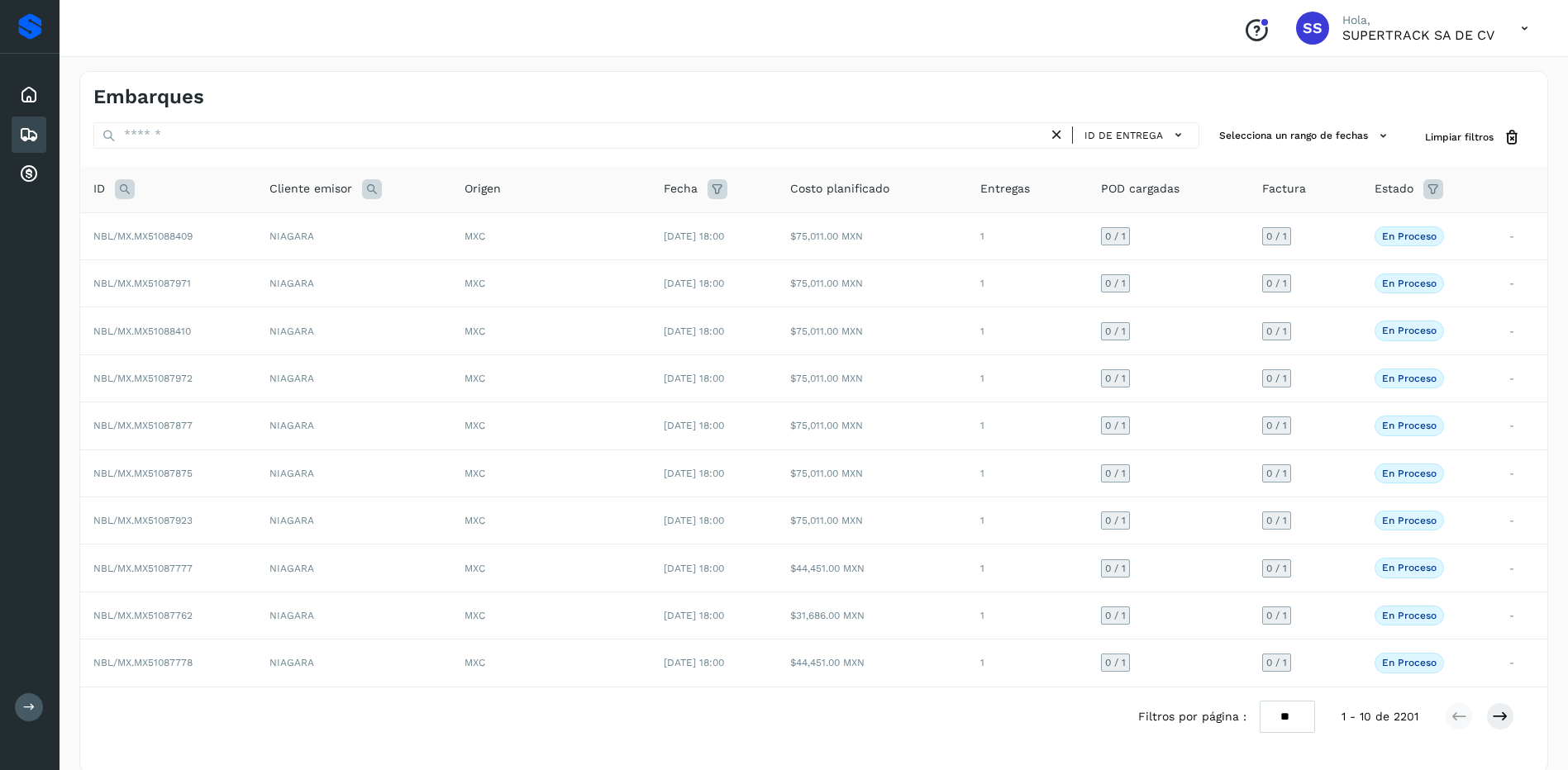
click at [125, 198] on icon at bounding box center [125, 189] width 20 height 20
drag, startPoint x: 160, startPoint y: 239, endPoint x: 191, endPoint y: 231, distance: 32.0
click at [161, 239] on input "text" at bounding box center [234, 230] width 204 height 27
type input "********"
click at [296, 278] on button "Buscar" at bounding box center [277, 272] width 118 height 30
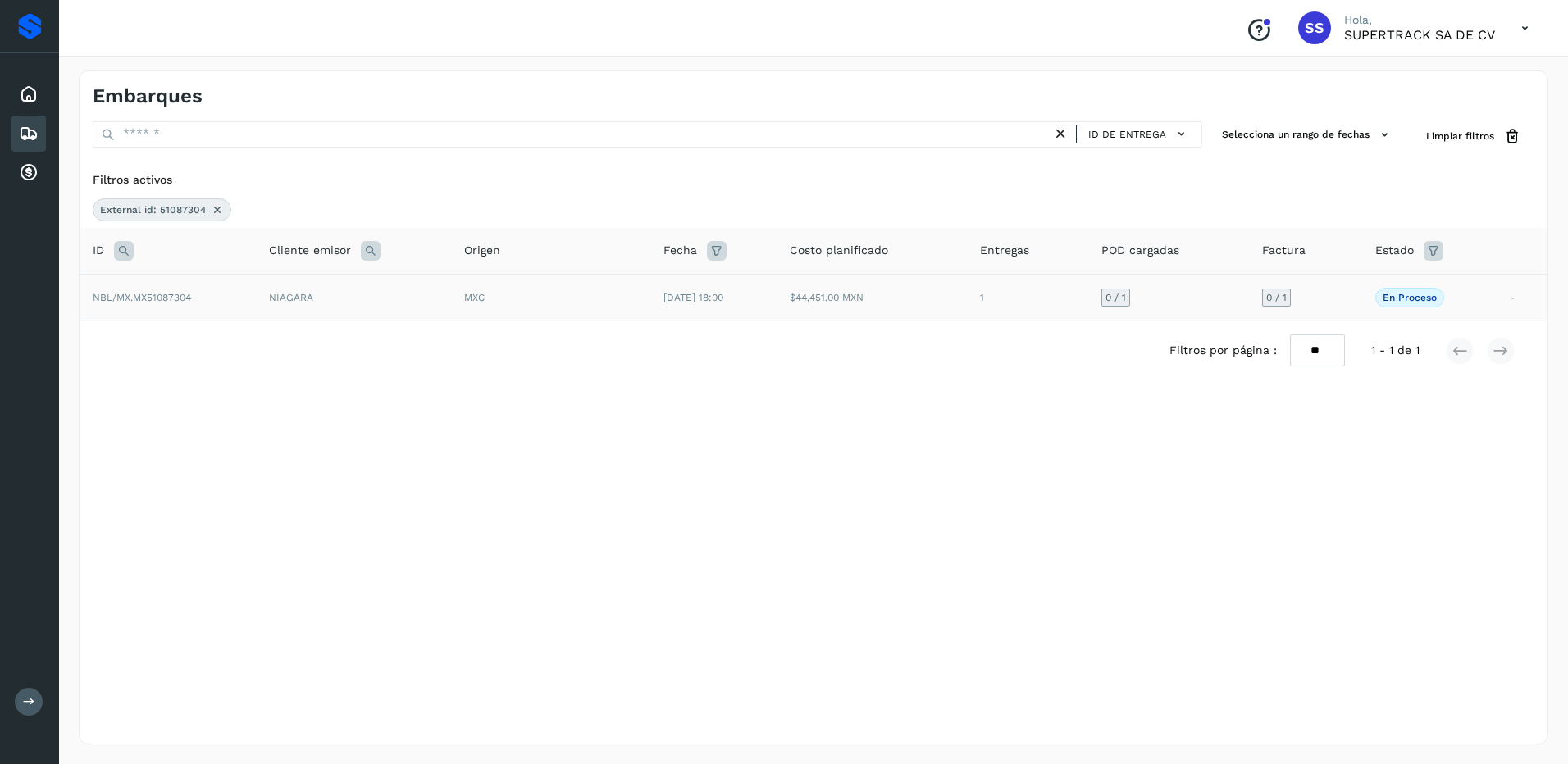
click at [473, 310] on td "MXC" at bounding box center [550, 297] width 199 height 47
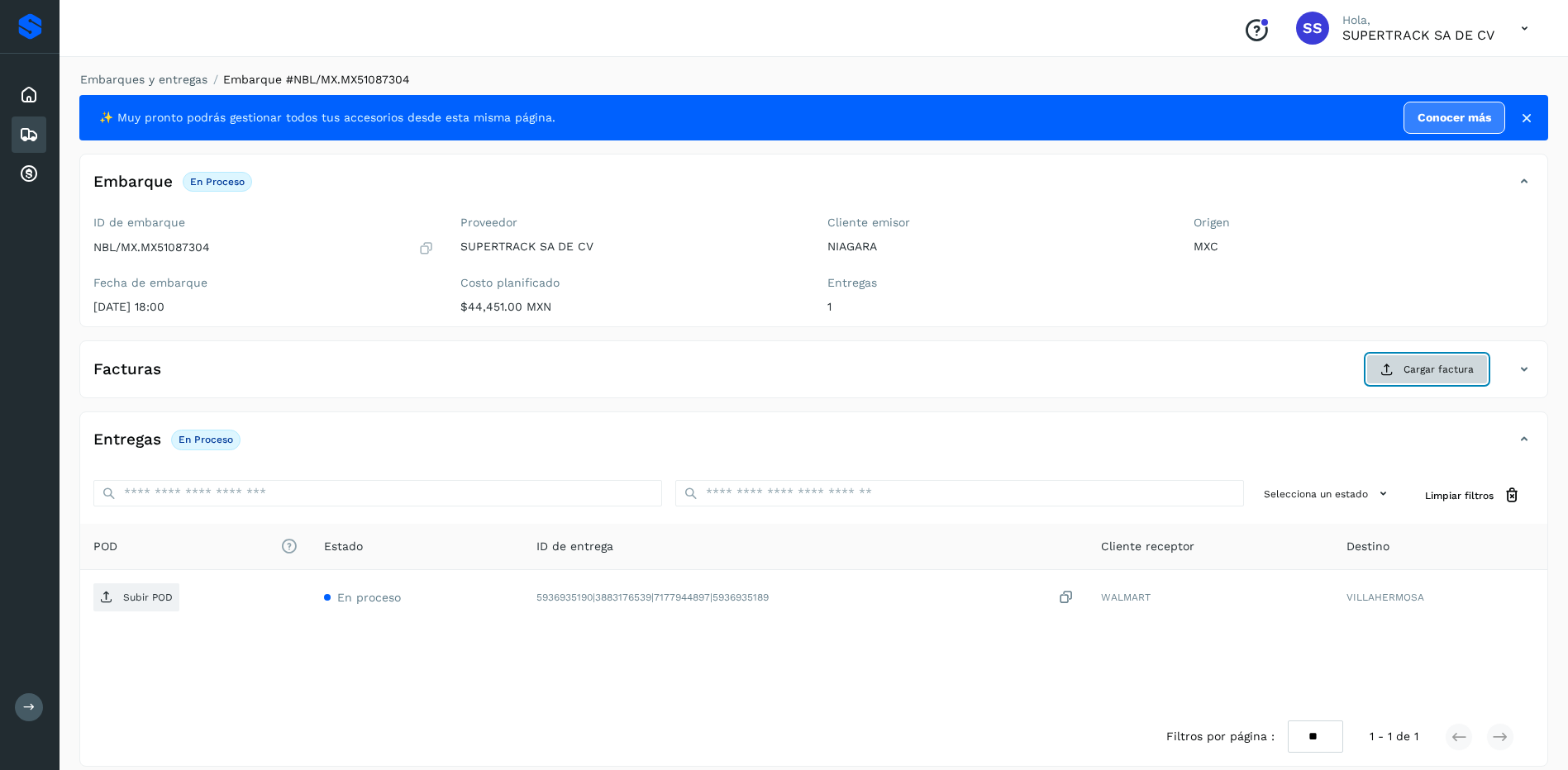
click at [1456, 373] on span "Cargar factura" at bounding box center [1437, 369] width 70 height 15
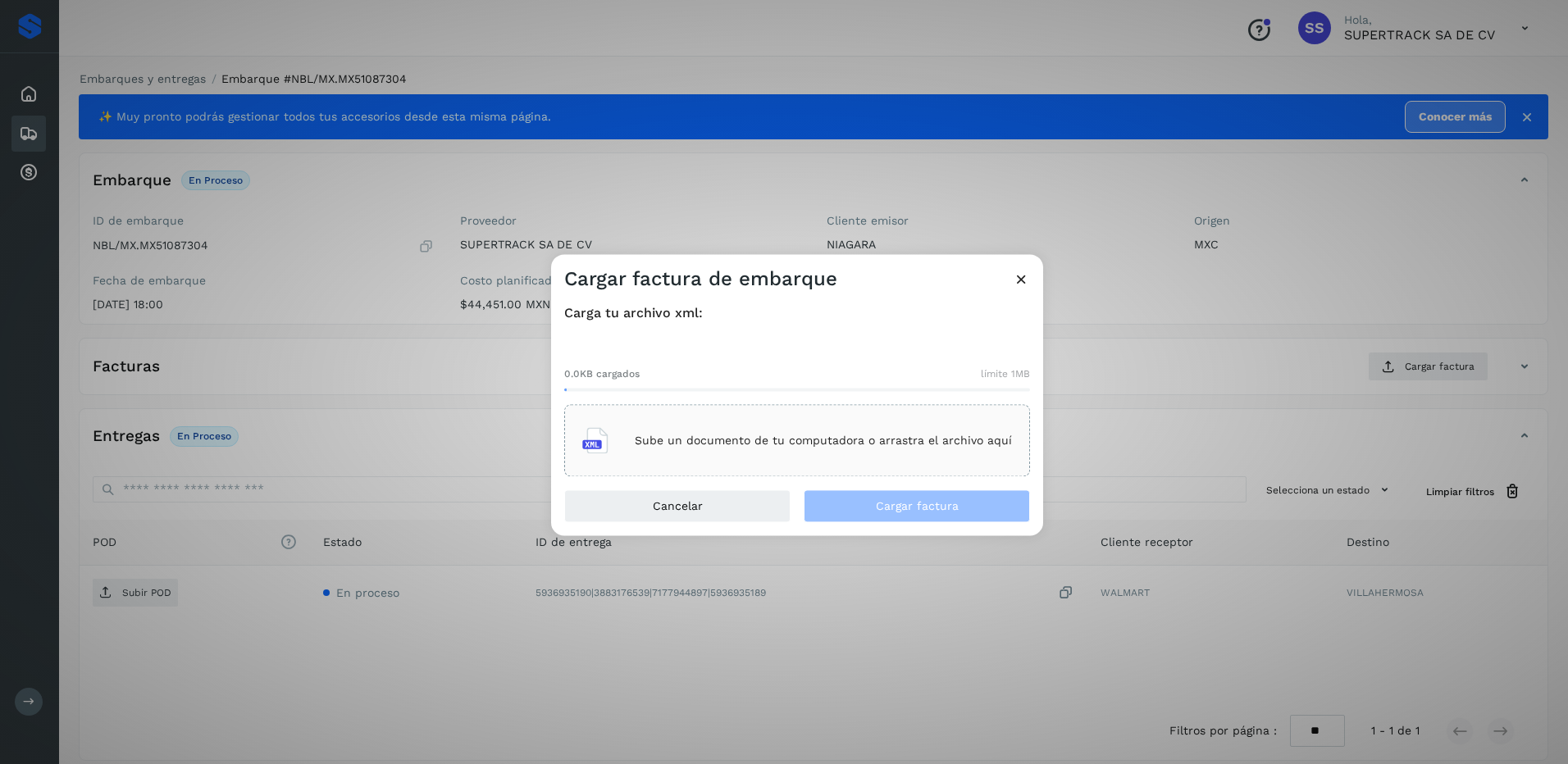
click at [862, 435] on p "Sube un documento de tu computadora o arrastra el archivo aquí" at bounding box center [823, 440] width 377 height 14
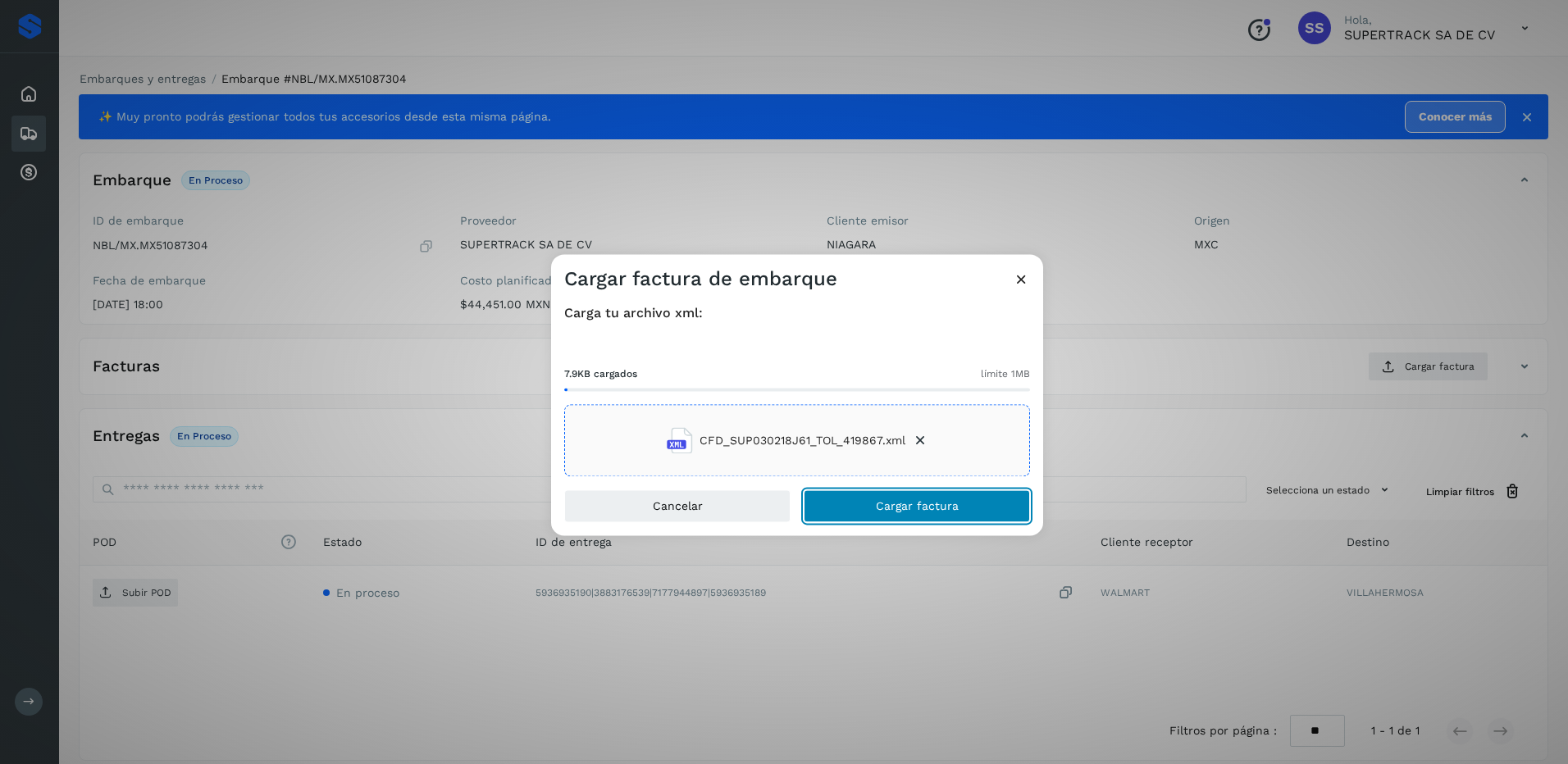
click at [907, 508] on span "Cargar factura" at bounding box center [917, 507] width 82 height 12
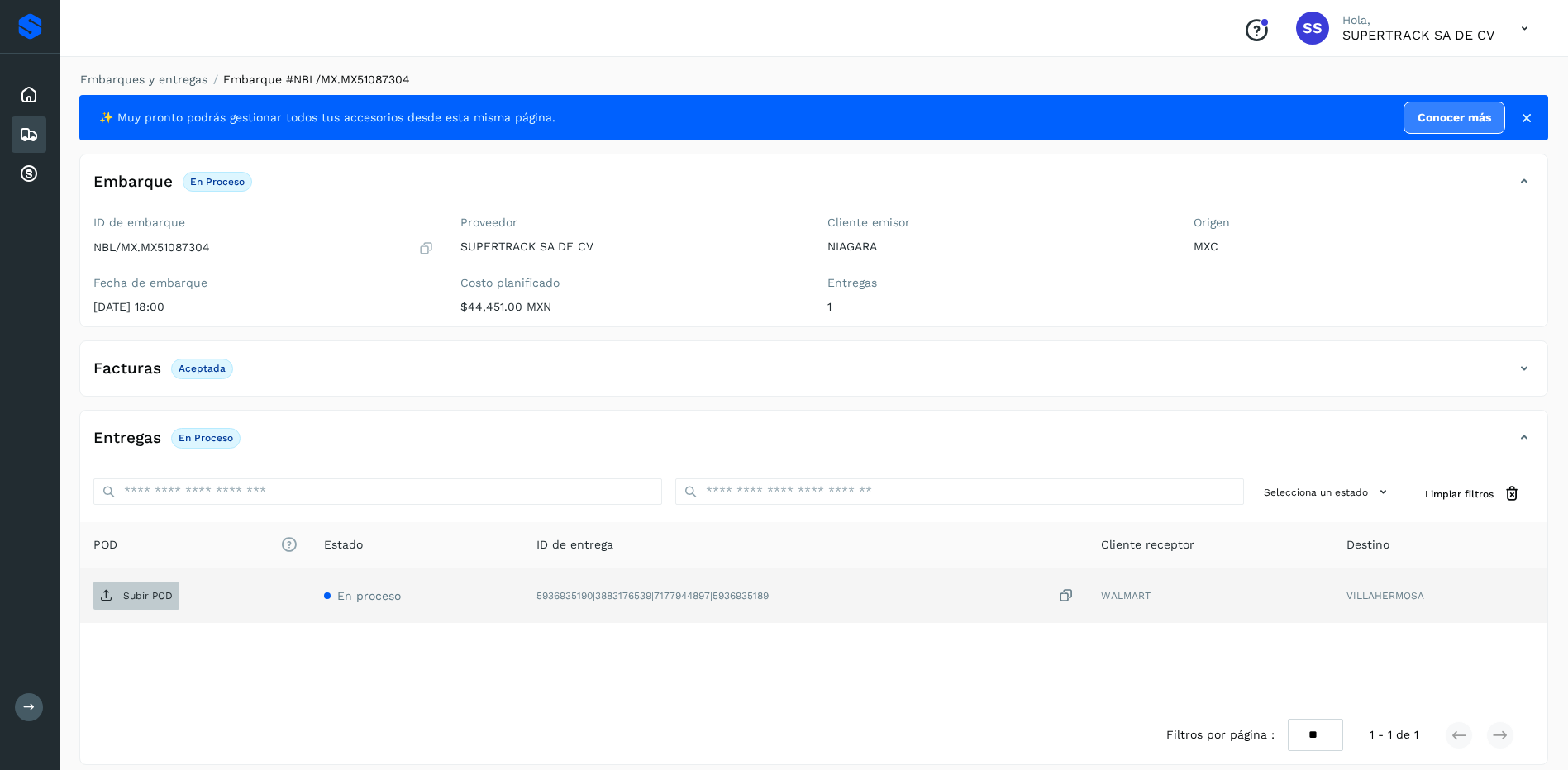
click at [157, 608] on span "Subir POD" at bounding box center [135, 595] width 86 height 27
click at [187, 81] on link "Embarques y entregas" at bounding box center [143, 79] width 128 height 13
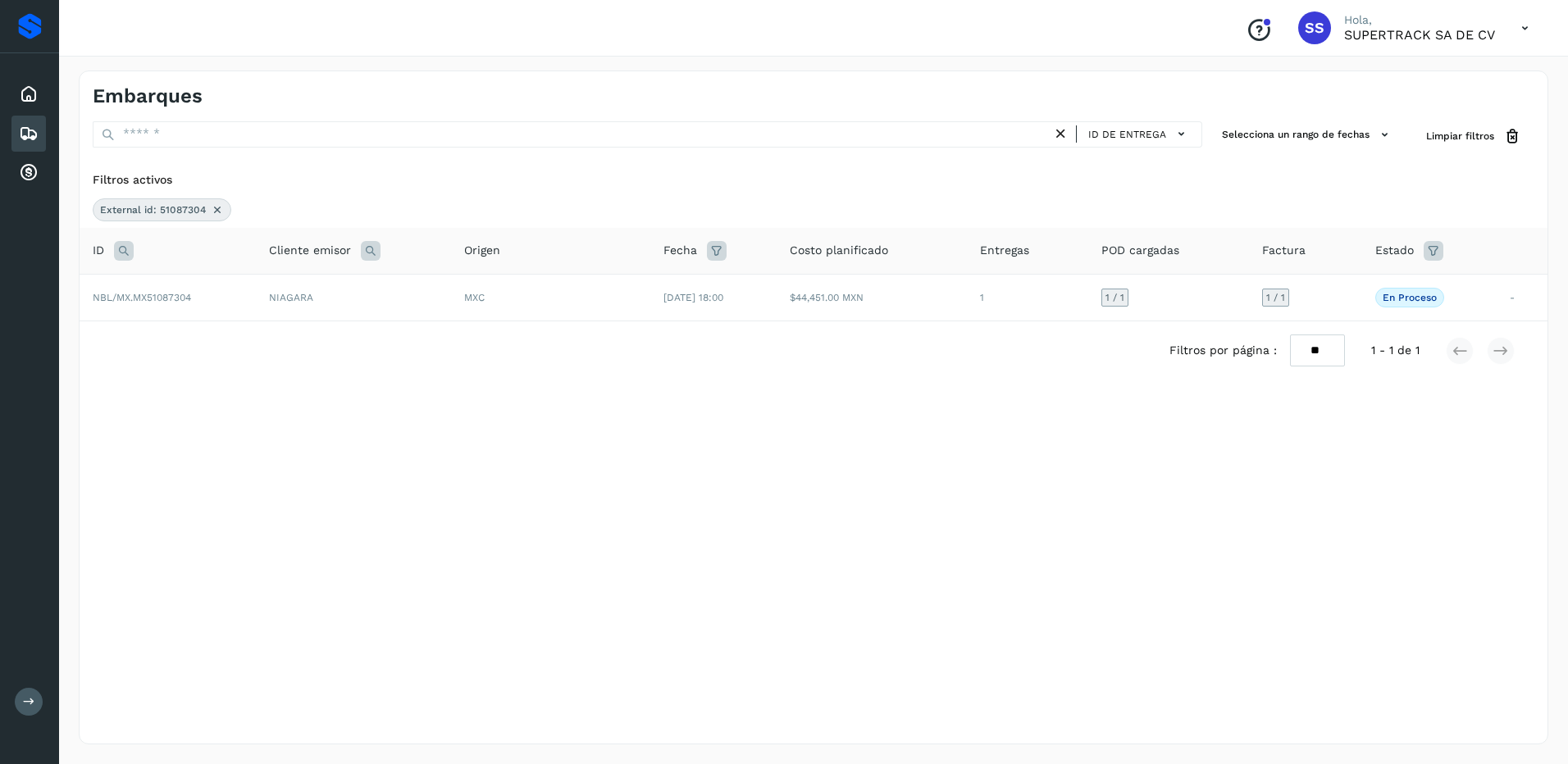
click at [216, 211] on icon at bounding box center [217, 209] width 13 height 13
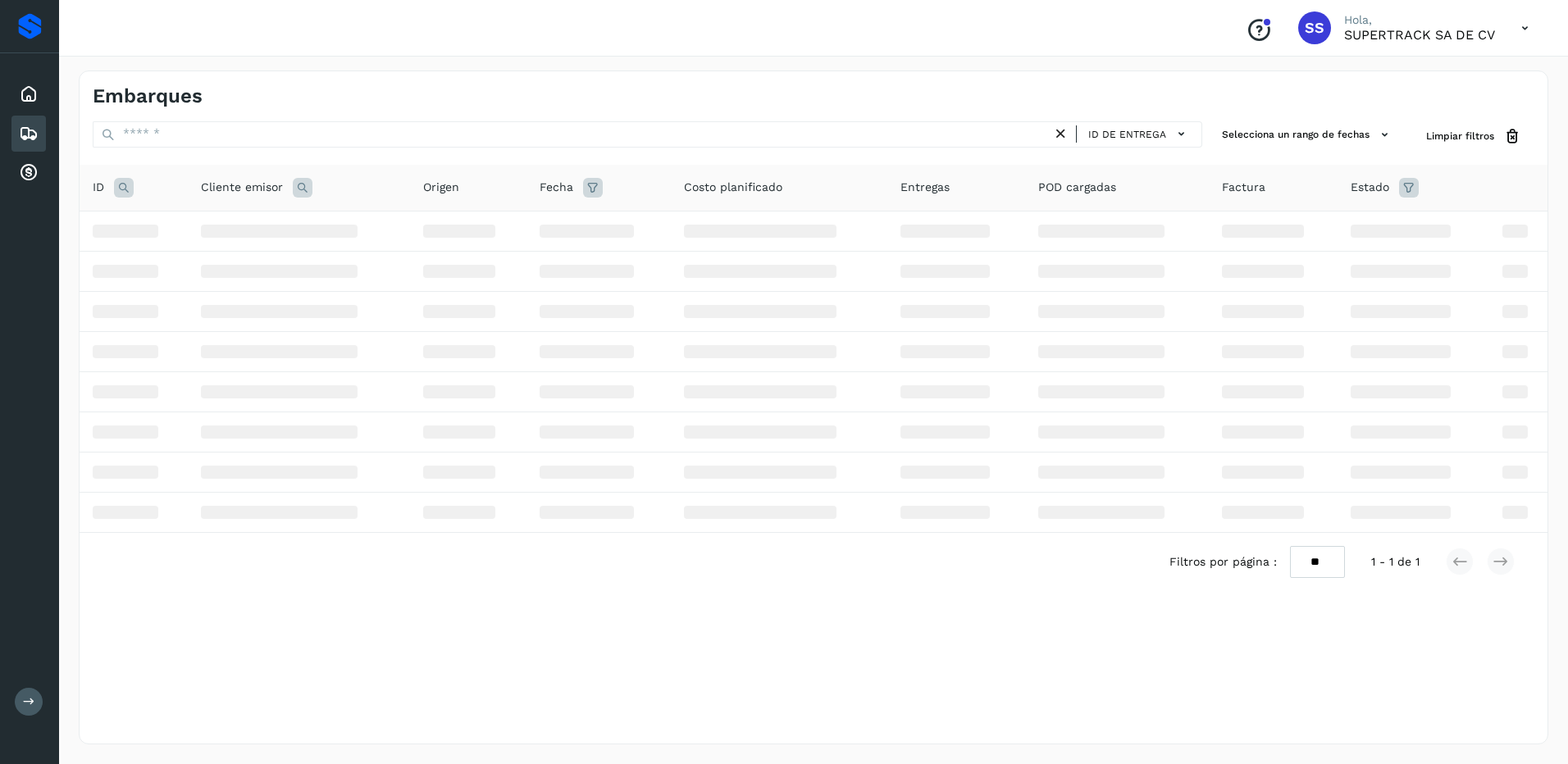
drag, startPoint x: 118, startPoint y: 185, endPoint x: 127, endPoint y: 190, distance: 10.3
click at [118, 185] on icon at bounding box center [124, 187] width 20 height 20
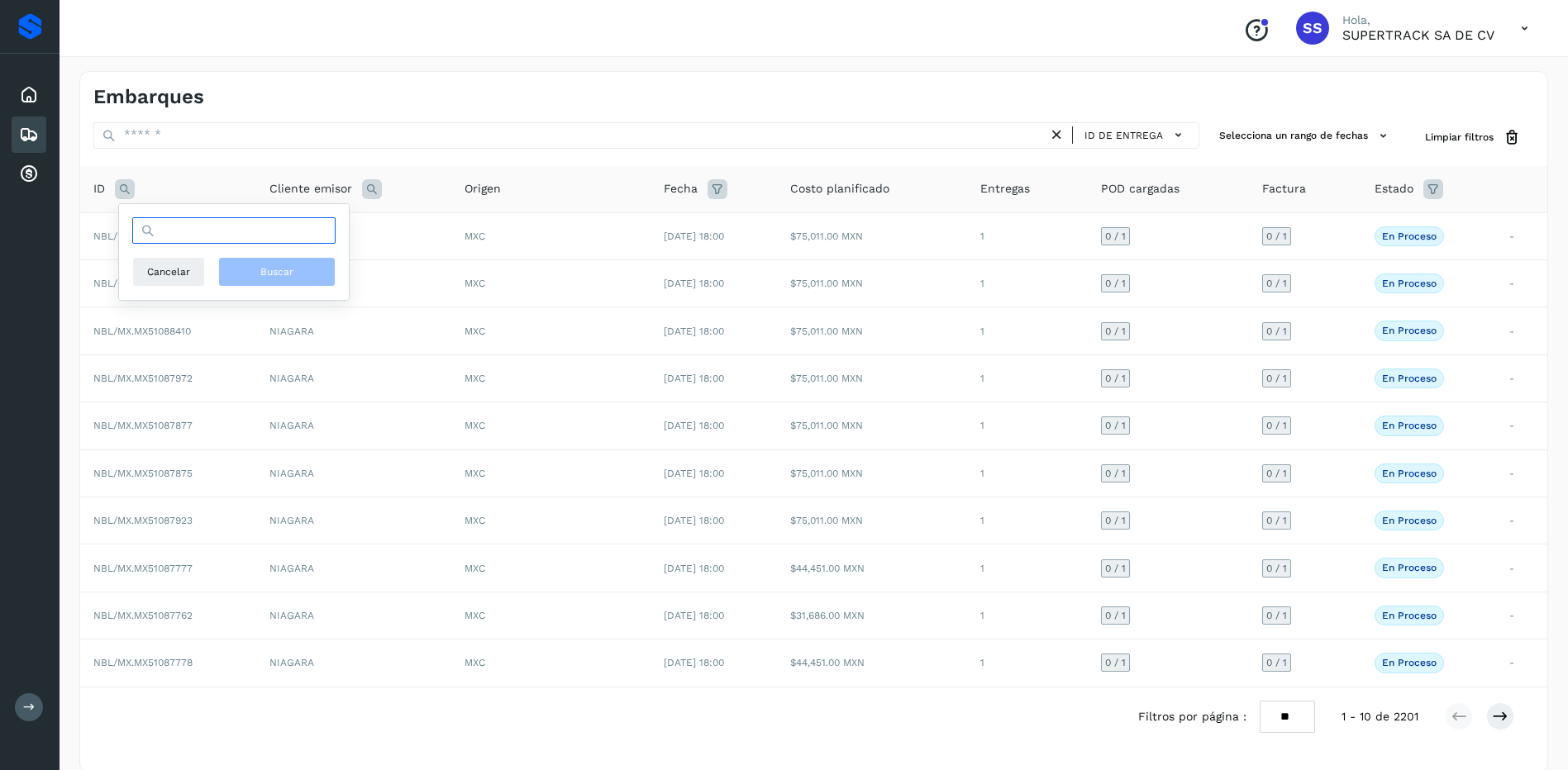
click at [179, 237] on input "text" at bounding box center [234, 230] width 204 height 27
type input "********"
click at [290, 287] on div "******** Cancelar Buscar" at bounding box center [233, 251] width 229 height 96
click at [283, 279] on button "Buscar" at bounding box center [277, 272] width 118 height 30
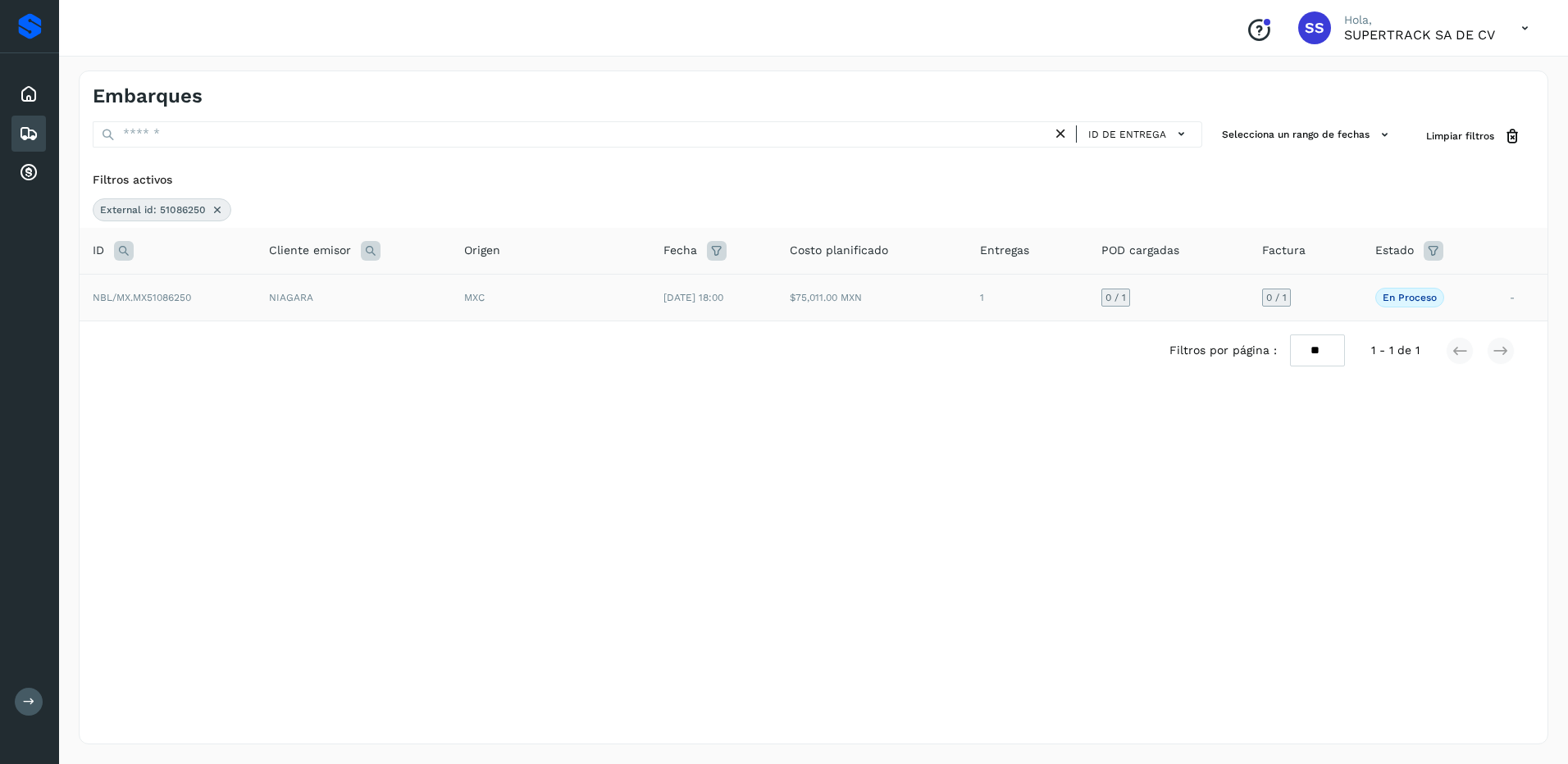
click at [337, 301] on td "NIAGARA" at bounding box center [353, 297] width 195 height 47
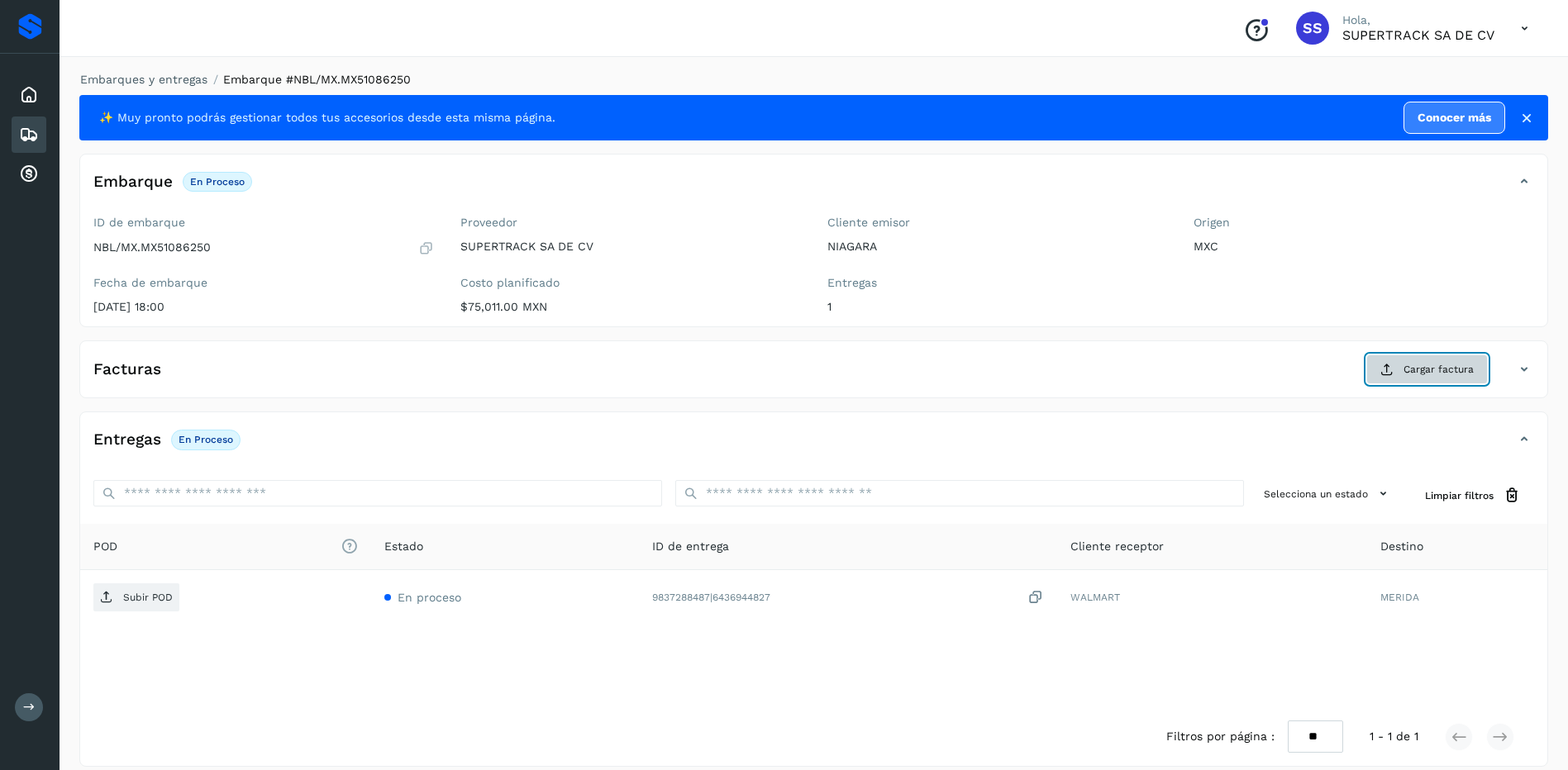
click at [1436, 375] on span "Cargar factura" at bounding box center [1437, 369] width 70 height 15
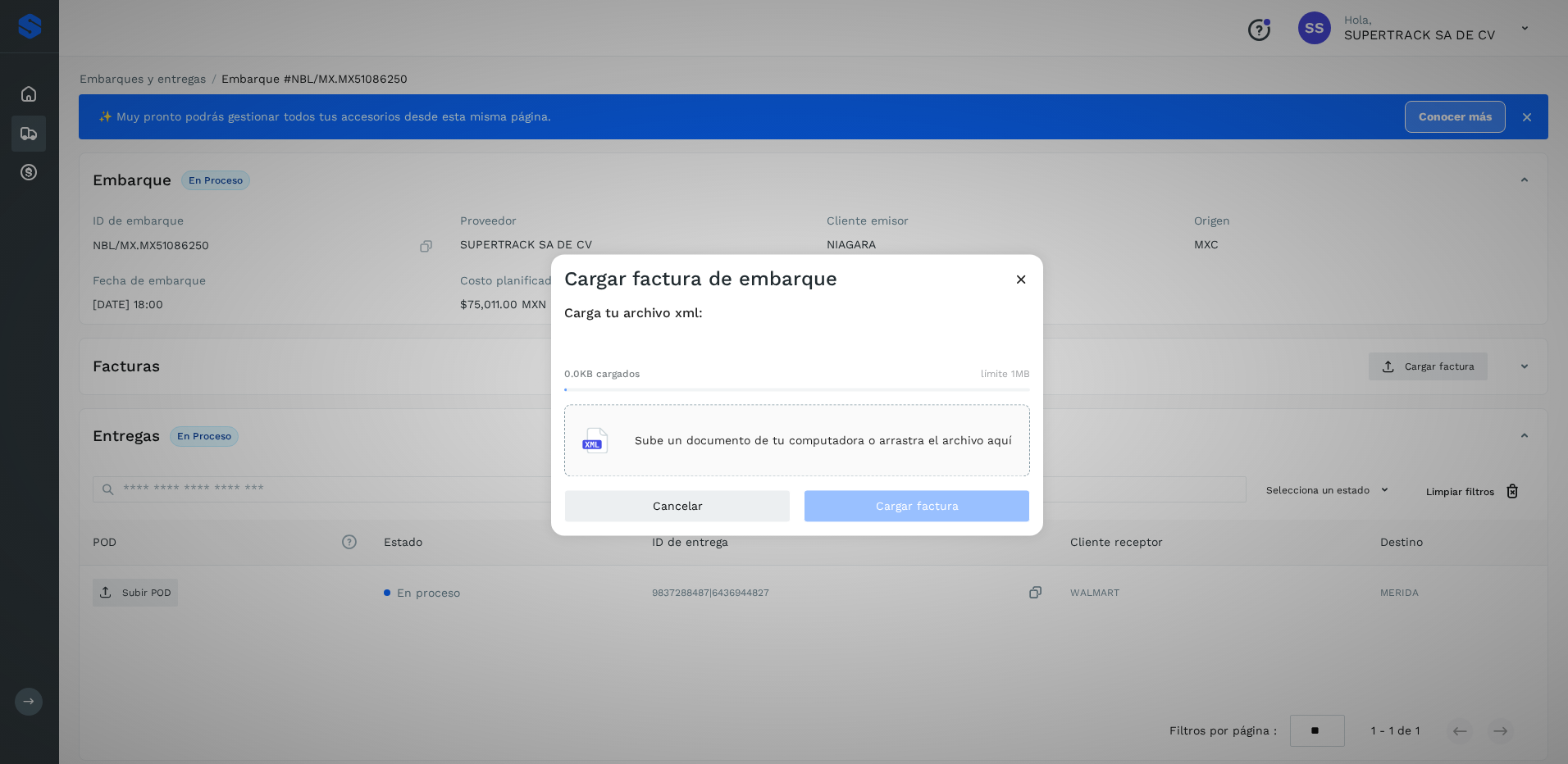
click at [862, 423] on div "Sube un documento de tu computadora o arrastra el archivo aquí" at bounding box center [797, 440] width 430 height 44
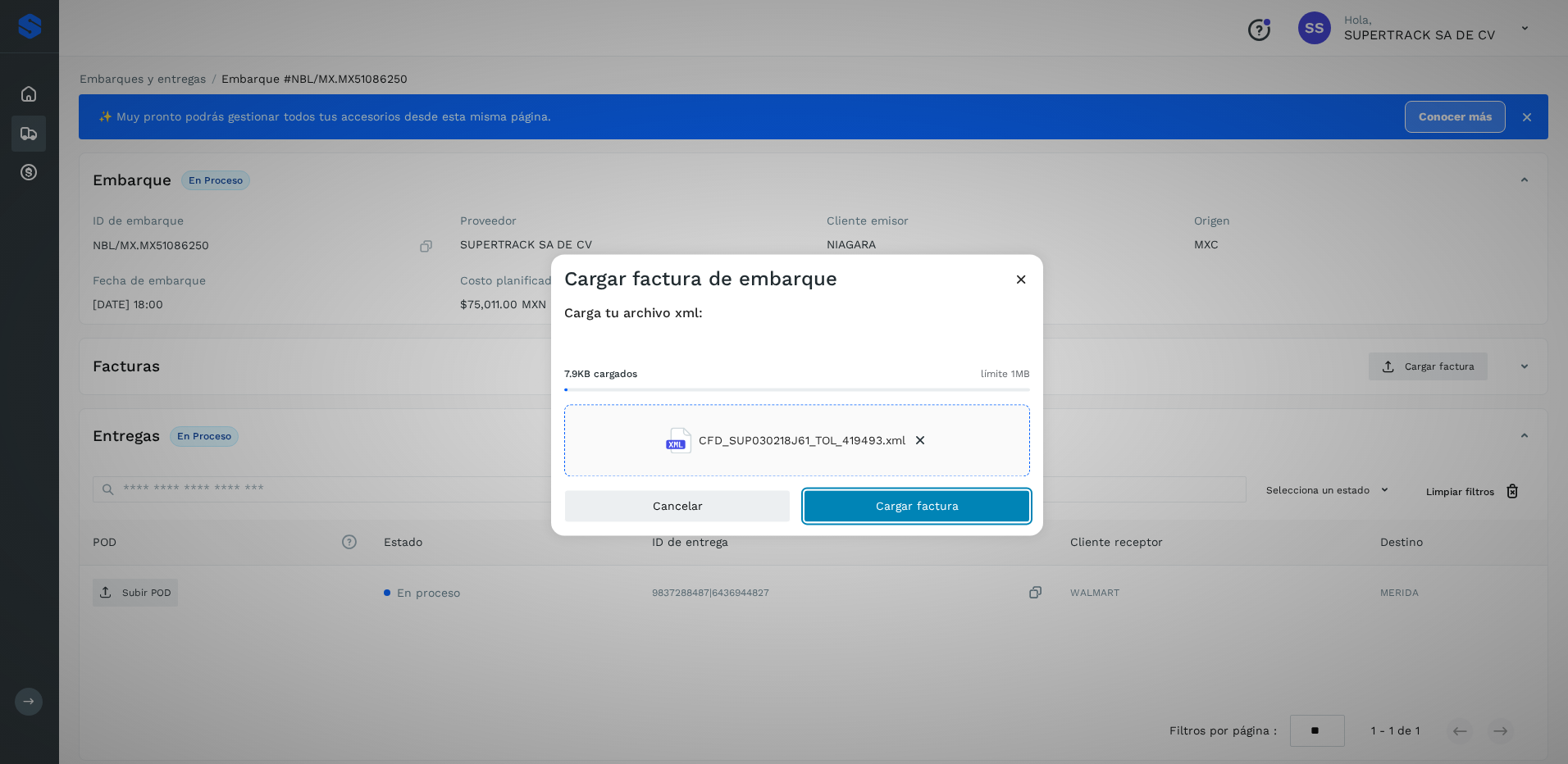
click at [915, 495] on button "Cargar factura" at bounding box center [916, 506] width 227 height 32
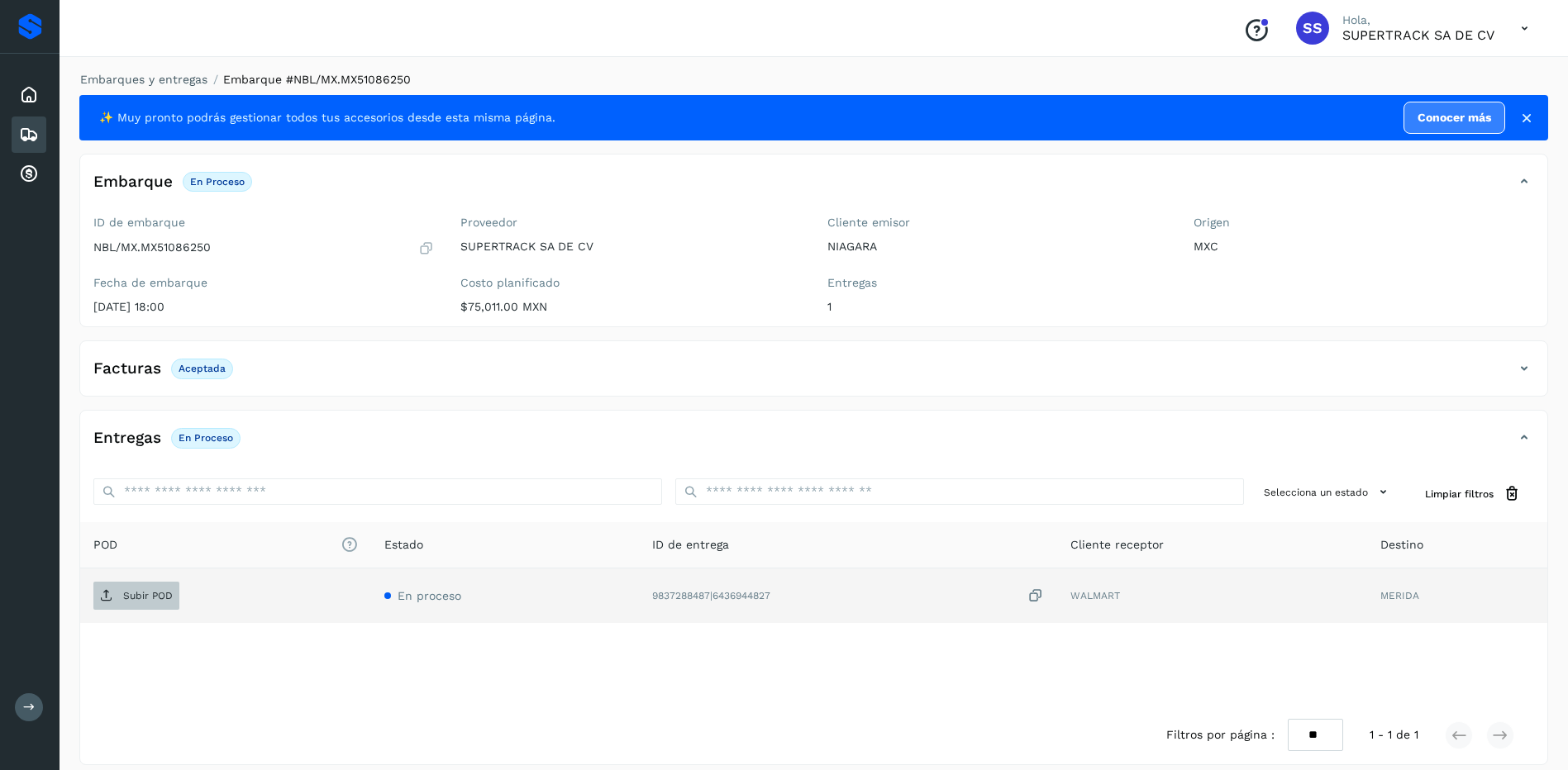
click at [144, 588] on span "Subir POD" at bounding box center [135, 595] width 86 height 27
click at [196, 84] on link "Embarques y entregas" at bounding box center [143, 79] width 128 height 13
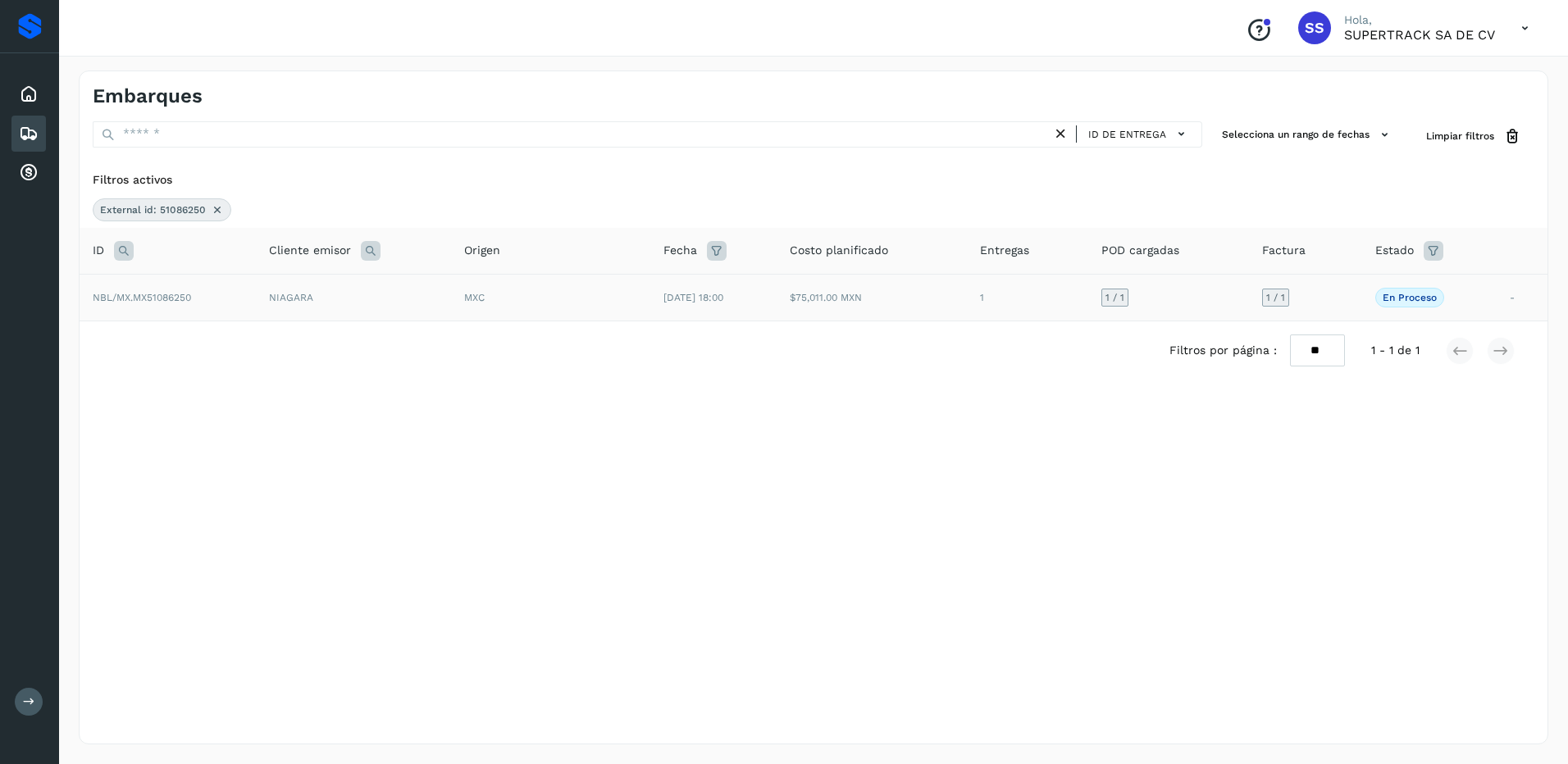
click at [217, 212] on icon at bounding box center [217, 209] width 13 height 13
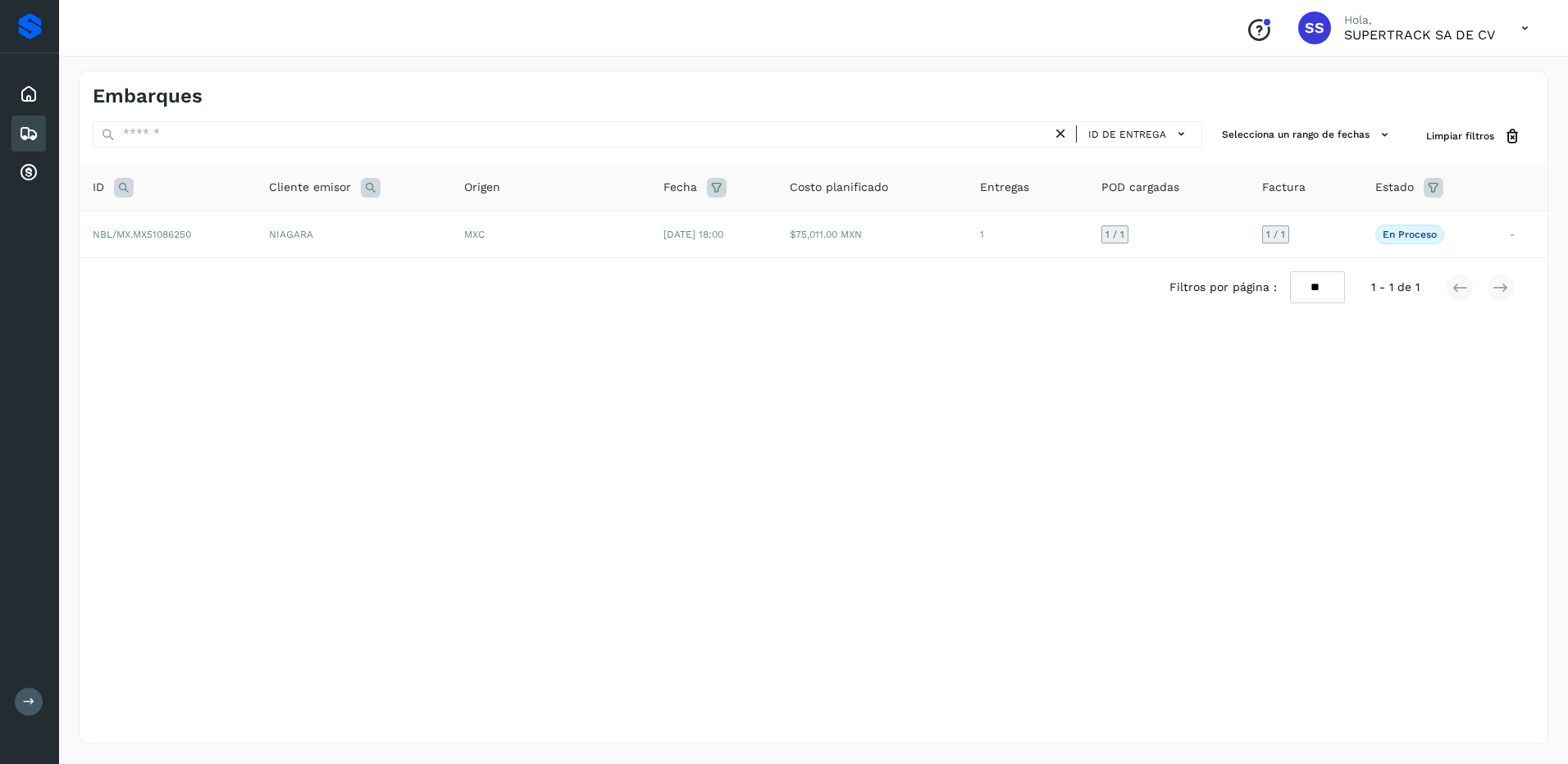
click at [132, 187] on icon at bounding box center [124, 187] width 20 height 20
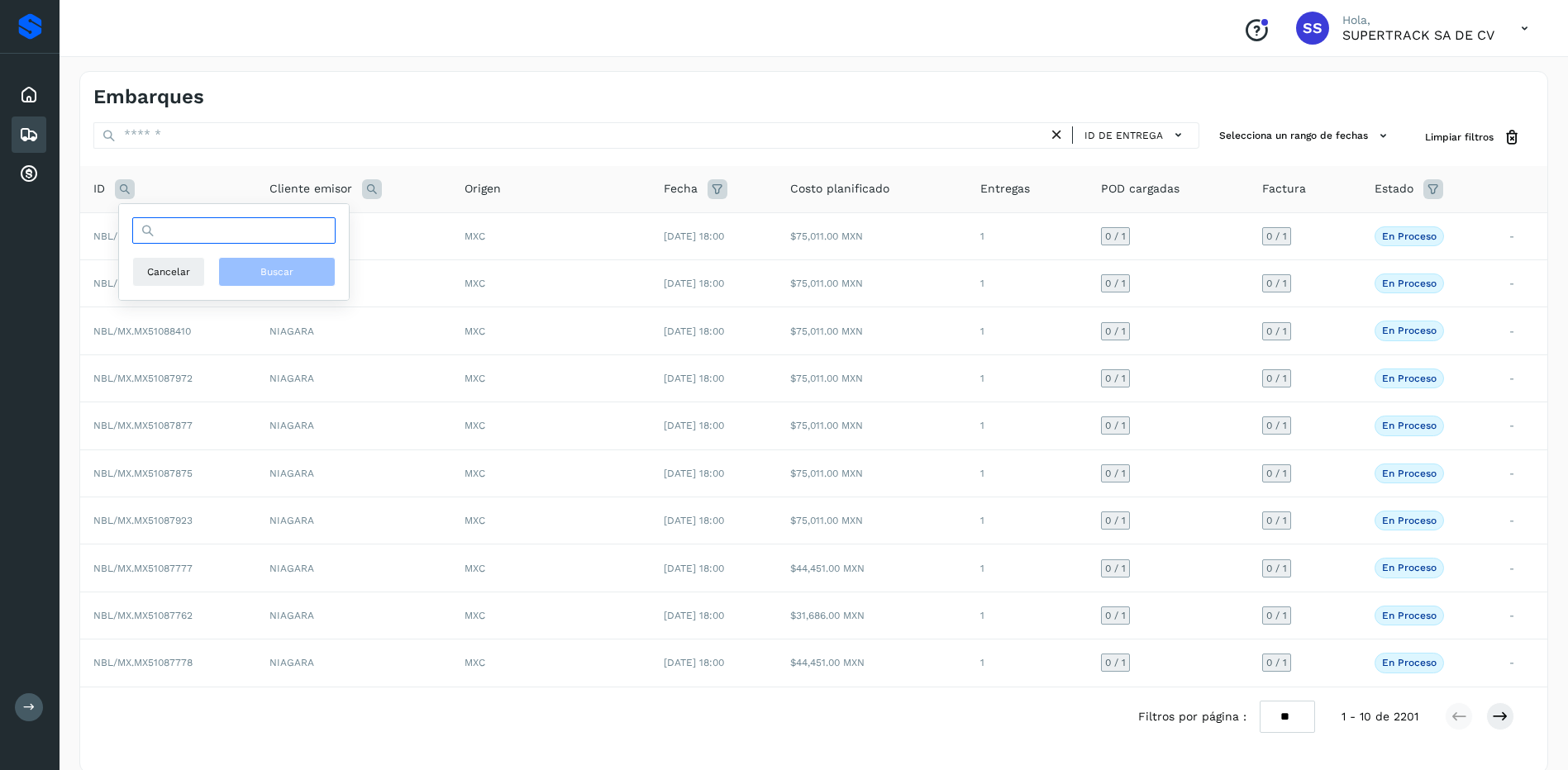
click at [196, 239] on input "text" at bounding box center [234, 230] width 204 height 27
type input "********"
click at [325, 276] on button "Buscar" at bounding box center [277, 272] width 118 height 30
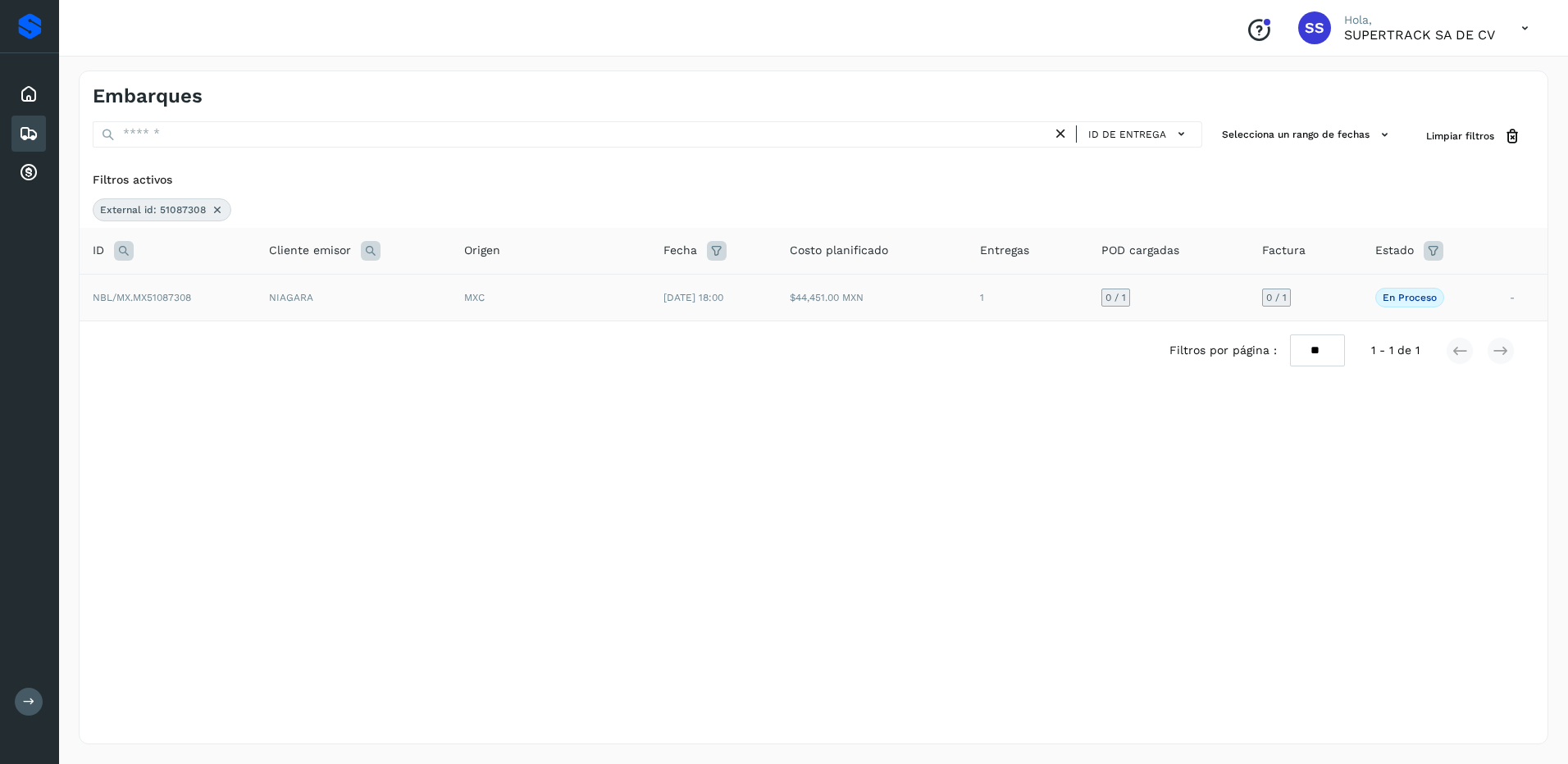
click at [538, 312] on td "MXC" at bounding box center [550, 297] width 199 height 47
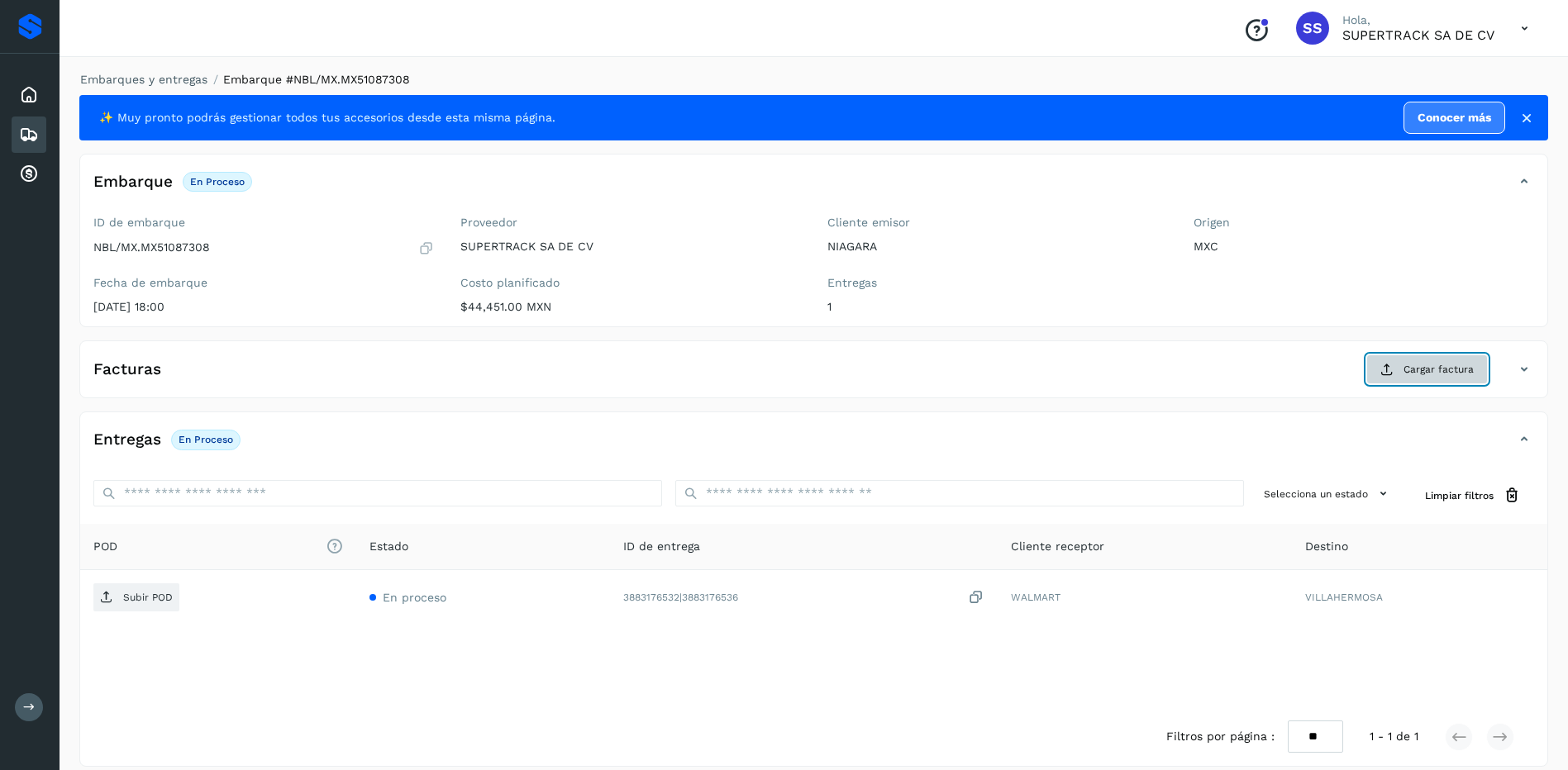
click at [1441, 375] on span "Cargar factura" at bounding box center [1437, 369] width 70 height 15
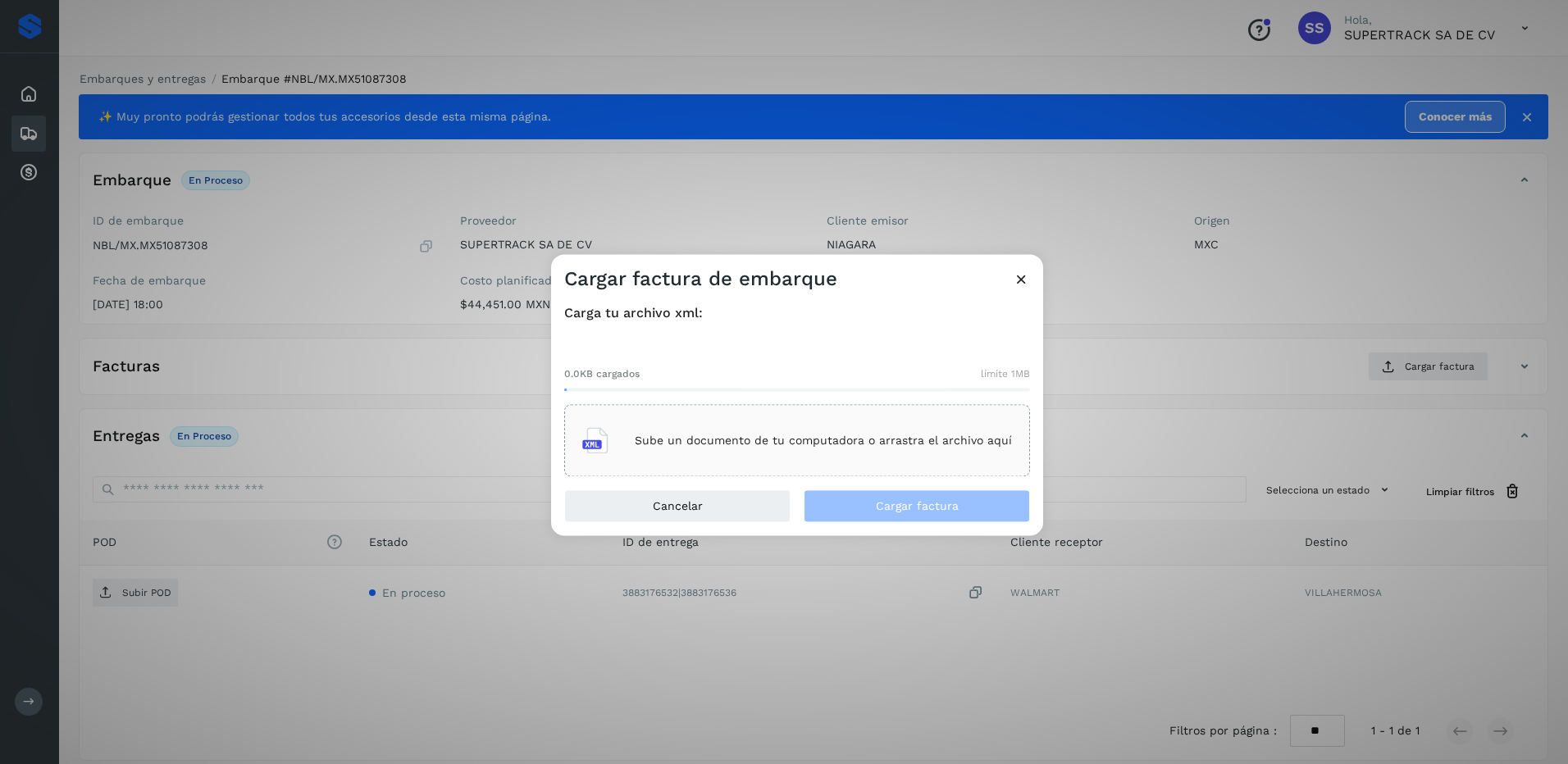
click at [811, 432] on div "Sube un documento de tu computadora o arrastra el archivo aquí" at bounding box center [797, 440] width 430 height 44
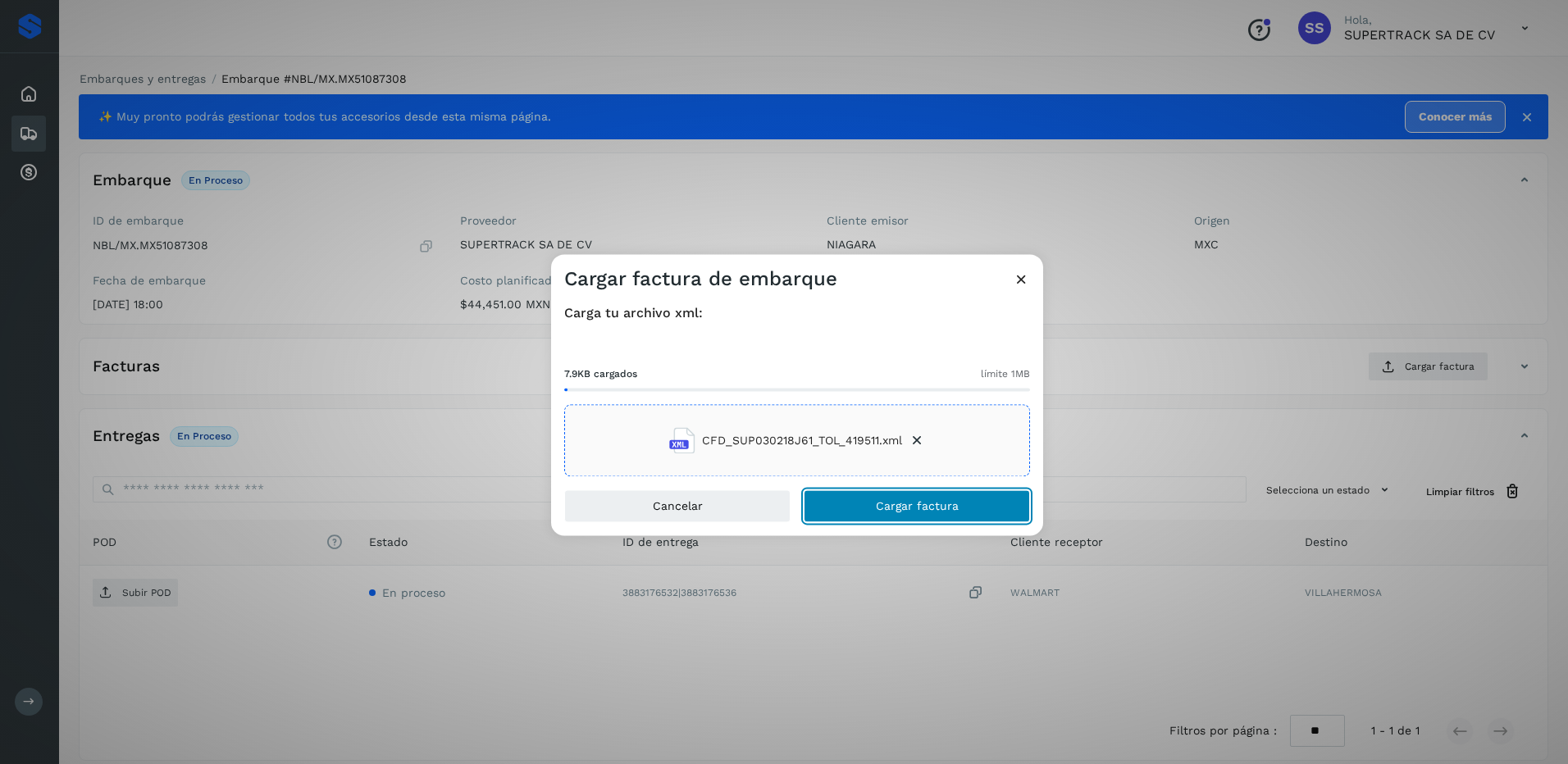
click at [941, 502] on span "Cargar factura" at bounding box center [917, 507] width 82 height 12
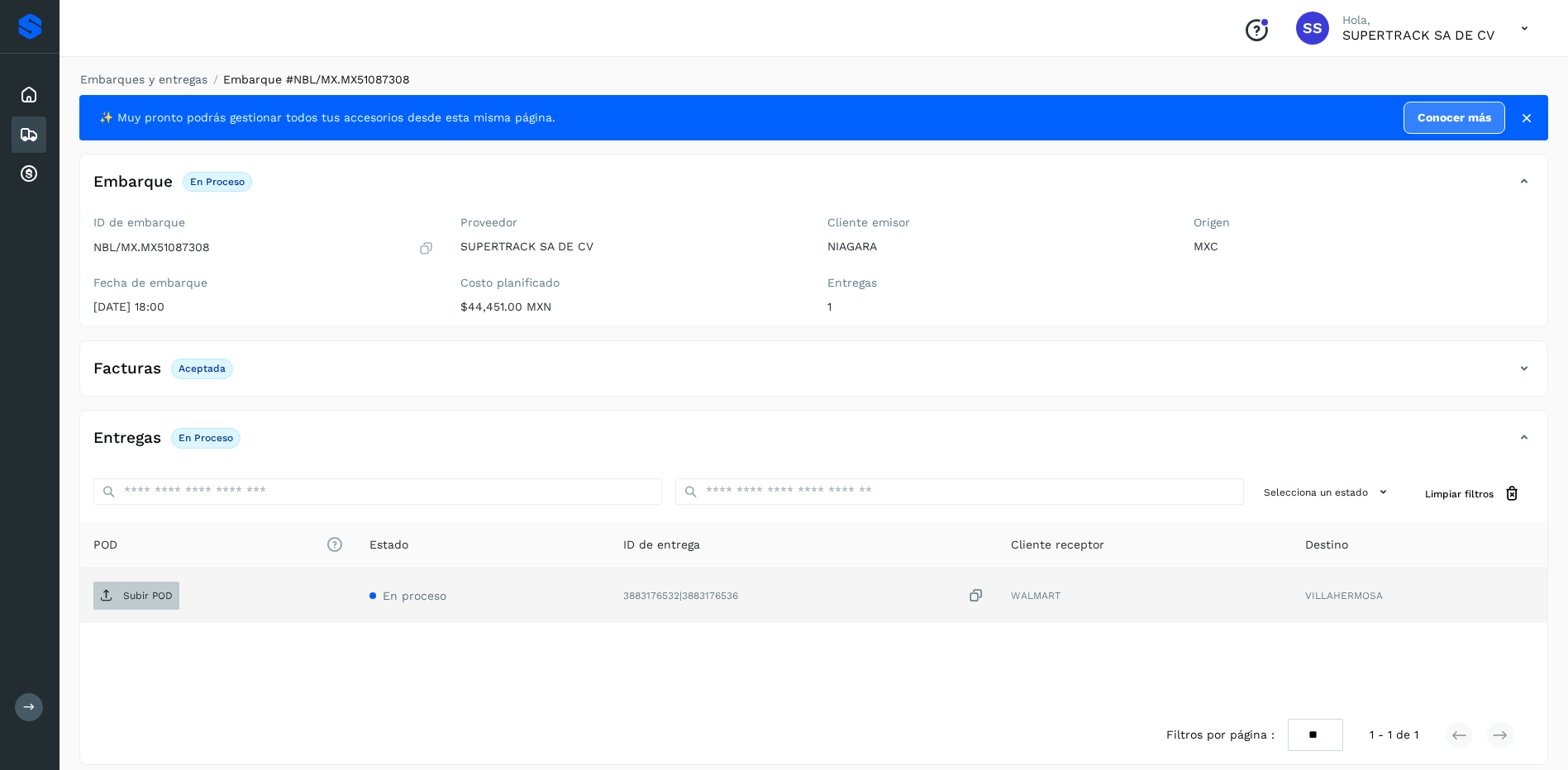
drag, startPoint x: 128, startPoint y: 565, endPoint x: 136, endPoint y: 587, distance: 23.4
click at [131, 572] on table "POD El tamaño máximo de archivo es de 20 Mb. Estado ID de entrega Cliente recep…" at bounding box center [814, 572] width 1467 height 101
click at [138, 589] on span "Subir POD" at bounding box center [135, 595] width 86 height 27
click at [187, 82] on link "Embarques y entregas" at bounding box center [143, 79] width 128 height 13
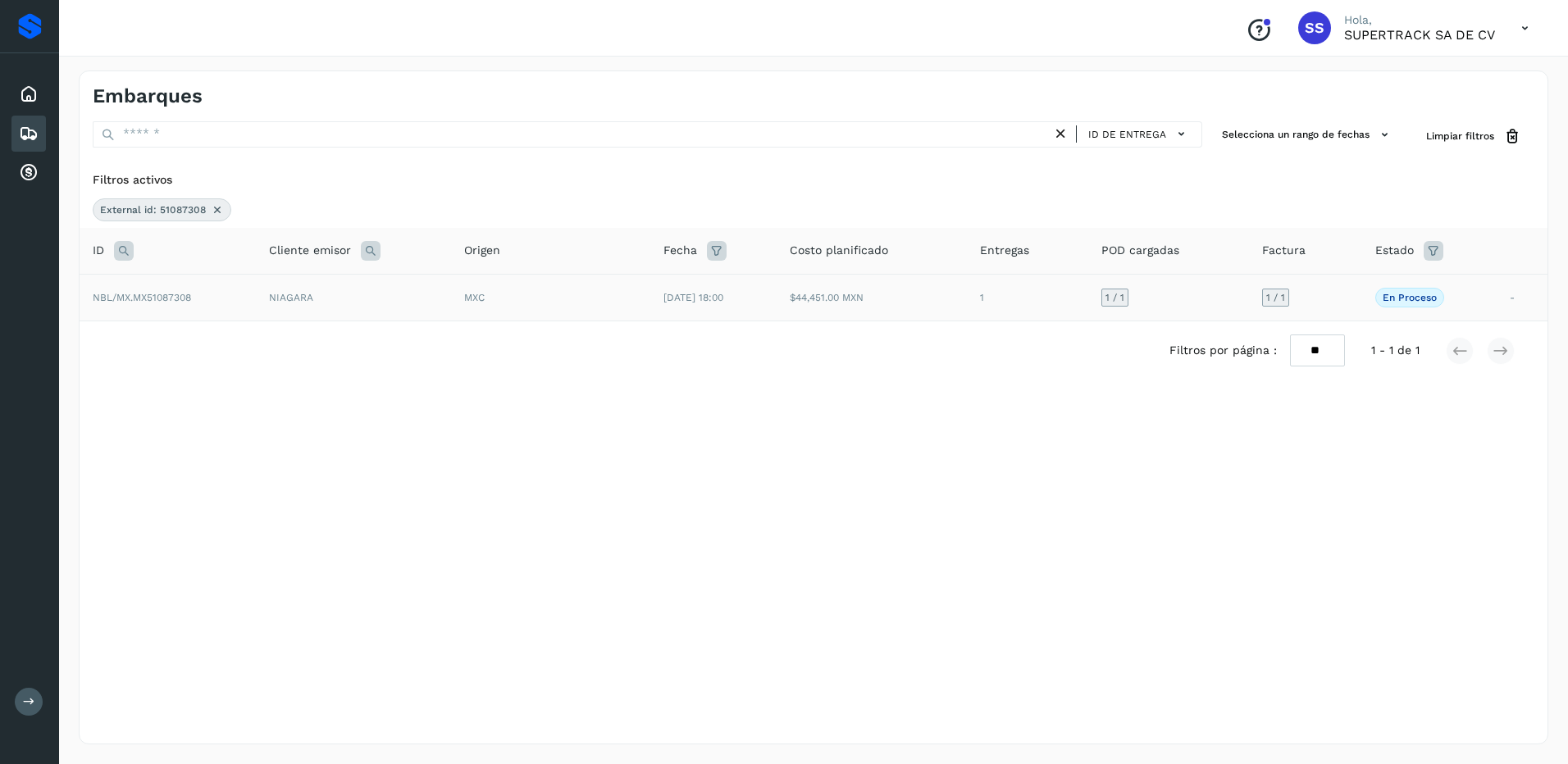
drag, startPoint x: 208, startPoint y: 208, endPoint x: 195, endPoint y: 227, distance: 23.0
click at [211, 208] on icon at bounding box center [217, 209] width 13 height 13
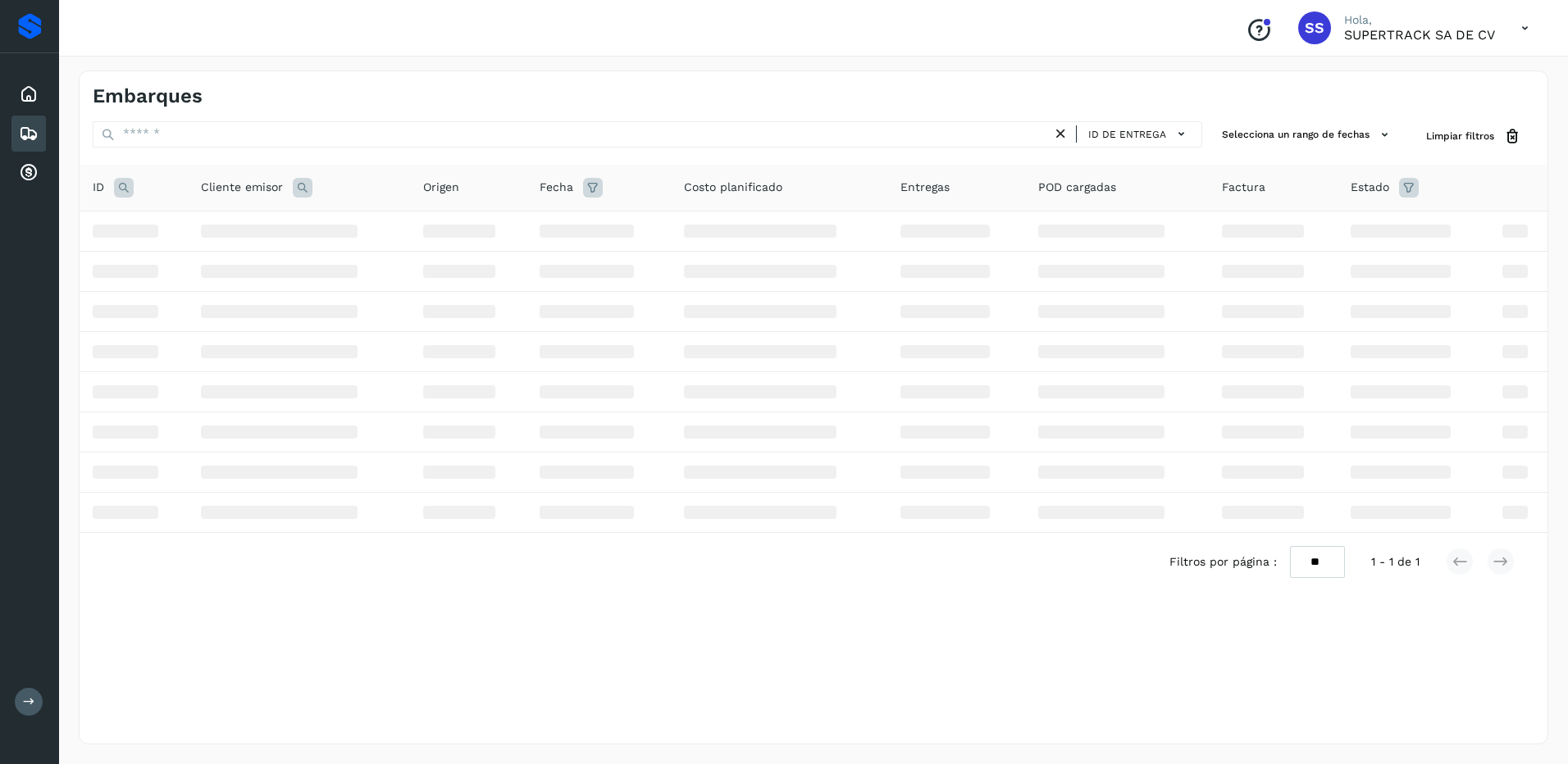
click at [124, 189] on icon at bounding box center [124, 187] width 20 height 20
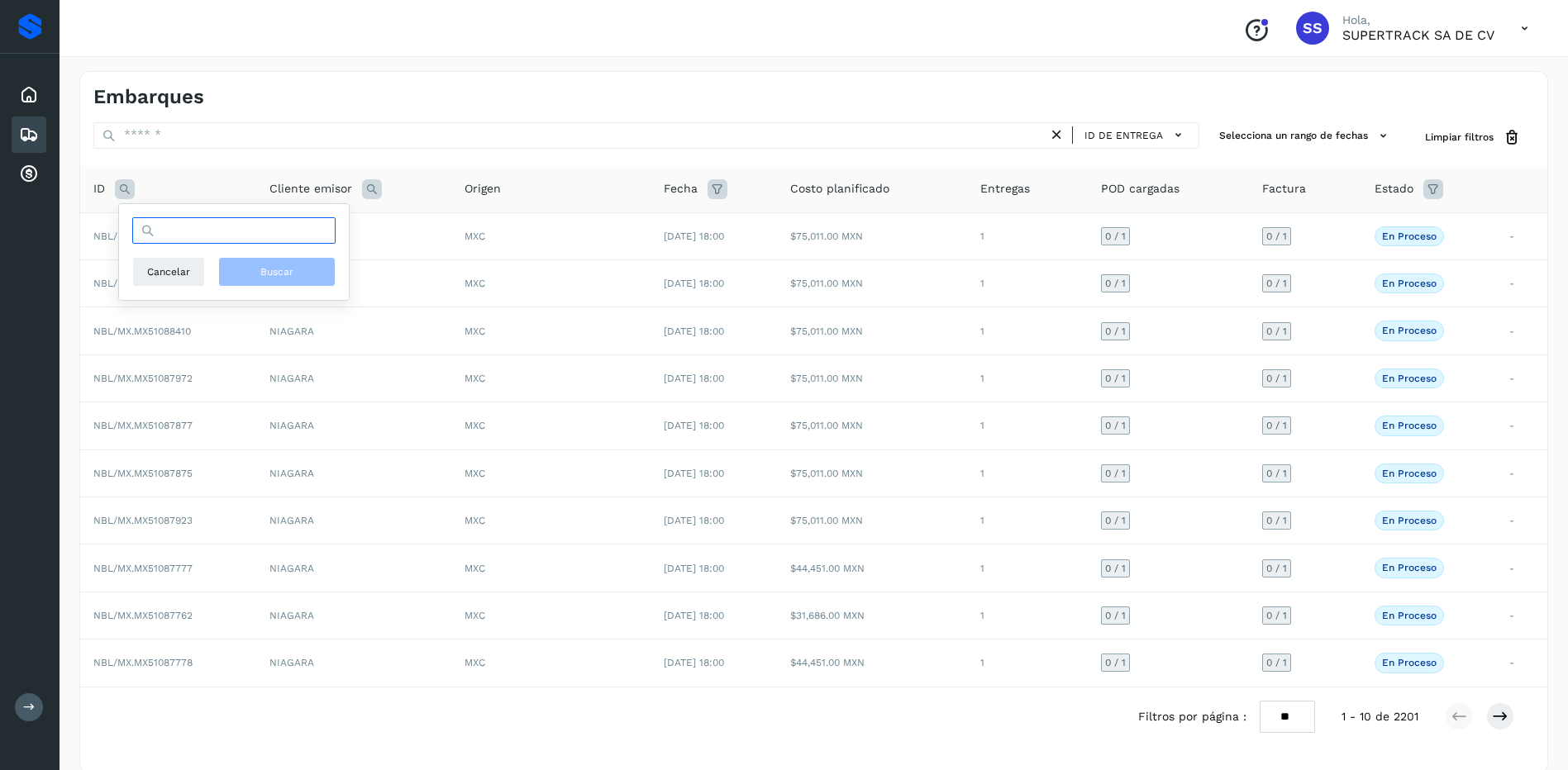
click at [191, 236] on input "text" at bounding box center [234, 230] width 204 height 27
type input "********"
click at [290, 278] on span "Buscar" at bounding box center [276, 271] width 33 height 15
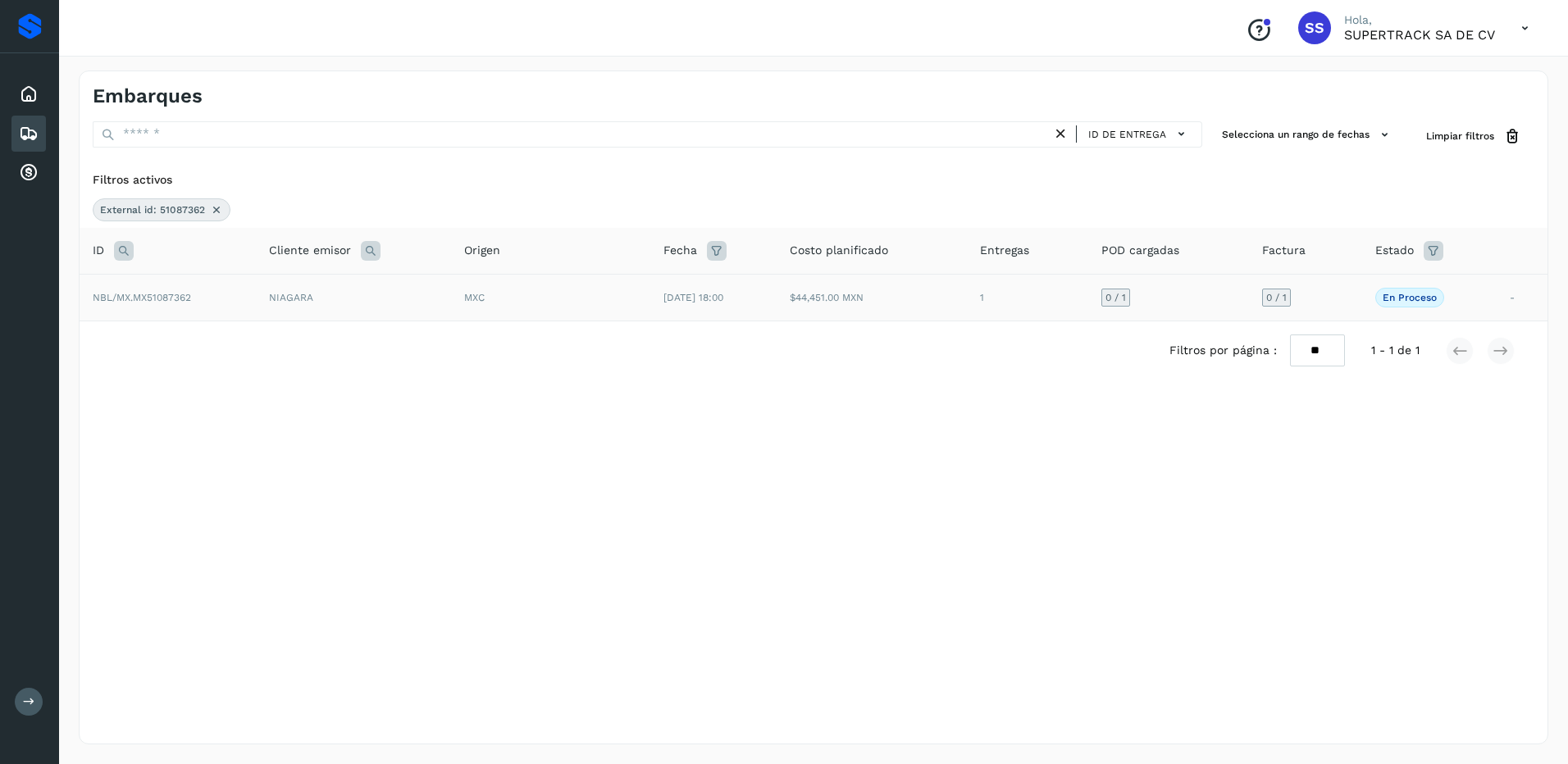
click at [477, 309] on td "MXC" at bounding box center [550, 297] width 199 height 47
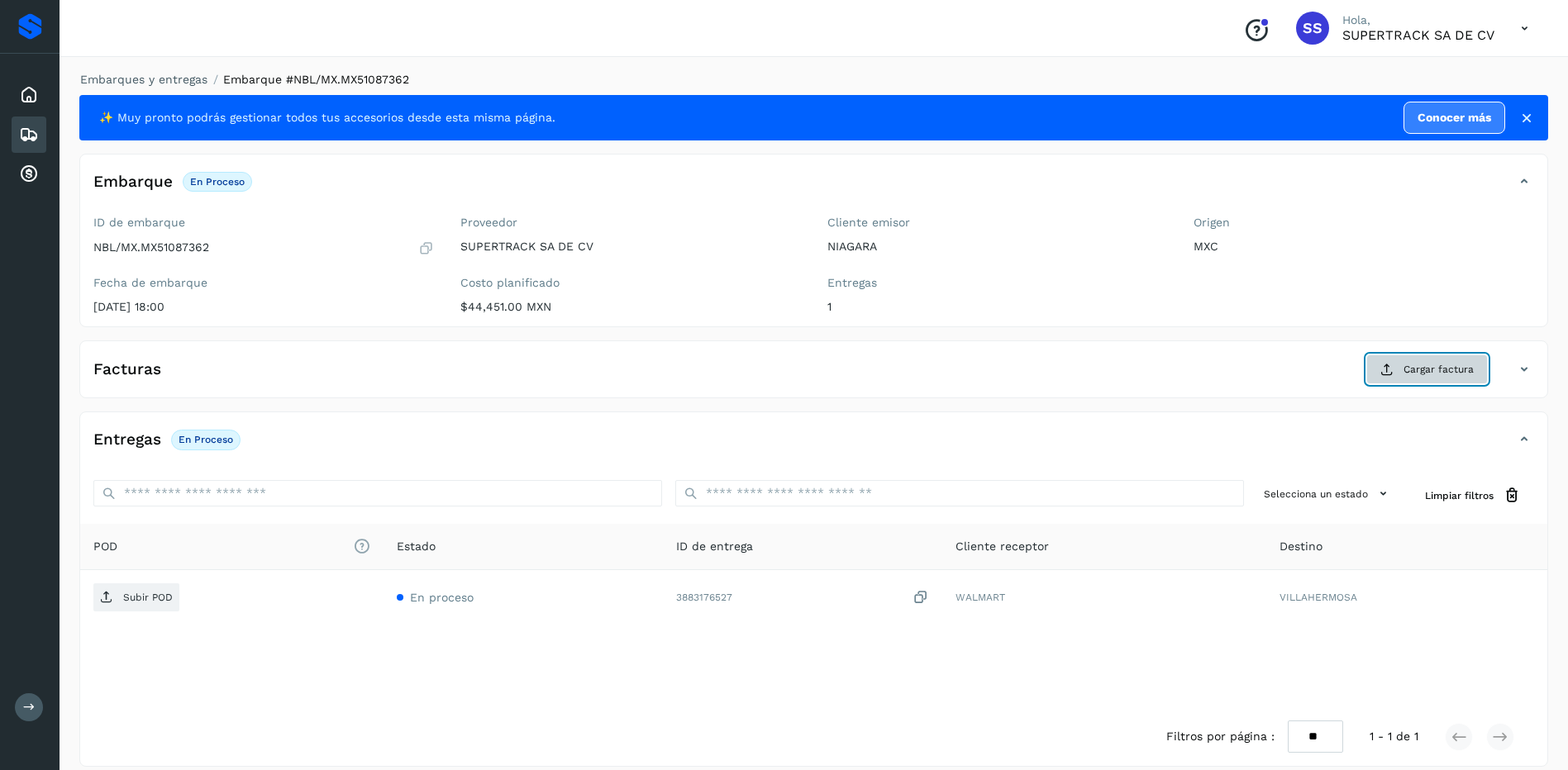
click at [1428, 377] on span "Cargar factura" at bounding box center [1437, 369] width 70 height 15
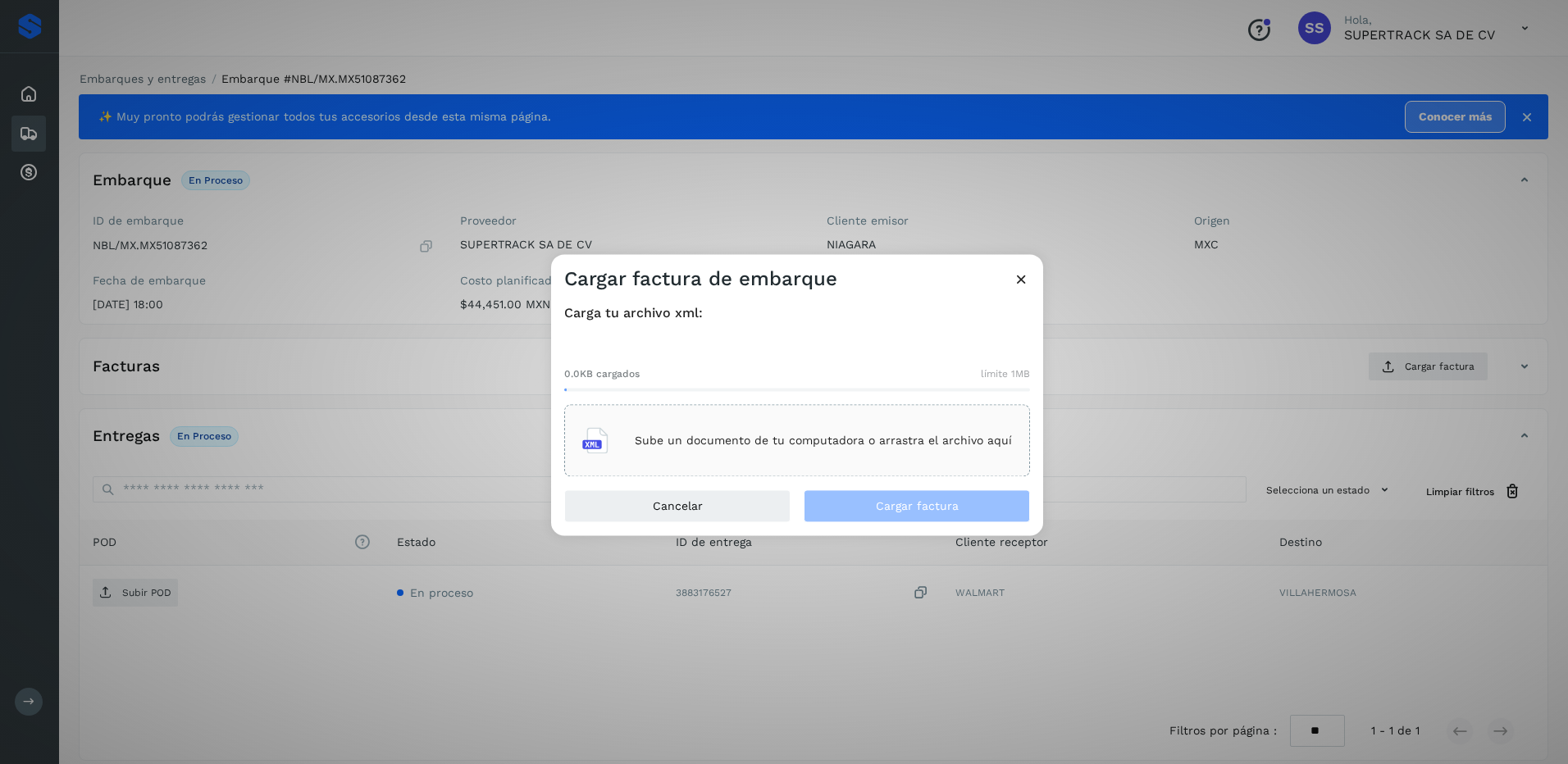
click at [759, 441] on p "Sube un documento de tu computadora o arrastra el archivo aquí" at bounding box center [823, 440] width 377 height 14
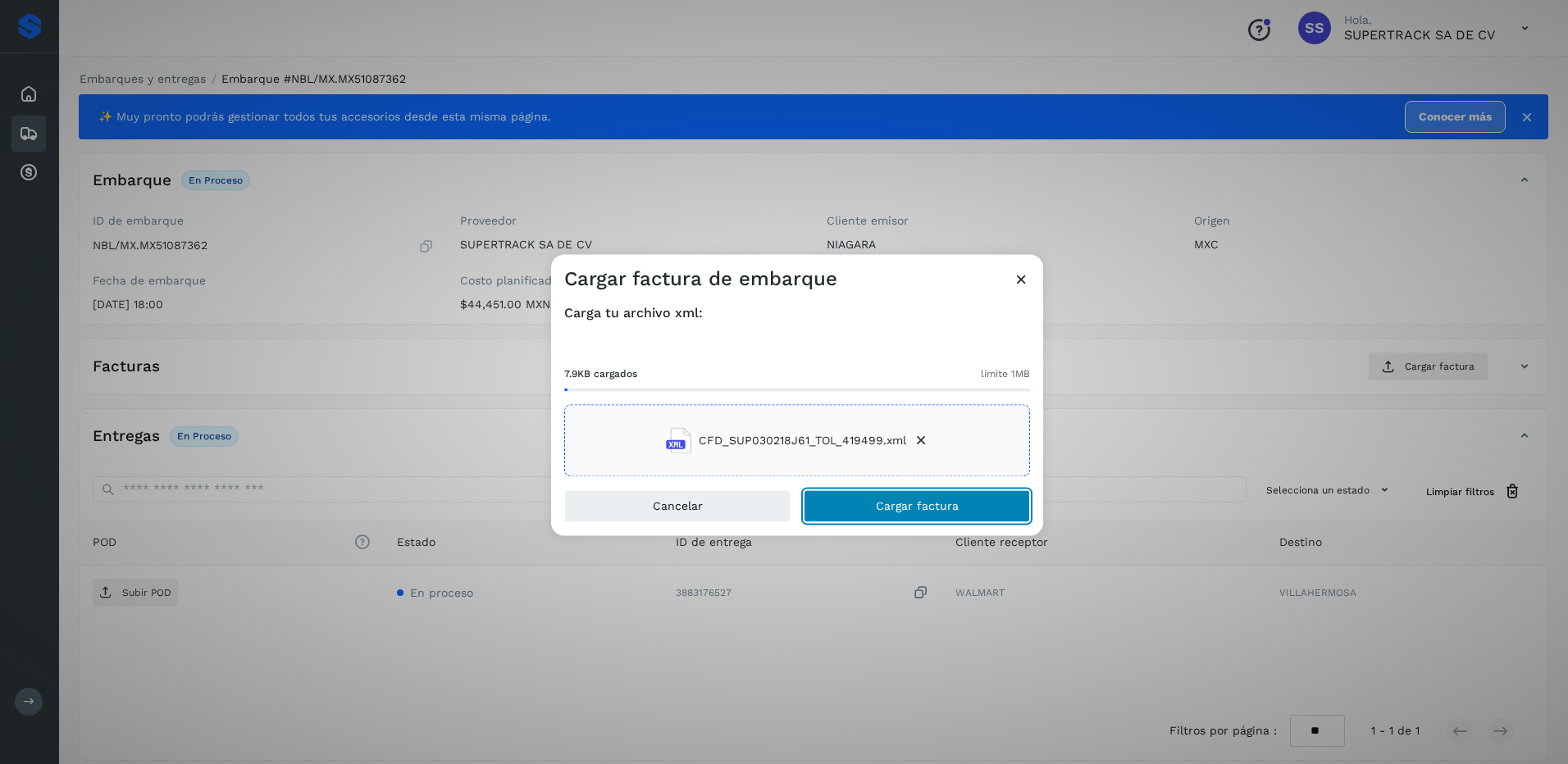
click at [942, 503] on span "Cargar factura" at bounding box center [917, 507] width 82 height 12
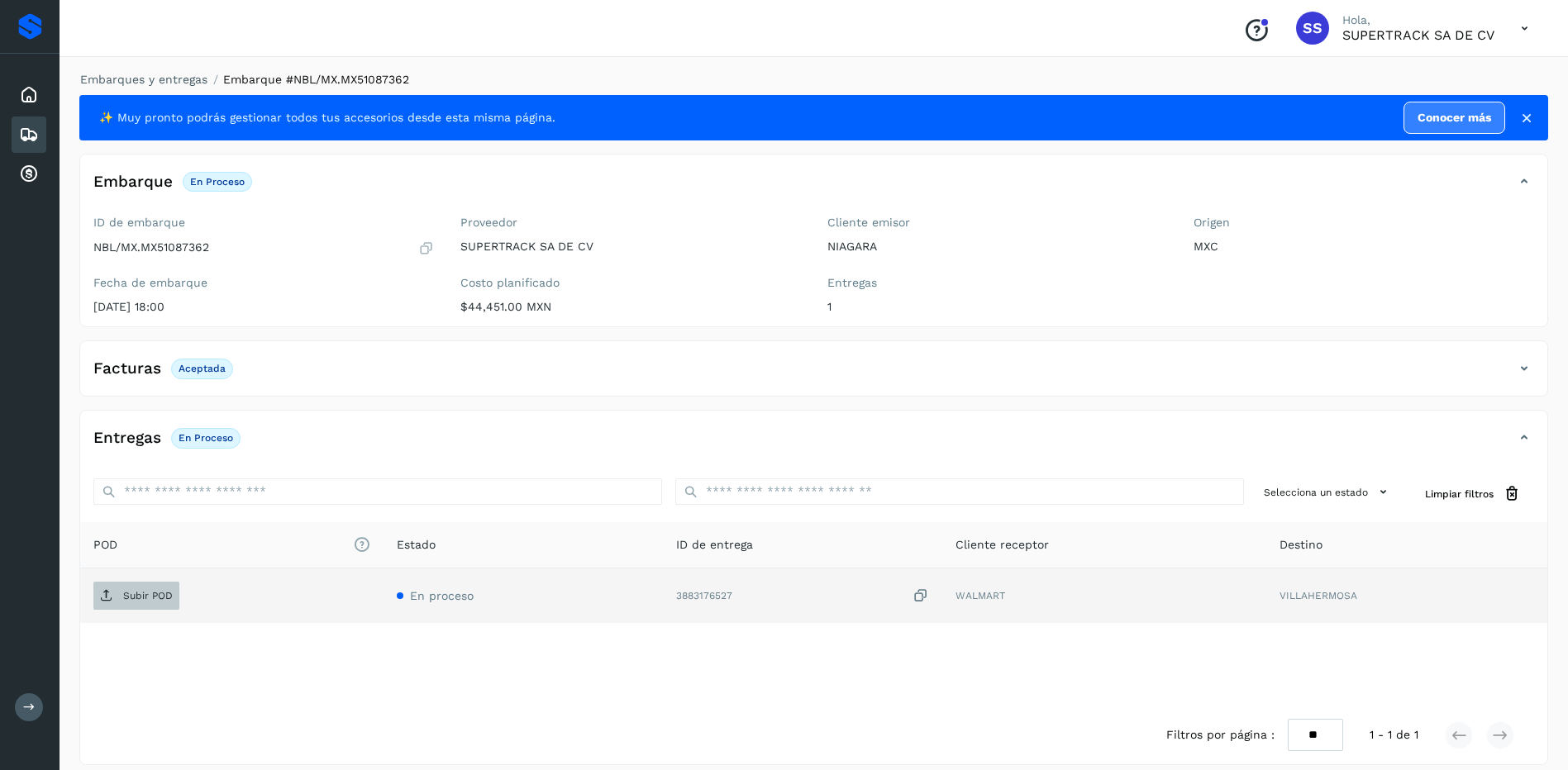
click at [133, 589] on span "Subir POD" at bounding box center [135, 595] width 86 height 27
click at [164, 73] on link "Embarques y entregas" at bounding box center [143, 79] width 128 height 13
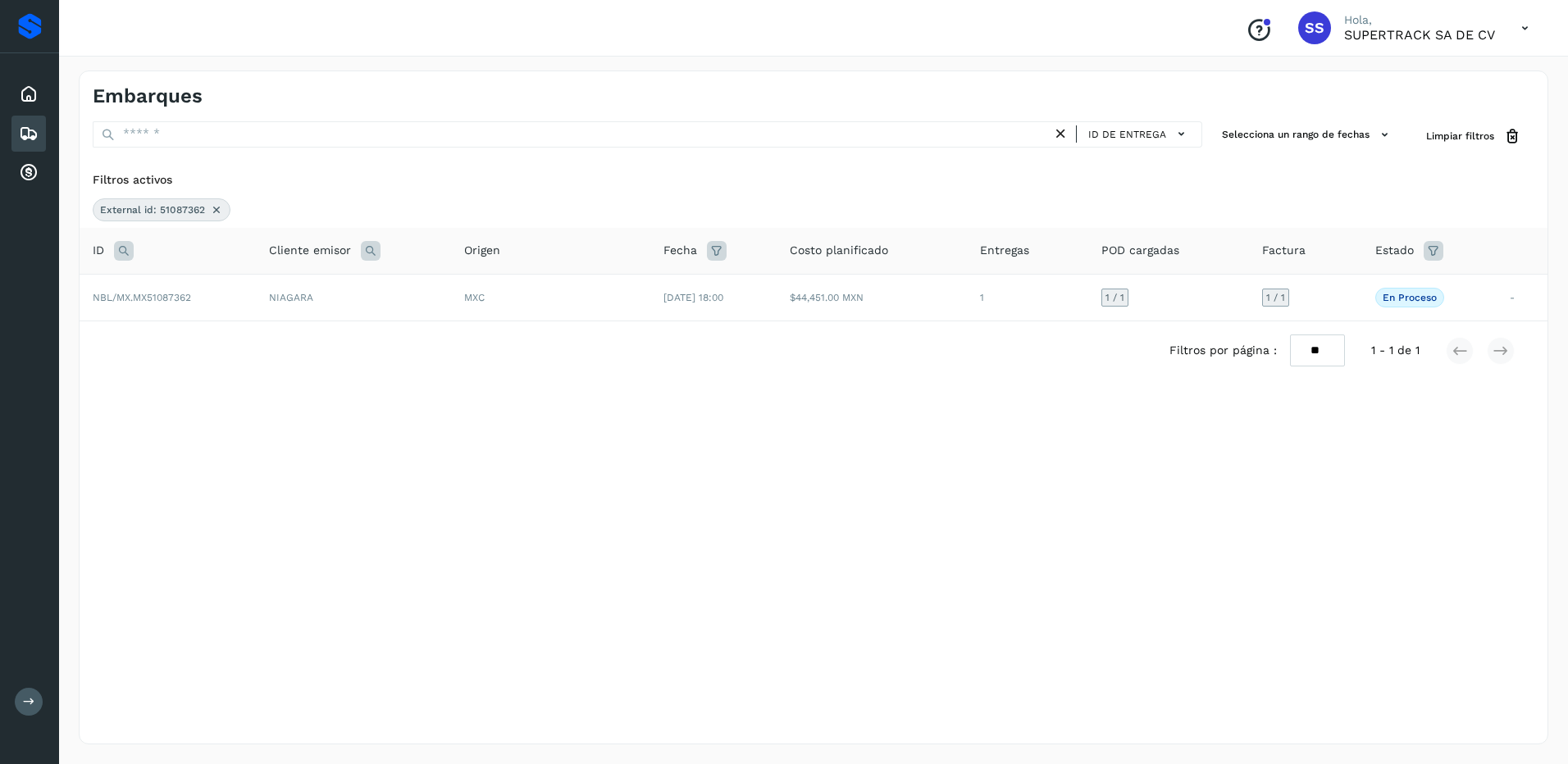
click at [211, 210] on icon at bounding box center [216, 209] width 13 height 13
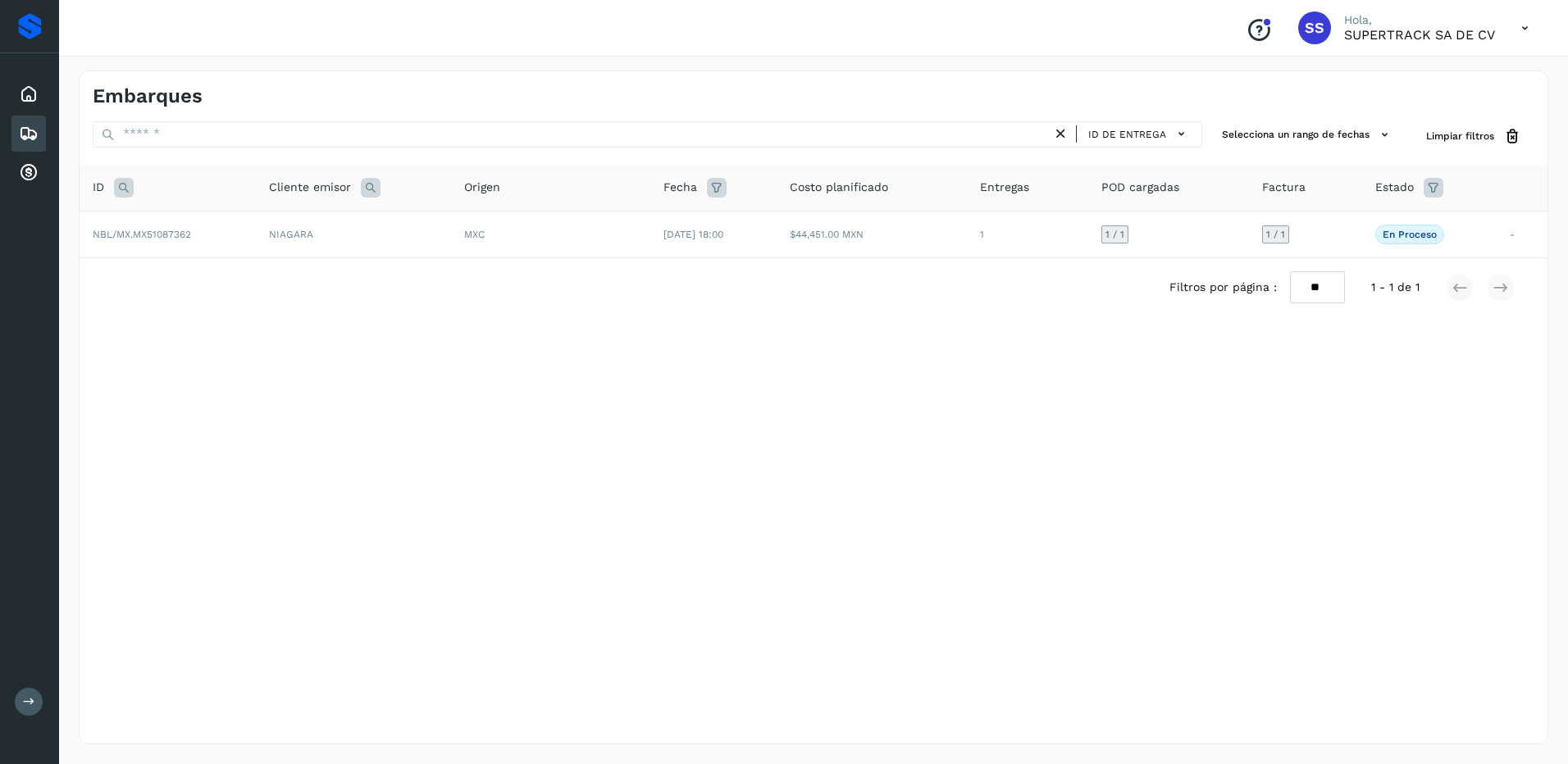
click at [127, 189] on icon at bounding box center [124, 187] width 20 height 20
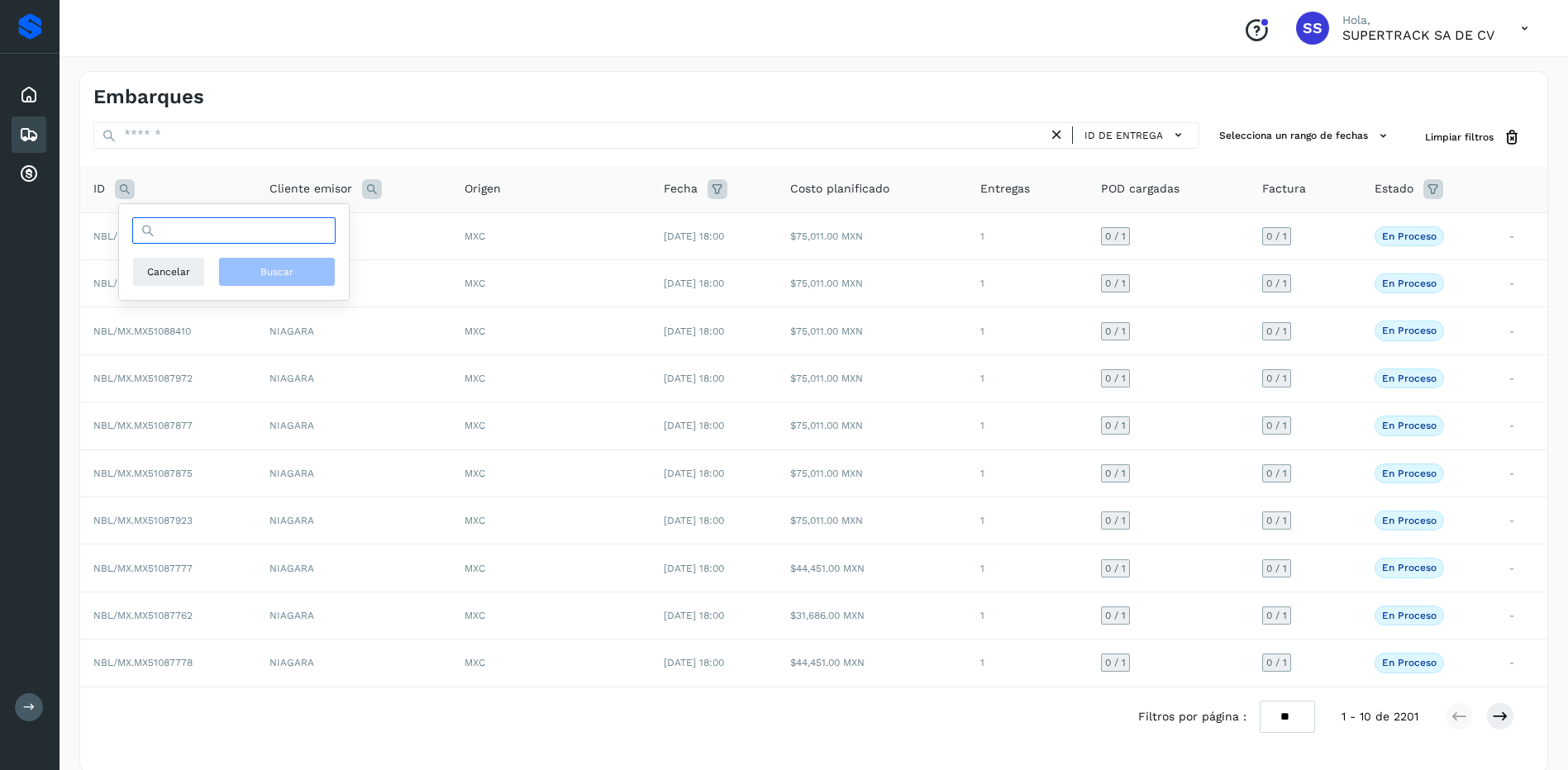
click at [178, 229] on input "text" at bounding box center [234, 230] width 204 height 27
type input "********"
click at [290, 279] on span "Buscar" at bounding box center [276, 271] width 33 height 15
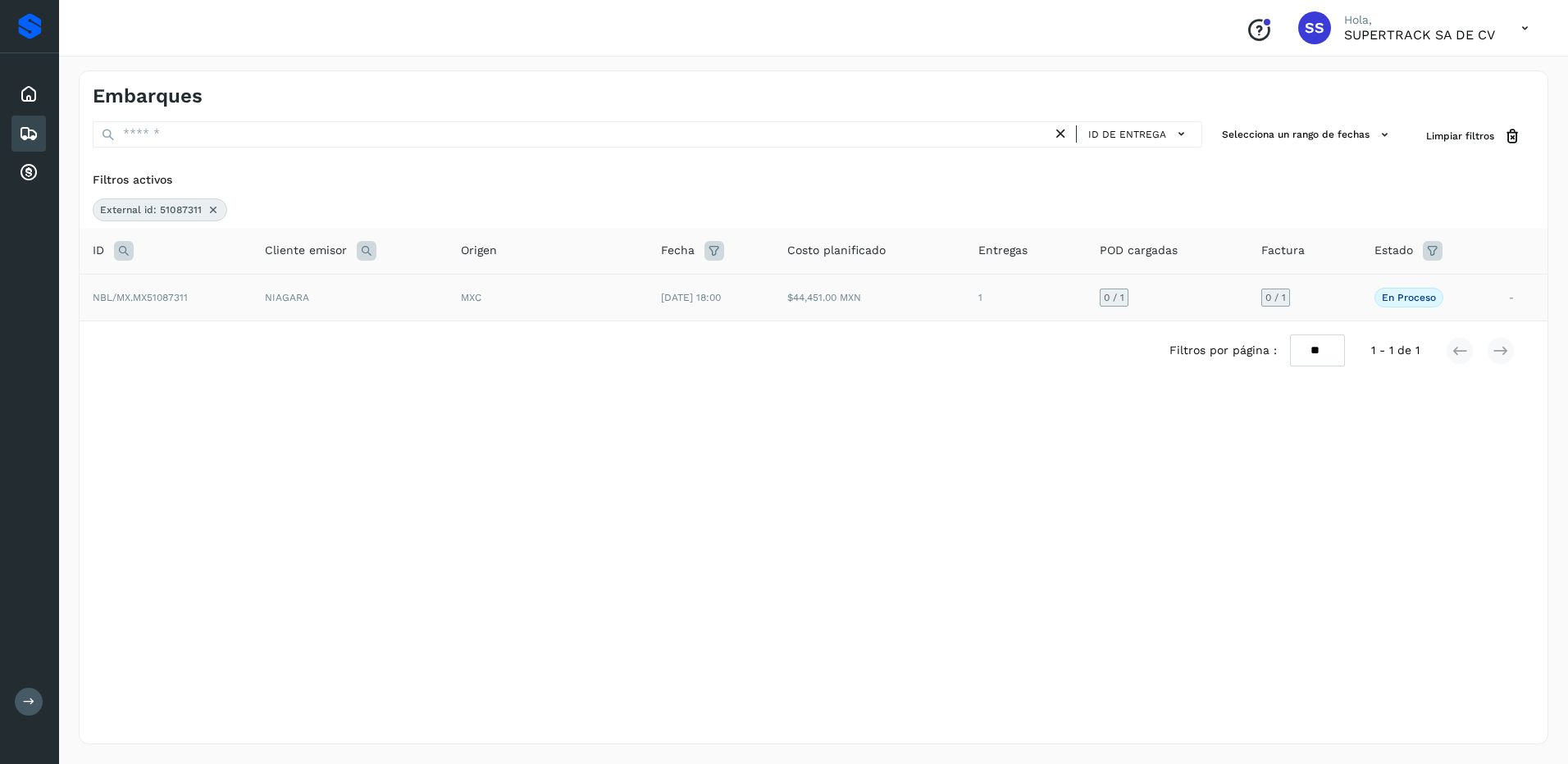
click at [558, 309] on td "MXC" at bounding box center [548, 297] width 200 height 47
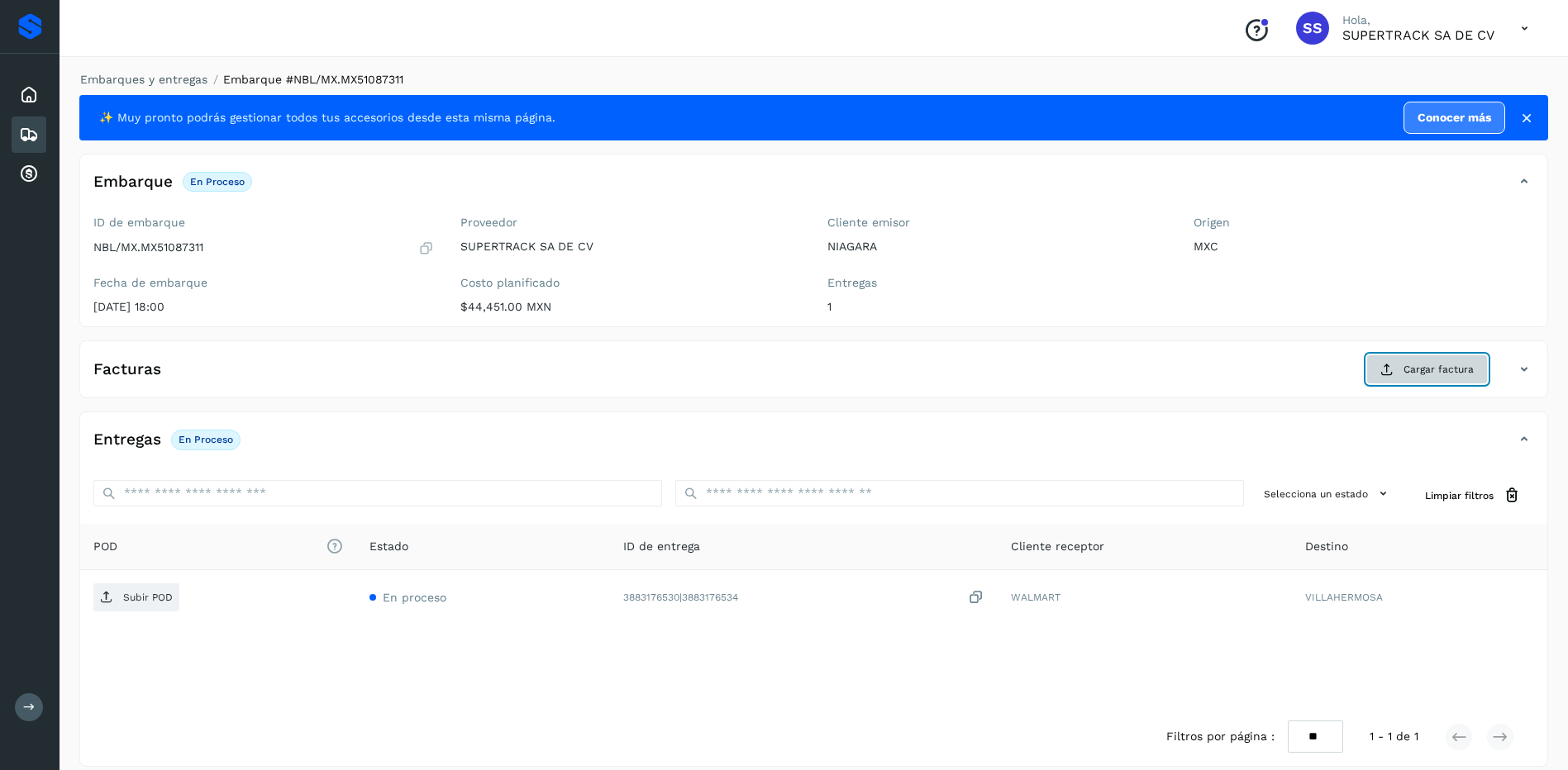
click at [1428, 372] on span "Cargar factura" at bounding box center [1437, 369] width 70 height 15
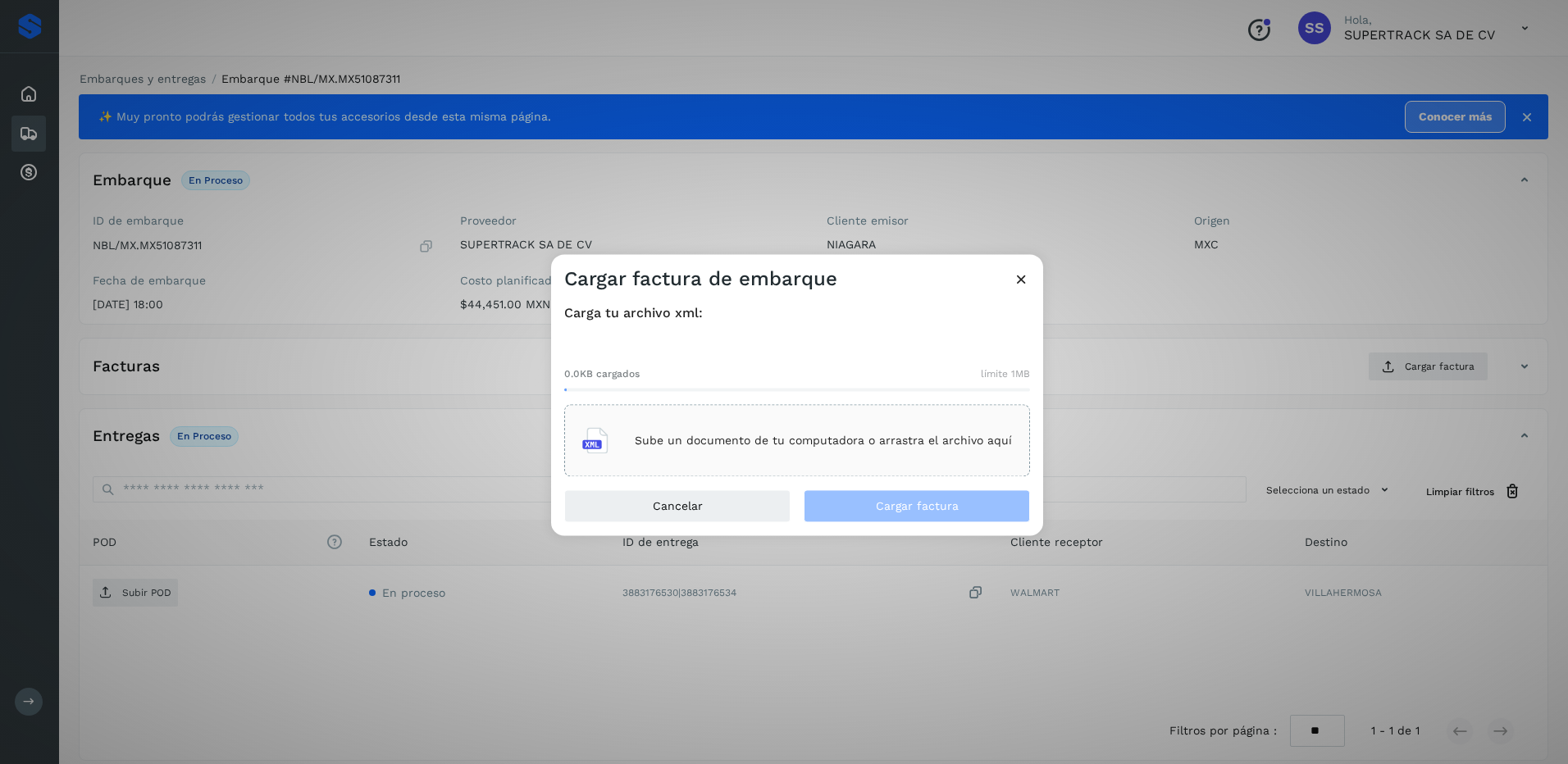
click at [849, 451] on div "Sube un documento de tu computadora o arrastra el archivo aquí" at bounding box center [797, 440] width 430 height 44
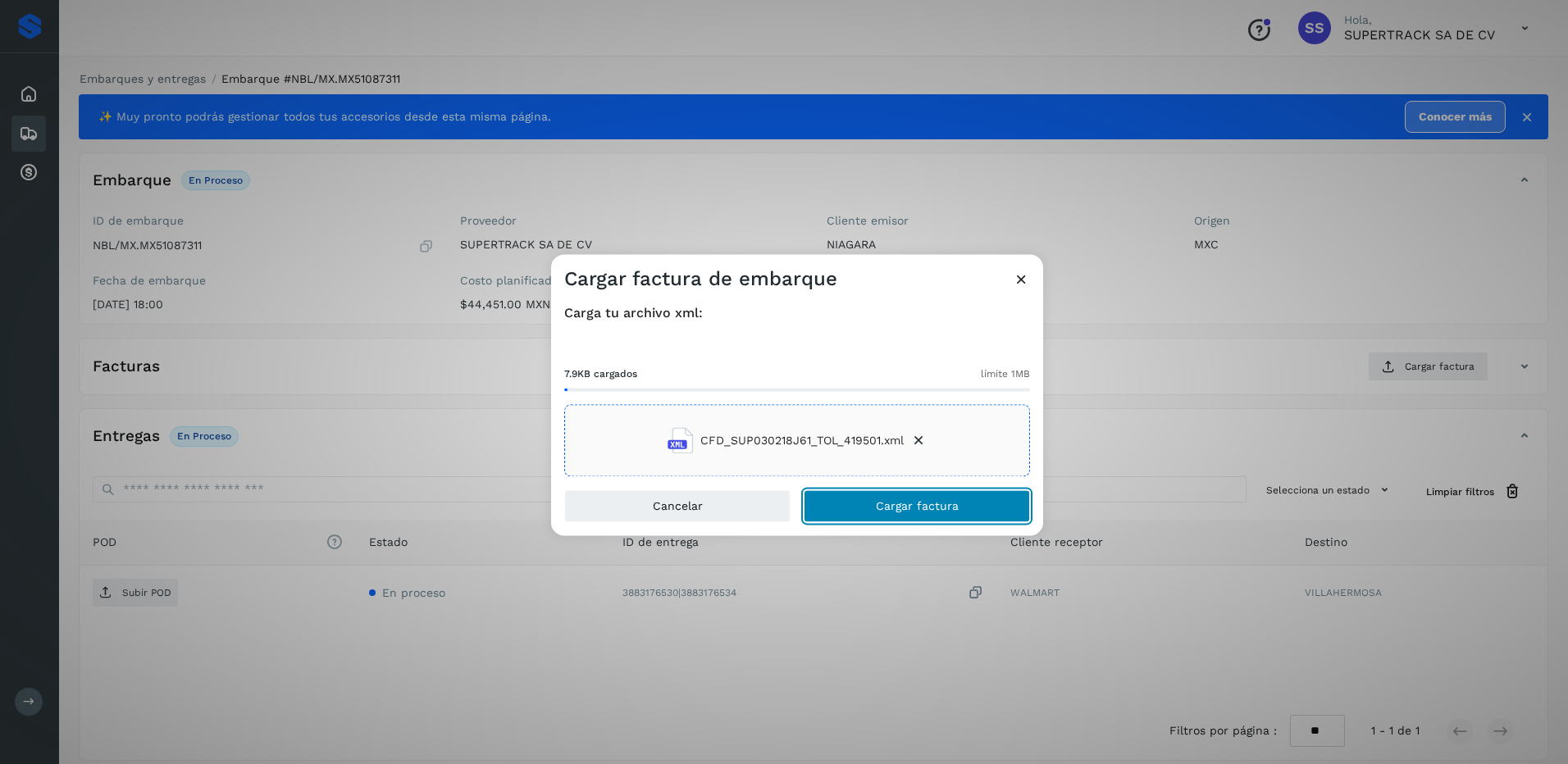
click at [911, 503] on span "Cargar factura" at bounding box center [917, 507] width 82 height 12
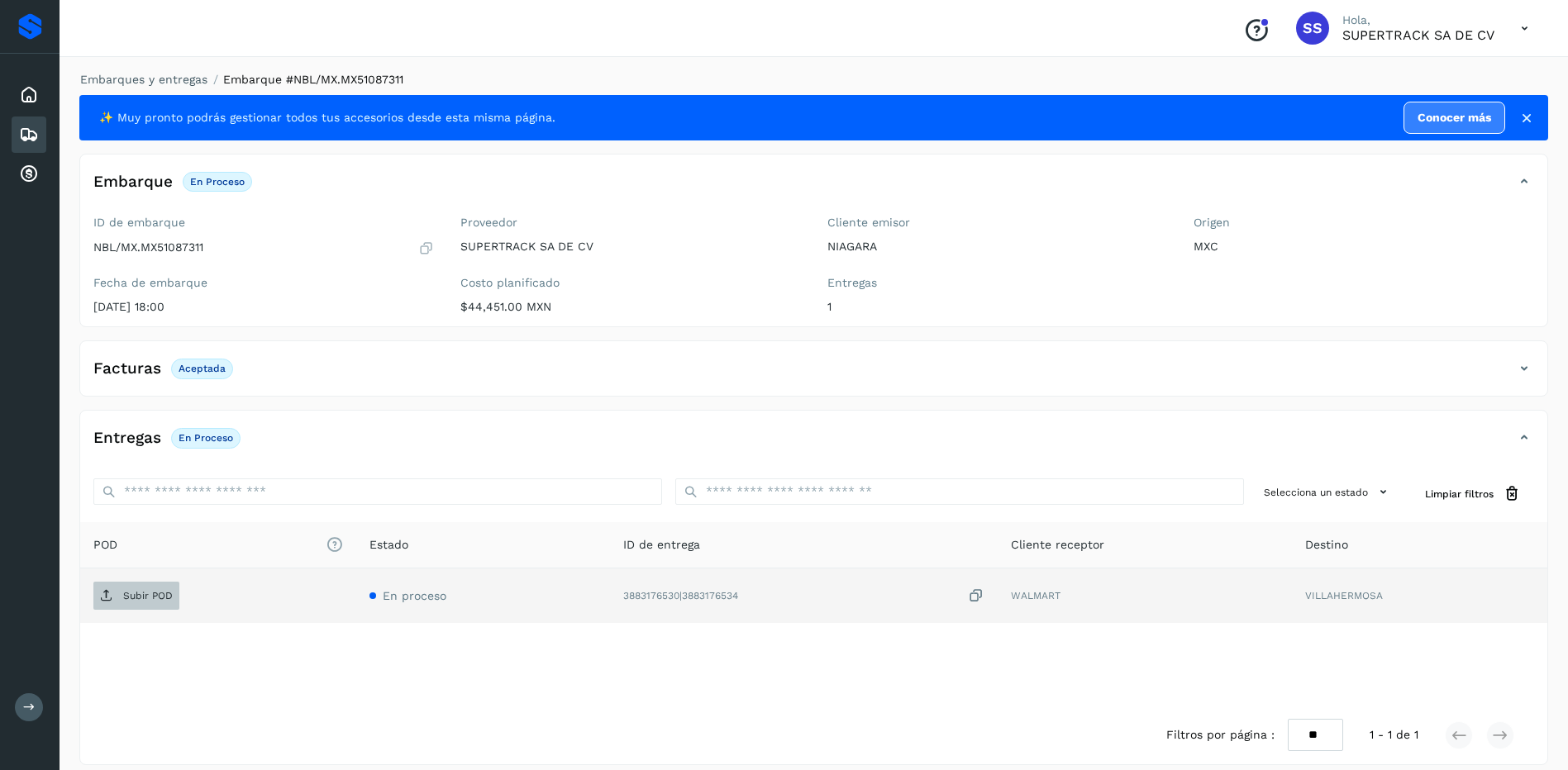
click at [152, 597] on p "Subir POD" at bounding box center [148, 596] width 49 height 12
click at [169, 79] on link "Embarques y entregas" at bounding box center [143, 79] width 128 height 13
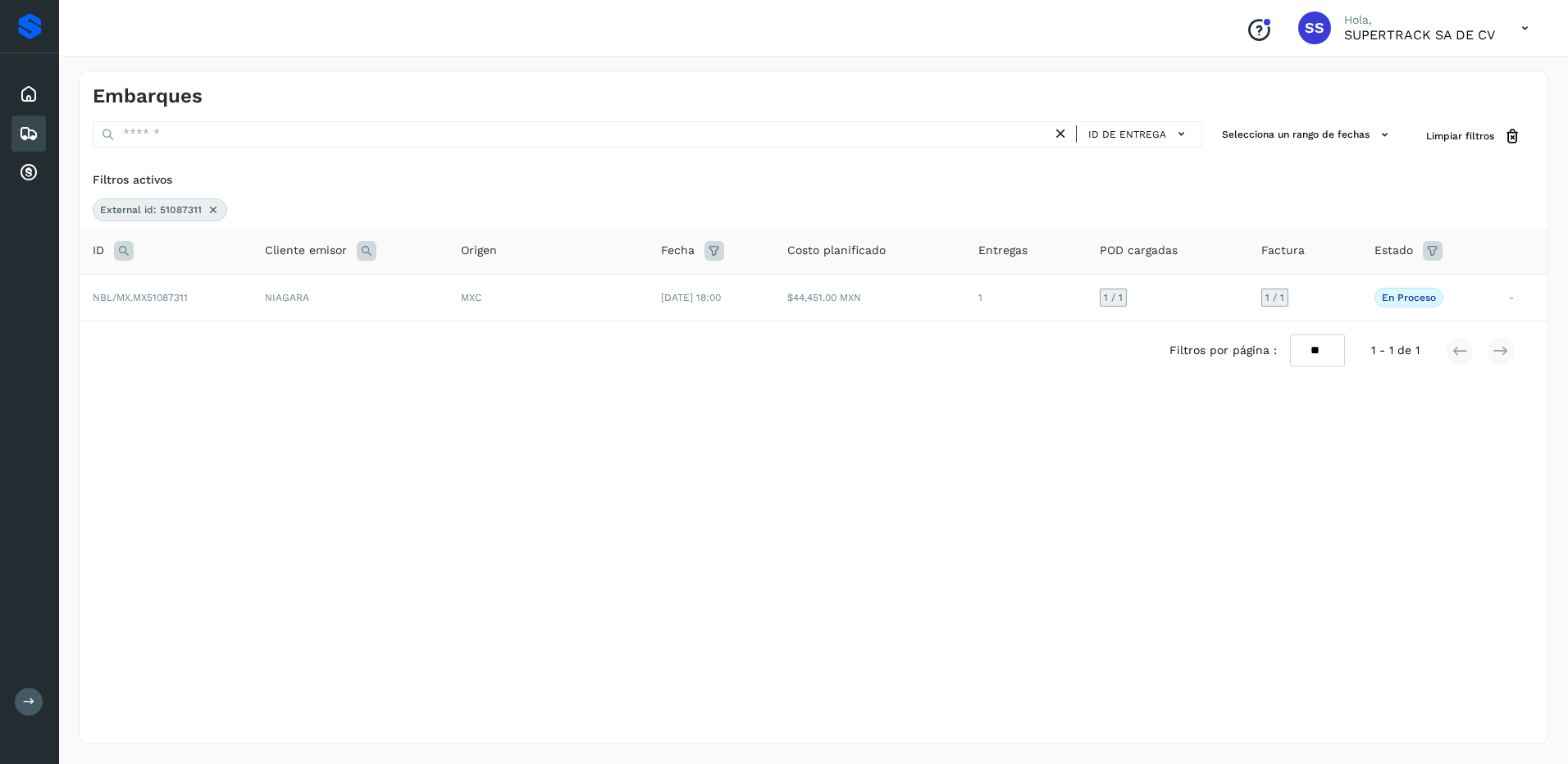
click at [213, 212] on icon at bounding box center [213, 209] width 13 height 13
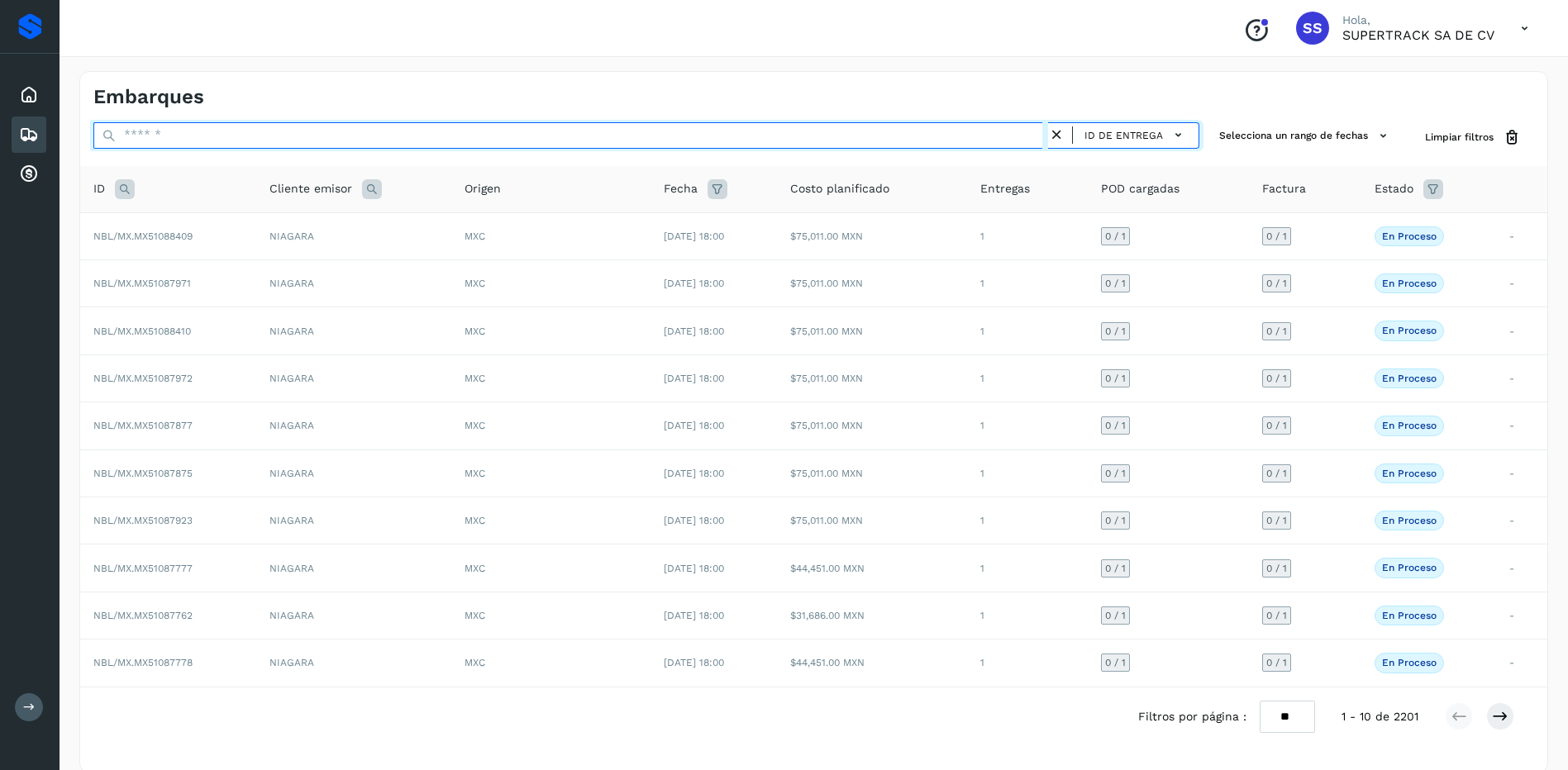
click at [272, 137] on input "text" at bounding box center [569, 135] width 954 height 27
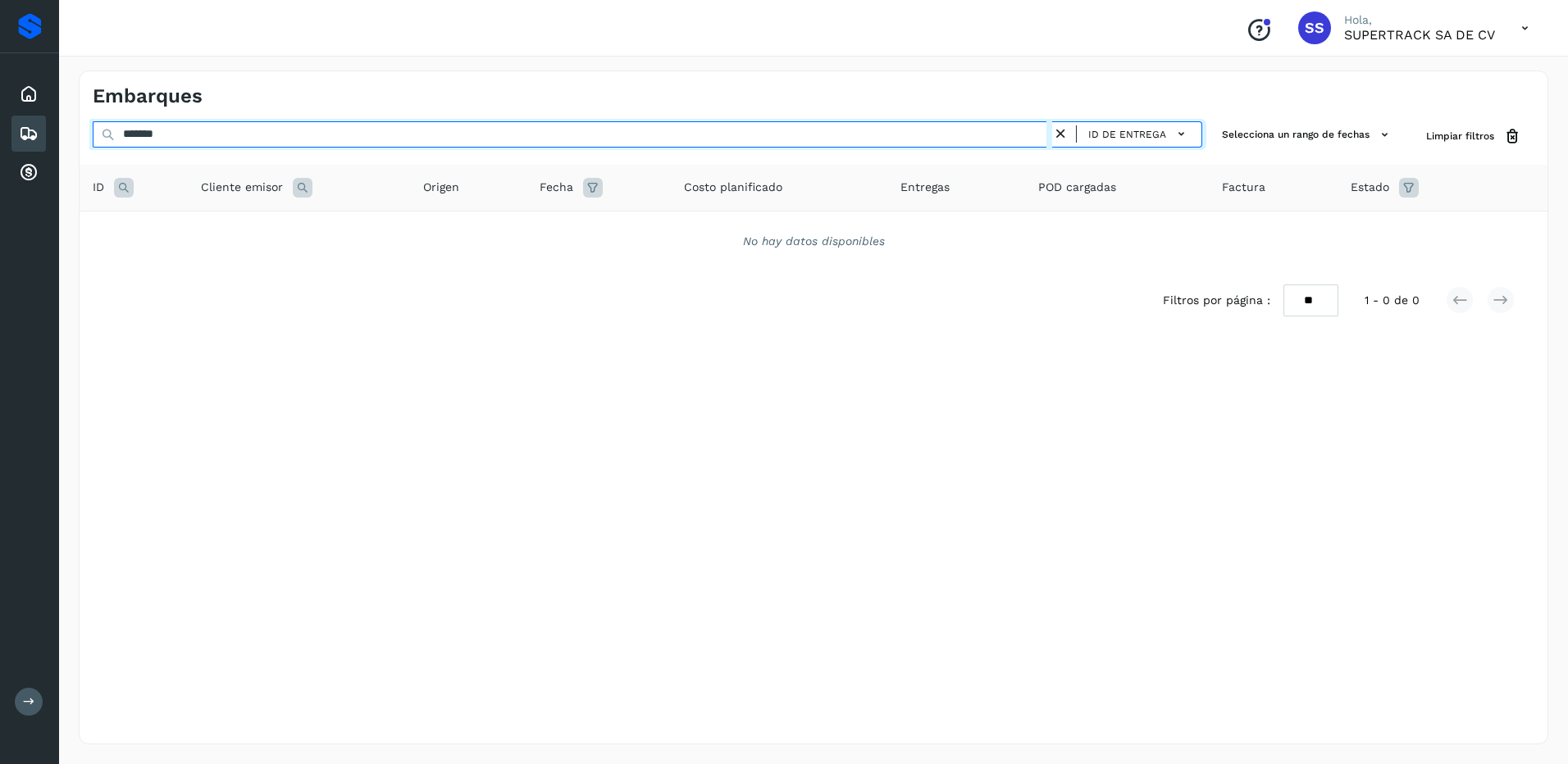
type input "********"
drag, startPoint x: 241, startPoint y: 137, endPoint x: 13, endPoint y: 131, distance: 228.1
click at [0, 133] on html "Proveedores Inicio Embarques Cuentas por cobrar Salir Conoce nuestros beneficio…" at bounding box center [784, 382] width 1568 height 764
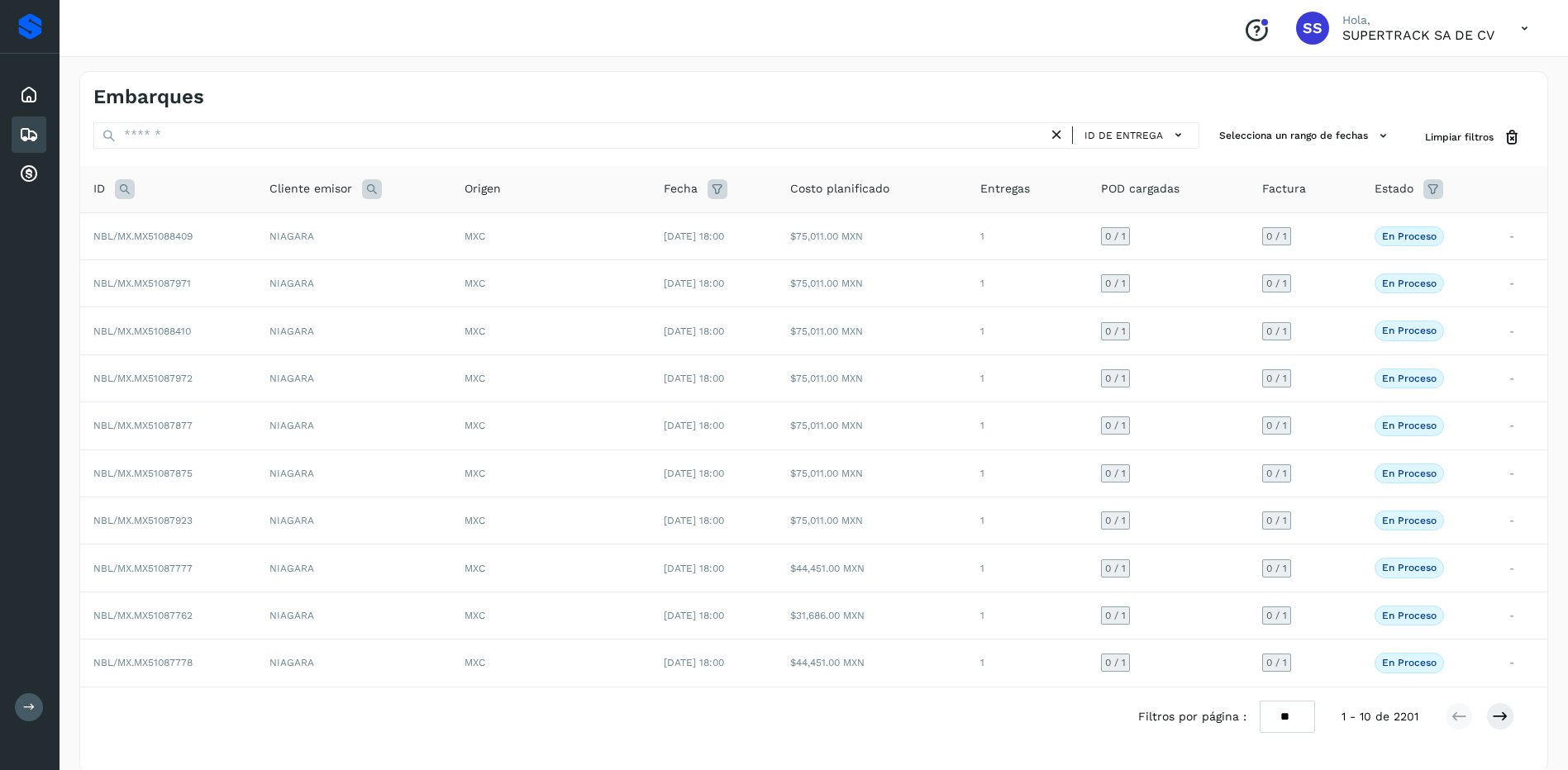
click at [119, 195] on icon at bounding box center [125, 189] width 20 height 20
click at [161, 238] on div at bounding box center [234, 230] width 204 height 27
click at [177, 234] on input "text" at bounding box center [234, 230] width 204 height 27
type input "********"
drag, startPoint x: 268, startPoint y: 272, endPoint x: 302, endPoint y: 259, distance: 36.4
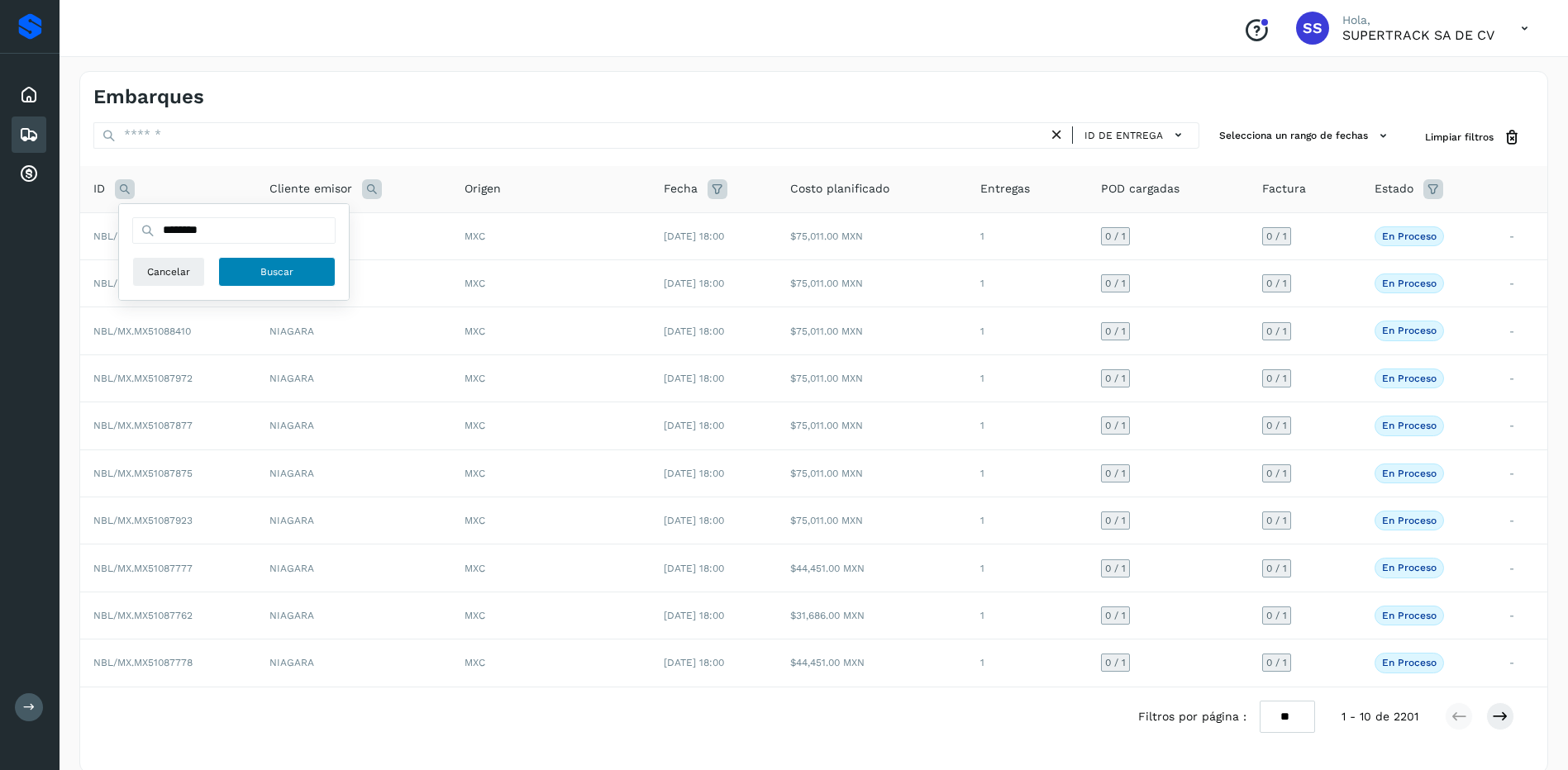
click at [268, 272] on span "Buscar" at bounding box center [276, 271] width 33 height 15
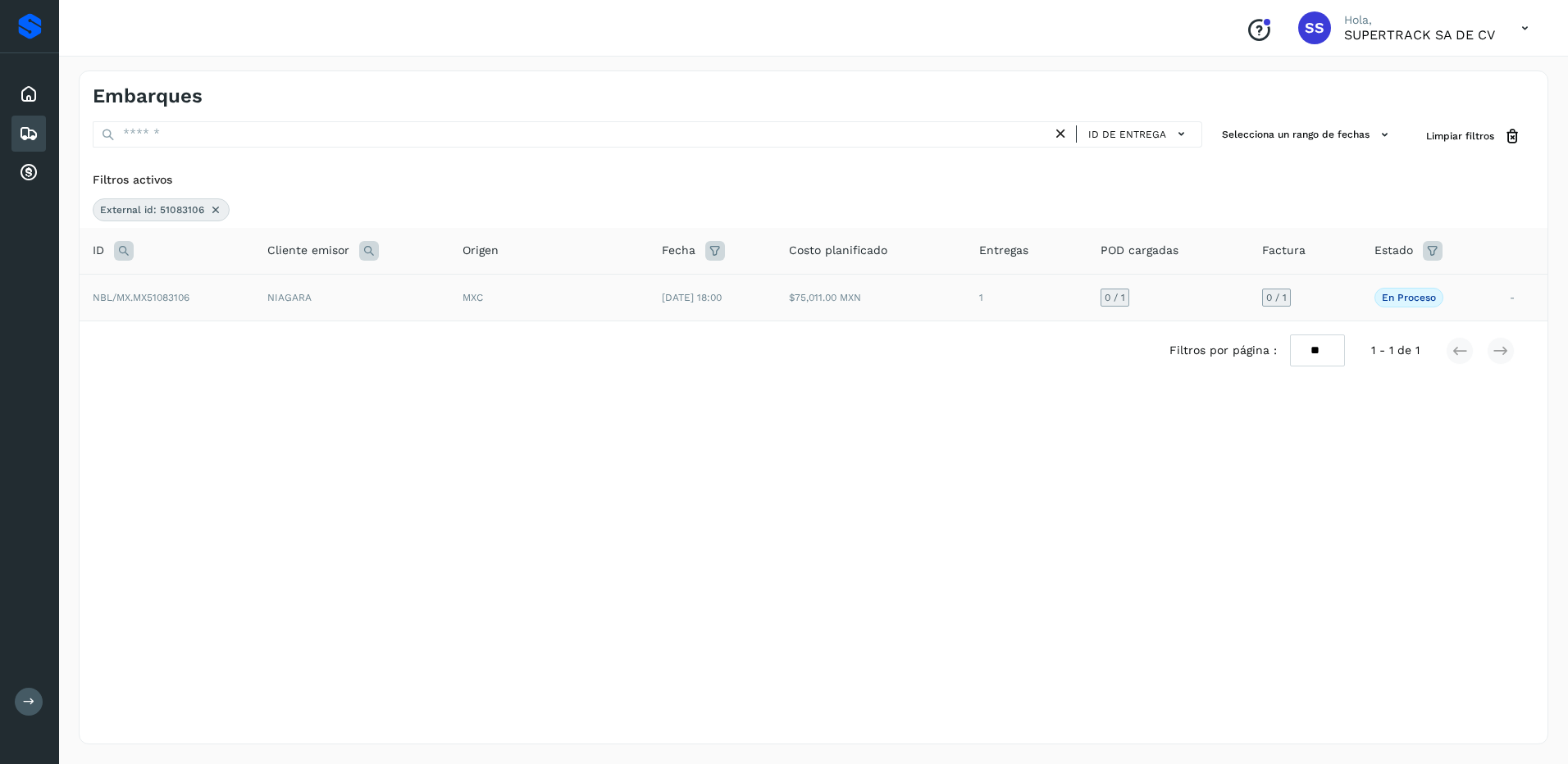
click at [625, 303] on td "MXC" at bounding box center [549, 297] width 200 height 47
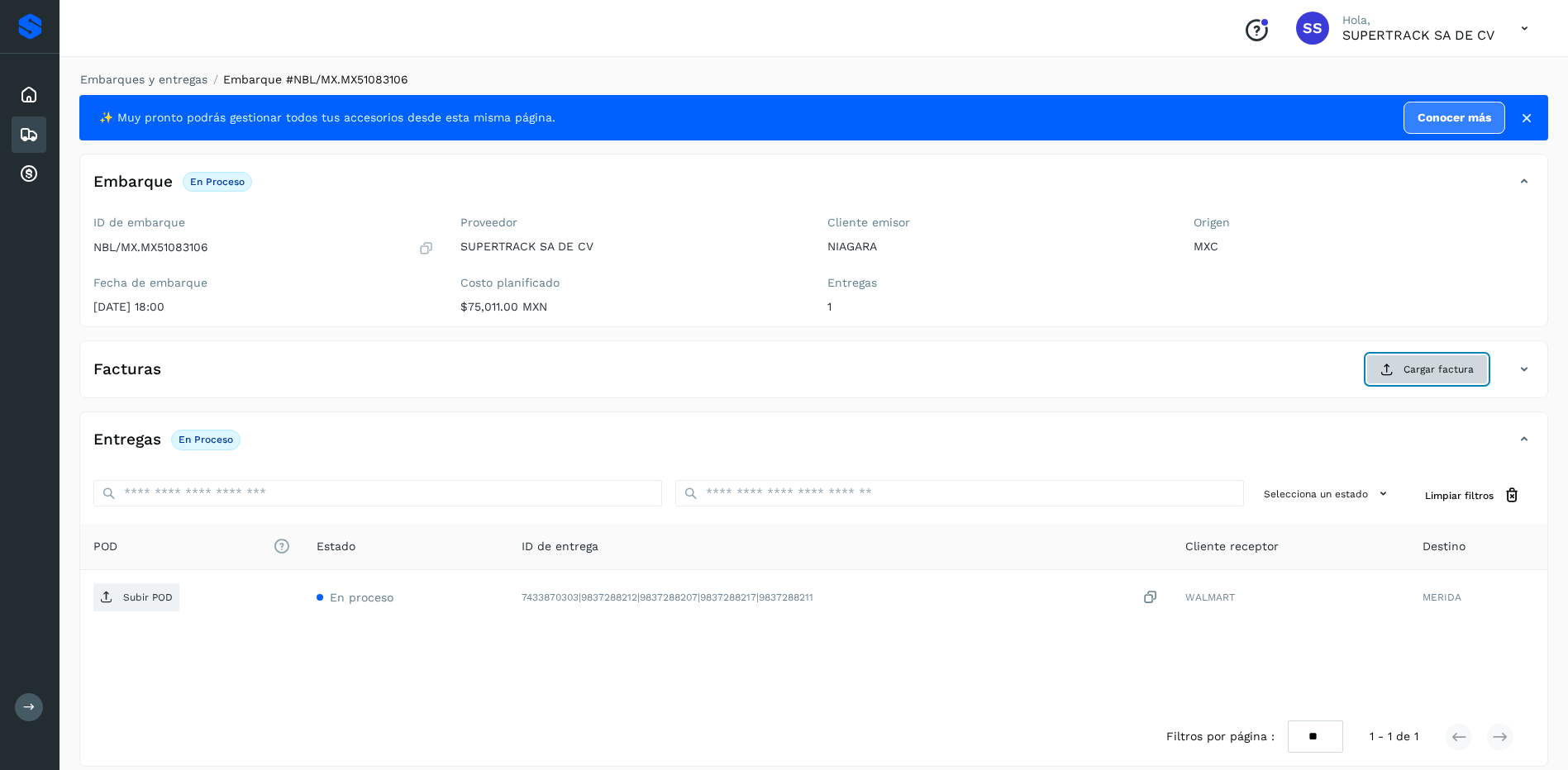
click at [1415, 379] on button "Cargar factura" at bounding box center [1427, 370] width 122 height 30
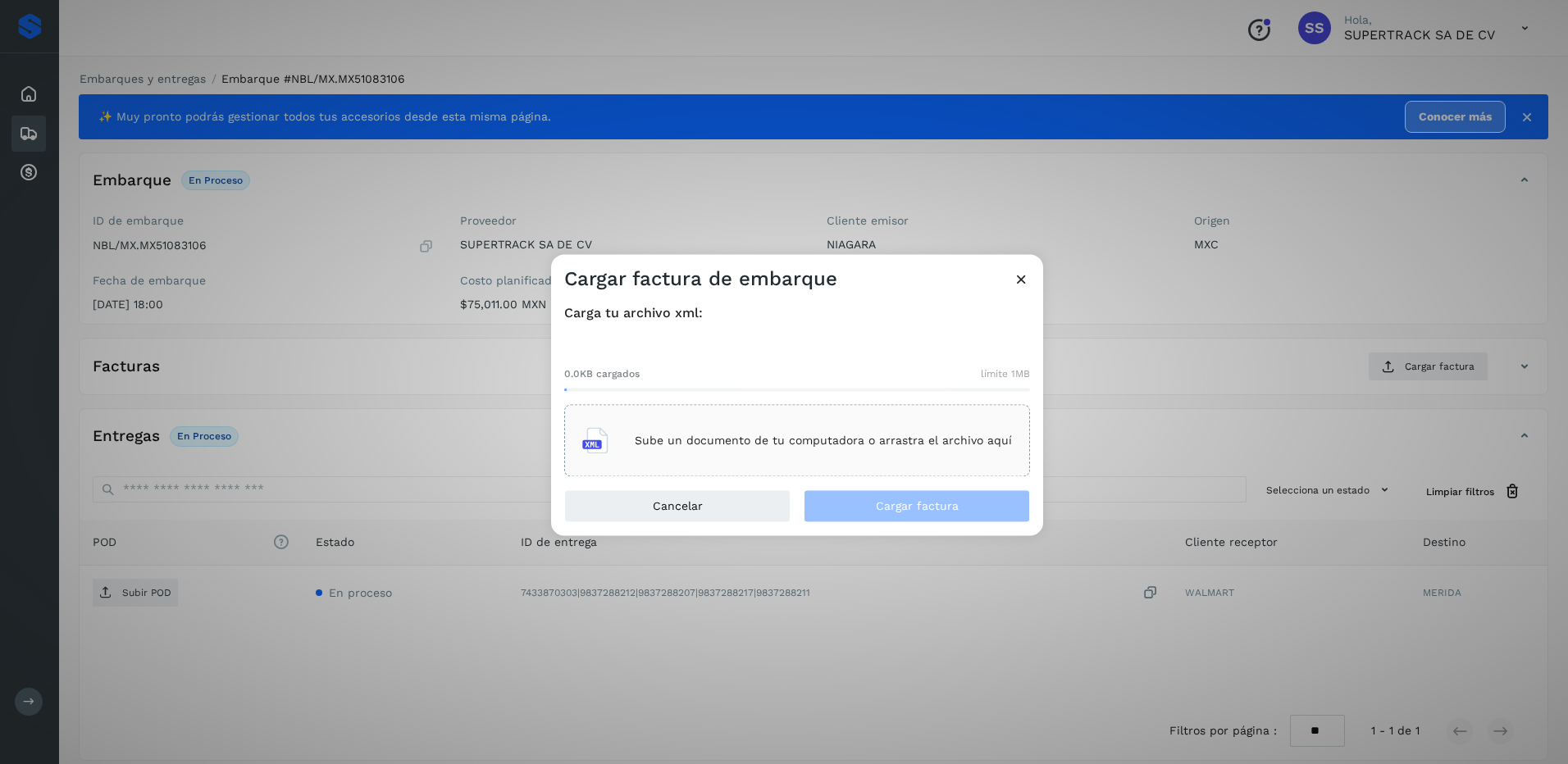
drag, startPoint x: 732, startPoint y: 400, endPoint x: 749, endPoint y: 425, distance: 30.2
click at [731, 401] on div "0.0KB cargados límite 1MB Sube un documento de tu computadora o arrastra el arc…" at bounding box center [797, 409] width 466 height 136
click at [749, 425] on div "Sube un documento de tu computadora o arrastra el archivo aquí" at bounding box center [797, 440] width 430 height 44
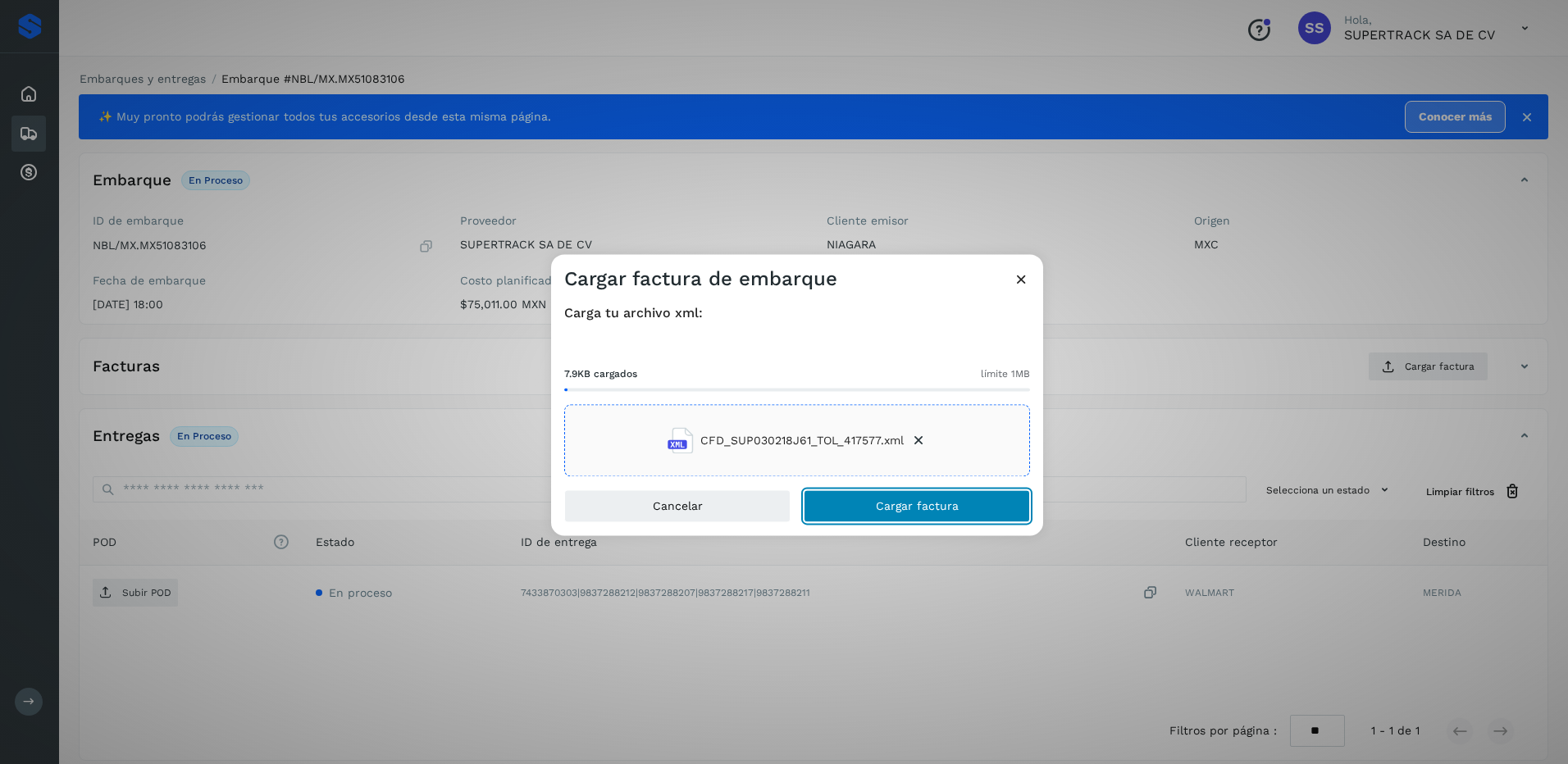
click at [897, 495] on button "Cargar factura" at bounding box center [916, 506] width 227 height 32
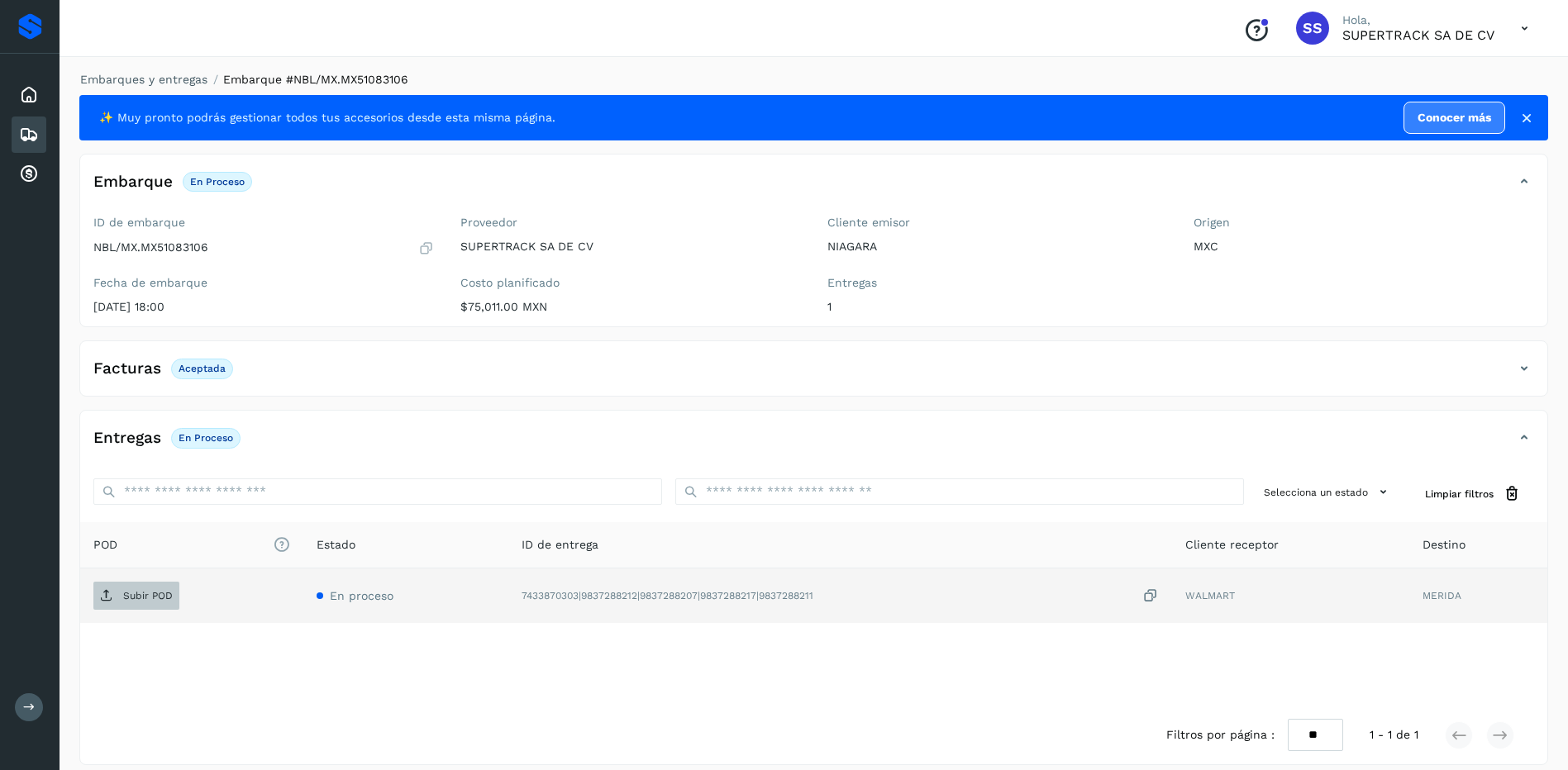
click at [157, 609] on button "Subir POD" at bounding box center [135, 595] width 86 height 28
click at [153, 80] on link "Embarques y entregas" at bounding box center [143, 79] width 128 height 13
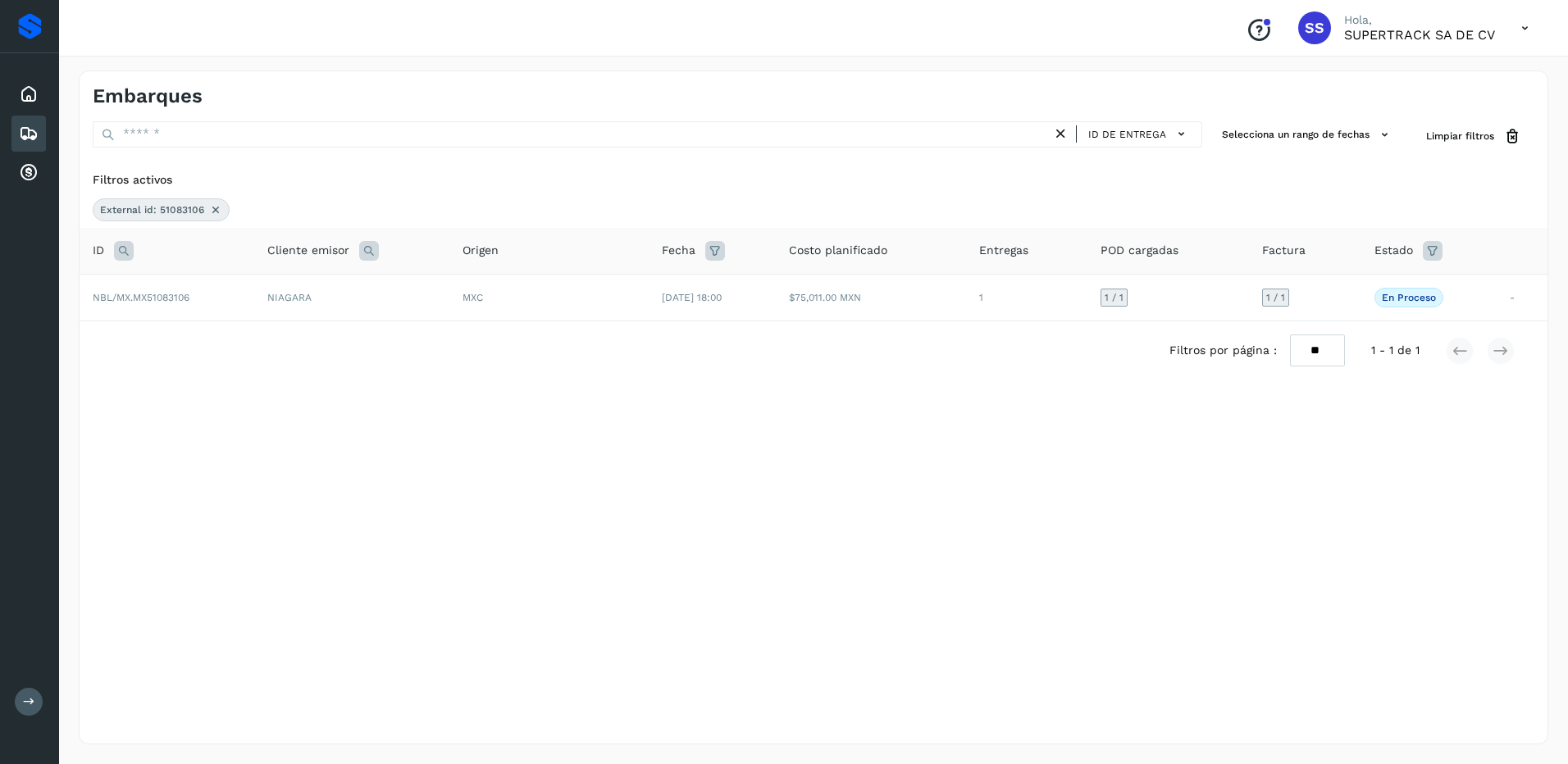
click at [212, 209] on icon at bounding box center [215, 209] width 13 height 13
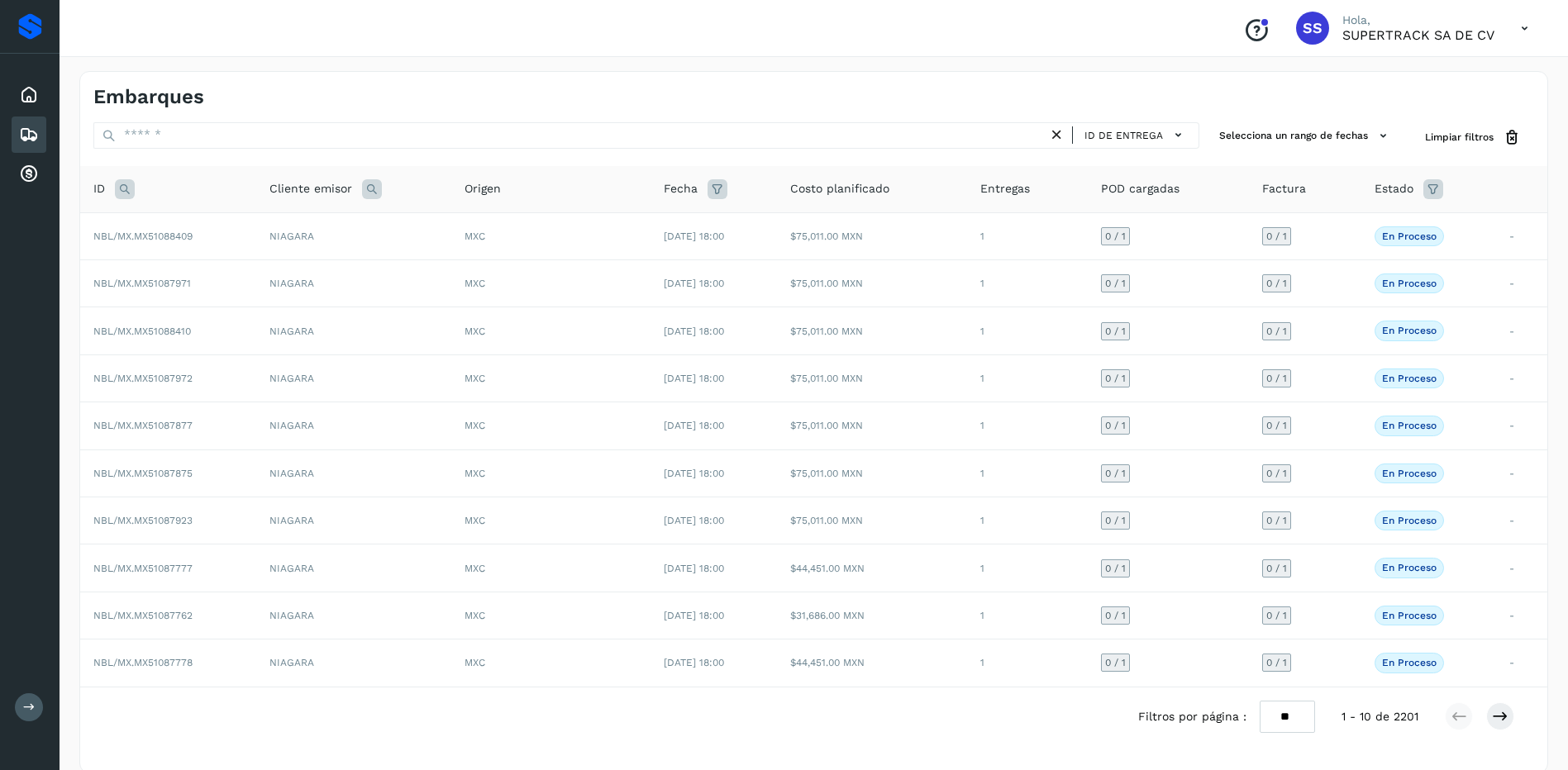
click at [1305, 28] on span "SS" at bounding box center [1312, 28] width 20 height 0
click at [461, 246] on td "MXC" at bounding box center [550, 236] width 199 height 47
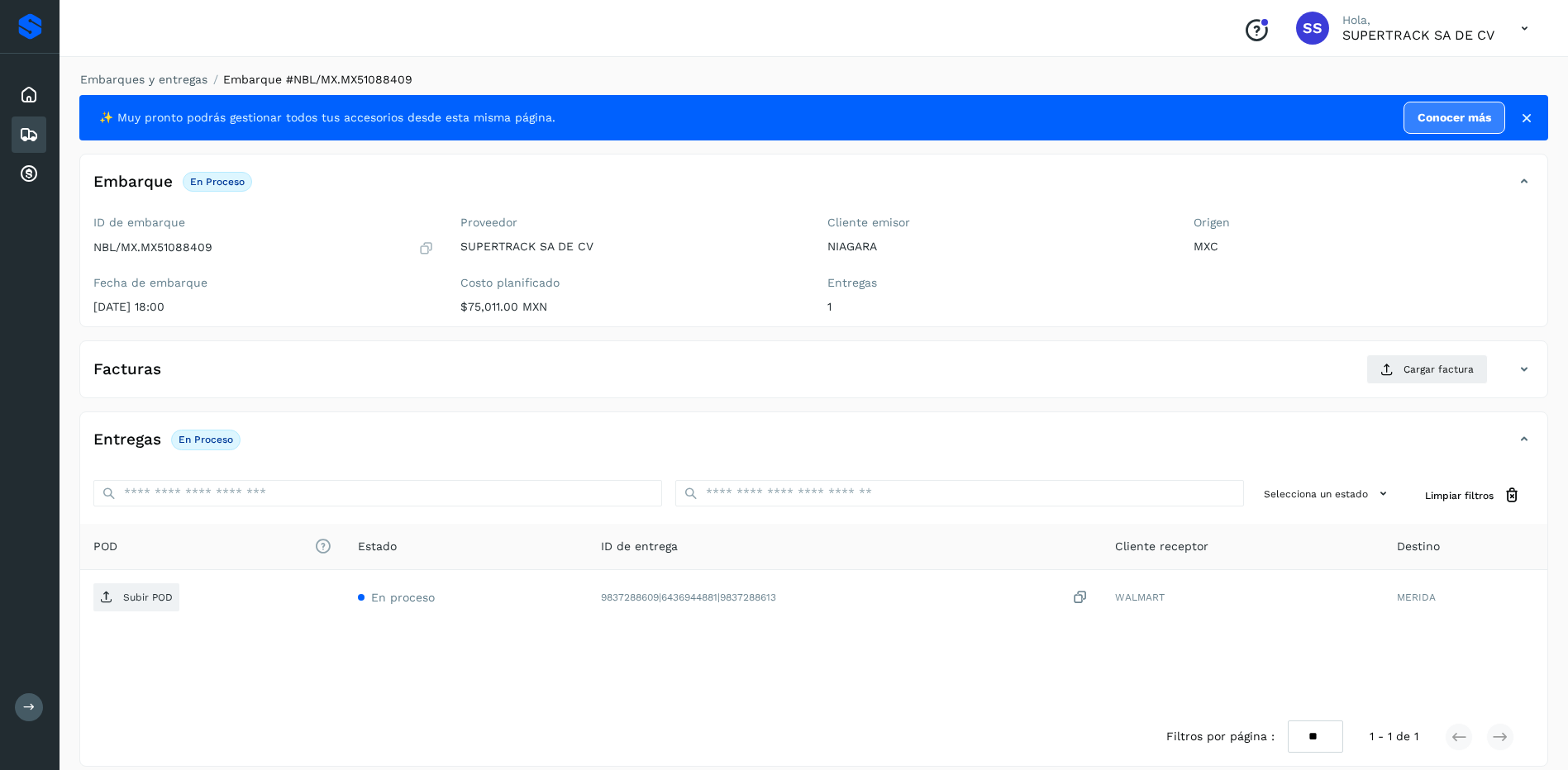
drag, startPoint x: 525, startPoint y: 283, endPoint x: 546, endPoint y: 299, distance: 26.4
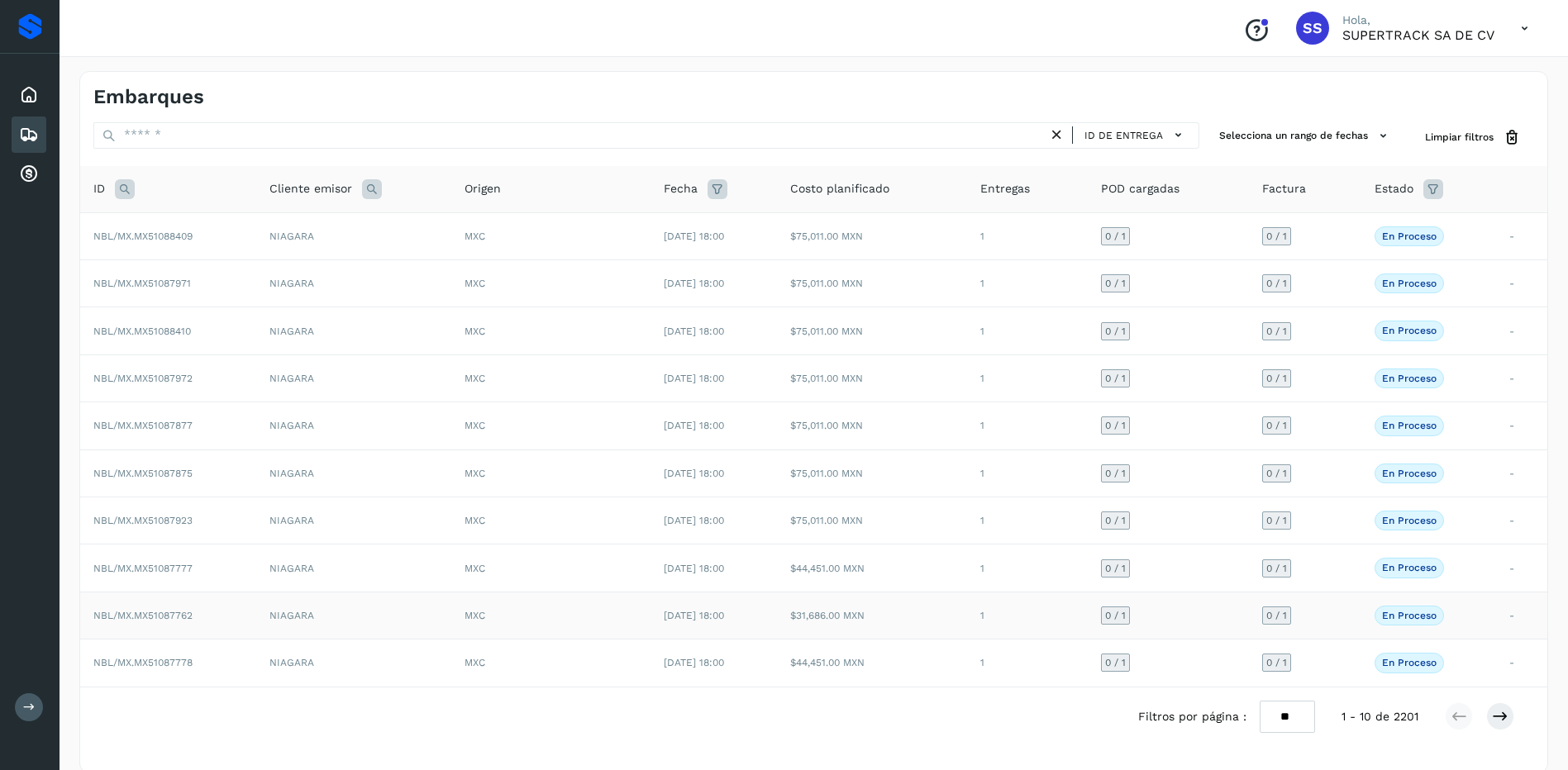
click at [574, 632] on td "MXC" at bounding box center [550, 615] width 199 height 47
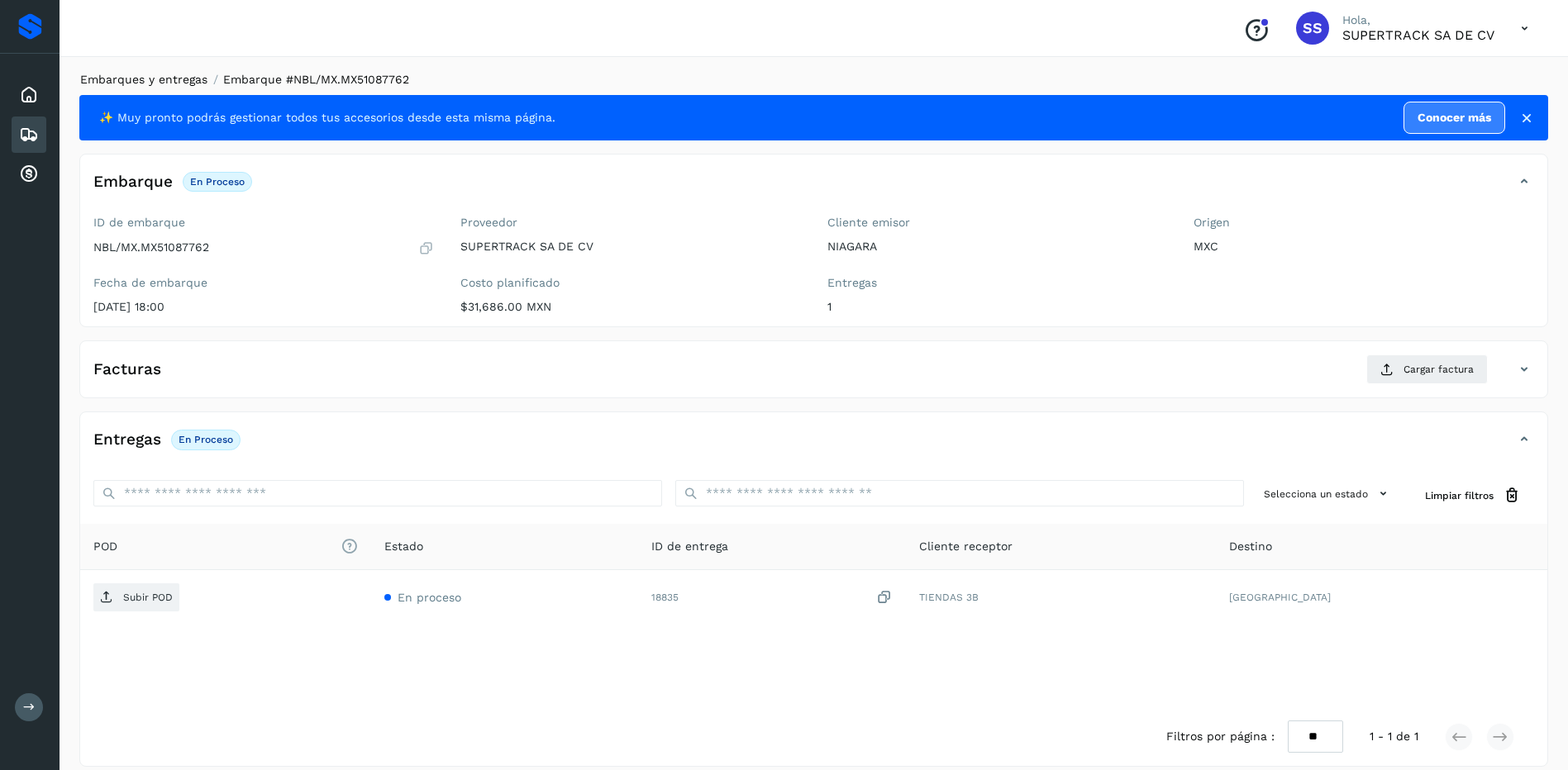
click at [172, 73] on link "Embarques y entregas" at bounding box center [143, 79] width 128 height 13
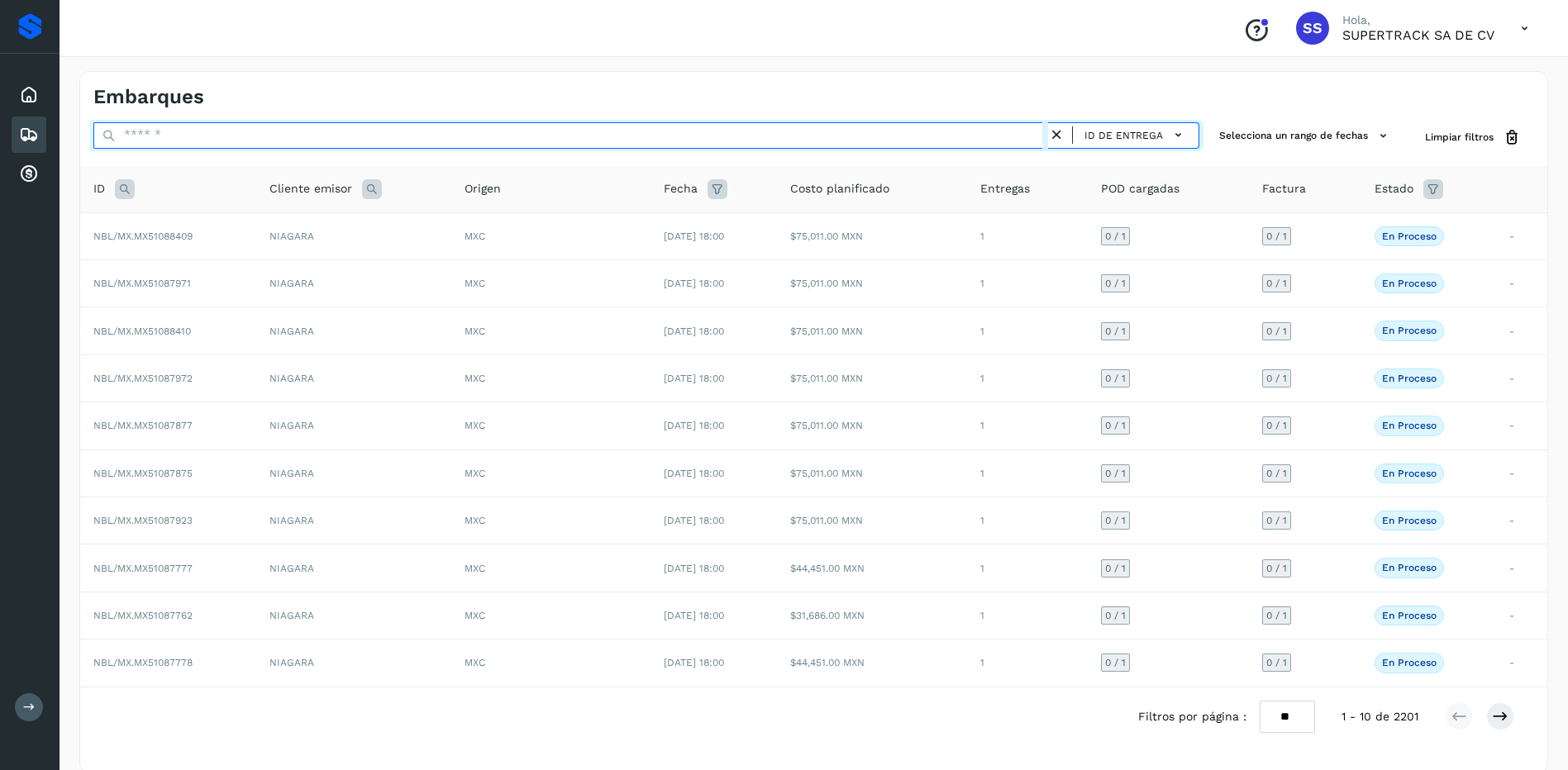
drag, startPoint x: 203, startPoint y: 129, endPoint x: 249, endPoint y: 156, distance: 53.3
click at [203, 129] on input "text" at bounding box center [569, 135] width 954 height 27
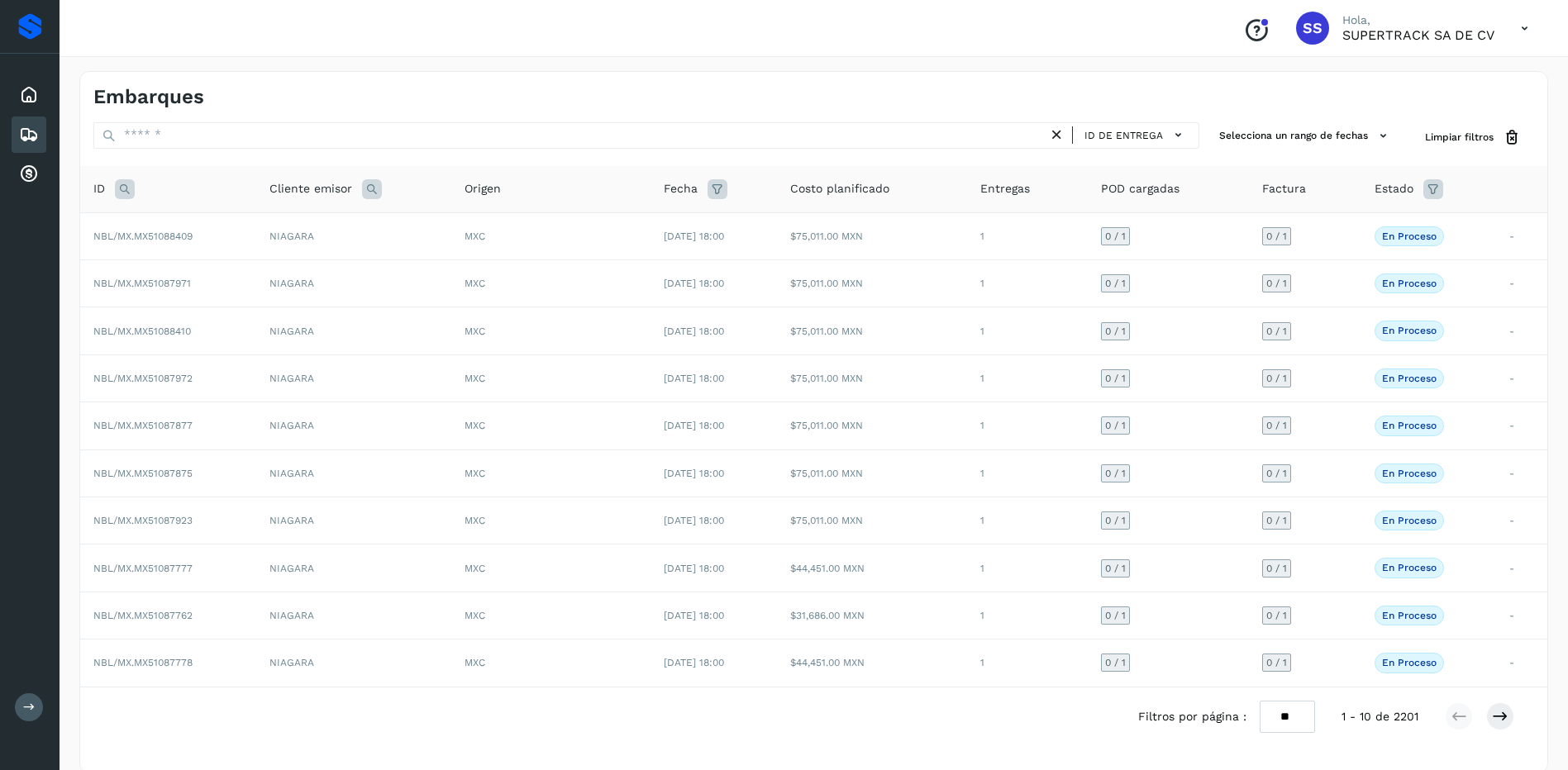
click at [119, 189] on icon at bounding box center [125, 189] width 20 height 20
click at [176, 239] on input "text" at bounding box center [234, 230] width 204 height 27
type input "********"
click at [279, 265] on span "Buscar" at bounding box center [276, 271] width 33 height 15
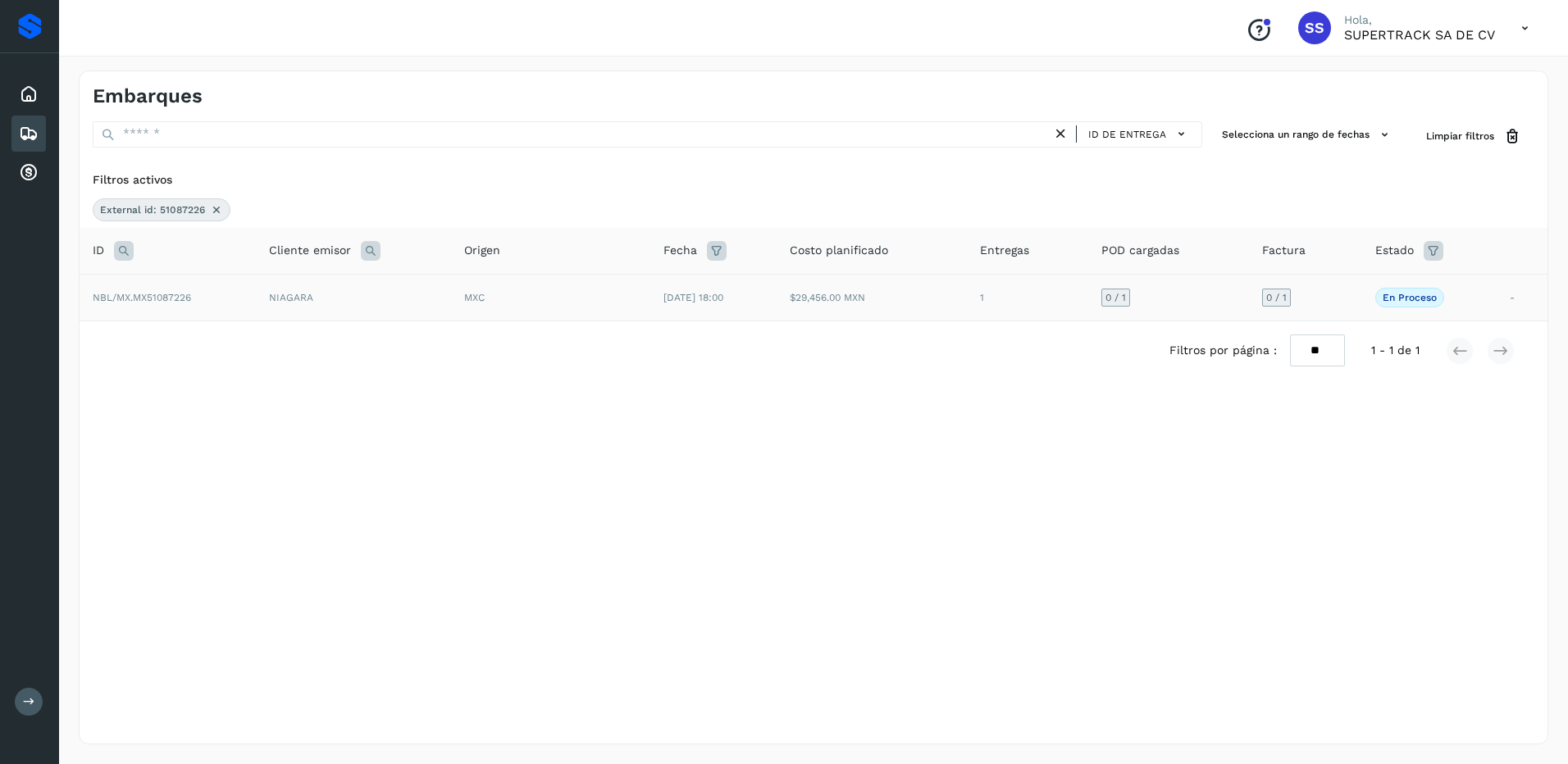
click at [547, 317] on td "MXC" at bounding box center [550, 297] width 199 height 47
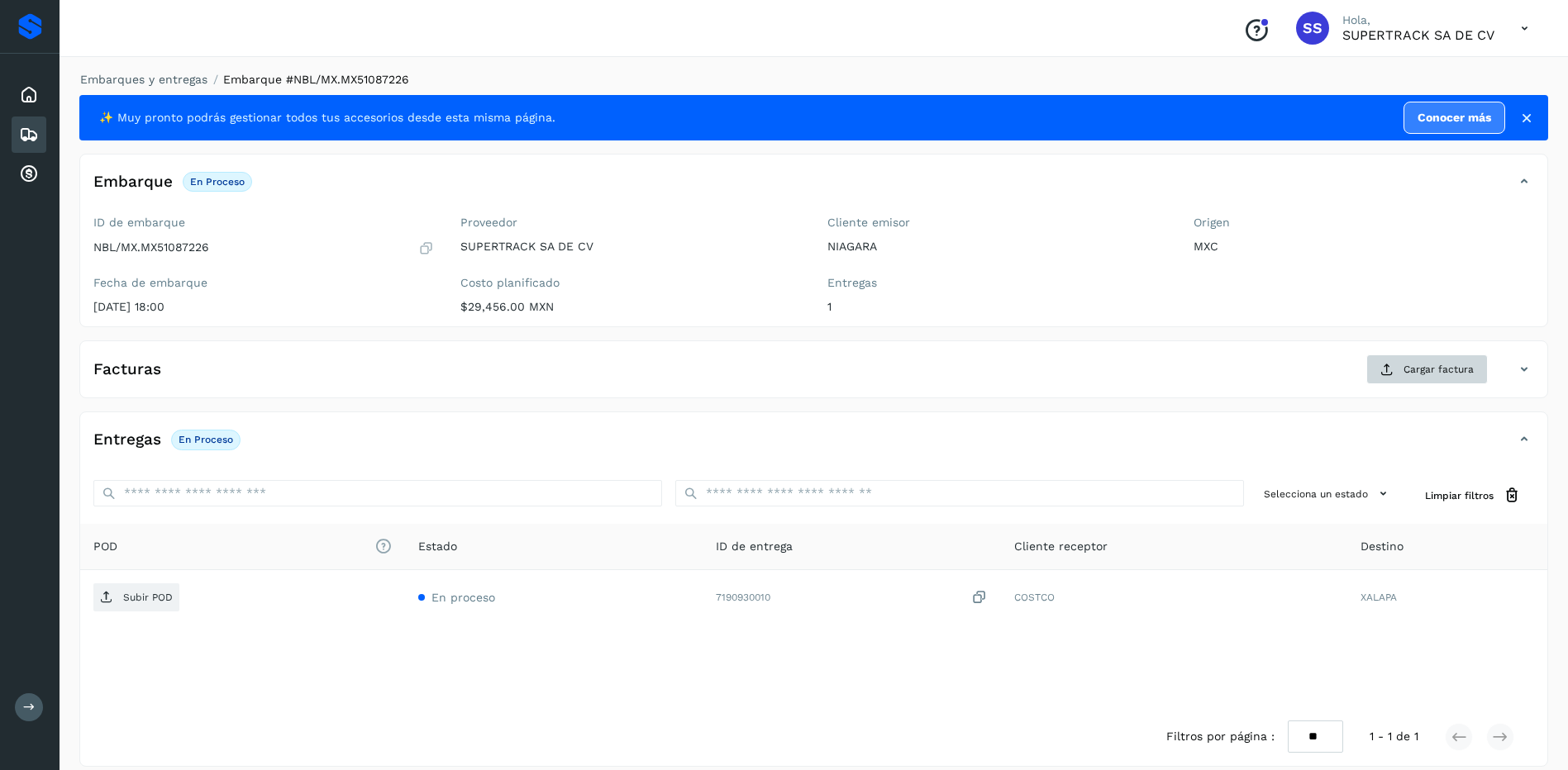
drag, startPoint x: 1394, startPoint y: 350, endPoint x: 1405, endPoint y: 366, distance: 19.4
click at [1396, 354] on div "Facturas Cargar factura Aún no has subido ninguna factura" at bounding box center [813, 369] width 1468 height 58
click at [1409, 374] on span "Cargar factura" at bounding box center [1437, 369] width 70 height 15
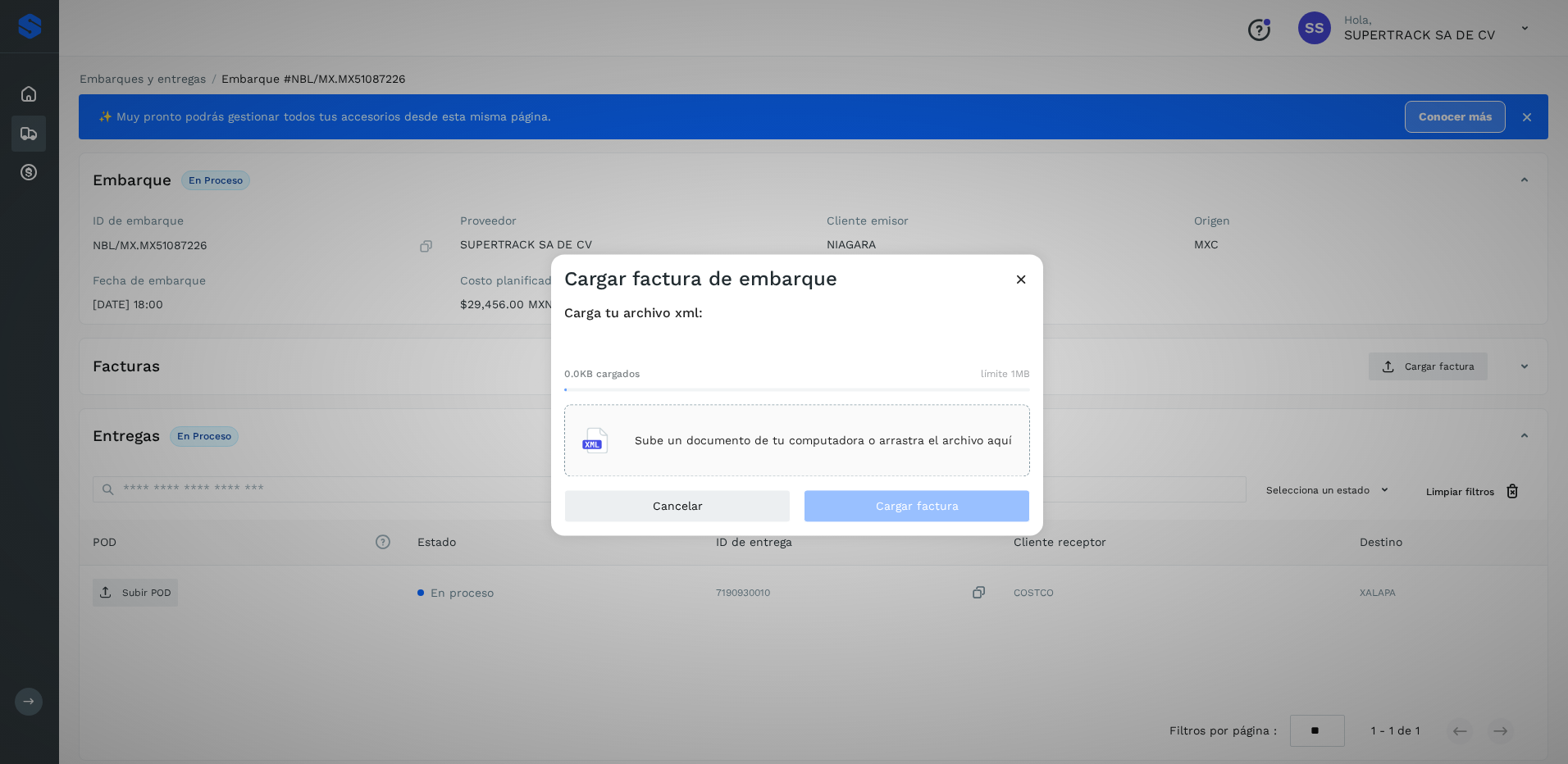
click at [881, 430] on div "Sube un documento de tu computadora o arrastra el archivo aquí" at bounding box center [797, 440] width 430 height 44
drag, startPoint x: 881, startPoint y: 430, endPoint x: 757, endPoint y: 462, distance: 128.1
click at [757, 462] on div "Sube un documento de tu computadora o arrastra el archivo aquí" at bounding box center [797, 440] width 430 height 44
click at [883, 432] on div "Sube un documento de tu computadora o arrastra el archivo aquí" at bounding box center [797, 440] width 430 height 44
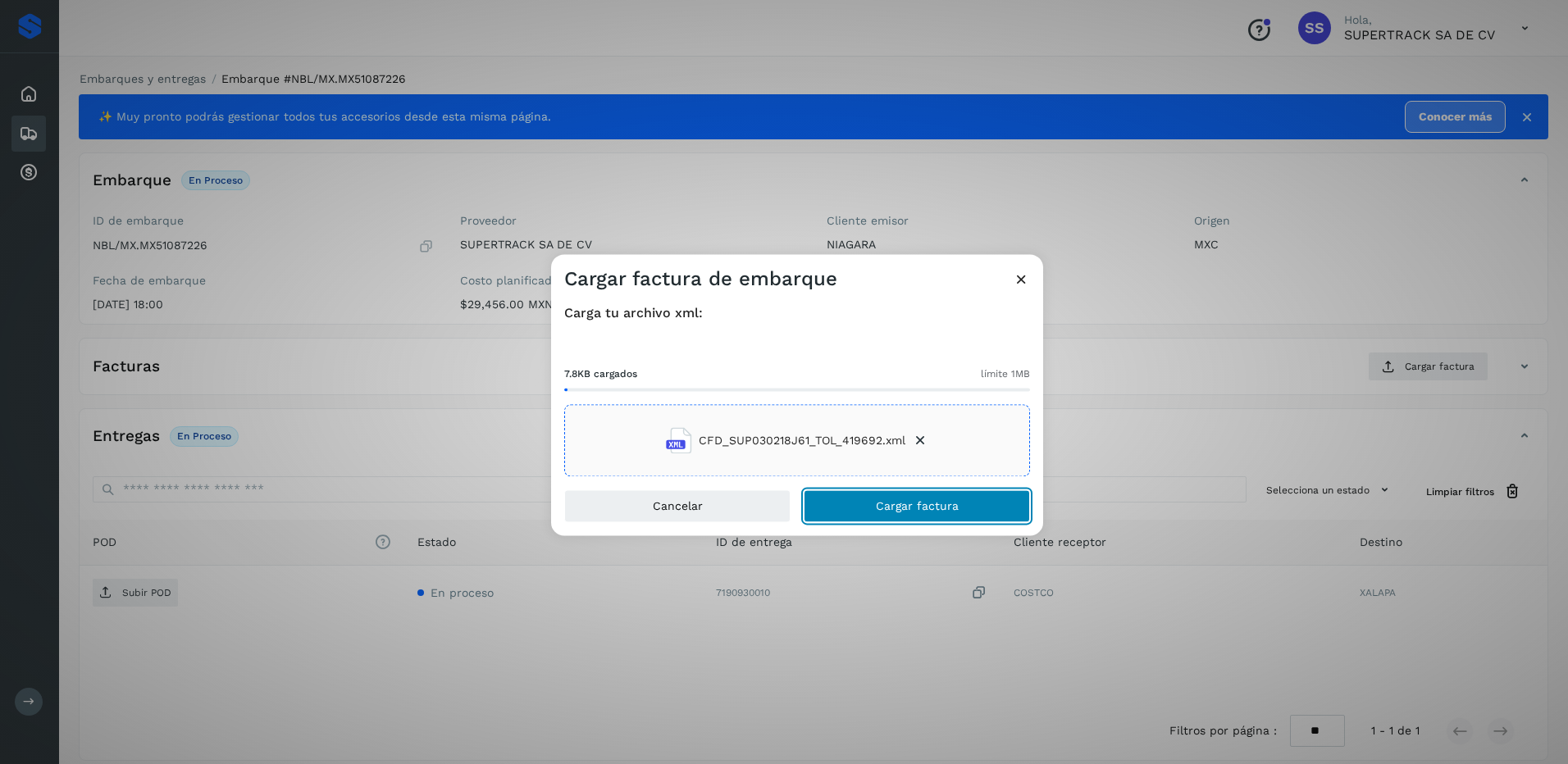
click at [926, 517] on button "Cargar factura" at bounding box center [916, 506] width 227 height 32
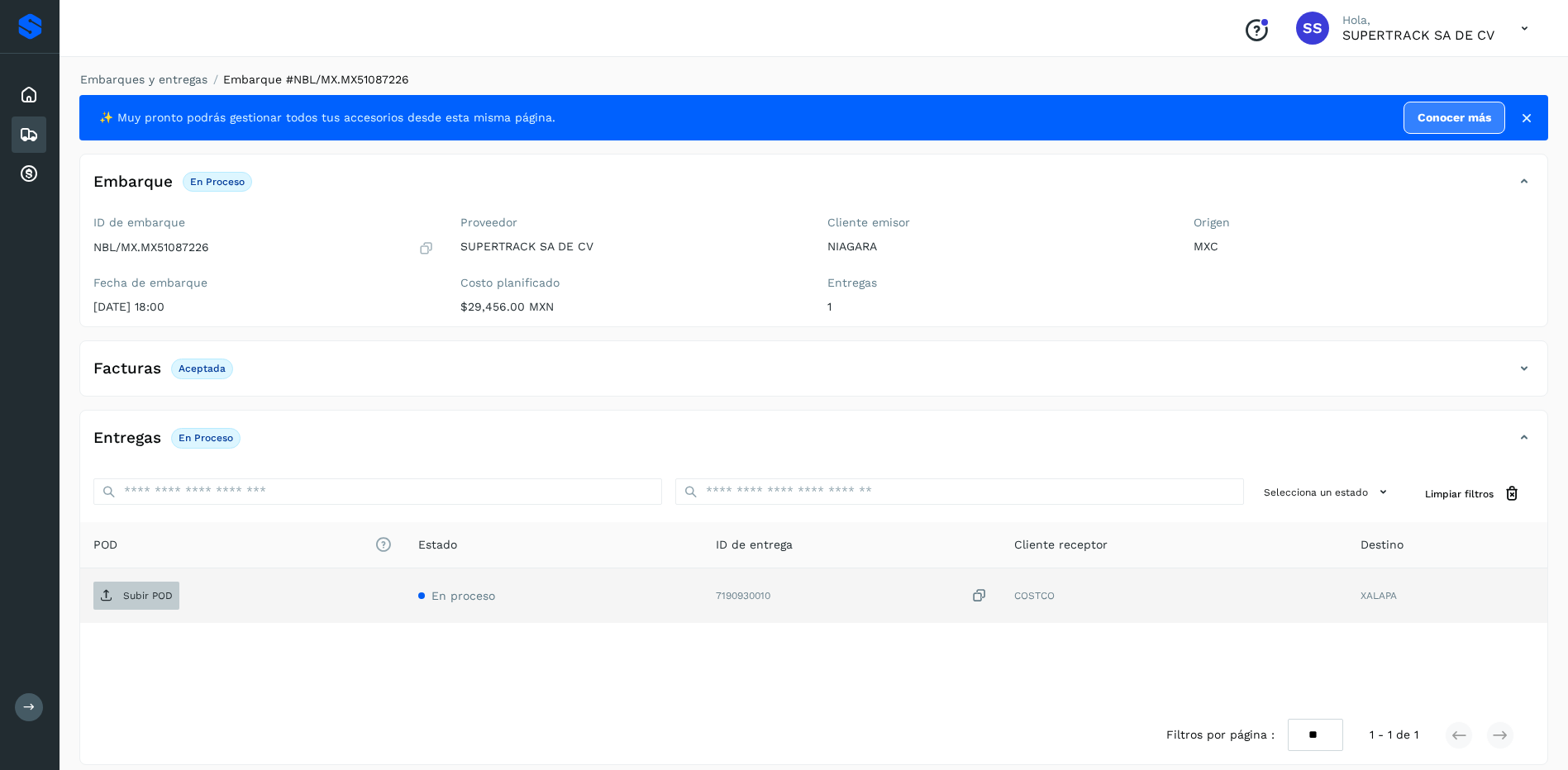
click at [144, 588] on span "Subir POD" at bounding box center [135, 595] width 86 height 27
click at [159, 80] on link "Embarques y entregas" at bounding box center [143, 79] width 128 height 13
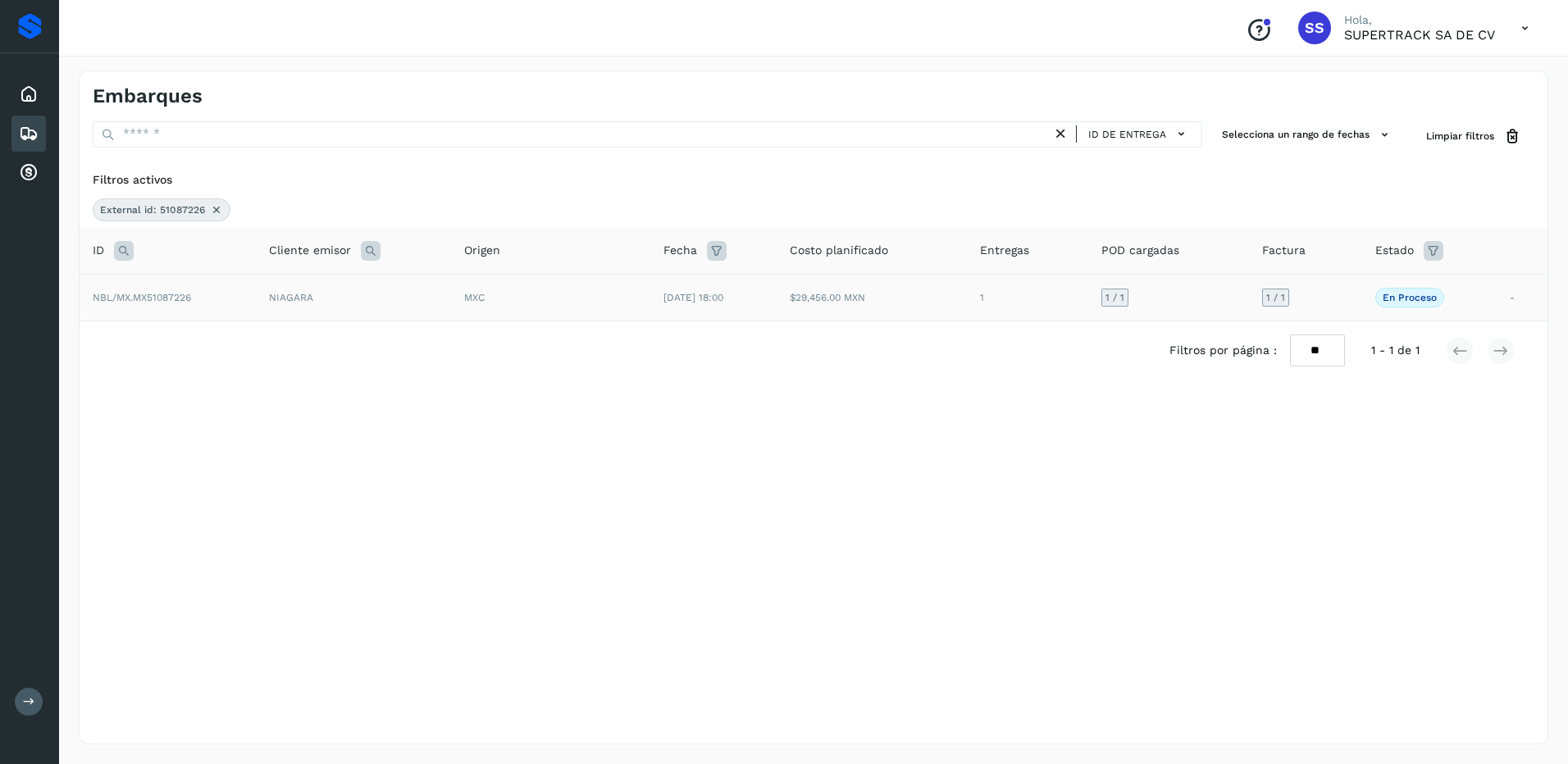
drag, startPoint x: 217, startPoint y: 210, endPoint x: 209, endPoint y: 216, distance: 10.0
click at [215, 210] on icon at bounding box center [216, 209] width 13 height 13
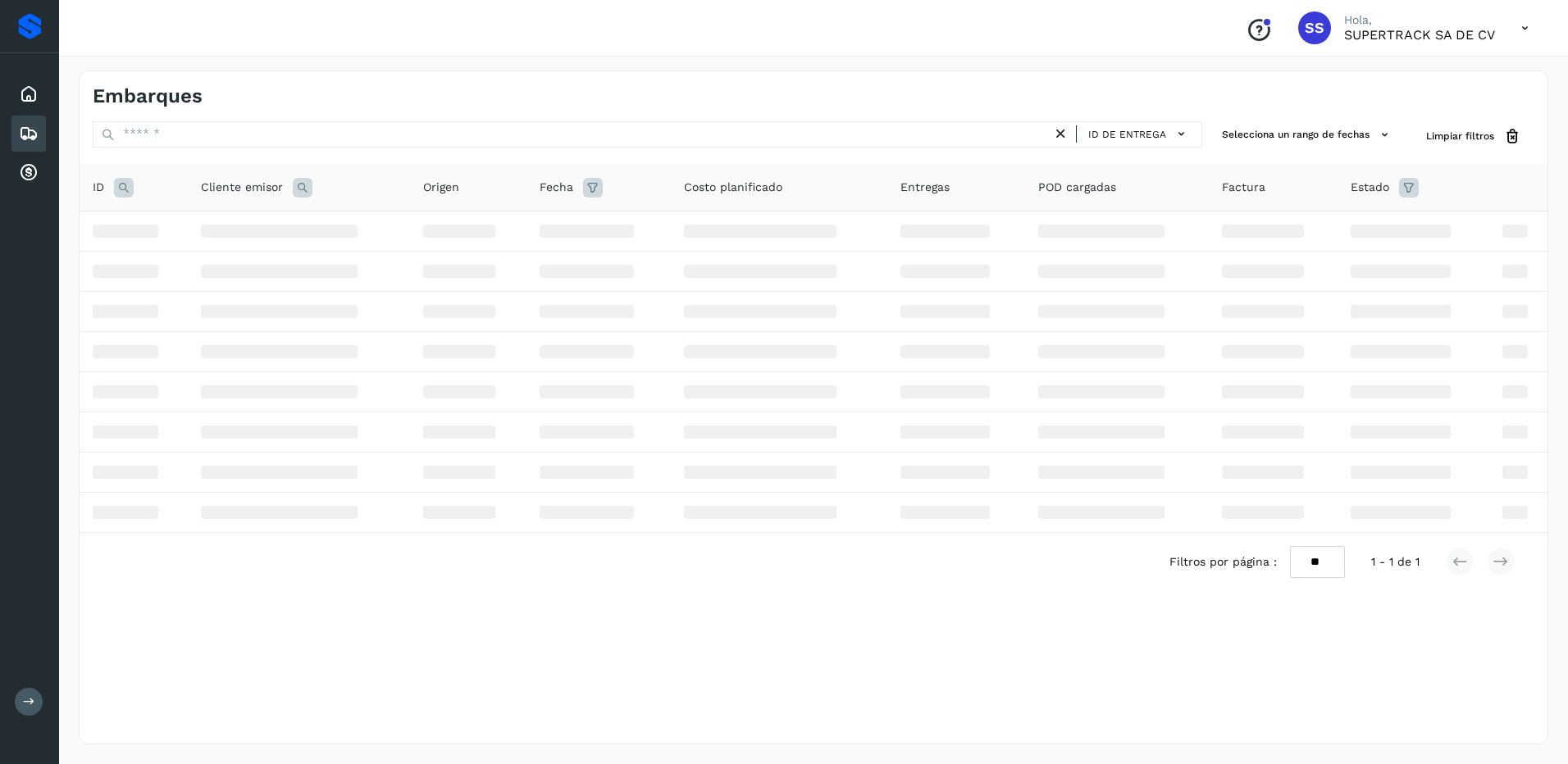
click at [124, 189] on icon at bounding box center [124, 187] width 20 height 20
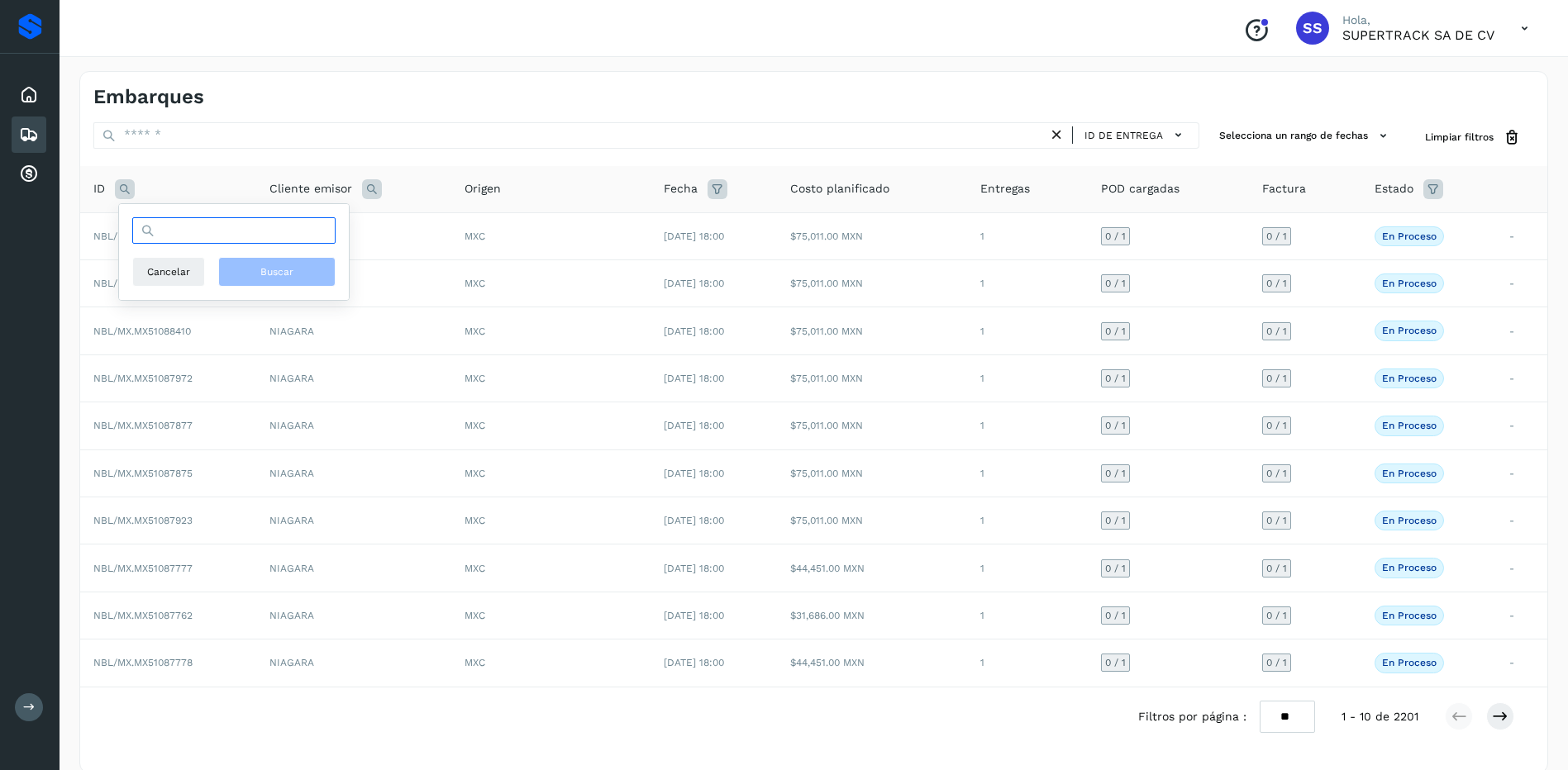
click at [196, 230] on input "text" at bounding box center [234, 230] width 204 height 27
drag, startPoint x: 222, startPoint y: 241, endPoint x: 239, endPoint y: 253, distance: 20.8
click at [222, 243] on input "text" at bounding box center [234, 230] width 204 height 27
type input "***"
drag, startPoint x: 205, startPoint y: 234, endPoint x: 63, endPoint y: 229, distance: 142.1
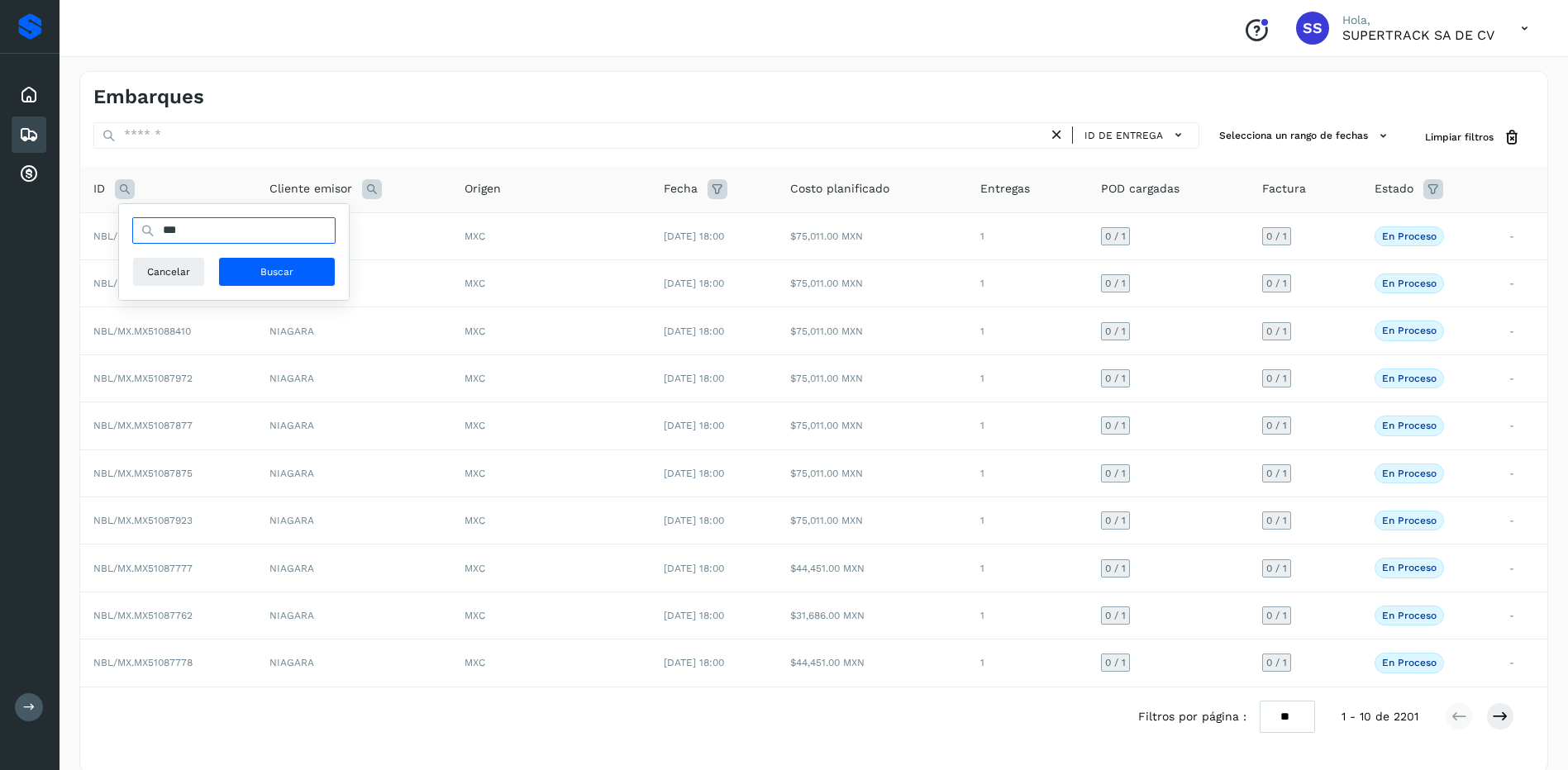
click at [63, 229] on div "Embarques ID de entrega Selecciona un rango de fechas Selects date range for wh…" at bounding box center [813, 422] width 1508 height 742
click at [967, 451] on td "$75,011.00 MXN" at bounding box center [872, 473] width 190 height 47
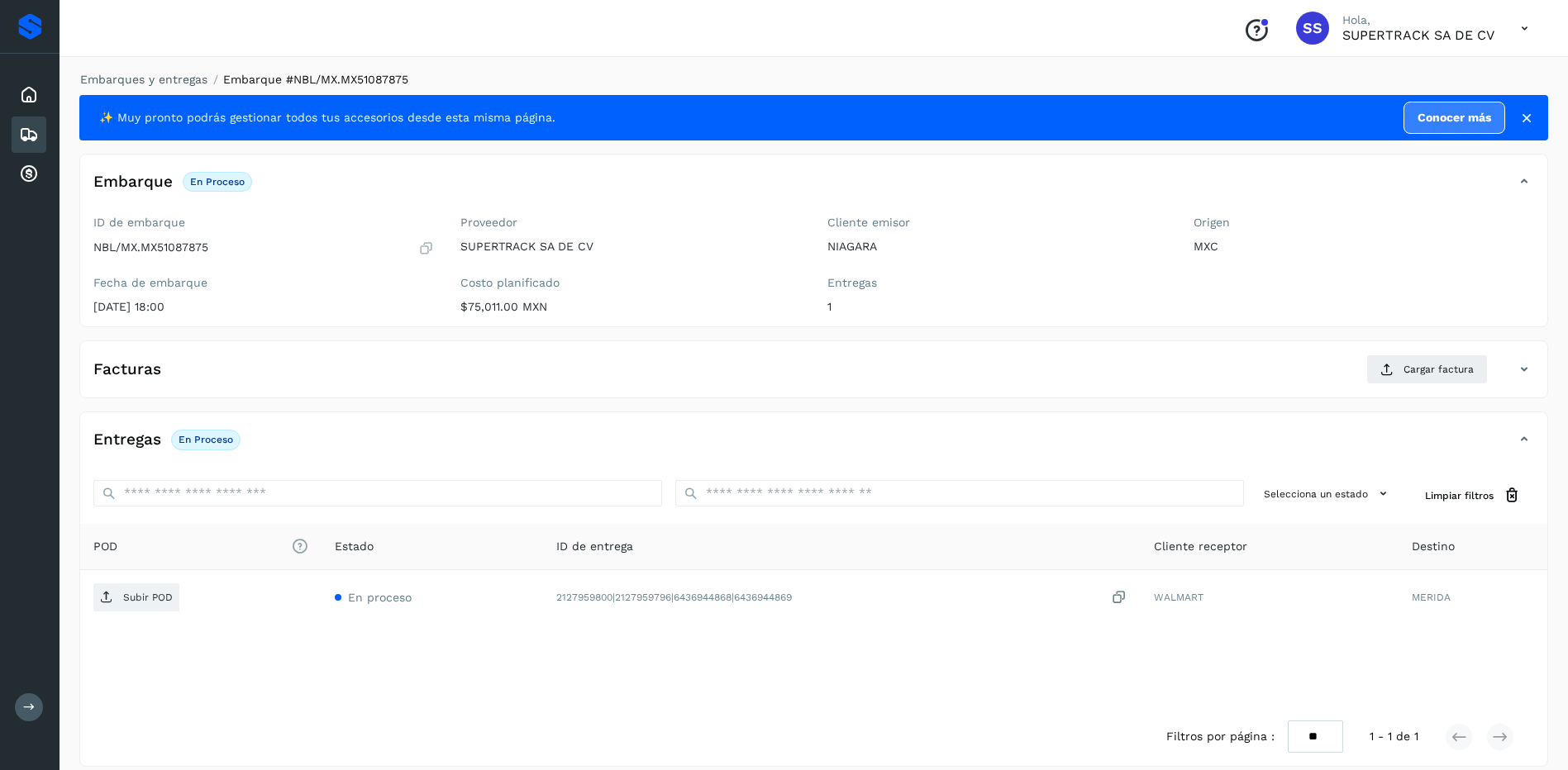
click at [165, 71] on li "Embarques y entregas" at bounding box center [138, 80] width 138 height 18
click at [148, 77] on link "Embarques y entregas" at bounding box center [143, 79] width 128 height 13
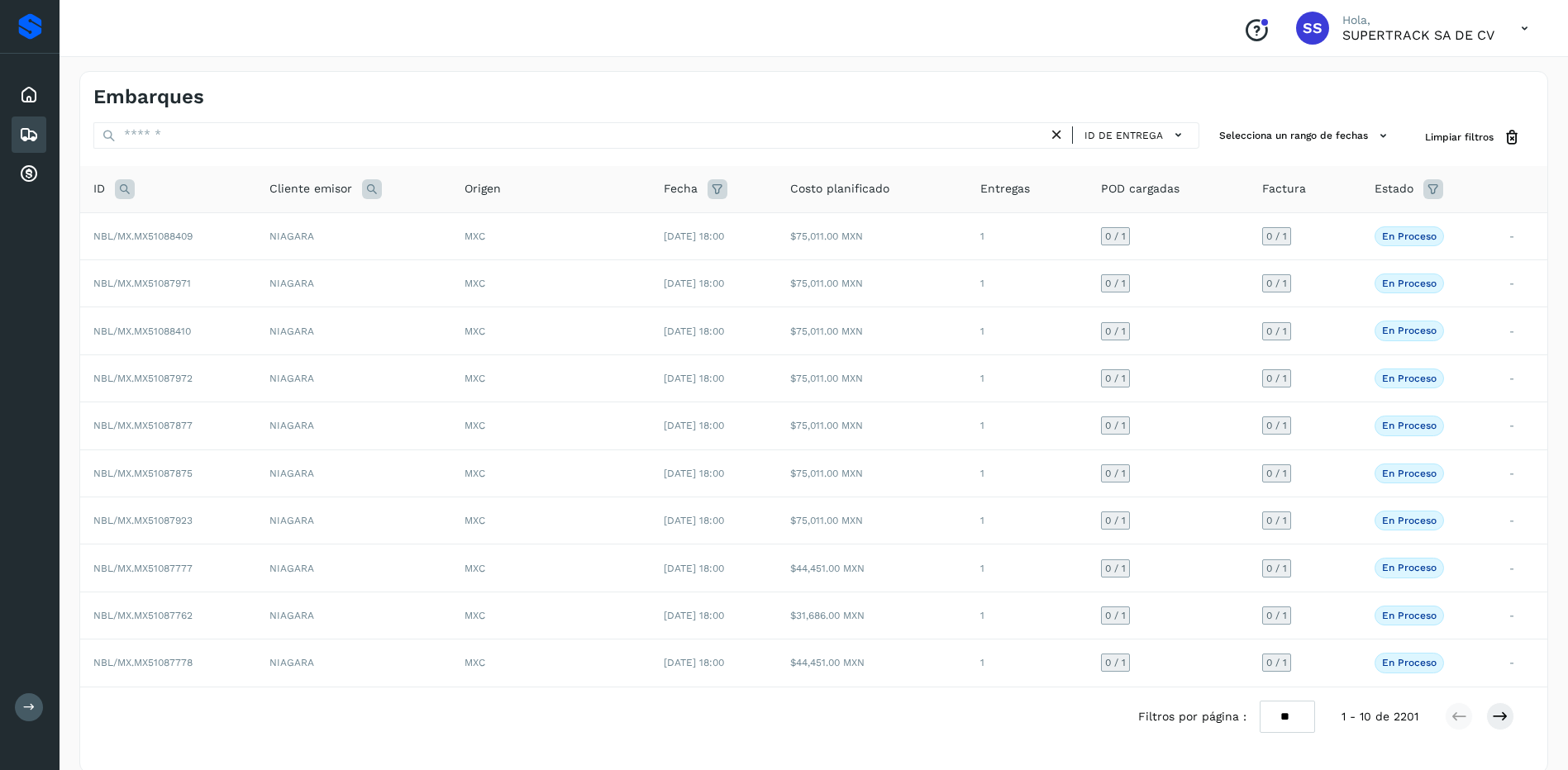
click at [129, 176] on th "ID" at bounding box center [168, 190] width 176 height 47
drag, startPoint x: 129, startPoint y: 181, endPoint x: 143, endPoint y: 197, distance: 21.3
click at [129, 183] on icon at bounding box center [125, 189] width 20 height 20
click at [192, 244] on div "Cancelar Buscar" at bounding box center [234, 252] width 204 height 69
click at [203, 234] on input "text" at bounding box center [234, 230] width 204 height 27
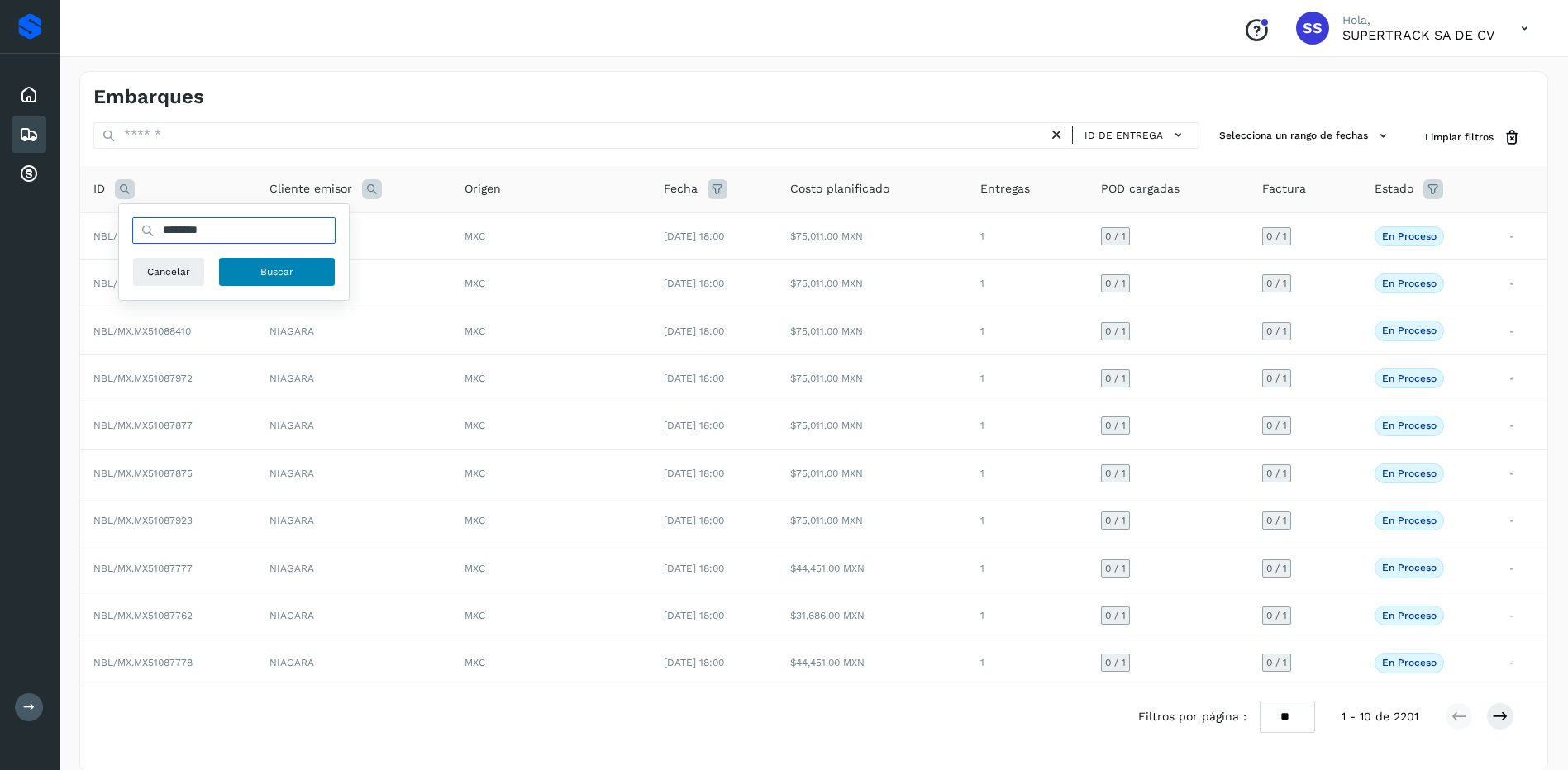
type input "********"
click at [246, 282] on button "Buscar" at bounding box center [277, 272] width 118 height 30
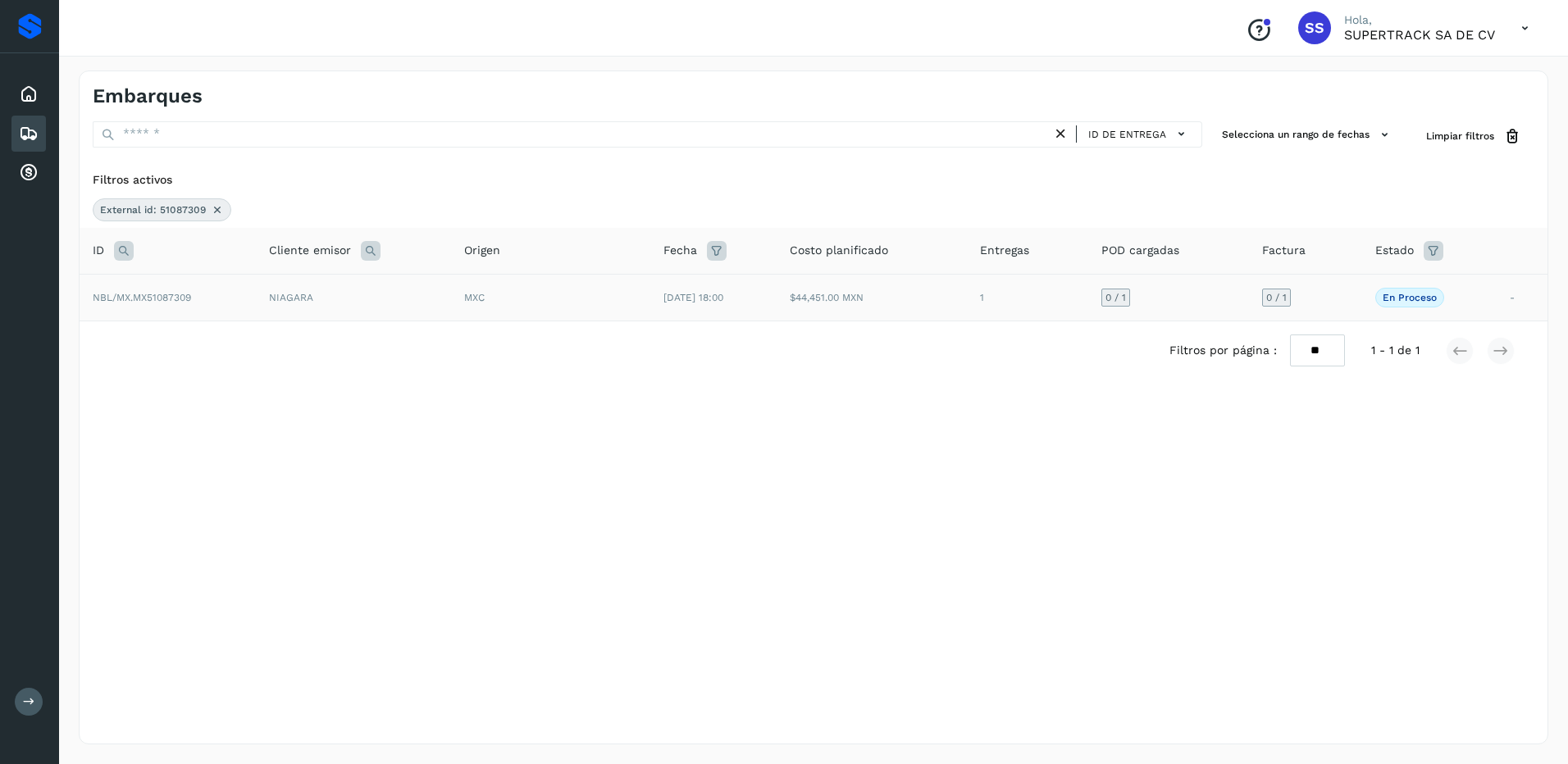
click at [592, 317] on td "MXC" at bounding box center [550, 297] width 199 height 47
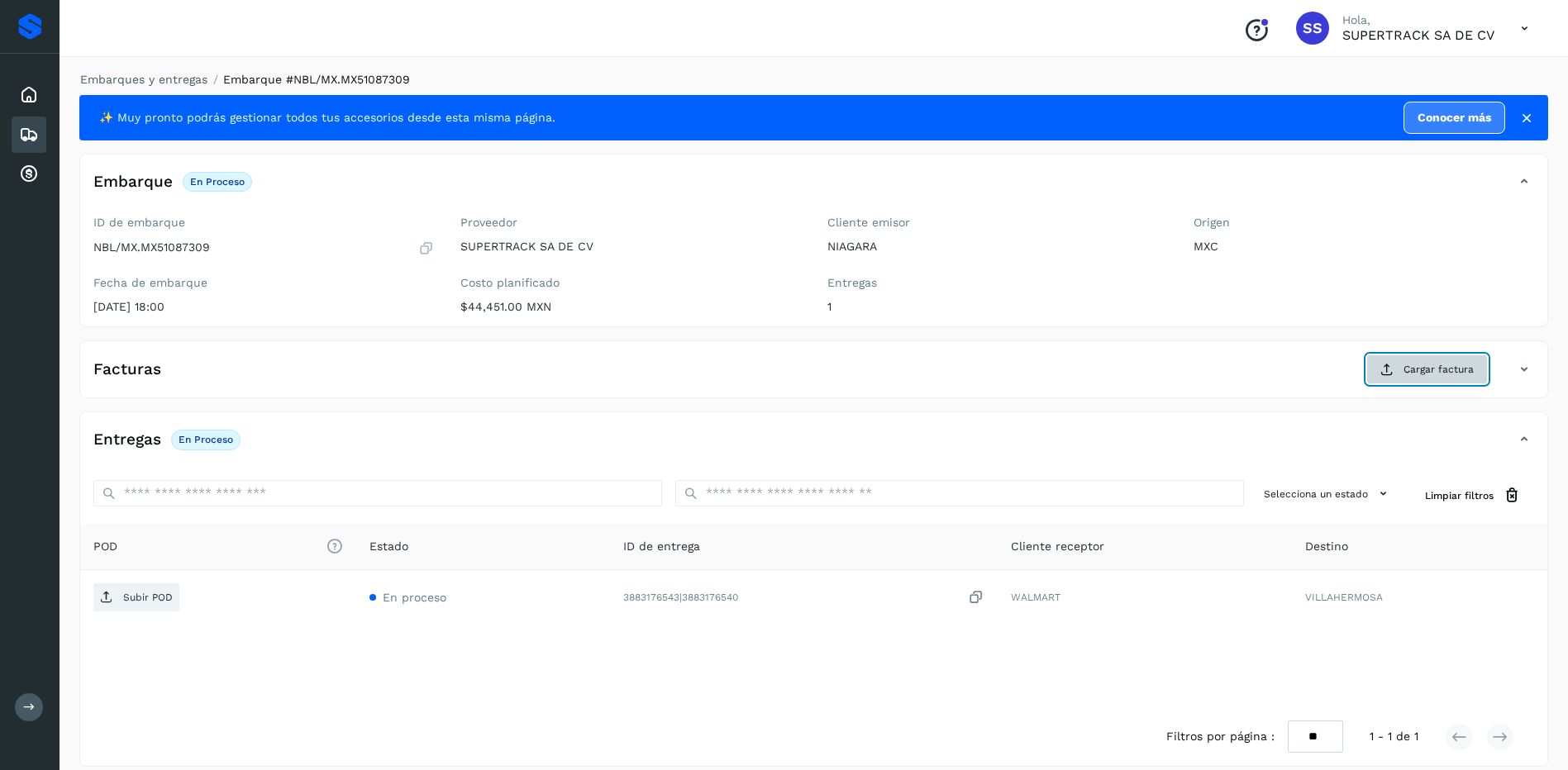
click at [1417, 364] on span "Cargar factura" at bounding box center [1437, 369] width 70 height 15
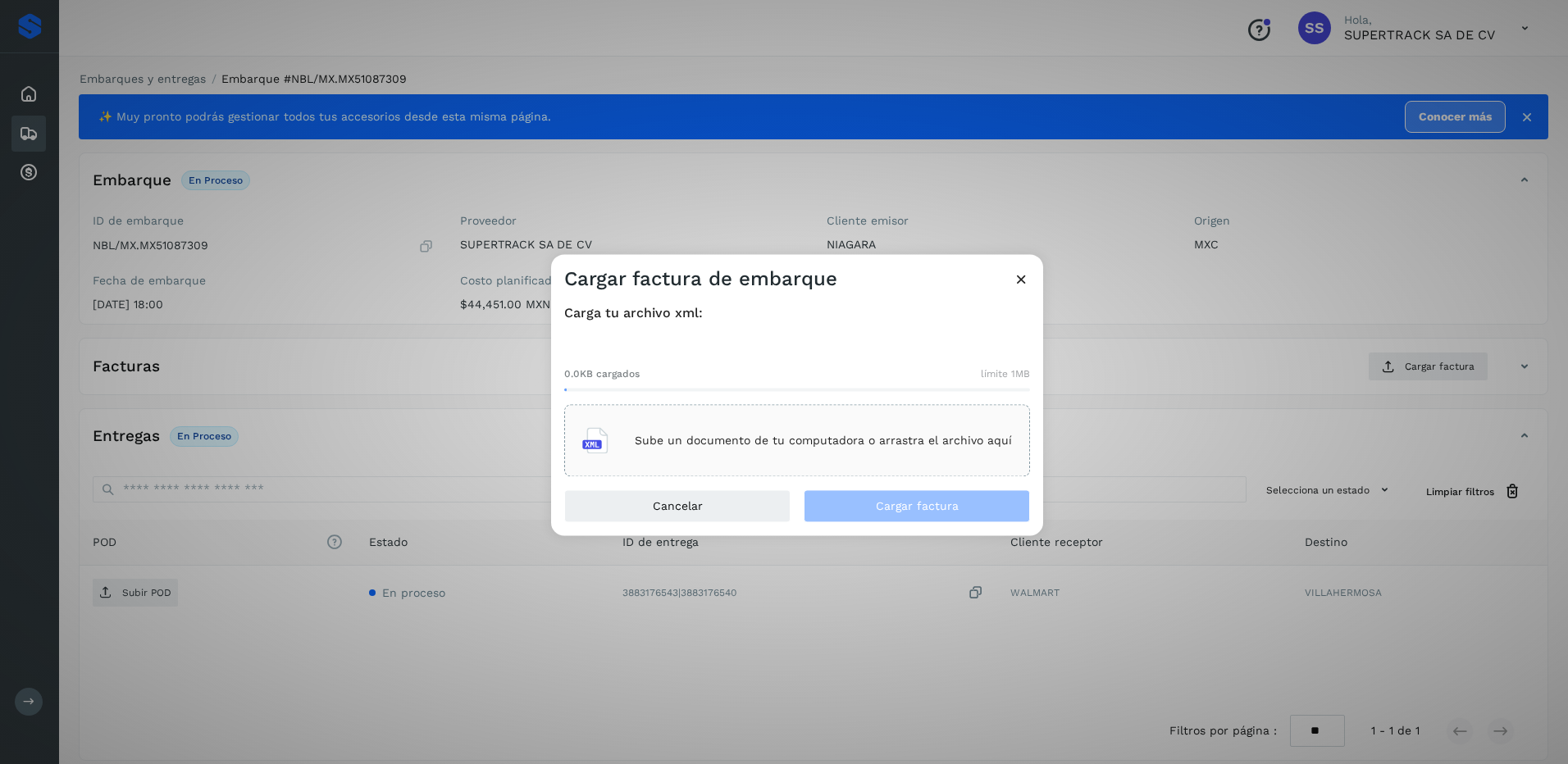
click at [838, 417] on div "Sube un documento de tu computadora o arrastra el archivo aquí" at bounding box center [797, 441] width 466 height 73
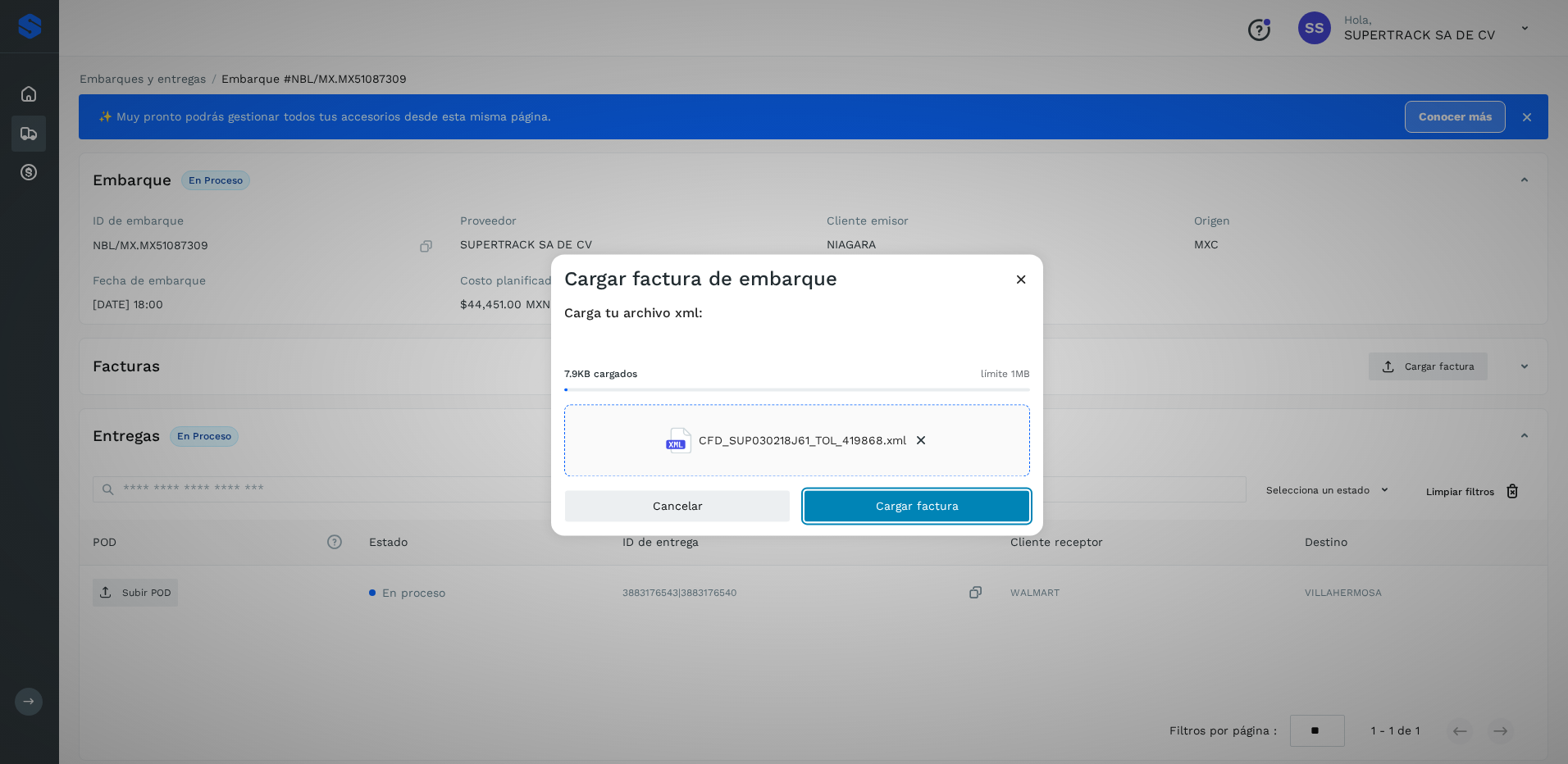
click at [907, 505] on span "Cargar factura" at bounding box center [917, 507] width 82 height 12
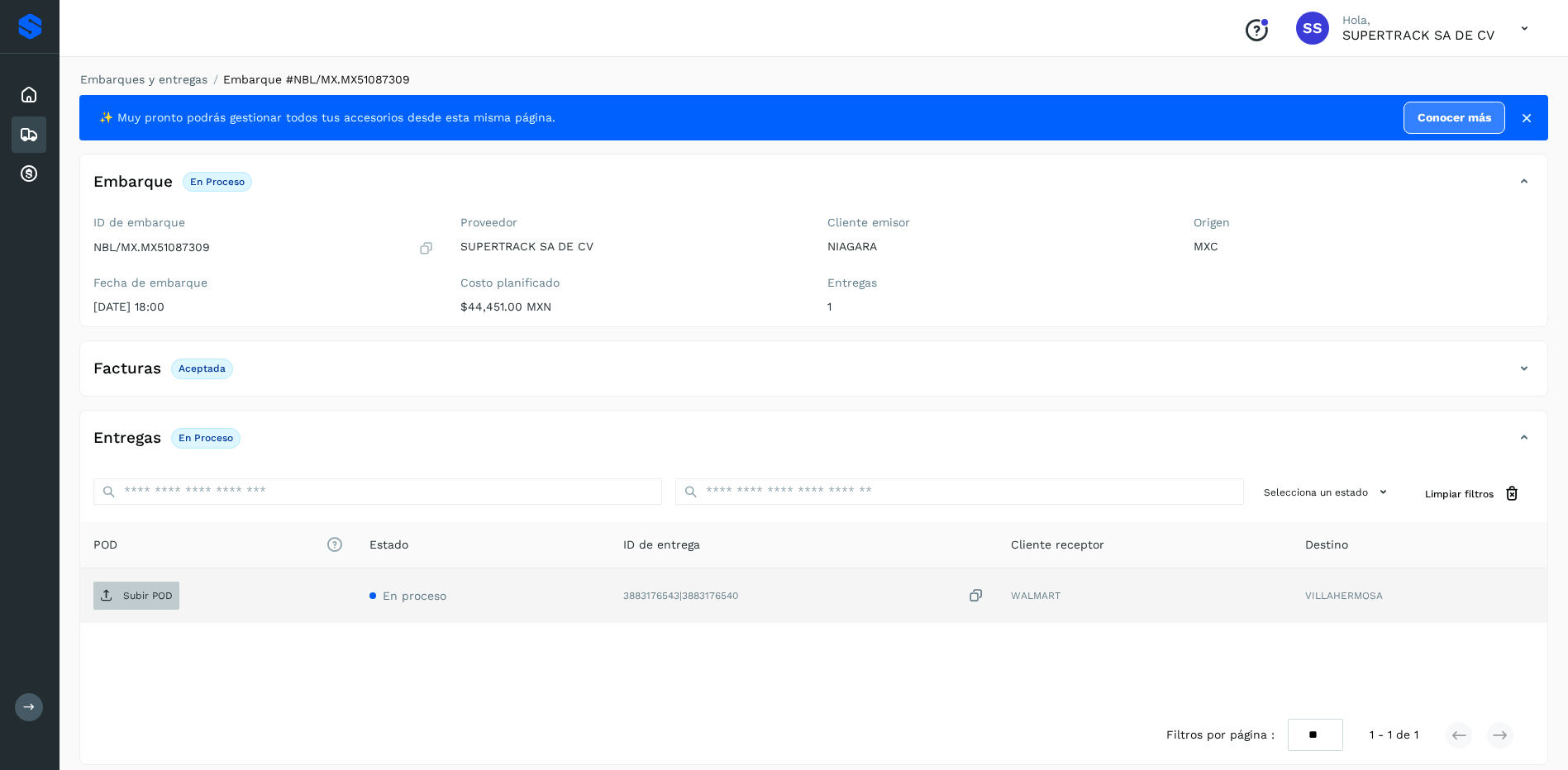
click at [174, 594] on span "Subir POD" at bounding box center [135, 595] width 86 height 27
click at [177, 89] on div "Embarques y entregas Embarque #NBL/MX.MX51087309 ✨ Muy pronto podrás gestionar …" at bounding box center [813, 418] width 1468 height 694
click at [180, 79] on link "Embarques y entregas" at bounding box center [143, 79] width 128 height 13
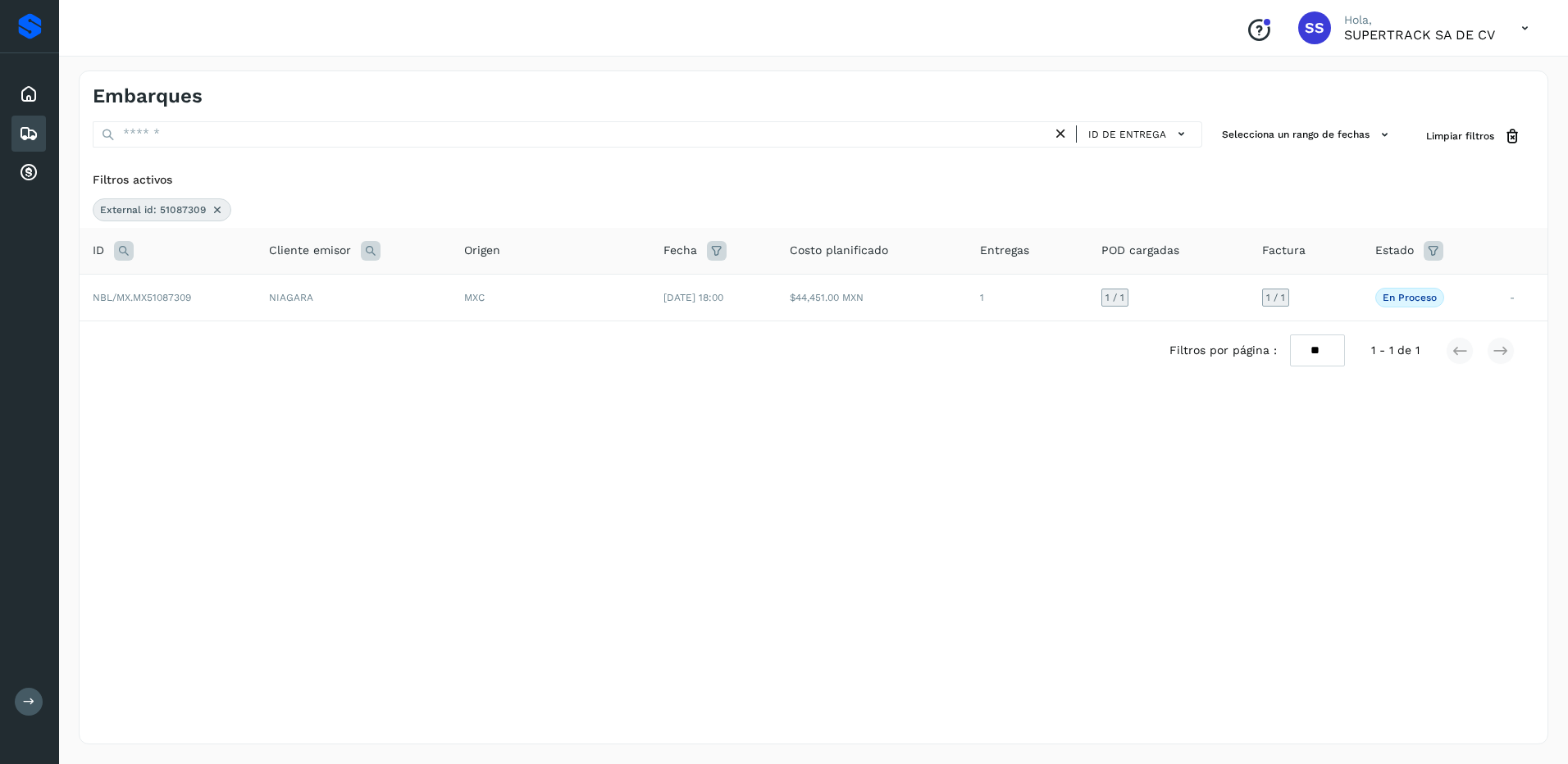
click at [211, 206] on icon at bounding box center [217, 209] width 13 height 13
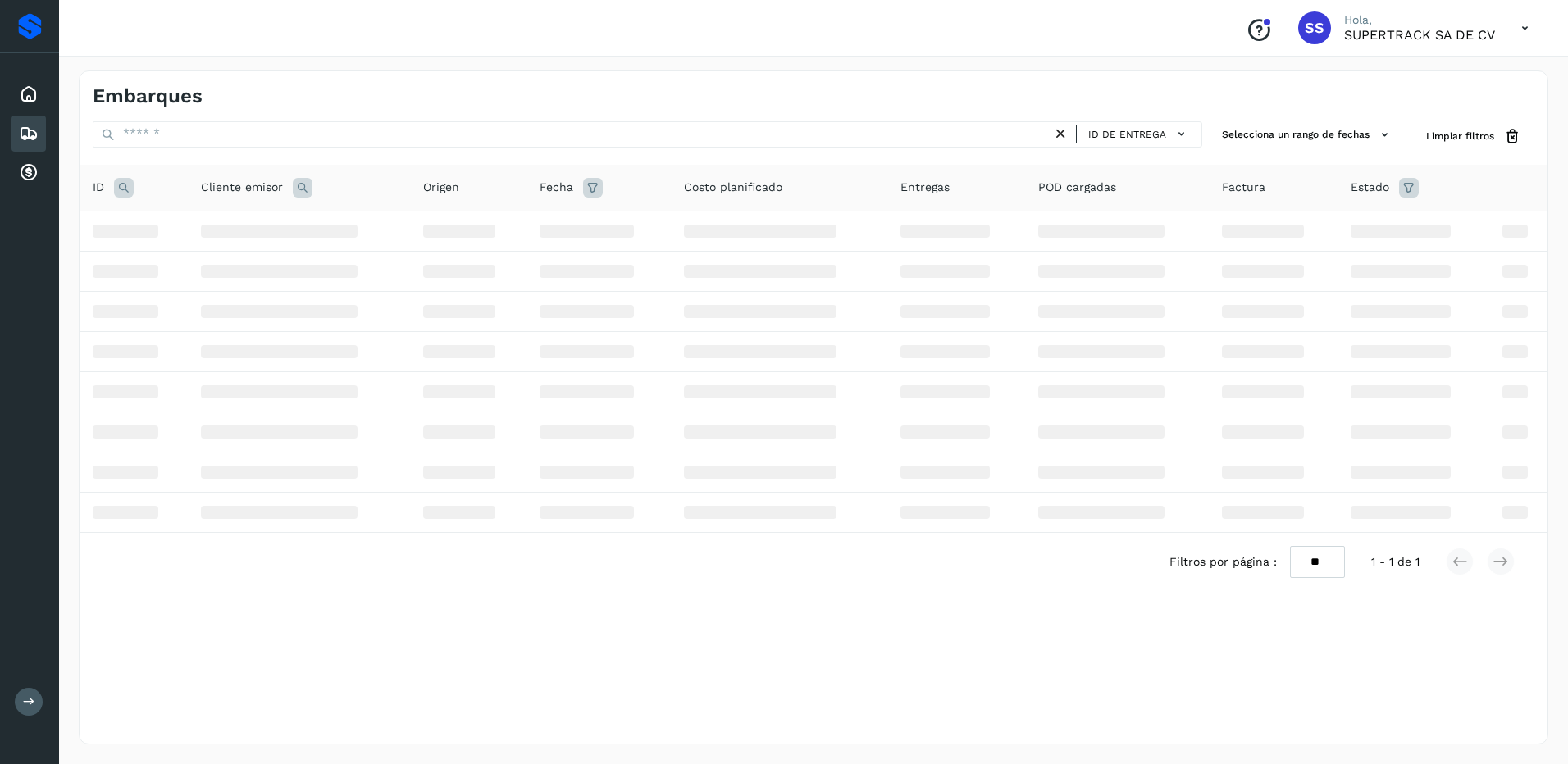
click at [127, 182] on icon at bounding box center [124, 187] width 20 height 20
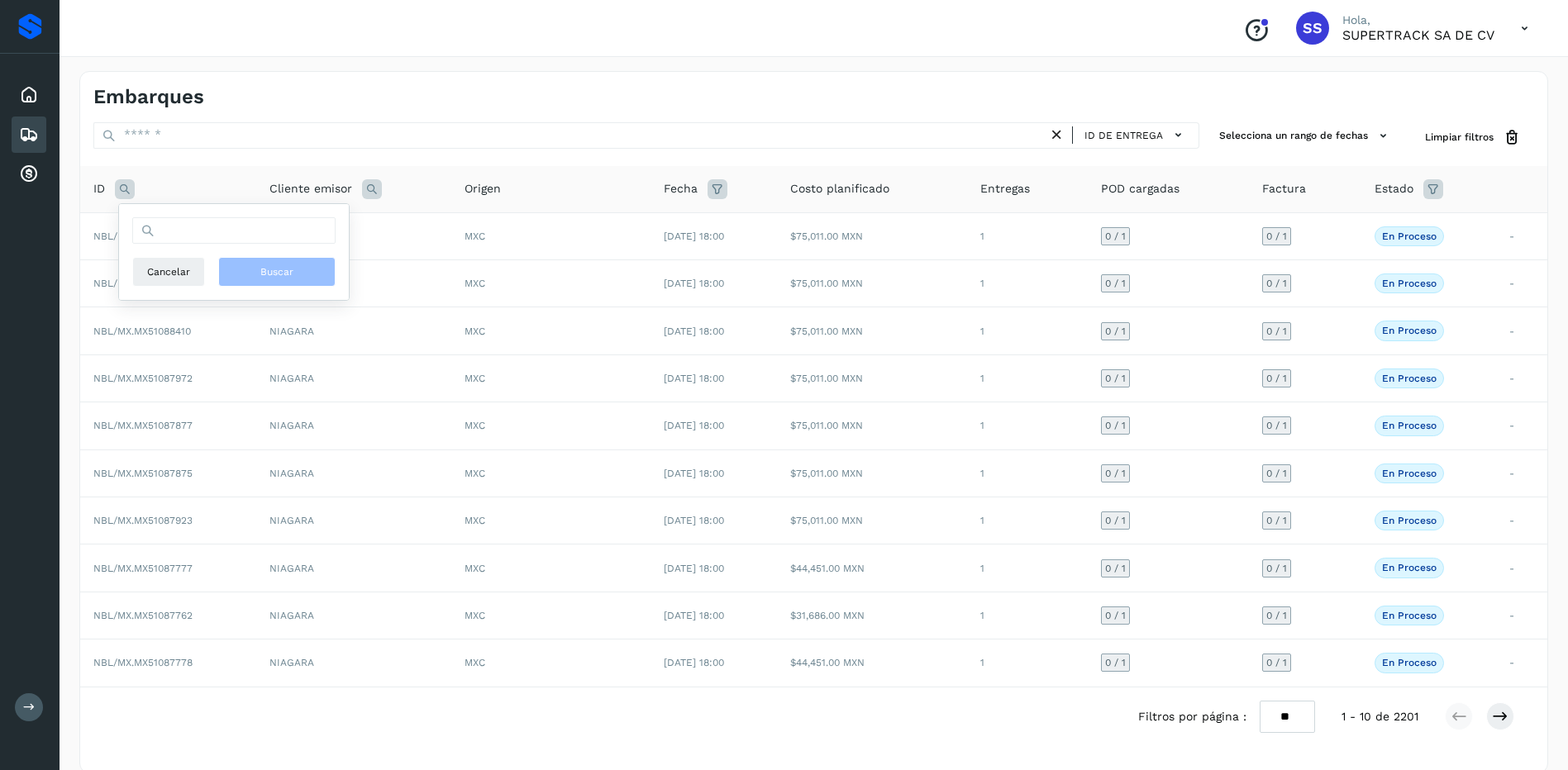
click at [199, 244] on div "Cancelar Buscar" at bounding box center [234, 252] width 204 height 69
click at [203, 235] on input "text" at bounding box center [234, 230] width 204 height 27
type input "********"
click at [248, 270] on button "Buscar" at bounding box center [277, 272] width 118 height 30
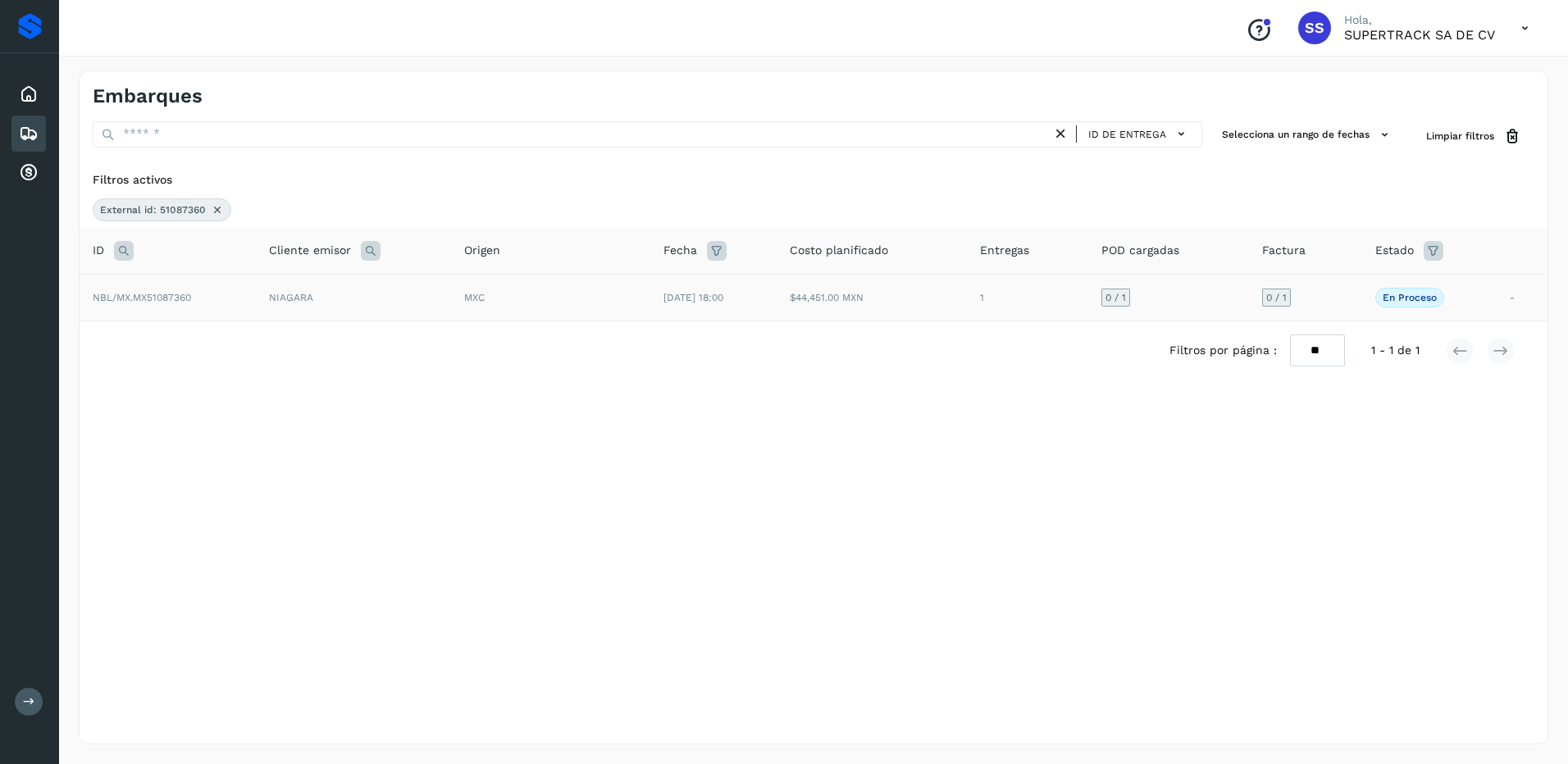
click at [419, 283] on td "NIAGARA" at bounding box center [353, 297] width 195 height 47
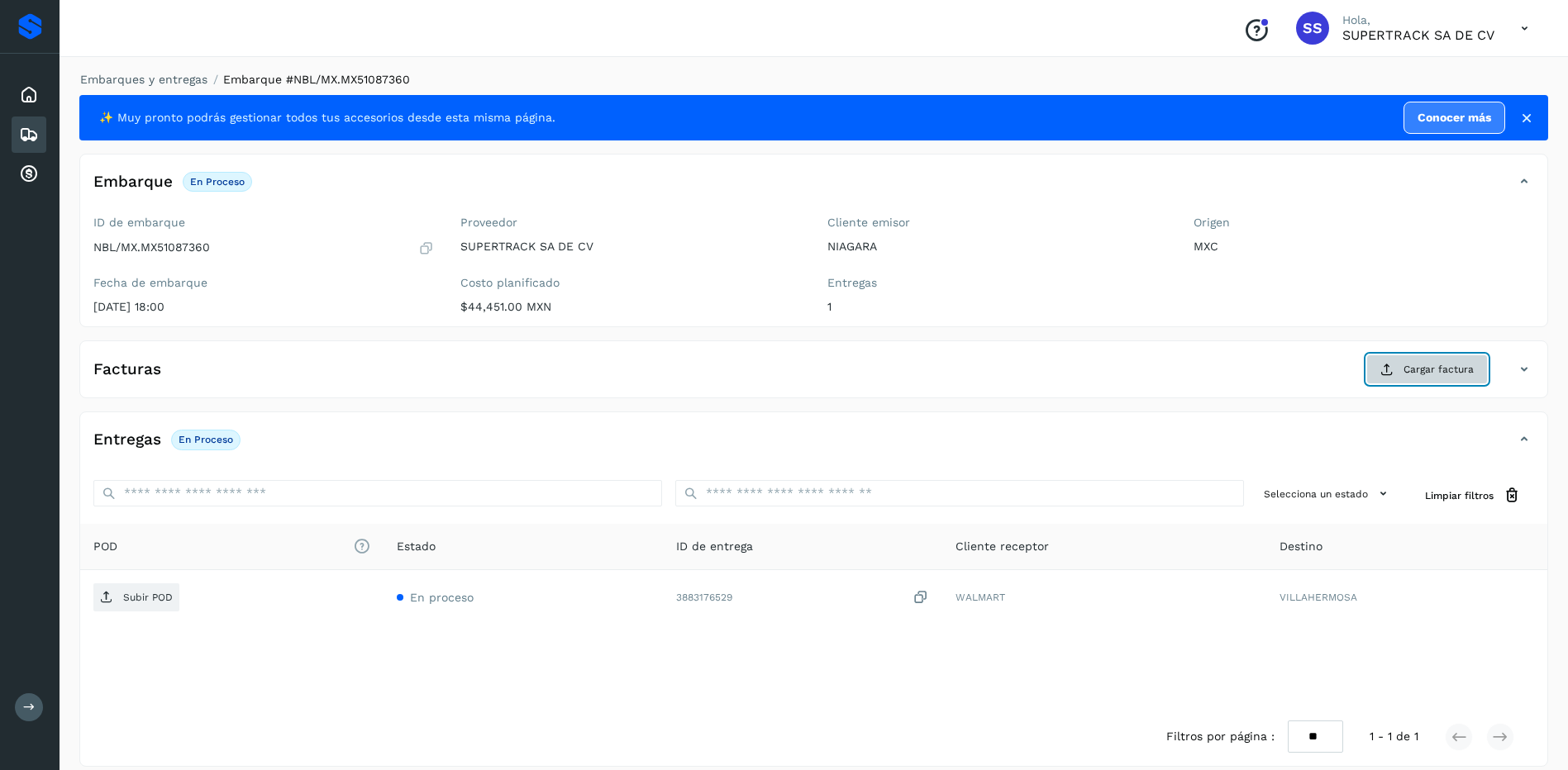
click at [1376, 379] on button "Cargar factura" at bounding box center [1427, 370] width 122 height 30
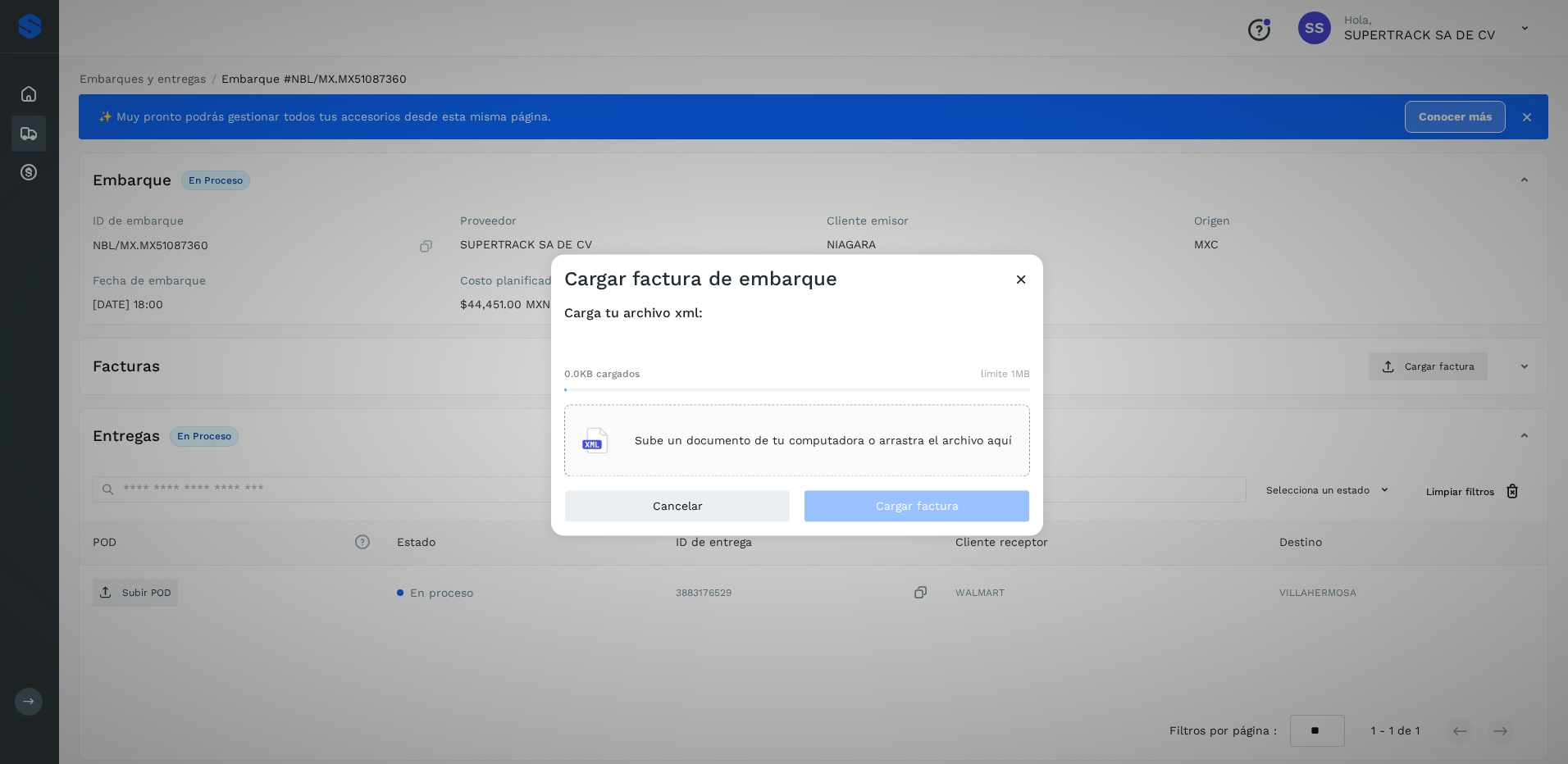
click at [761, 420] on div "Sube un documento de tu computadora o arrastra el archivo aquí" at bounding box center [797, 440] width 430 height 44
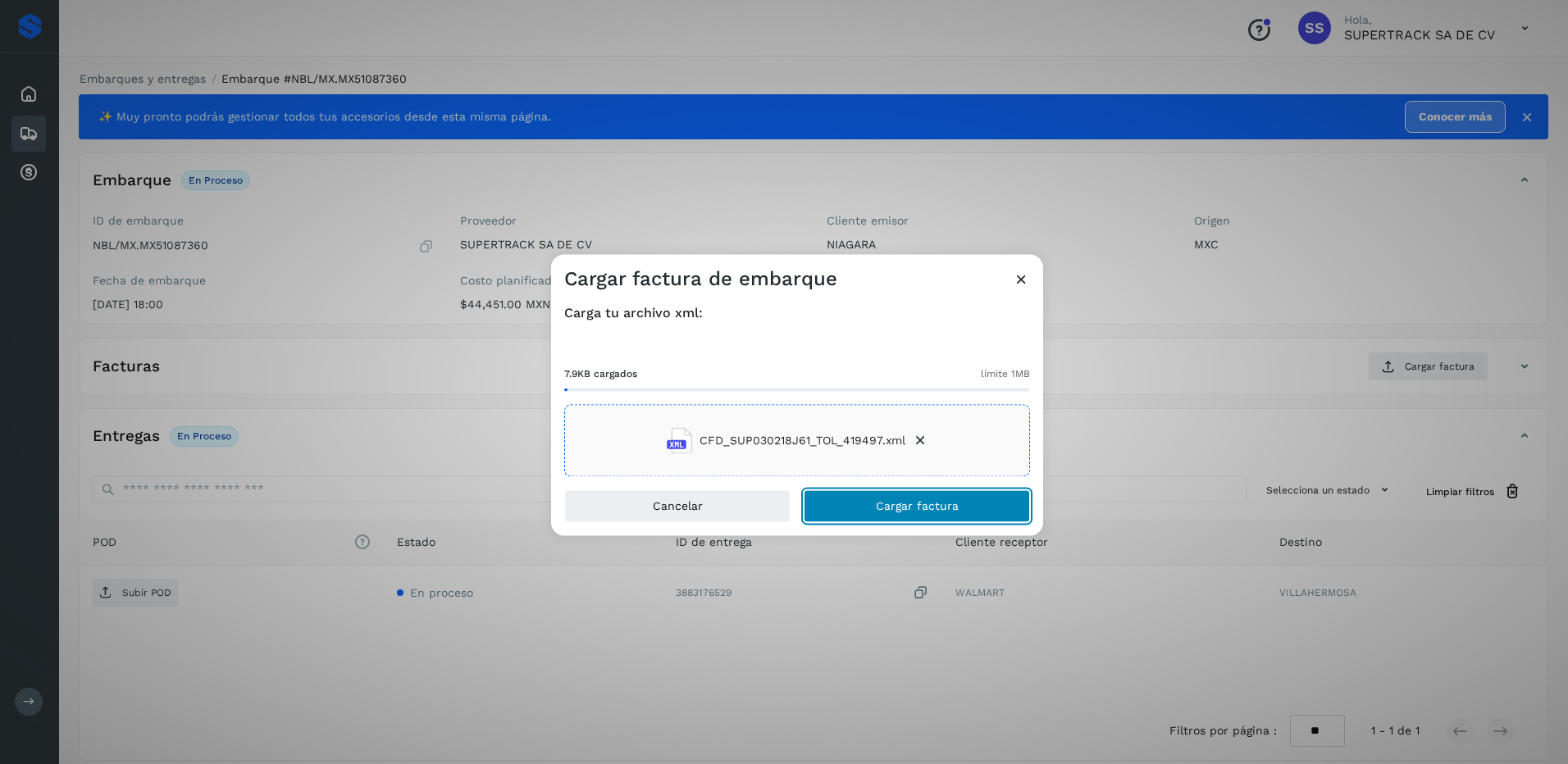
click at [912, 496] on button "Cargar factura" at bounding box center [916, 506] width 227 height 32
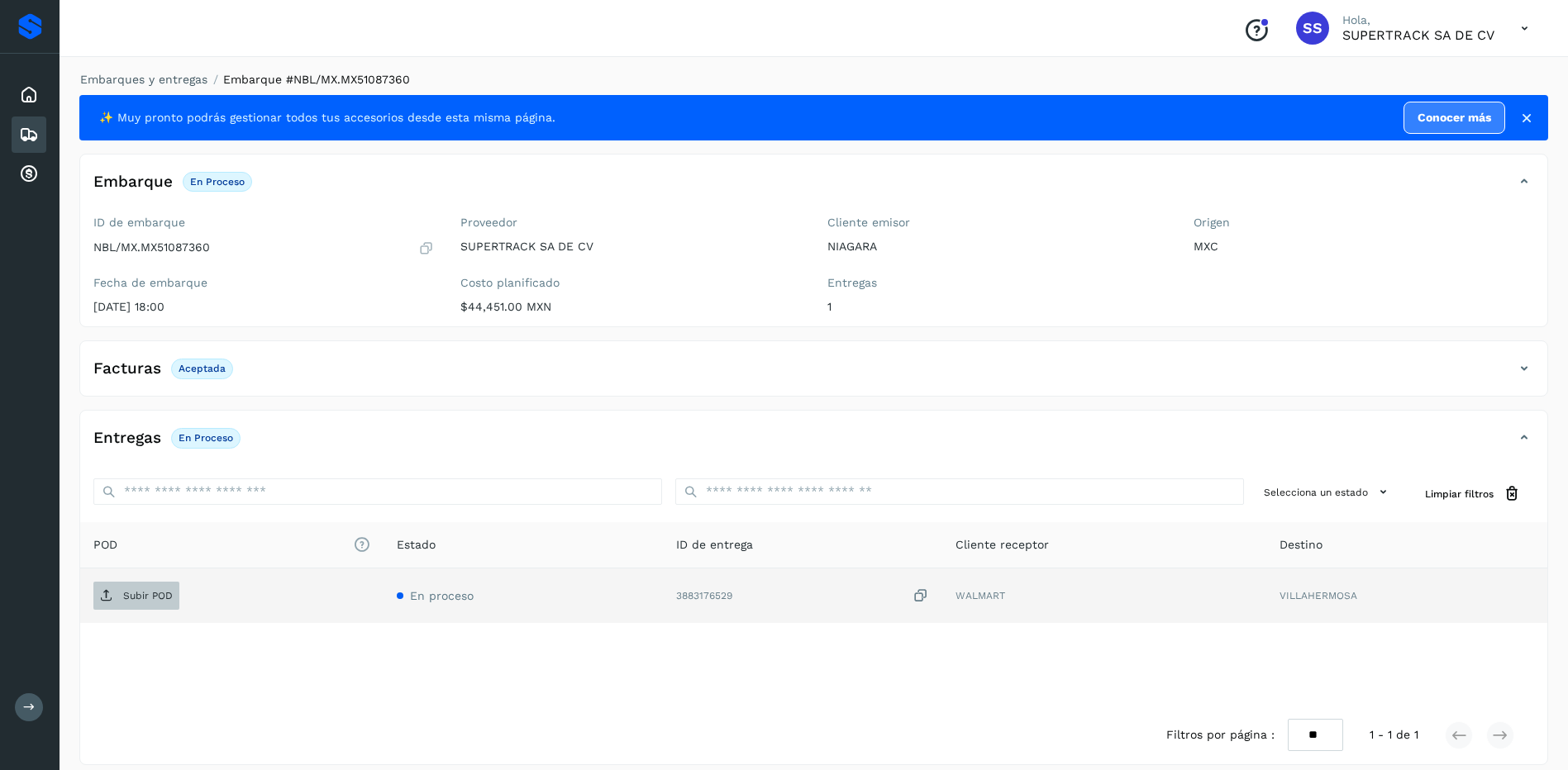
click at [156, 601] on p "Subir POD" at bounding box center [148, 596] width 49 height 12
click at [157, 83] on link "Embarques y entregas" at bounding box center [143, 79] width 128 height 13
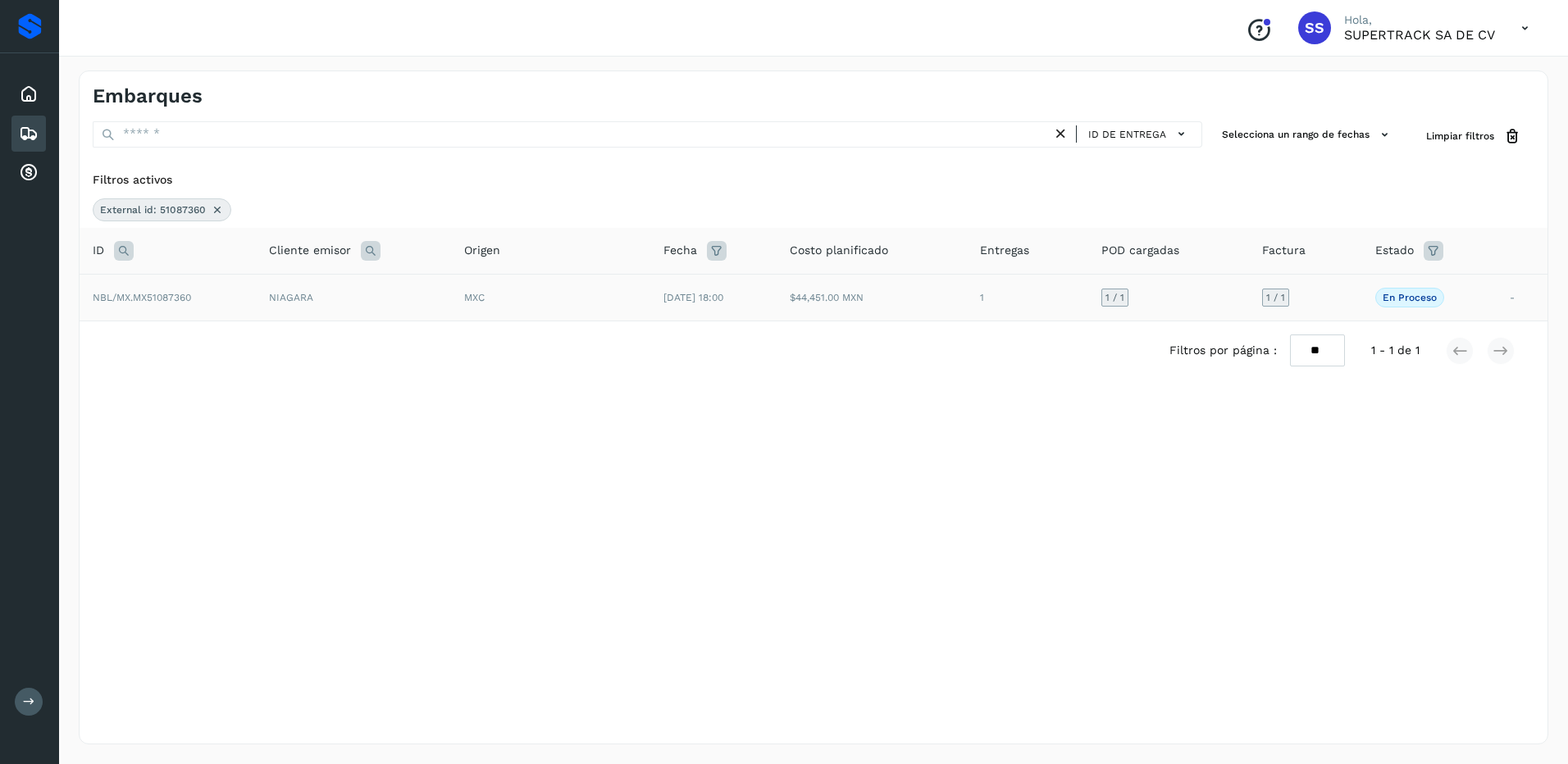
click at [217, 215] on icon at bounding box center [217, 209] width 13 height 13
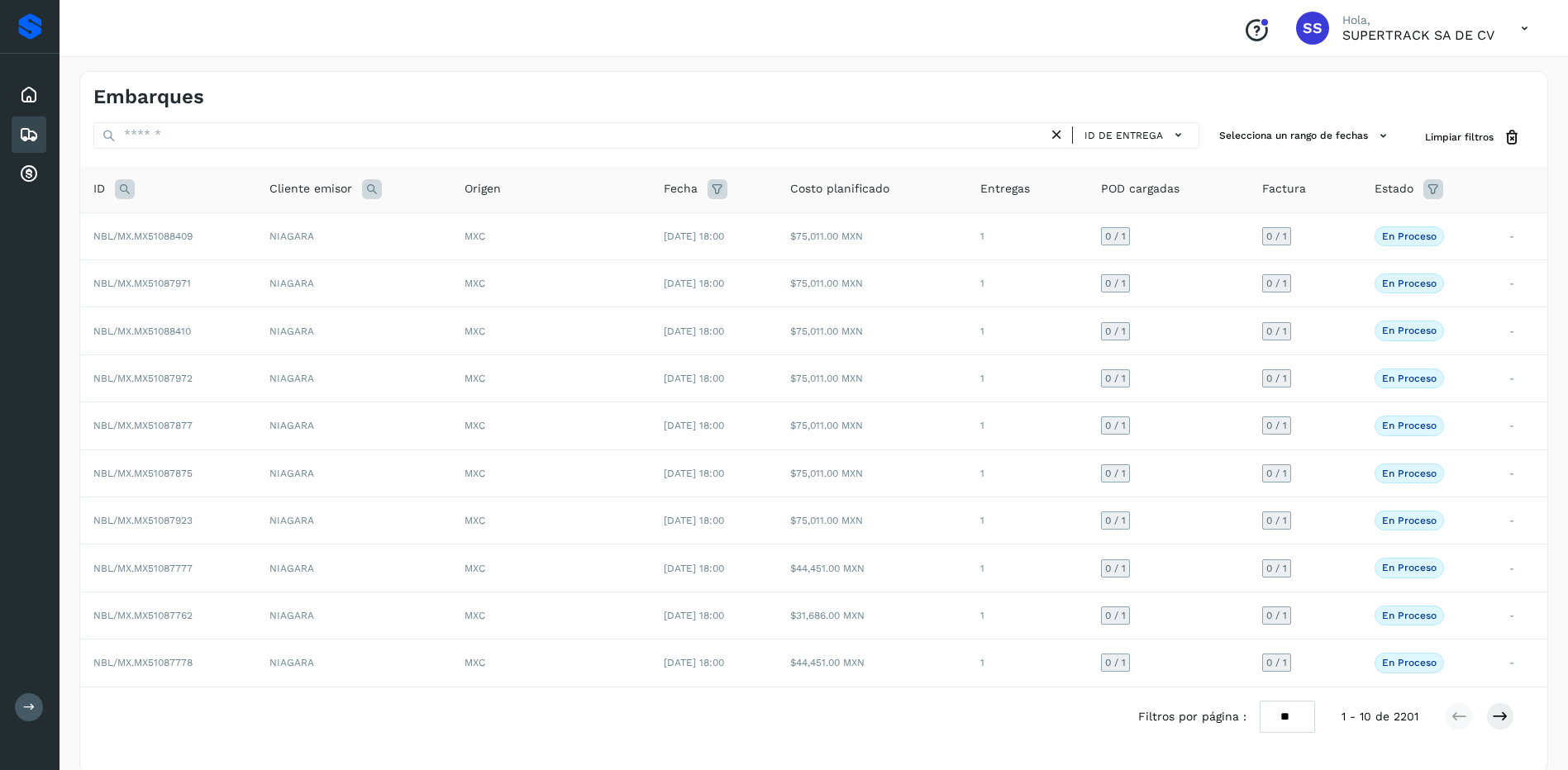
click at [124, 183] on icon at bounding box center [125, 189] width 20 height 20
click at [200, 235] on input "text" at bounding box center [234, 230] width 204 height 27
type input "********"
click at [285, 282] on button "Buscar" at bounding box center [277, 272] width 118 height 30
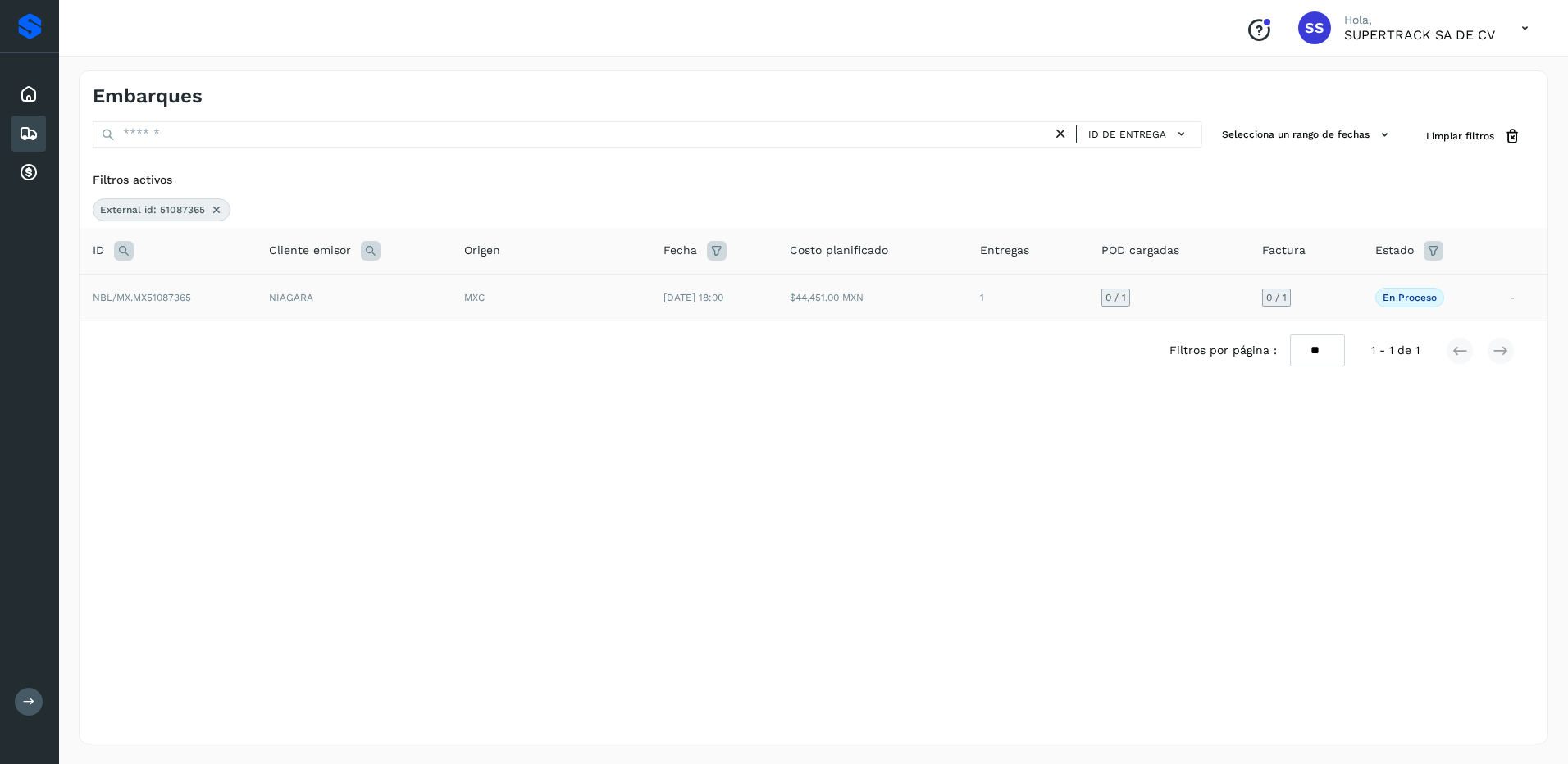
click at [816, 309] on td "$44,451.00 MXN" at bounding box center [871, 297] width 190 height 47
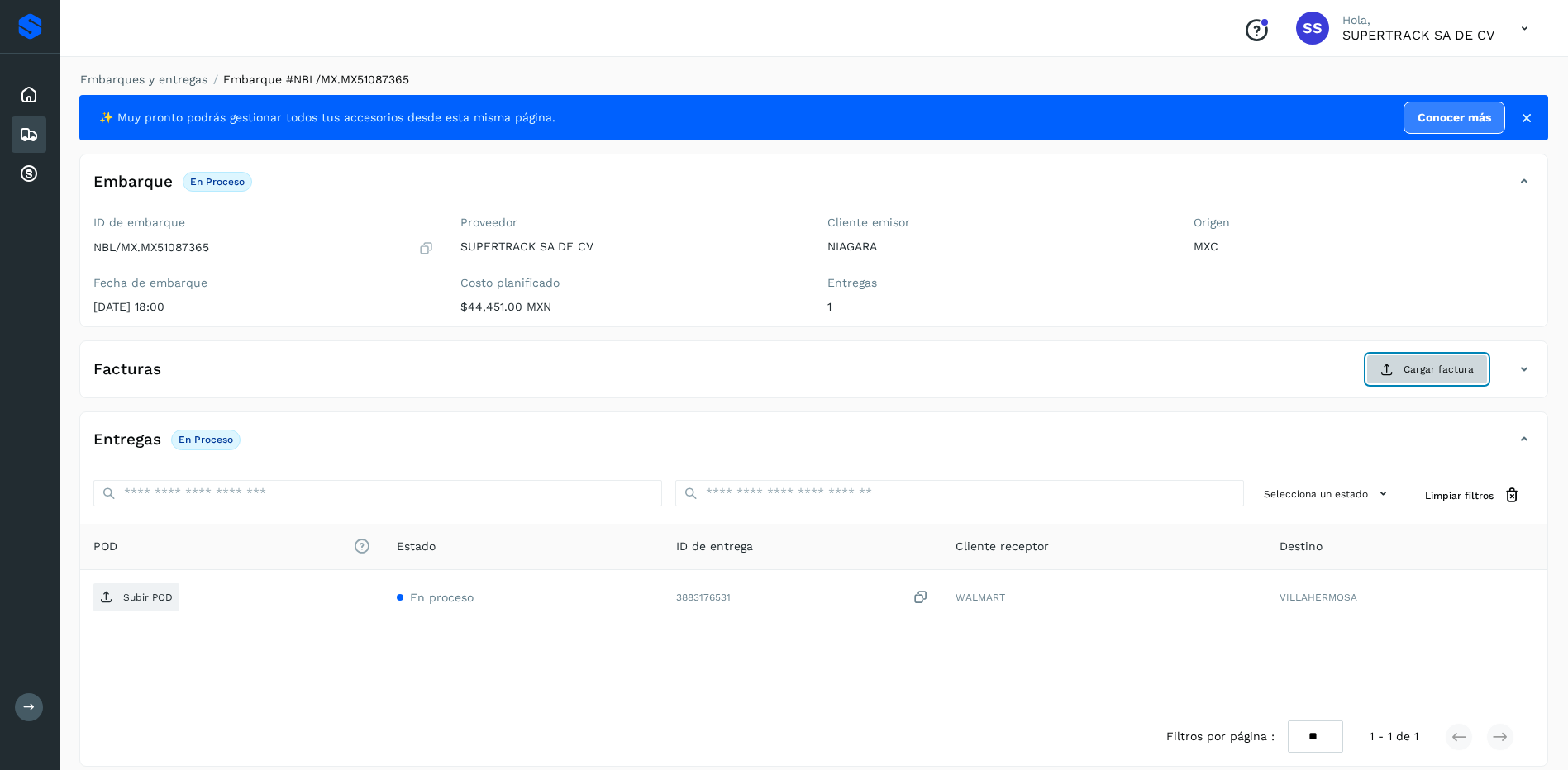
click at [1405, 369] on span "Cargar factura" at bounding box center [1437, 369] width 70 height 15
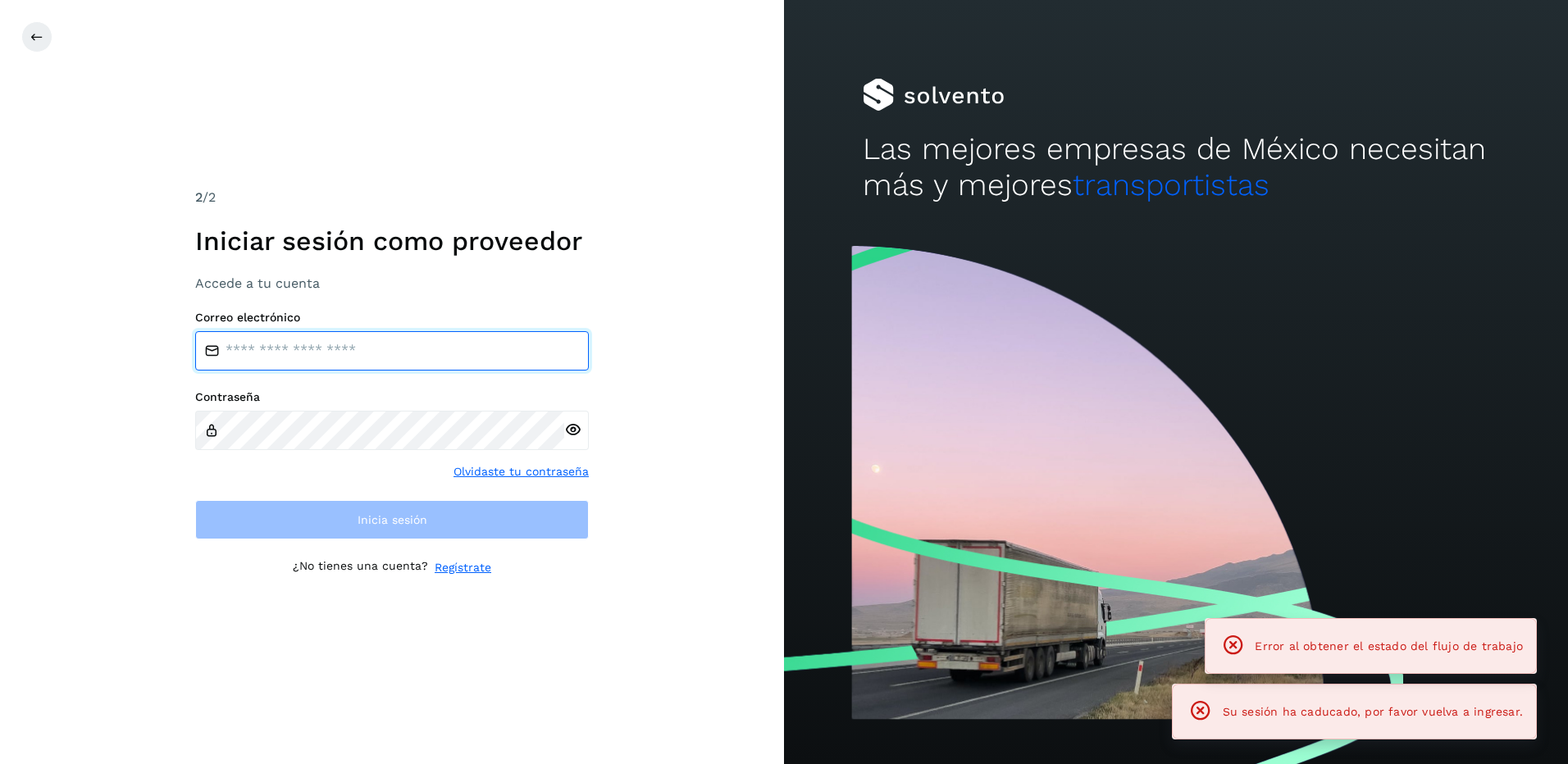
type input "**********"
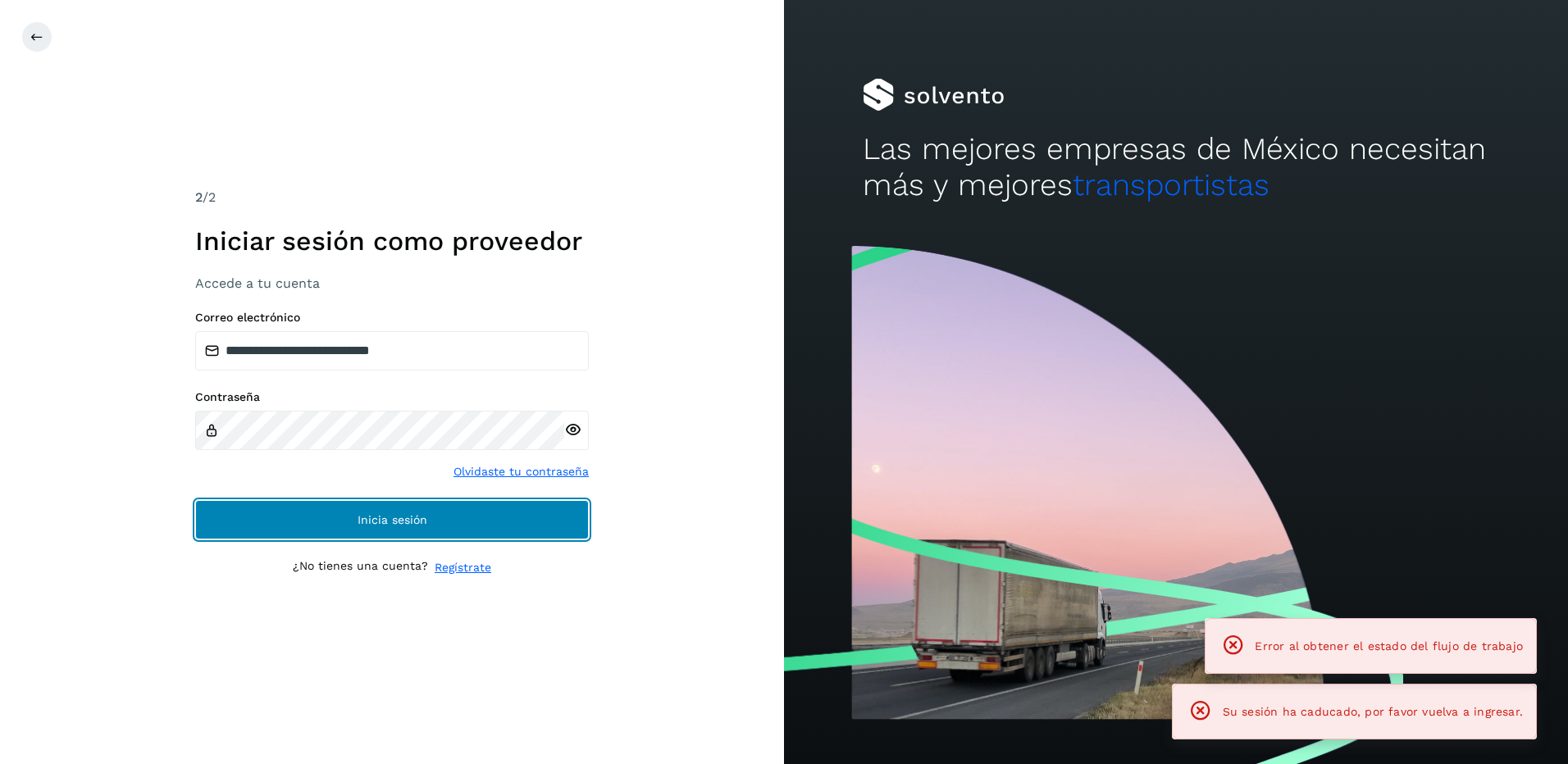
click at [431, 506] on button "Inicia sesión" at bounding box center [392, 520] width 393 height 39
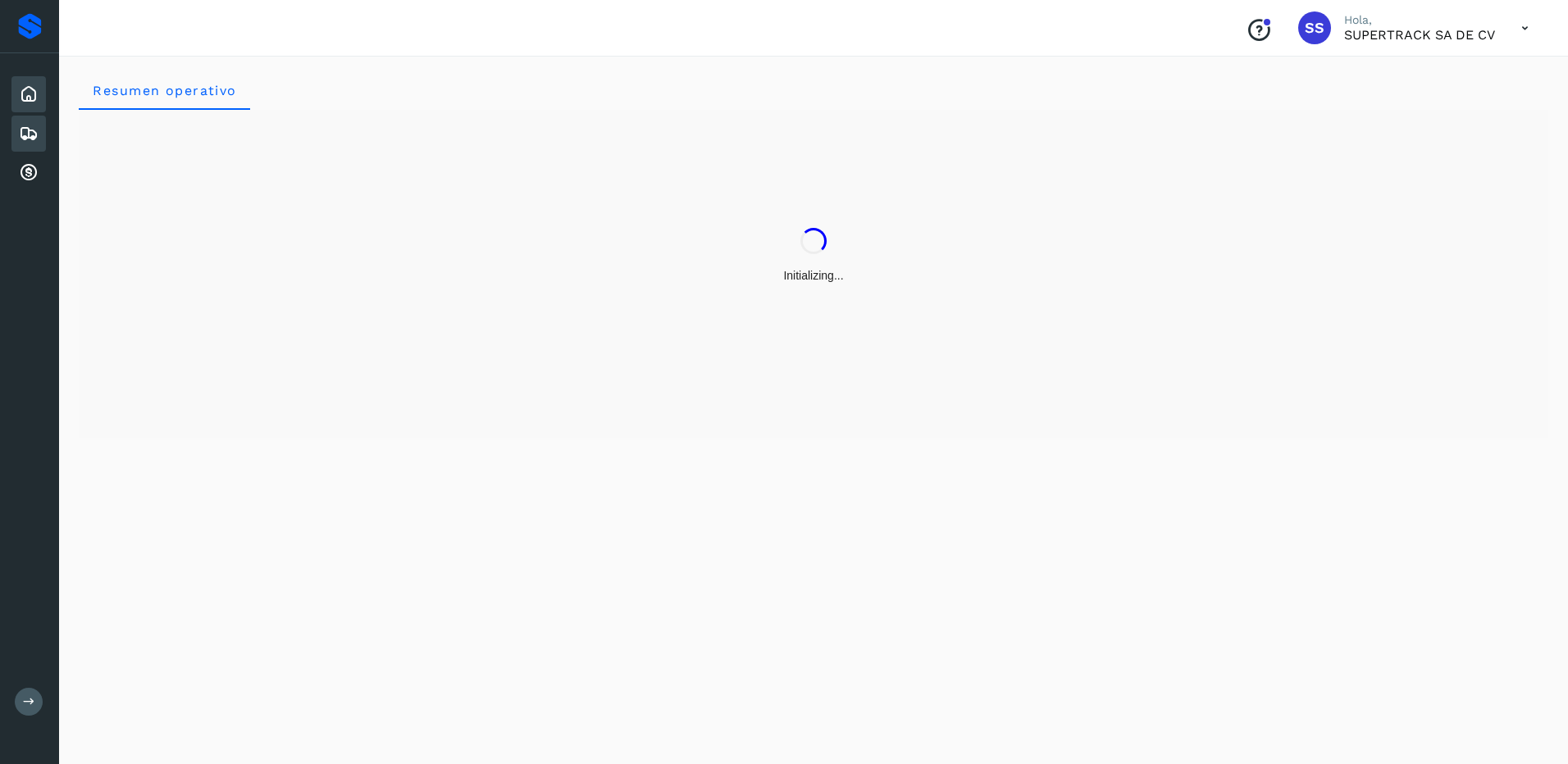
click at [26, 140] on icon at bounding box center [28, 133] width 20 height 20
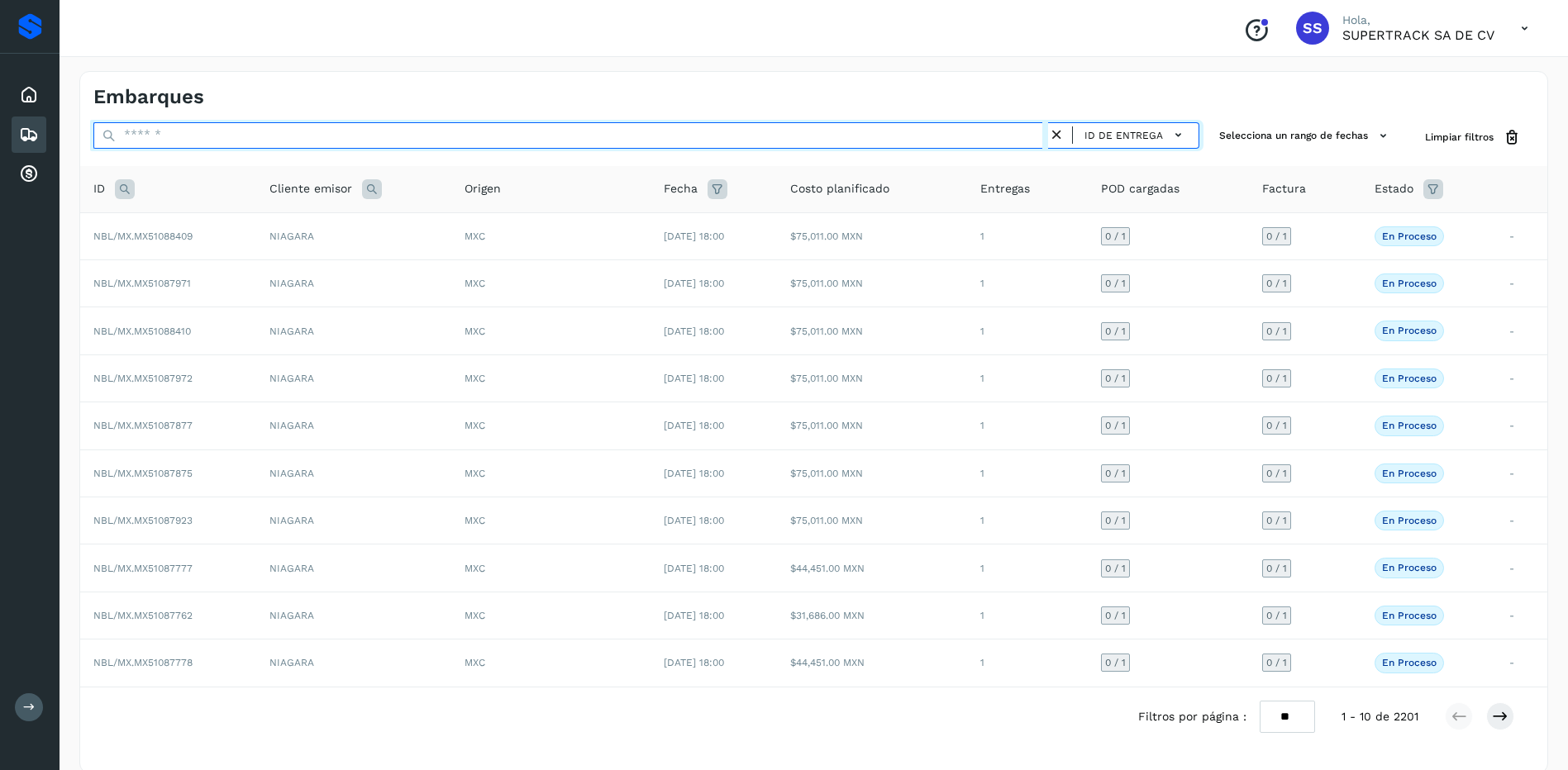
click at [159, 135] on input "text" at bounding box center [569, 135] width 954 height 27
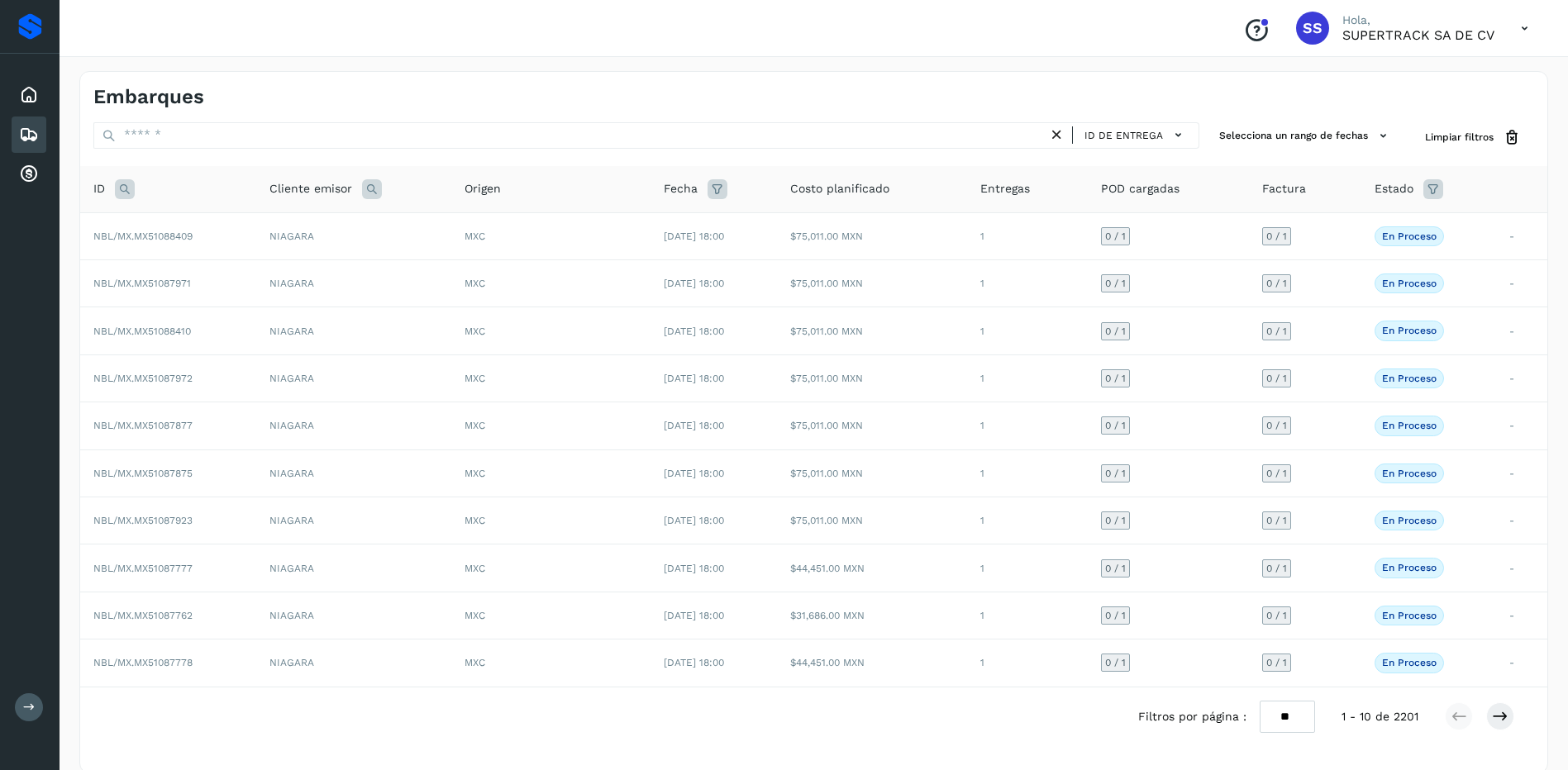
drag, startPoint x: 129, startPoint y: 177, endPoint x: 131, endPoint y: 186, distance: 9.2
click at [129, 179] on th "ID" at bounding box center [168, 190] width 176 height 47
click at [132, 189] on icon at bounding box center [125, 189] width 20 height 20
click at [204, 237] on input "text" at bounding box center [234, 230] width 204 height 27
type input "********"
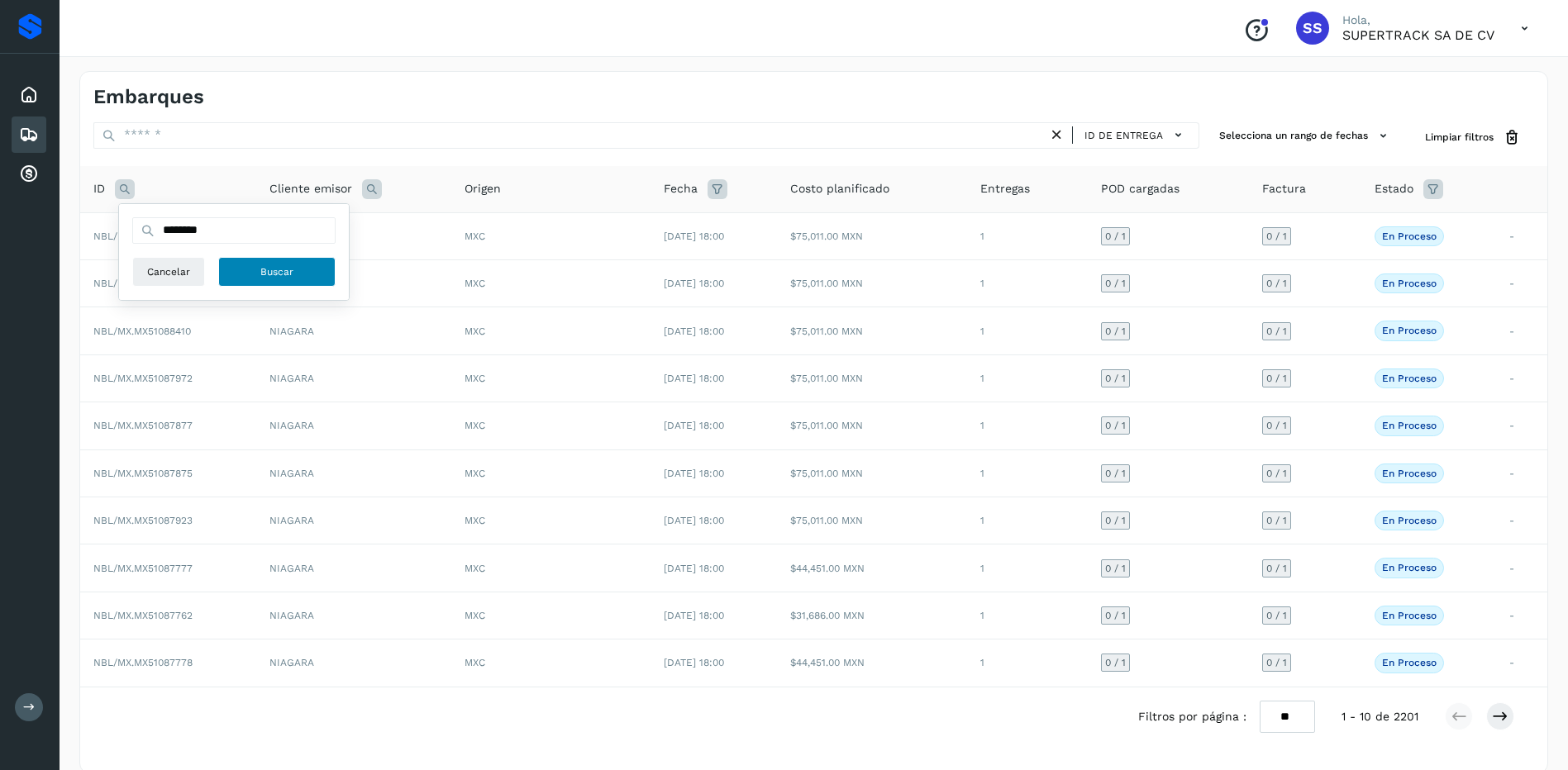
click at [260, 267] on span "Buscar" at bounding box center [276, 271] width 33 height 15
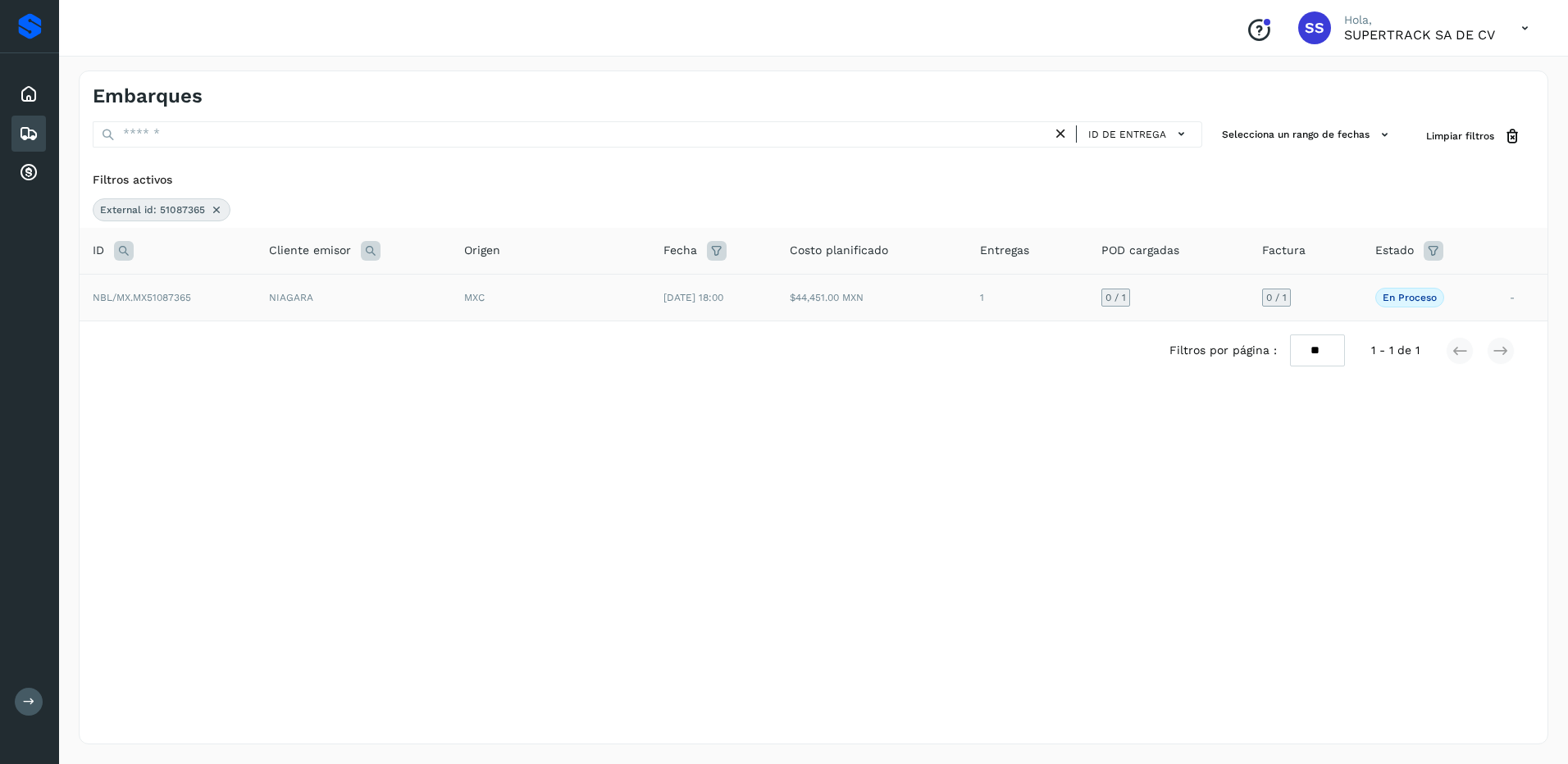
click at [382, 285] on td "NIAGARA" at bounding box center [353, 297] width 195 height 47
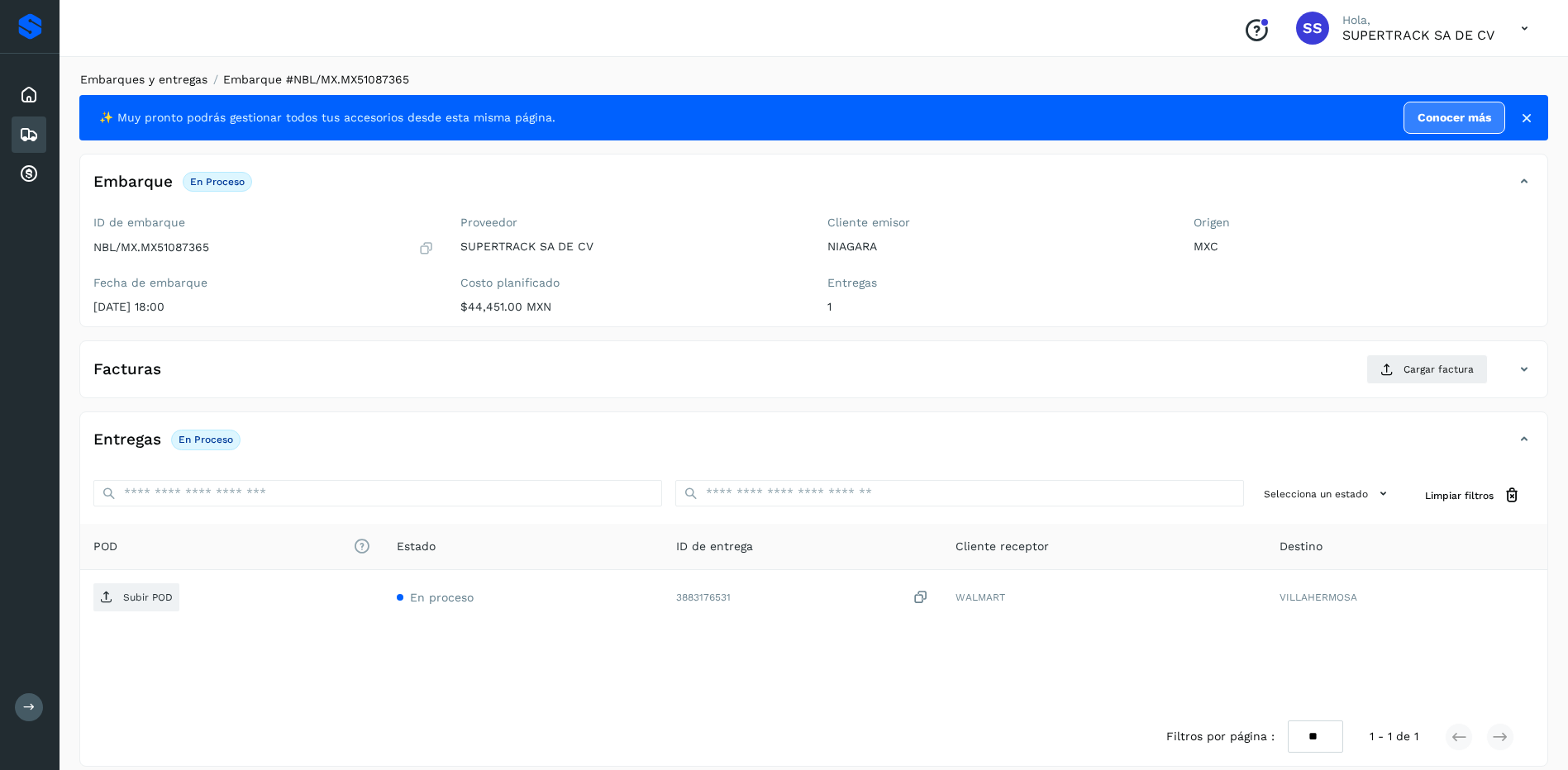
click at [187, 82] on link "Embarques y entregas" at bounding box center [143, 79] width 128 height 13
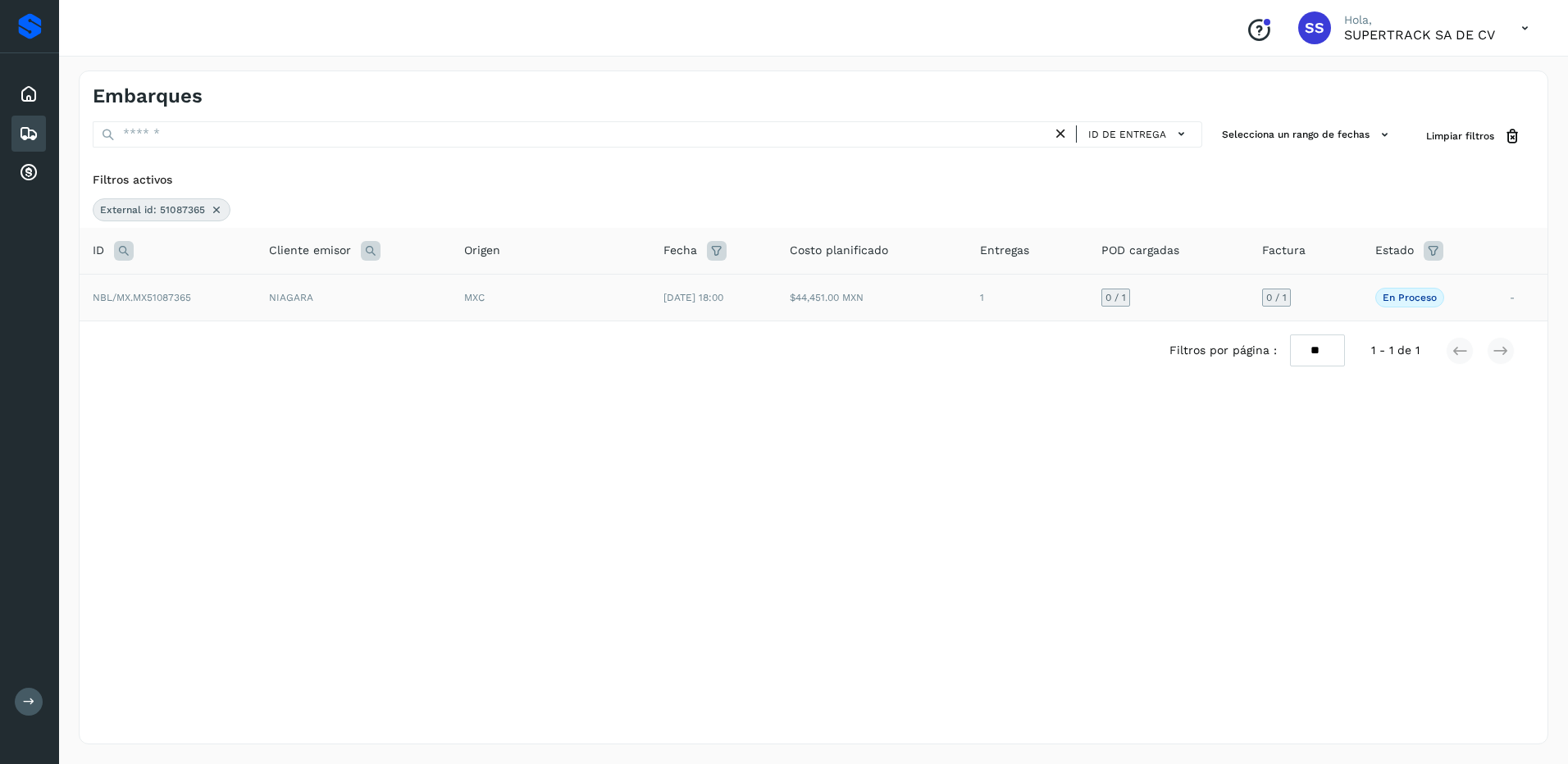
click at [307, 299] on td "NIAGARA" at bounding box center [353, 297] width 195 height 47
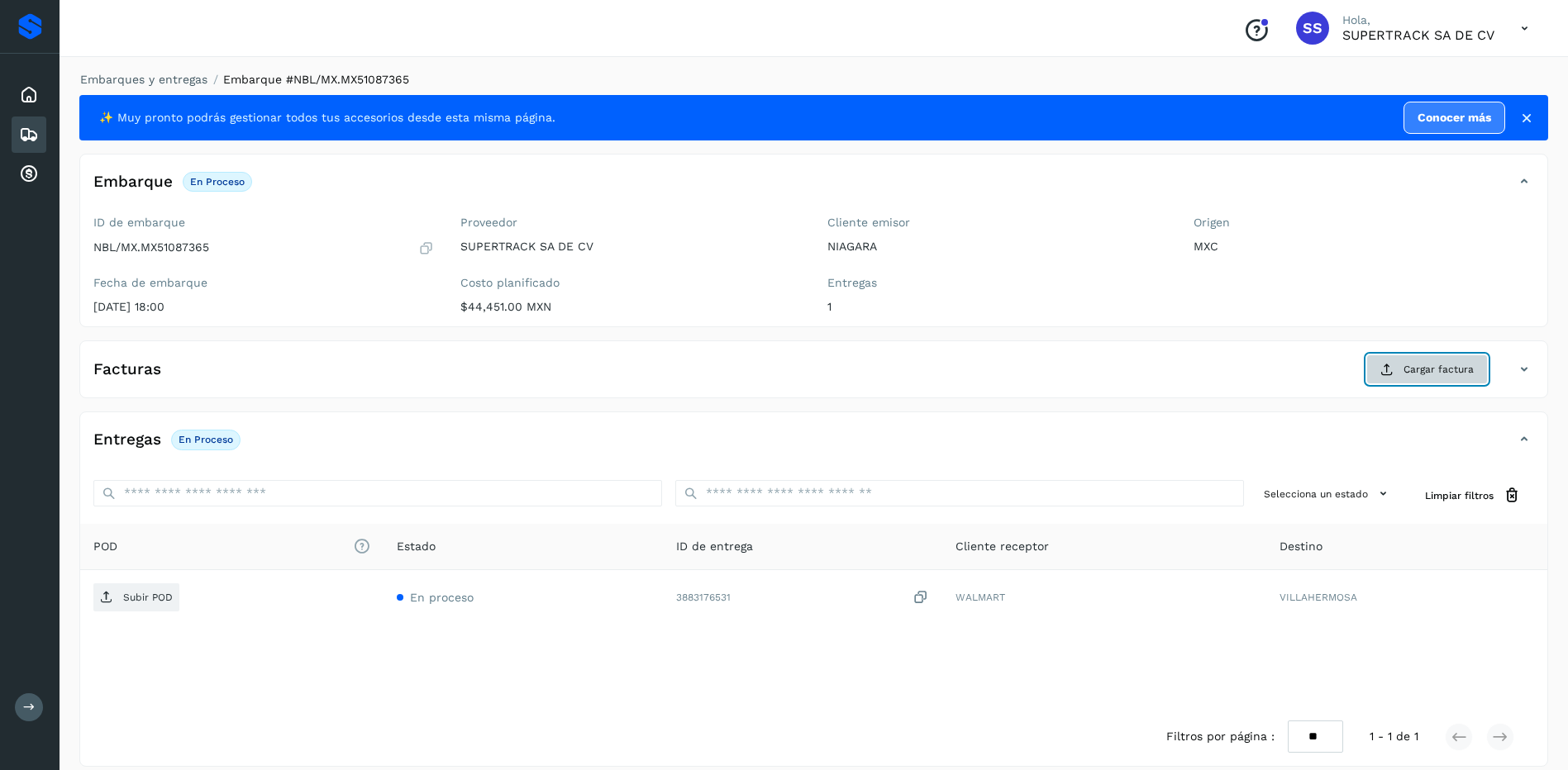
click at [1439, 370] on span "Cargar factura" at bounding box center [1437, 369] width 70 height 15
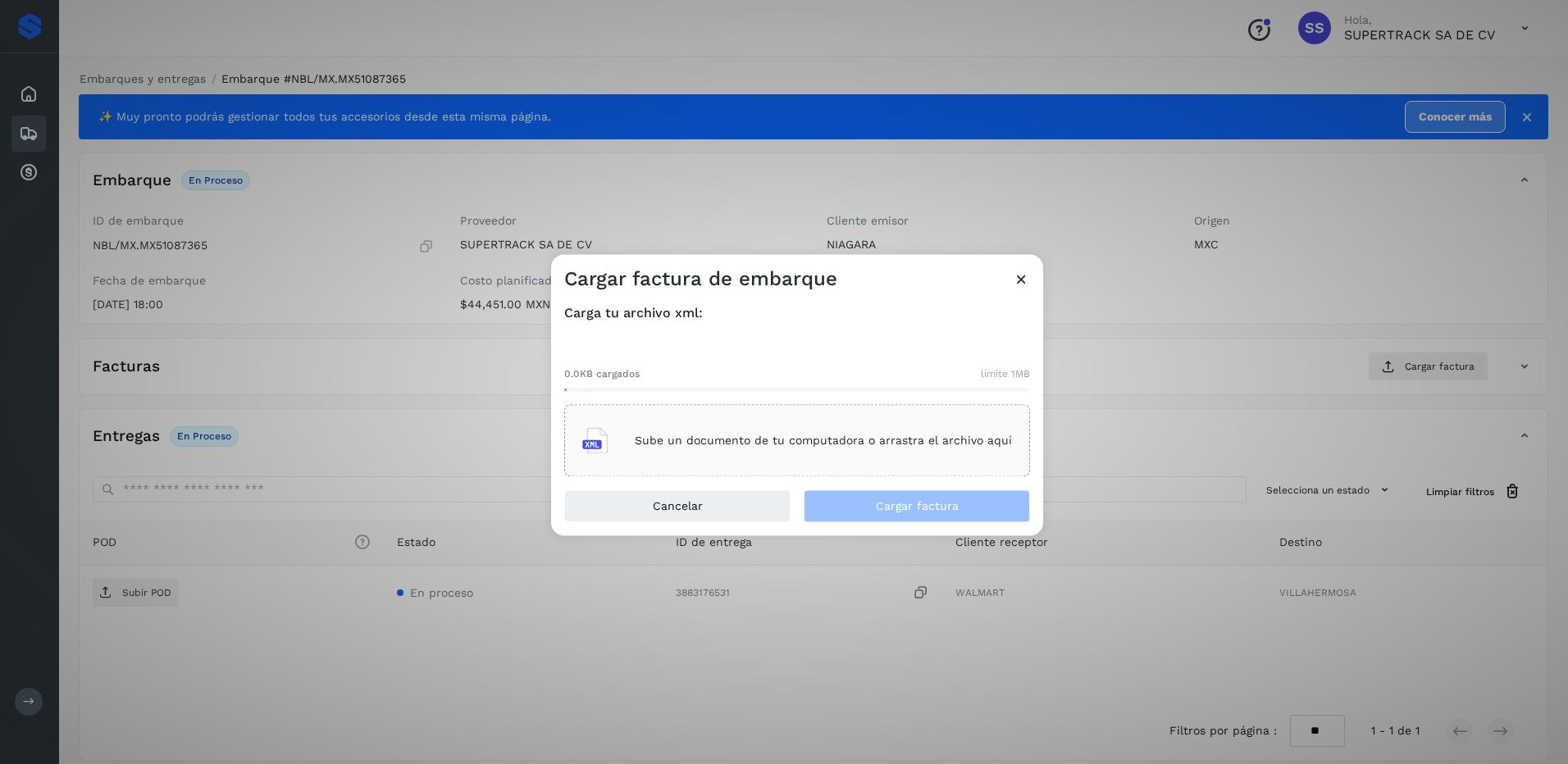
click at [777, 447] on div "Sube un documento de tu computadora o arrastra el archivo aquí" at bounding box center [797, 440] width 430 height 44
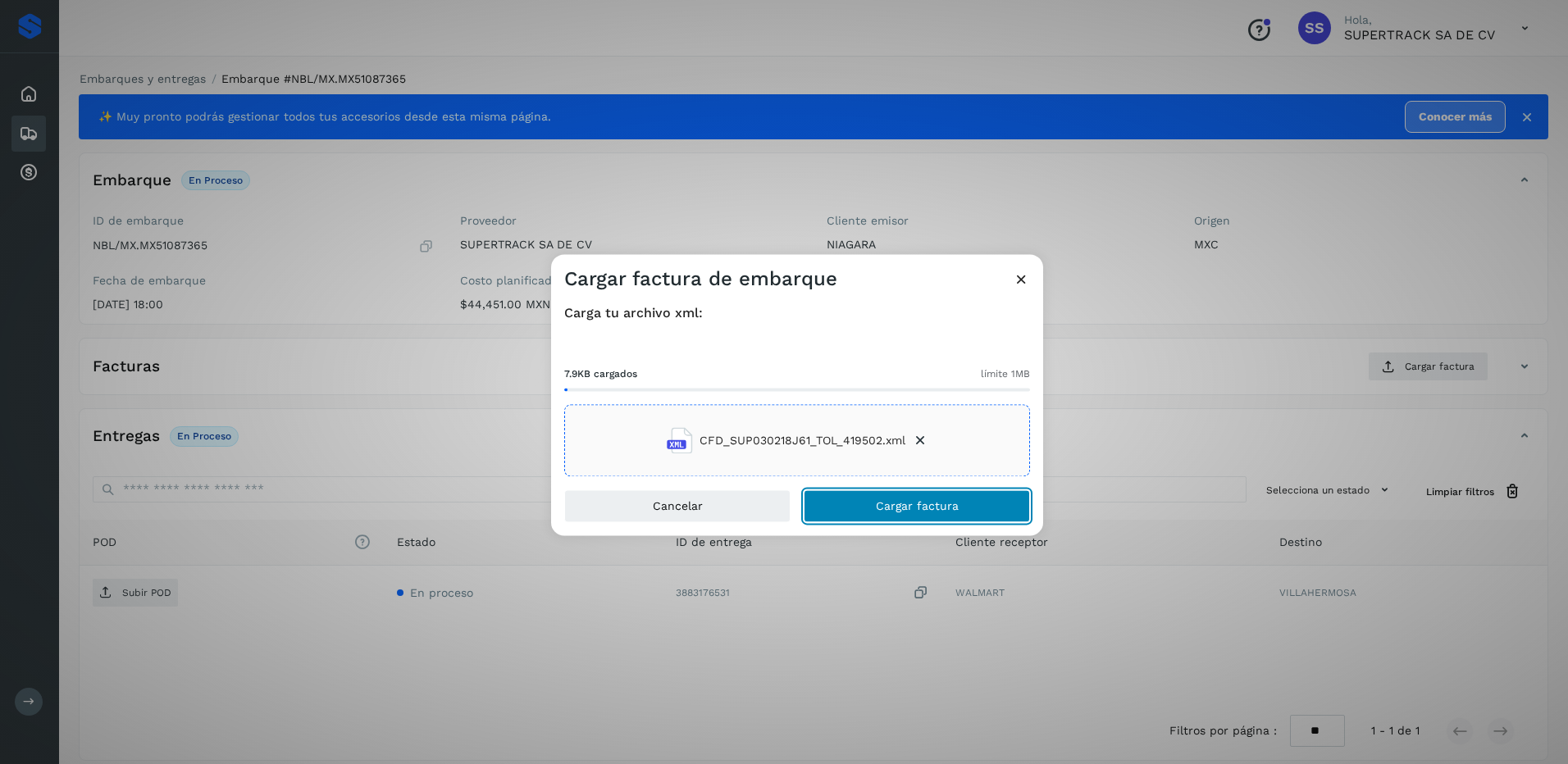
click at [909, 494] on button "Cargar factura" at bounding box center [916, 506] width 227 height 32
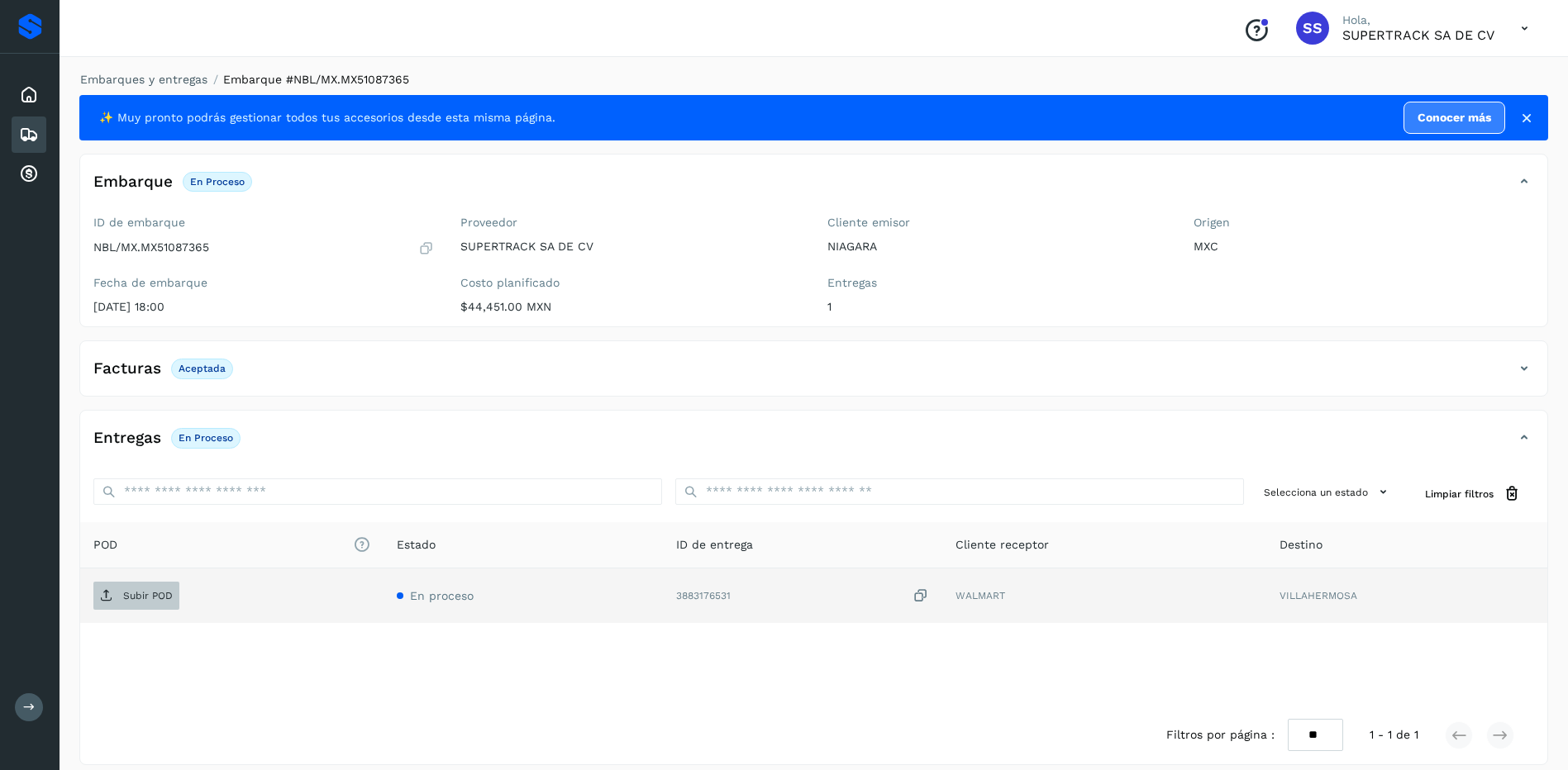
click at [165, 606] on span "Subir POD" at bounding box center [135, 595] width 86 height 27
click at [190, 78] on link "Embarques y entregas" at bounding box center [143, 79] width 128 height 13
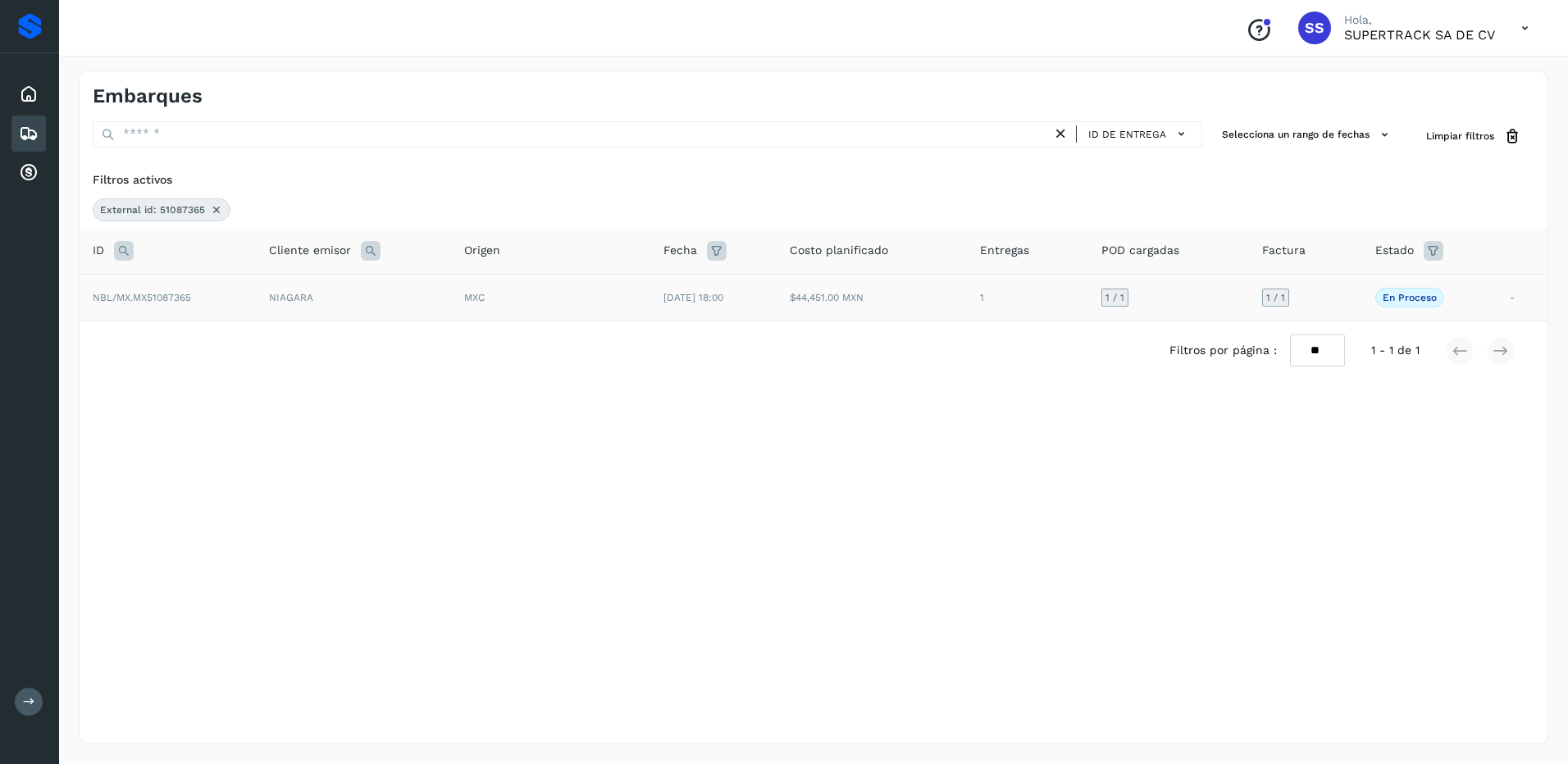
drag, startPoint x: 216, startPoint y: 211, endPoint x: 204, endPoint y: 220, distance: 15.0
click at [216, 211] on icon at bounding box center [216, 209] width 13 height 13
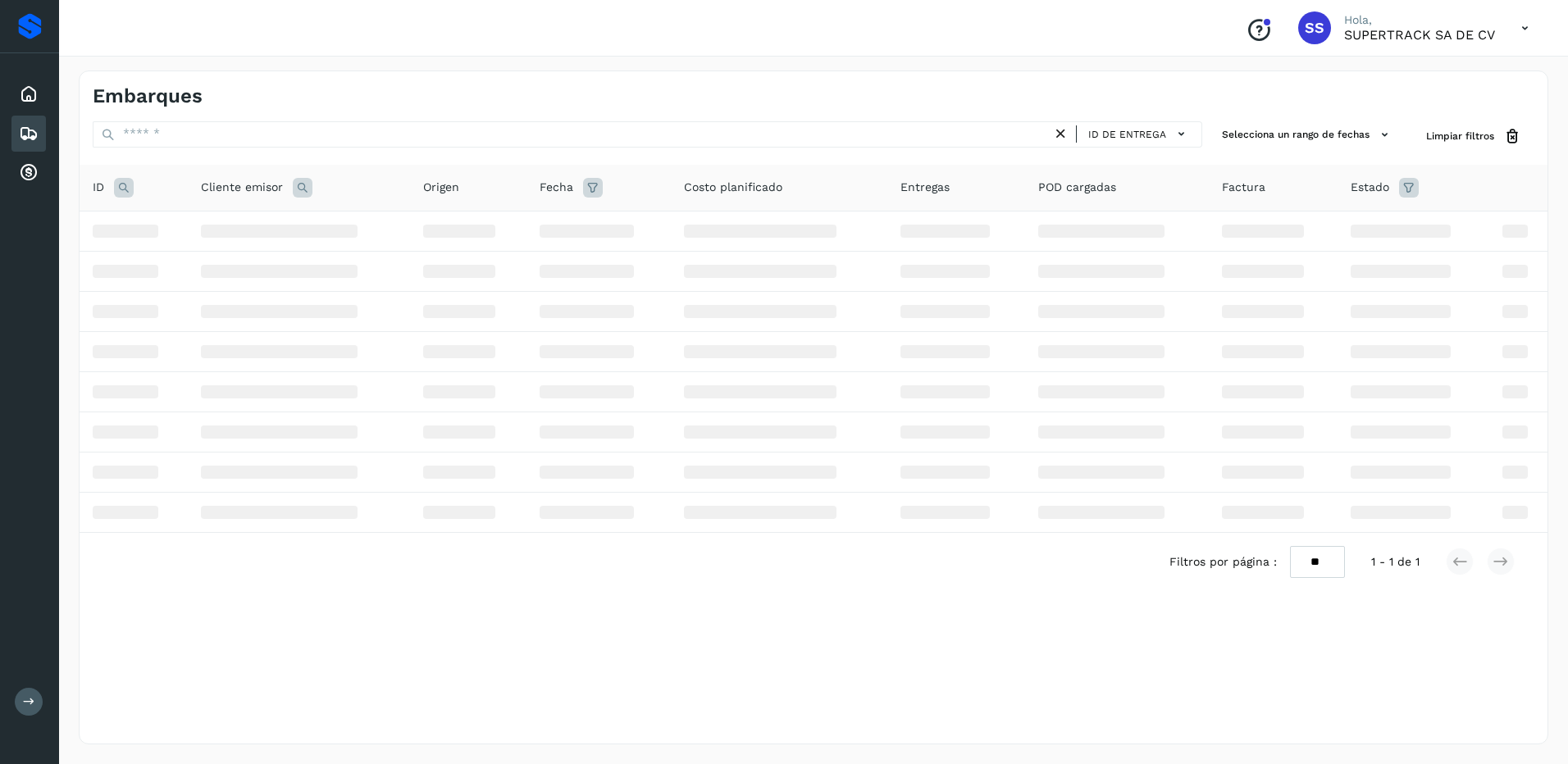
drag, startPoint x: 124, startPoint y: 197, endPoint x: 122, endPoint y: 189, distance: 8.2
click at [124, 197] on th "ID" at bounding box center [133, 188] width 108 height 47
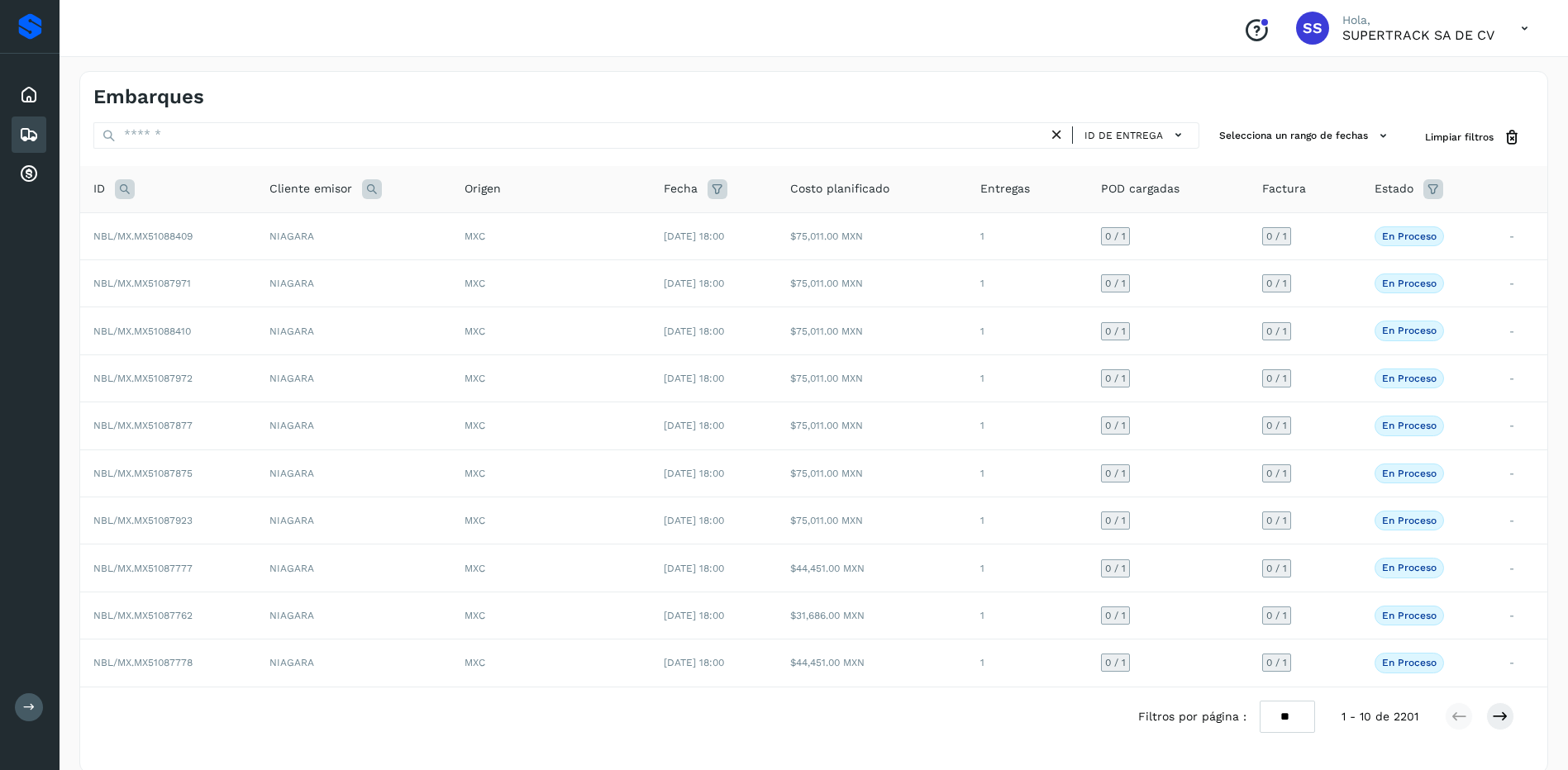
click at [123, 191] on icon at bounding box center [125, 189] width 20 height 20
click at [183, 238] on input "text" at bounding box center [234, 230] width 204 height 27
type input "********"
drag, startPoint x: 265, startPoint y: 271, endPoint x: 326, endPoint y: 248, distance: 65.2
click at [265, 271] on span "Buscar" at bounding box center [276, 271] width 33 height 15
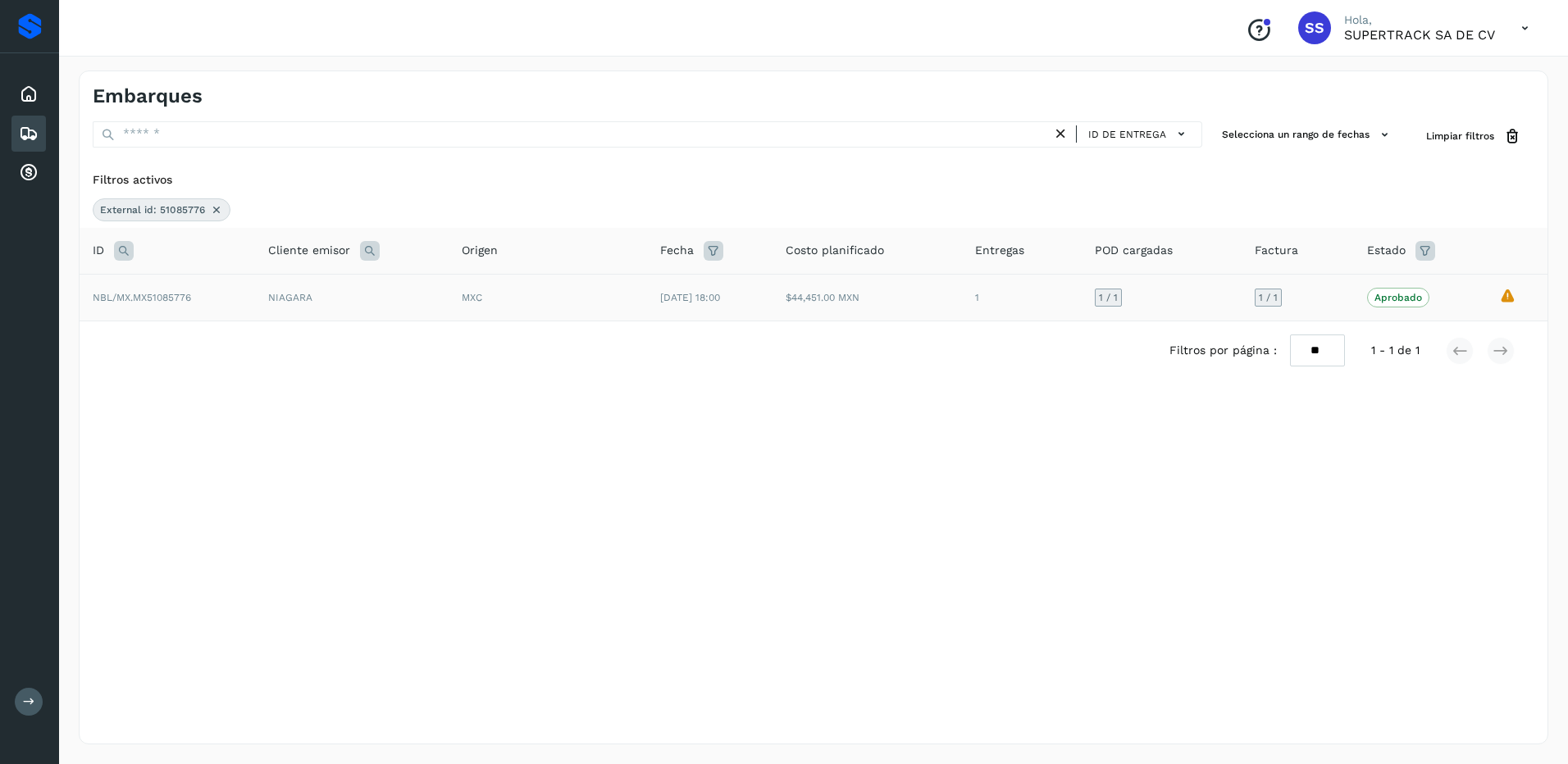
click at [475, 313] on td "MXC" at bounding box center [548, 297] width 198 height 47
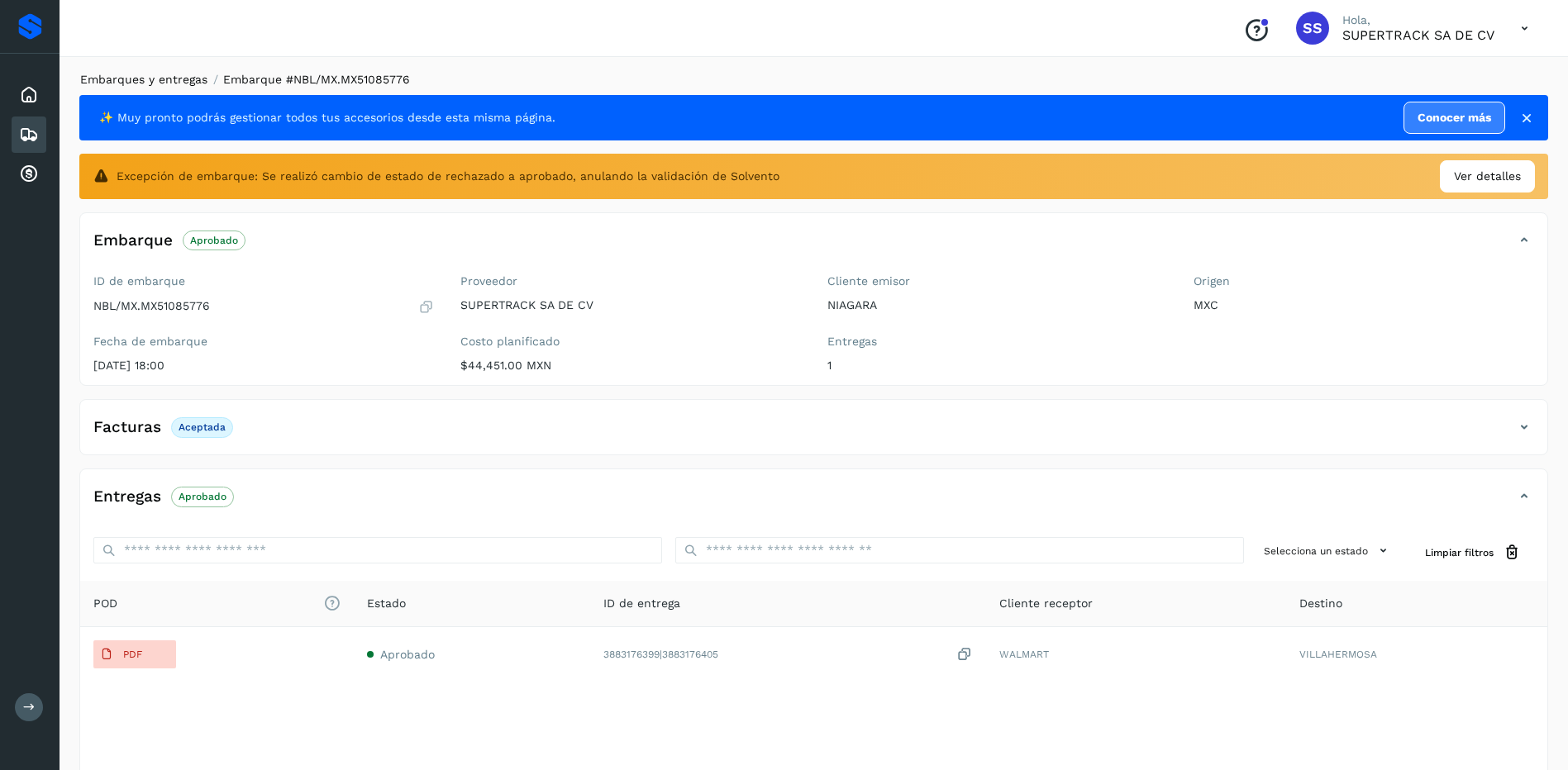
click at [176, 83] on link "Embarques y entregas" at bounding box center [143, 79] width 128 height 13
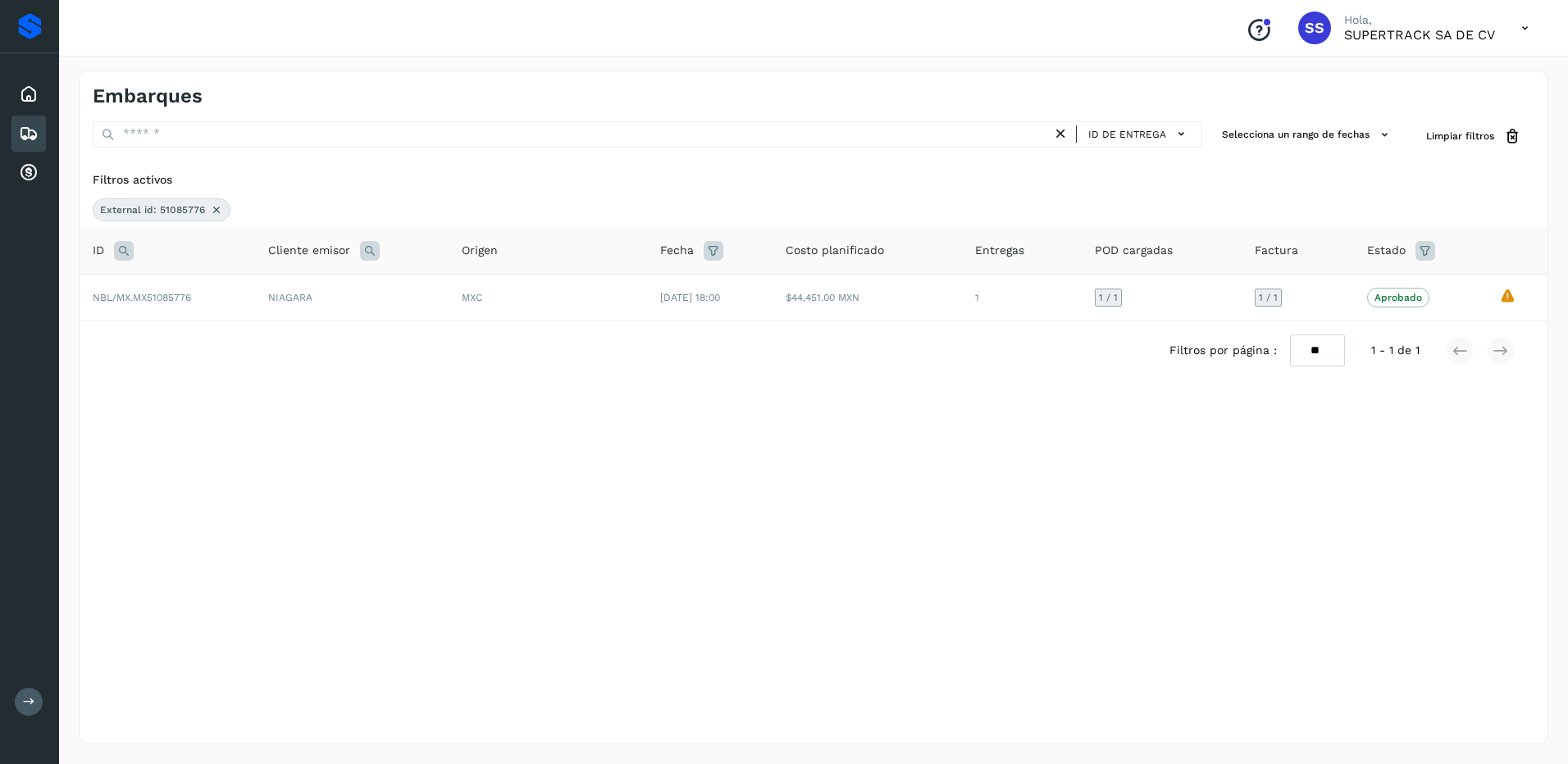
click at [217, 213] on icon at bounding box center [216, 209] width 13 height 13
